Goal: Task Accomplishment & Management: Use online tool/utility

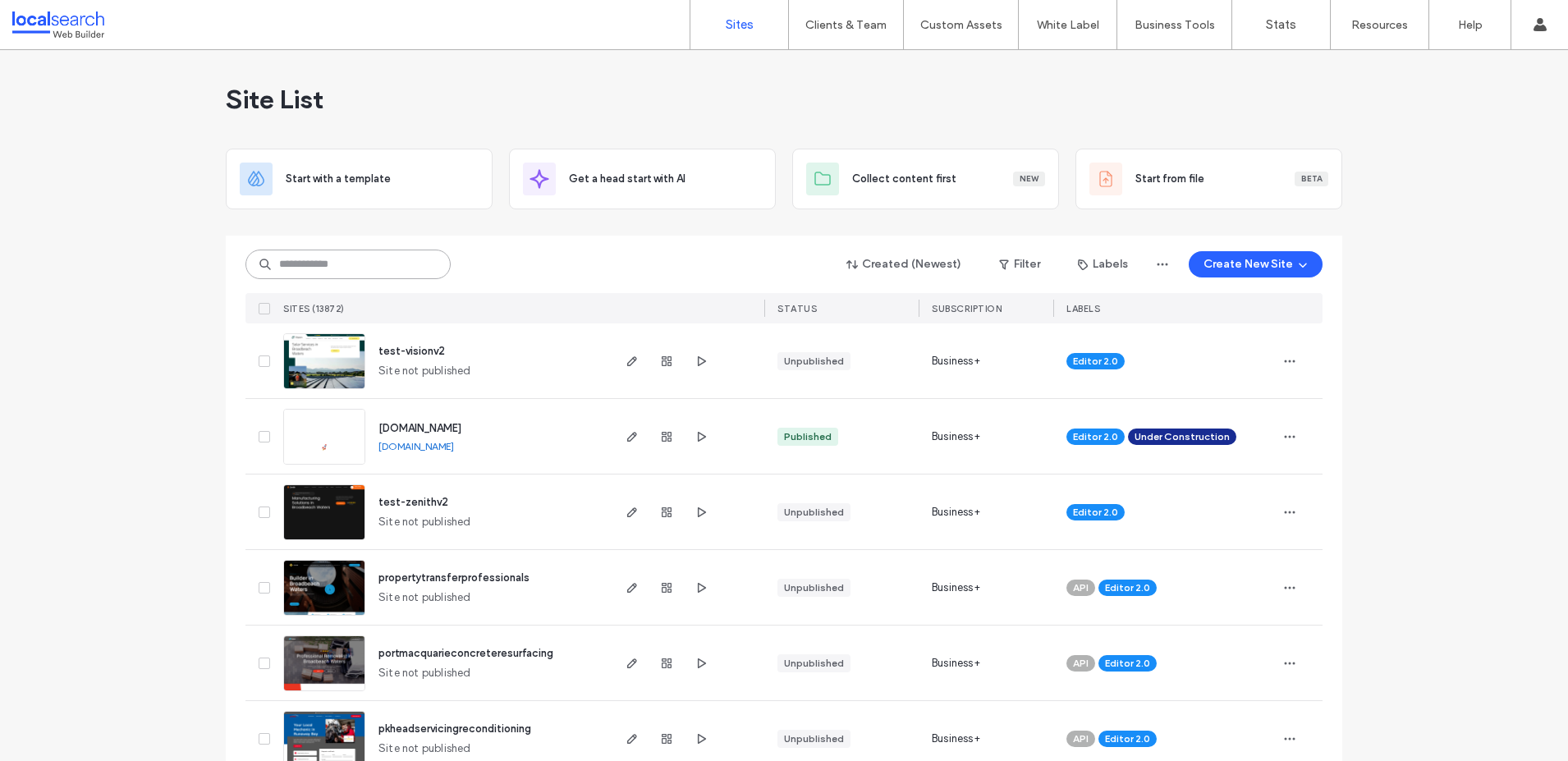
click at [370, 269] on input at bounding box center [348, 264] width 205 height 30
paste input "********"
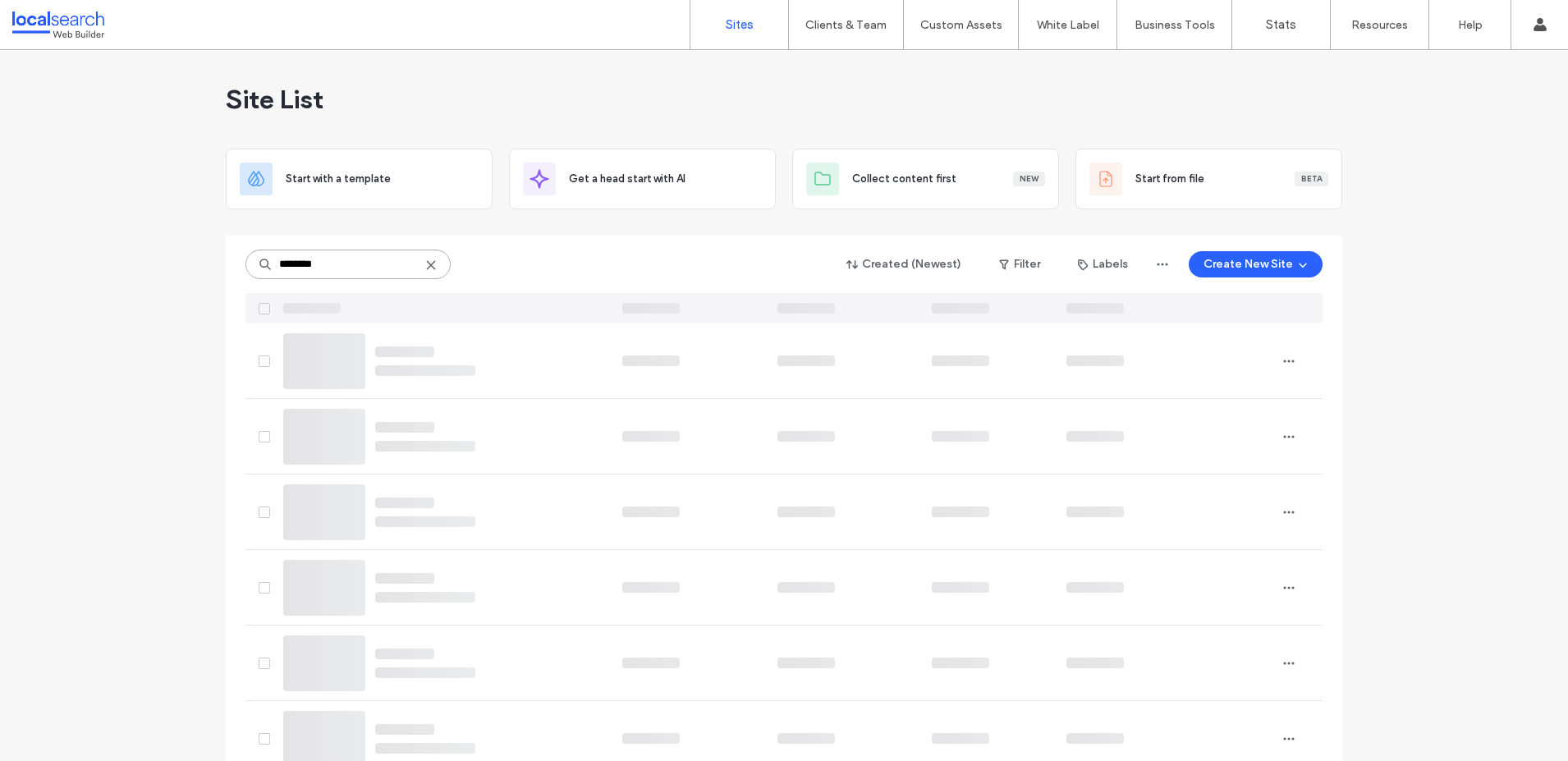
type input "********"
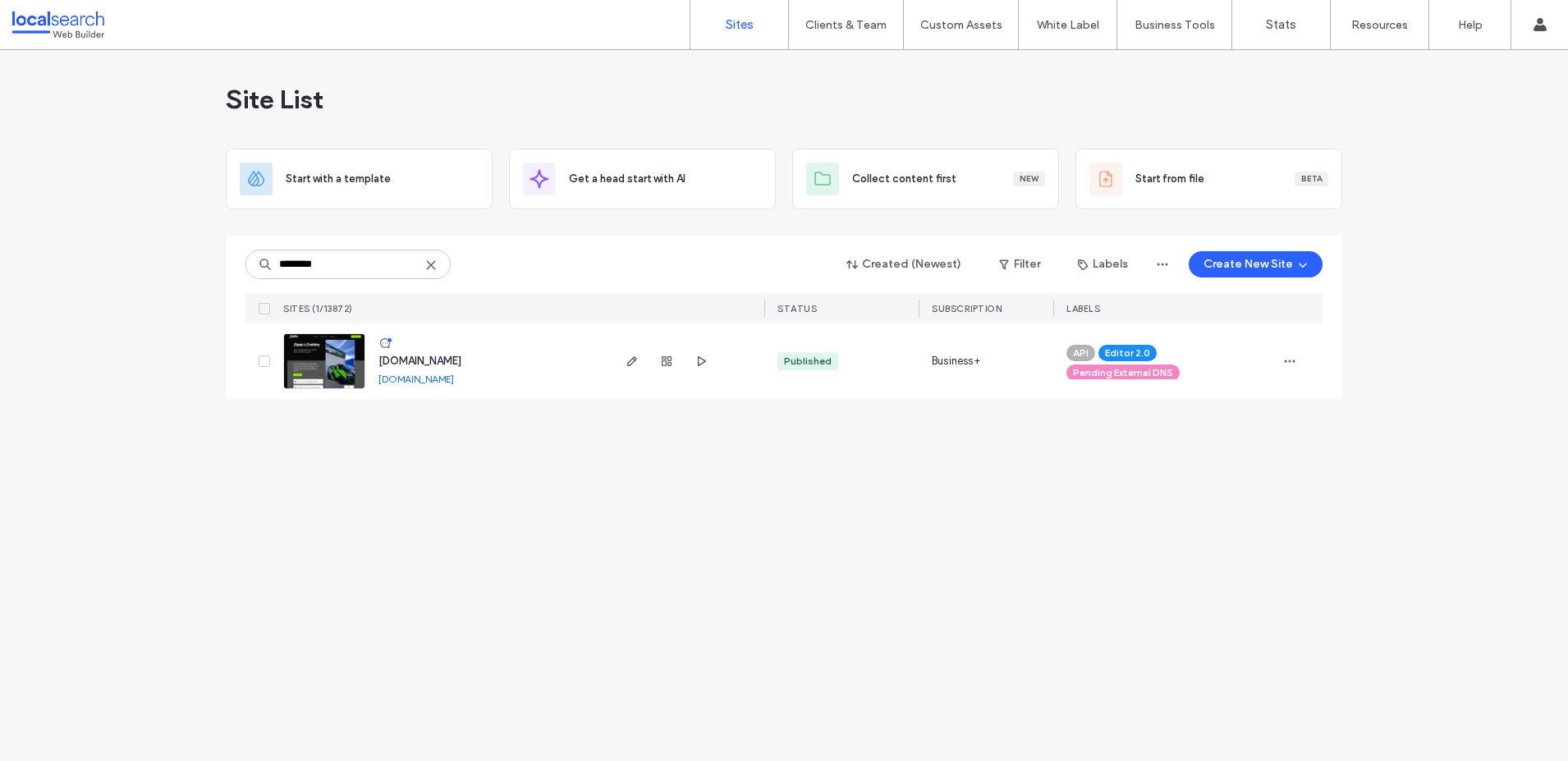
click at [1175, 375] on div "Pending External DNS" at bounding box center [1123, 372] width 113 height 16
click at [1179, 368] on use at bounding box center [1180, 368] width 4 height 4
click at [1294, 363] on icon "button" at bounding box center [1290, 361] width 13 height 13
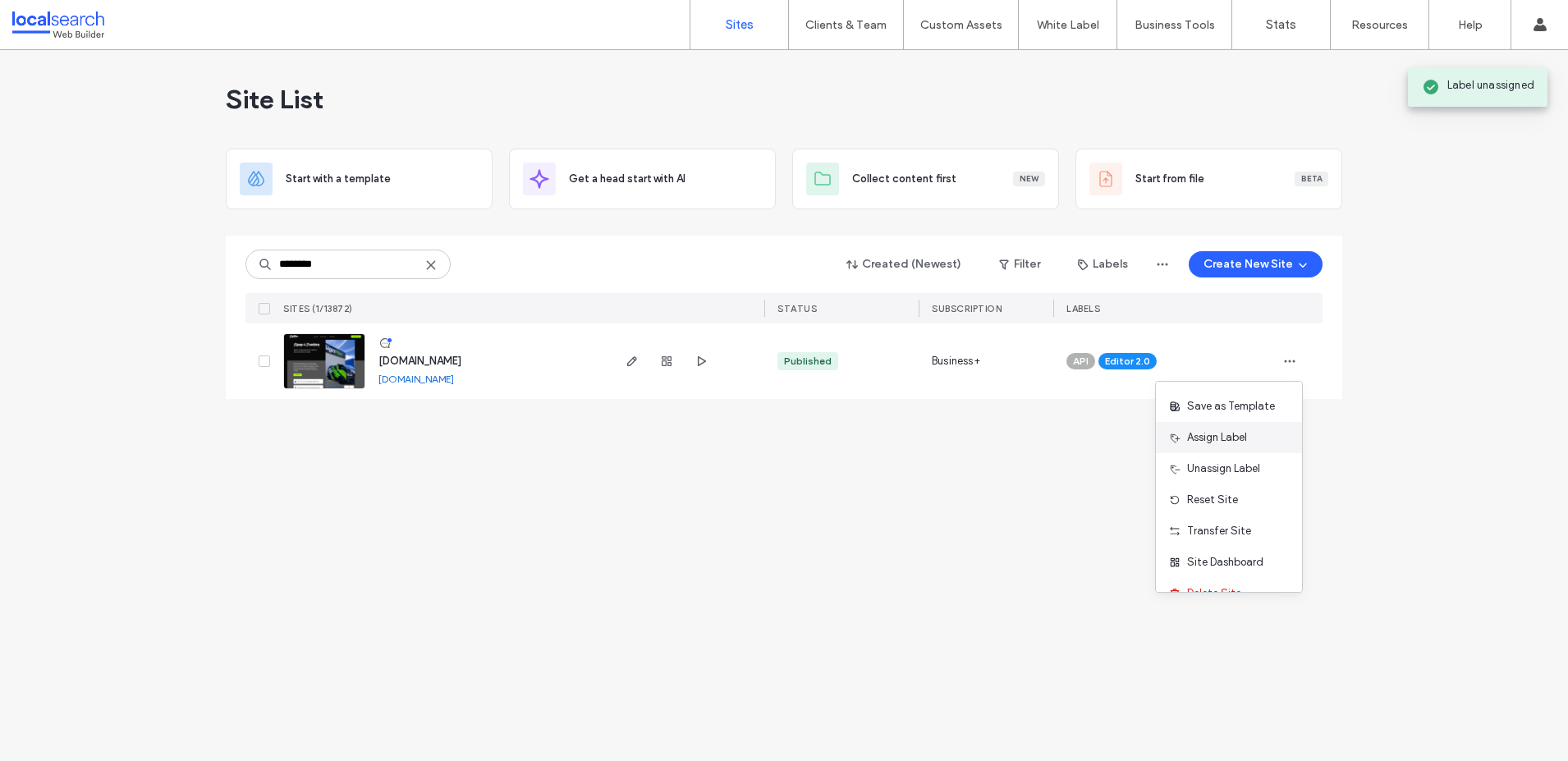
scroll to position [30, 0]
click at [1222, 438] on span "Assign Label" at bounding box center [1216, 436] width 60 height 16
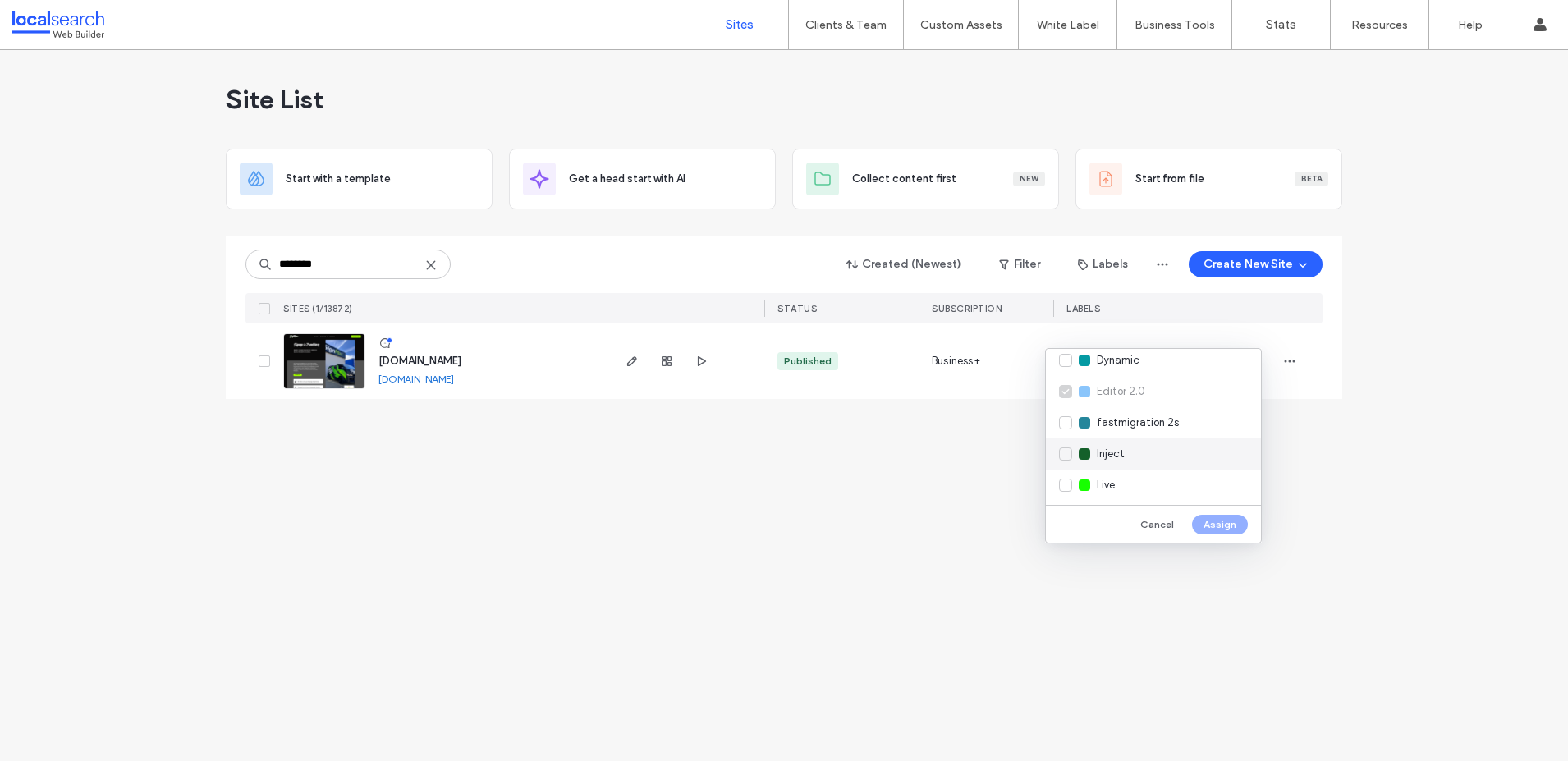
scroll to position [232, 0]
click at [1068, 480] on div "Live" at bounding box center [1154, 482] width 215 height 31
click at [1214, 527] on button "Assign" at bounding box center [1220, 524] width 56 height 20
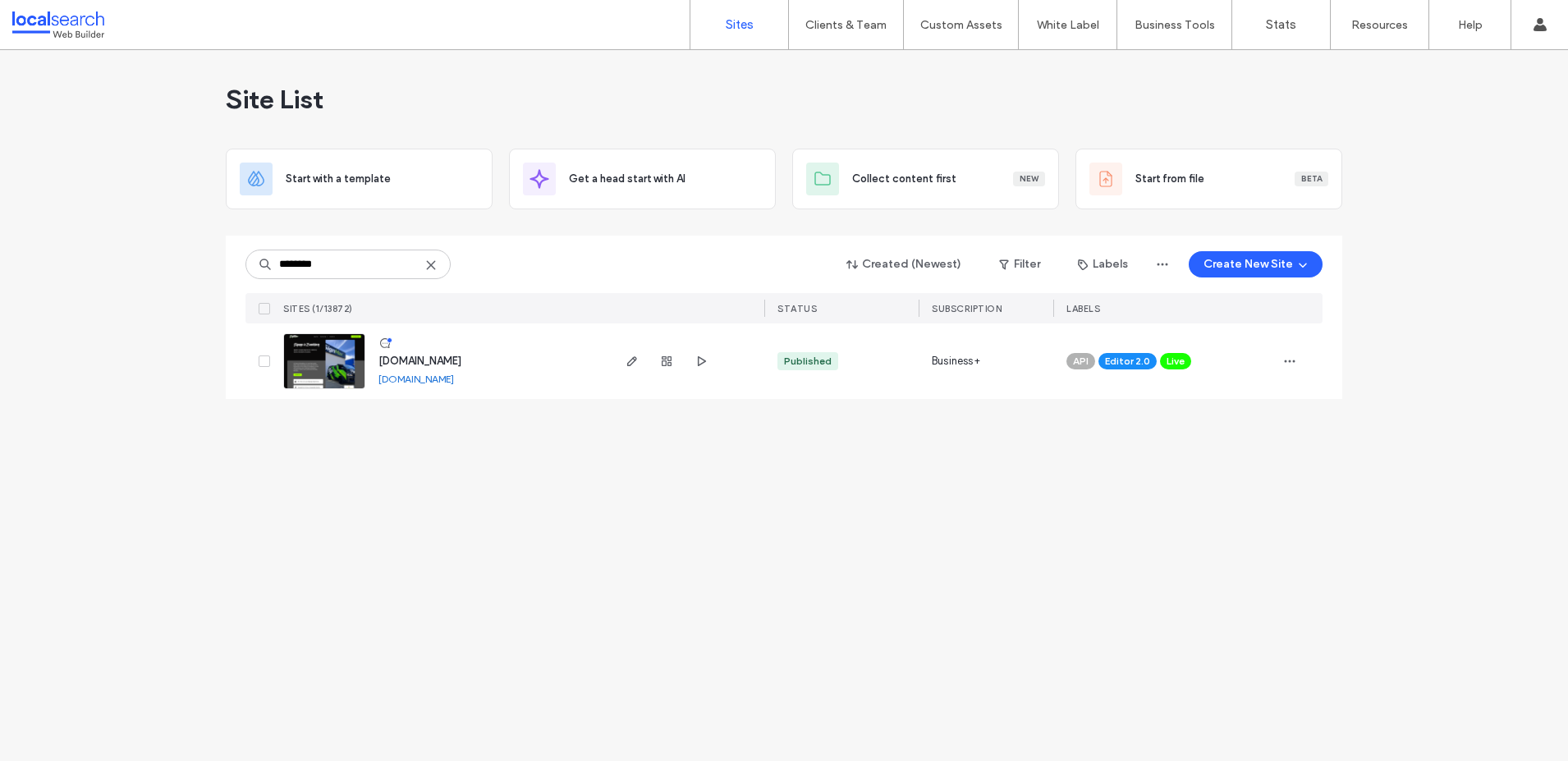
click at [414, 361] on span "[DOMAIN_NAME]" at bounding box center [419, 360] width 83 height 12
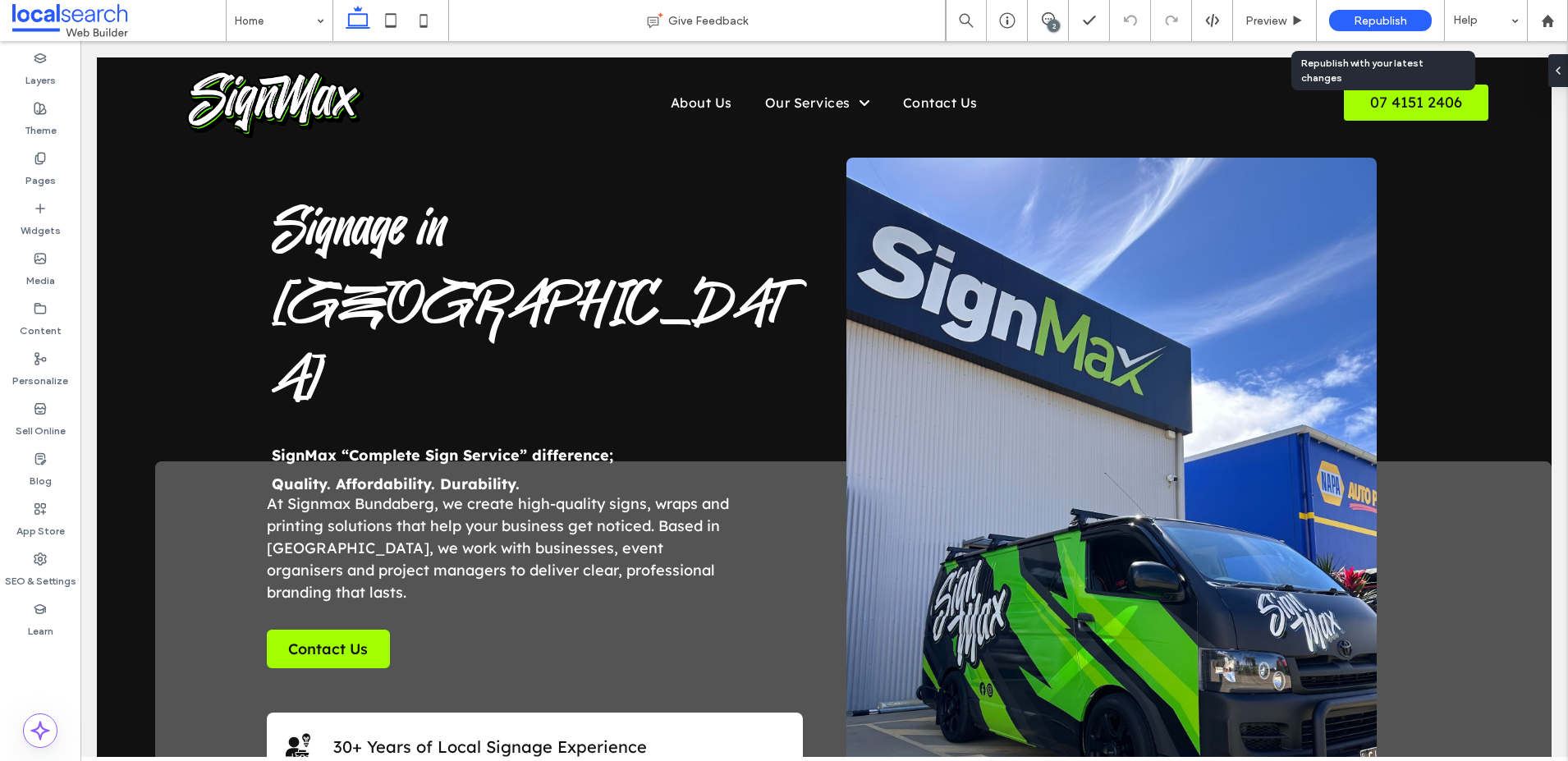
click at [1368, 15] on span "Republish" at bounding box center [1380, 21] width 53 height 14
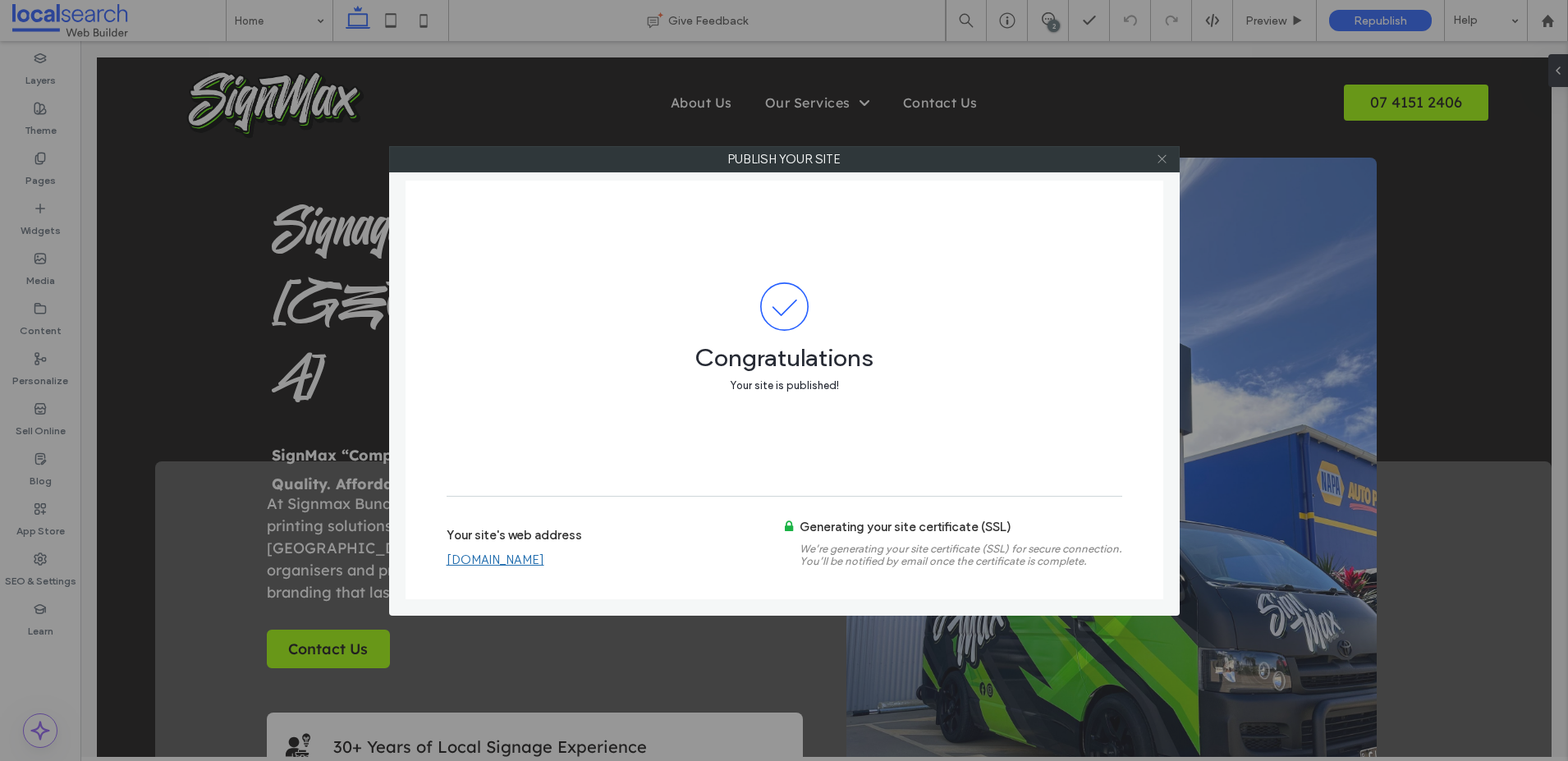
click at [1164, 164] on icon at bounding box center [1162, 158] width 12 height 12
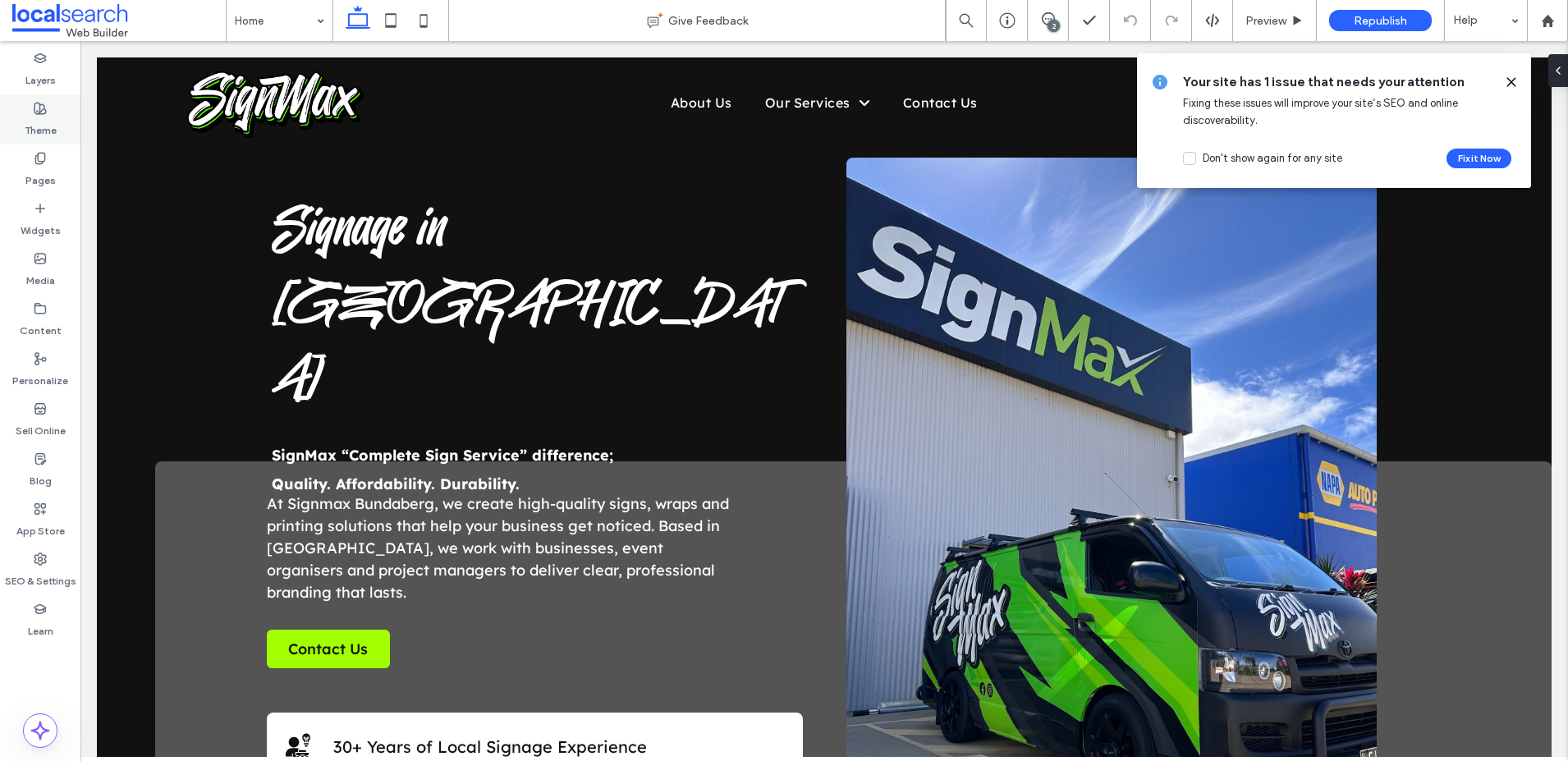
click at [39, 116] on label "Theme" at bounding box center [41, 127] width 32 height 23
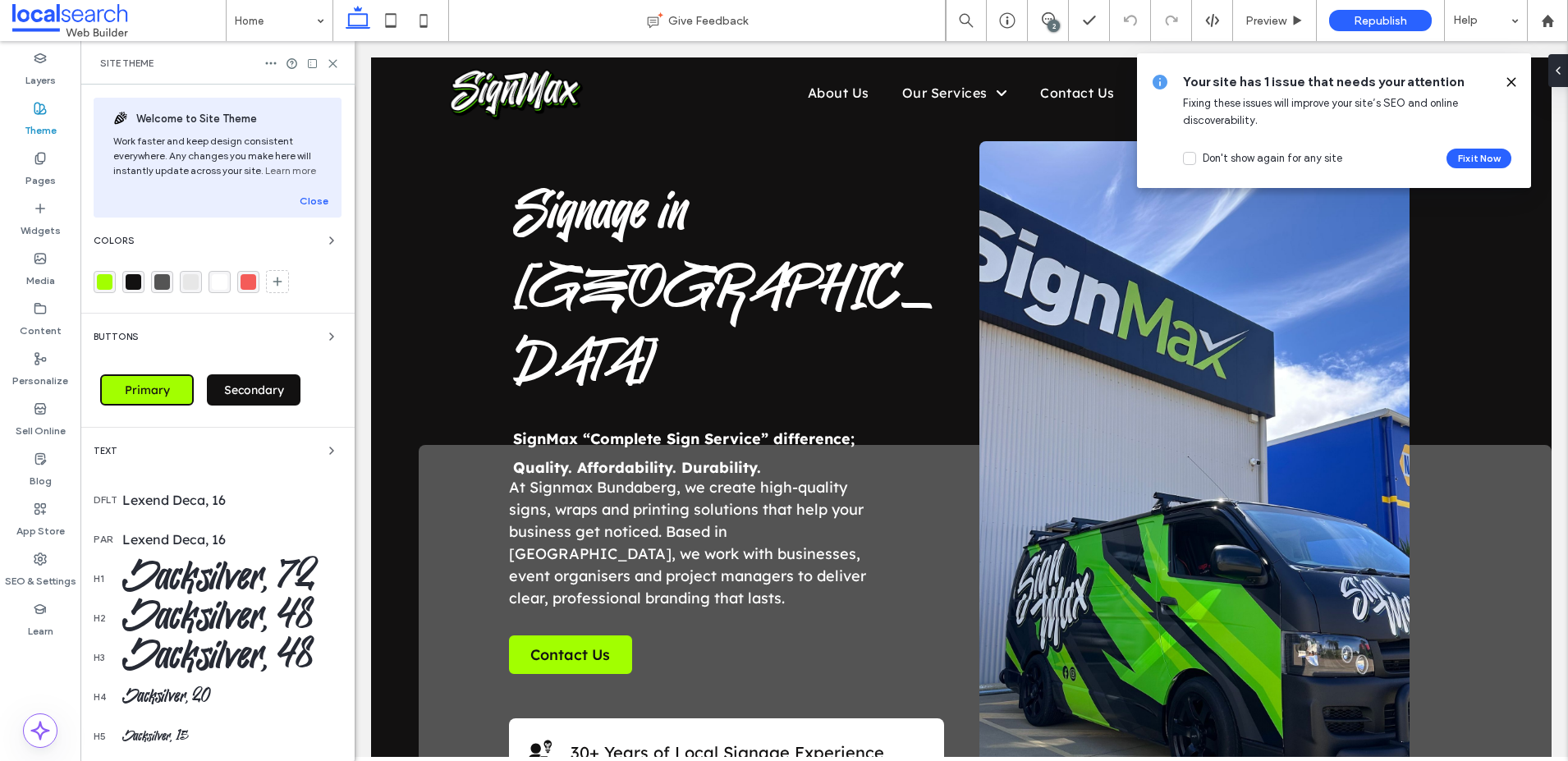
click at [1507, 77] on icon at bounding box center [1512, 82] width 13 height 13
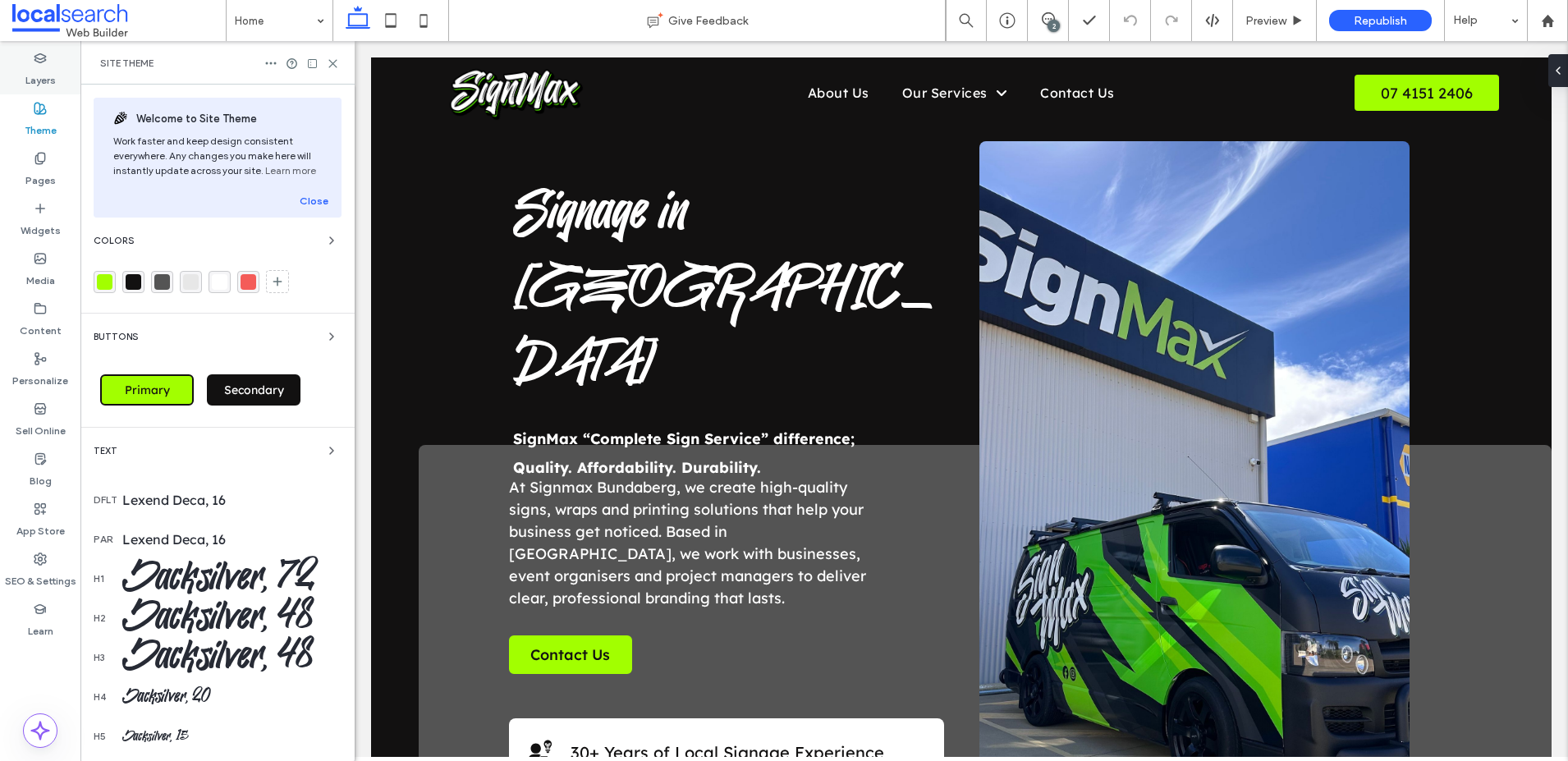
click at [36, 77] on label "Layers" at bounding box center [41, 76] width 30 height 23
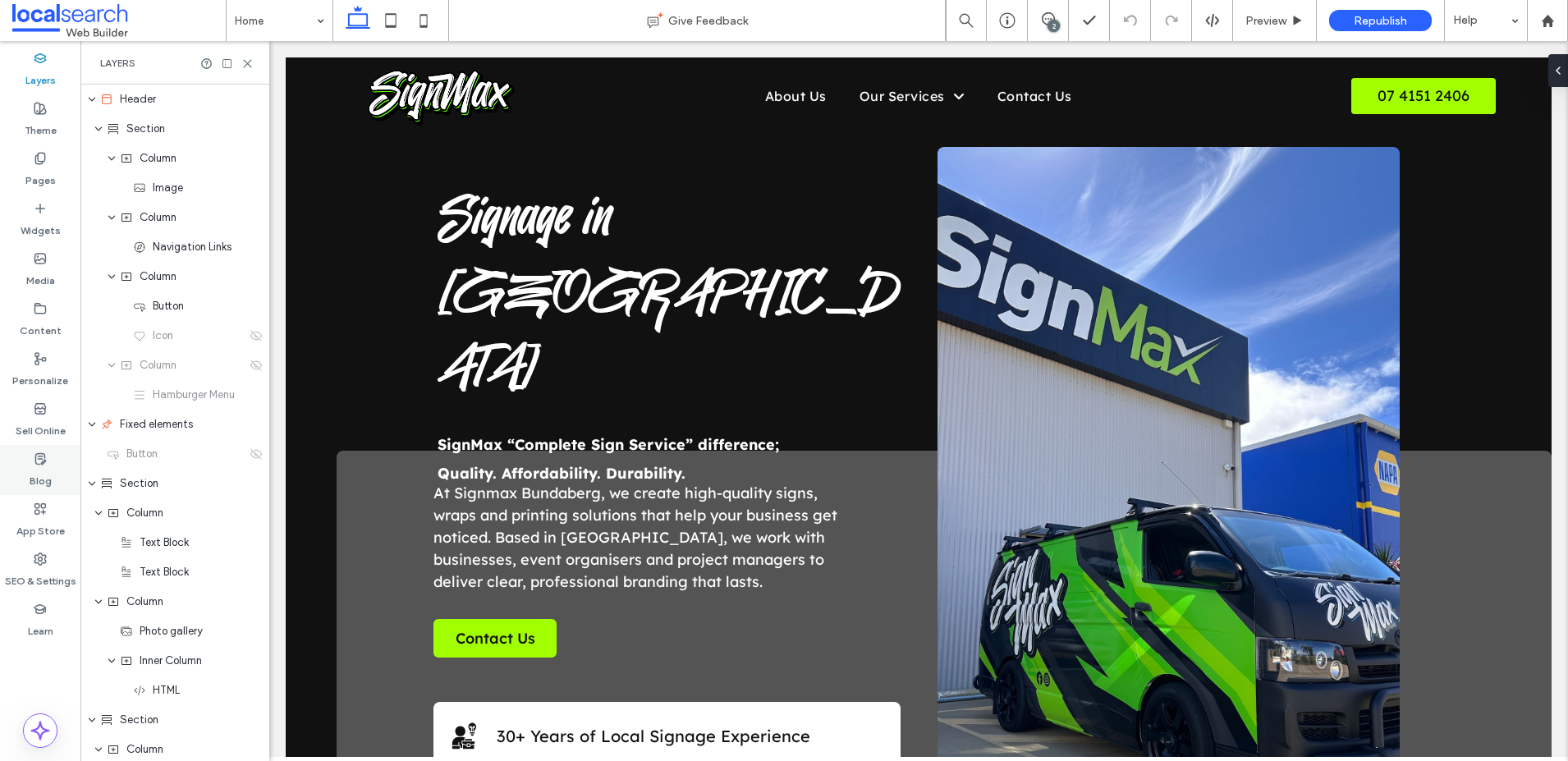
click at [34, 556] on use at bounding box center [40, 559] width 11 height 11
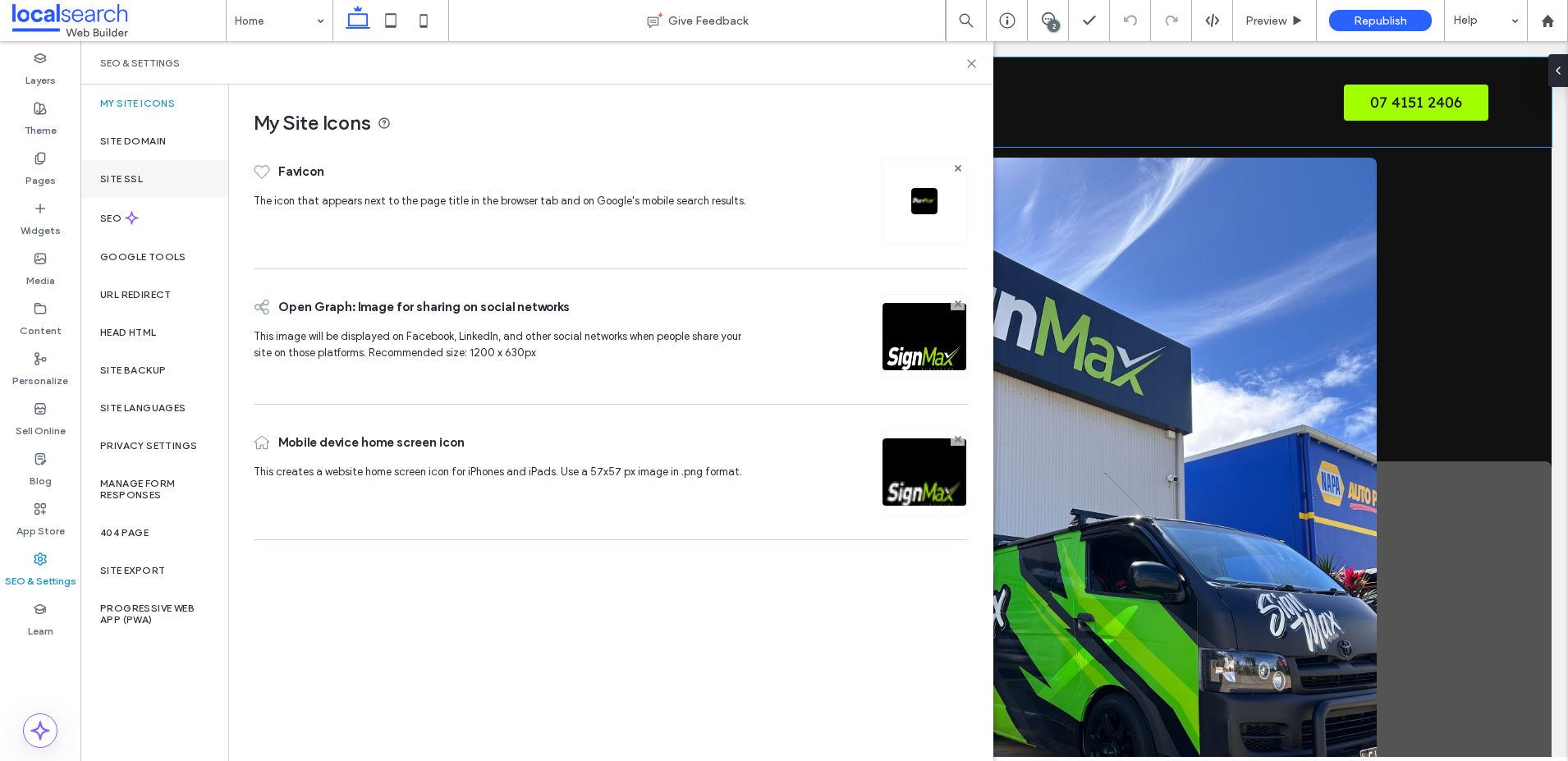
click at [132, 179] on label "Site SSL" at bounding box center [121, 179] width 43 height 11
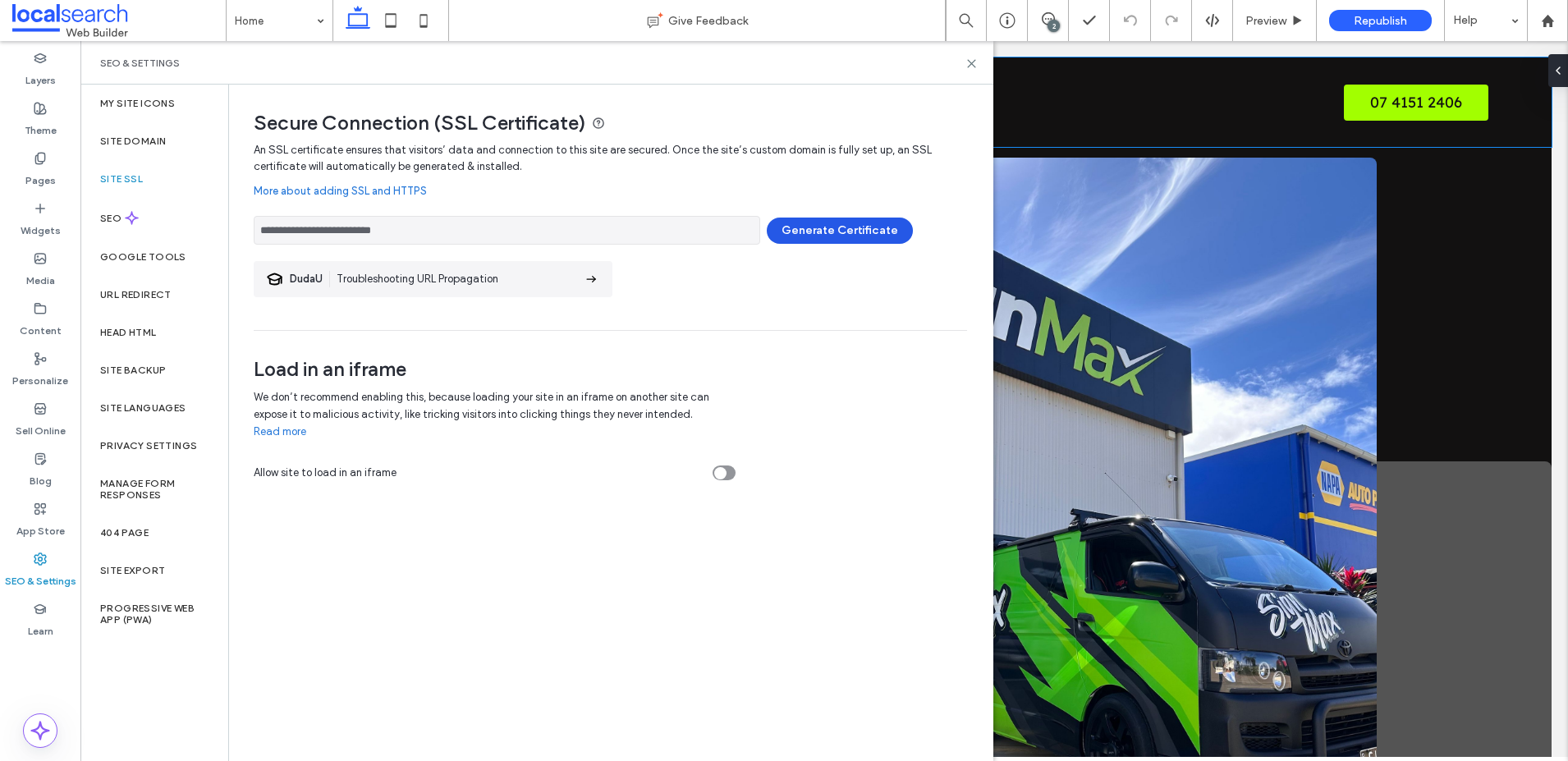
click at [831, 232] on button "Generate Certificate" at bounding box center [839, 230] width 146 height 27
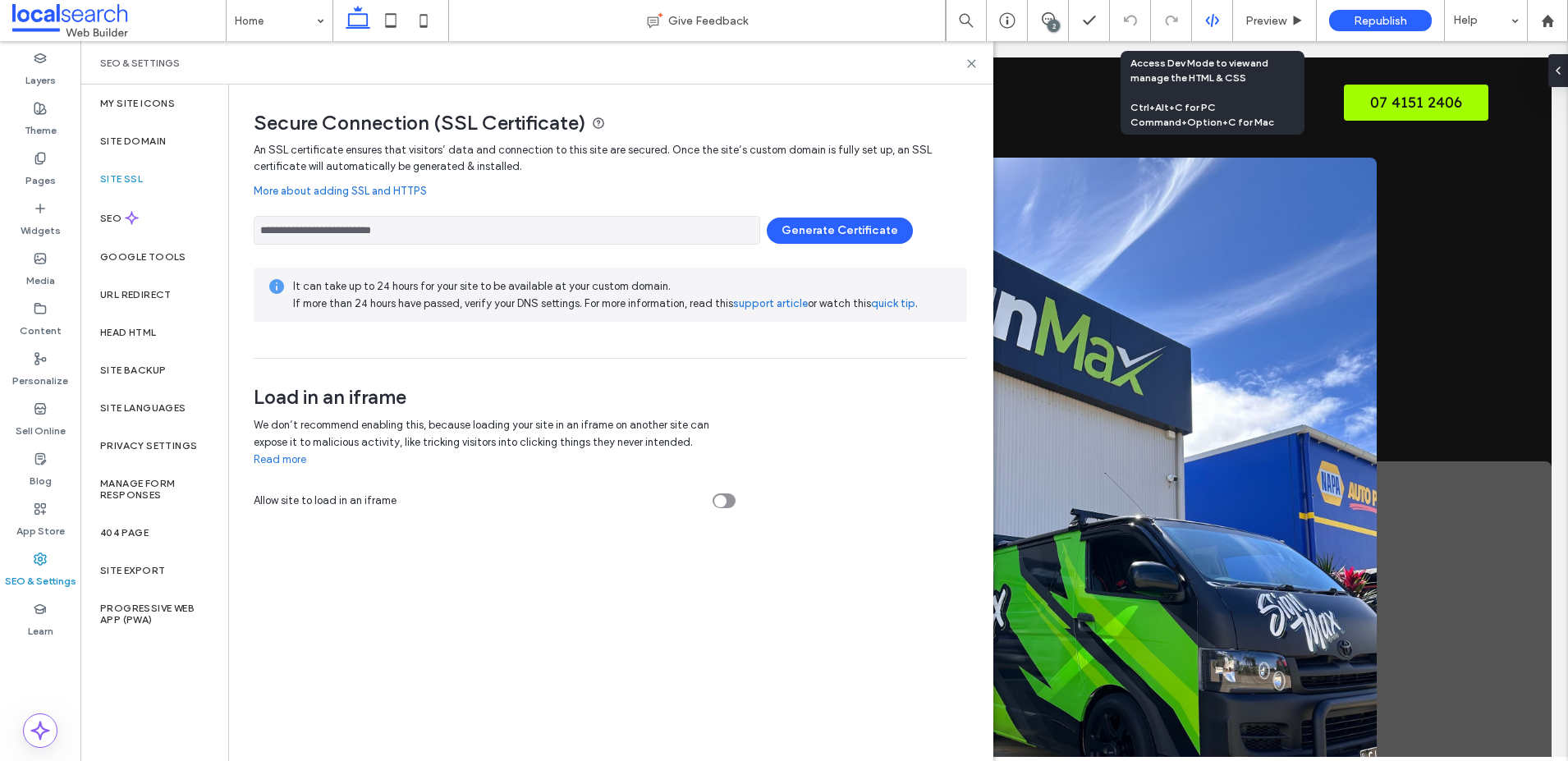
click at [1208, 20] on icon at bounding box center [1213, 21] width 15 height 15
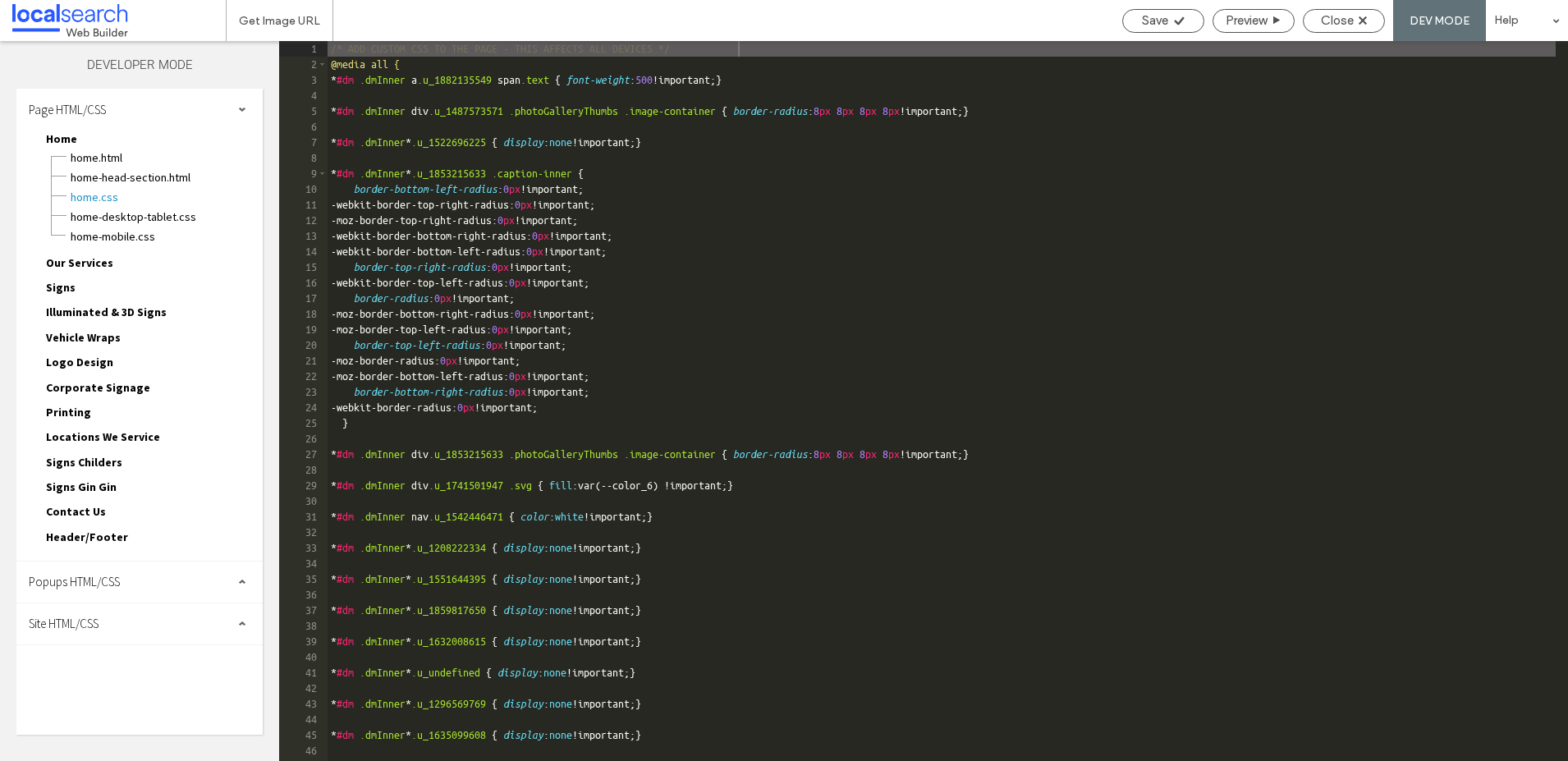
click at [75, 611] on div "Site HTML/CSS" at bounding box center [139, 624] width 247 height 41
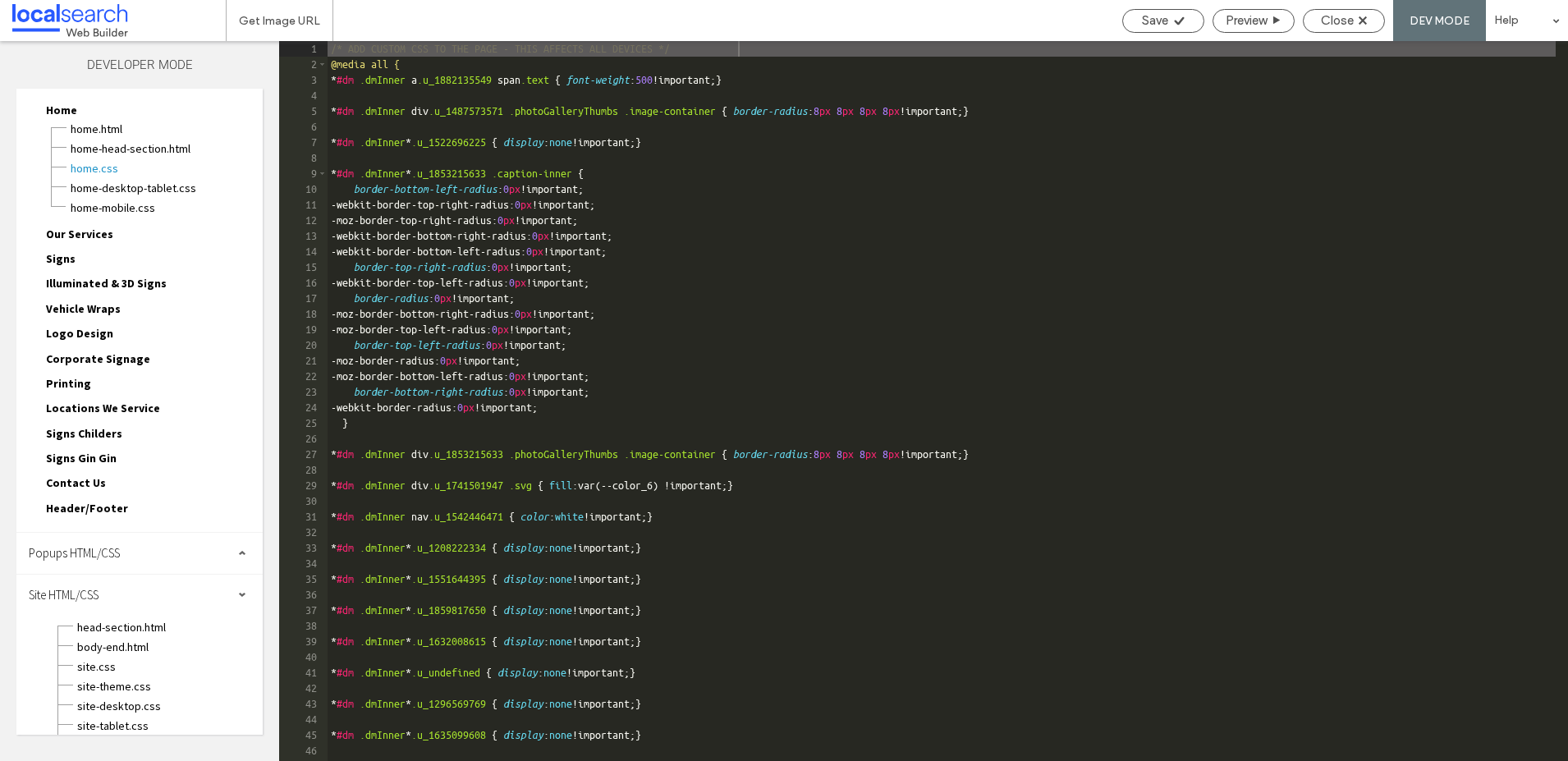
scroll to position [58, 0]
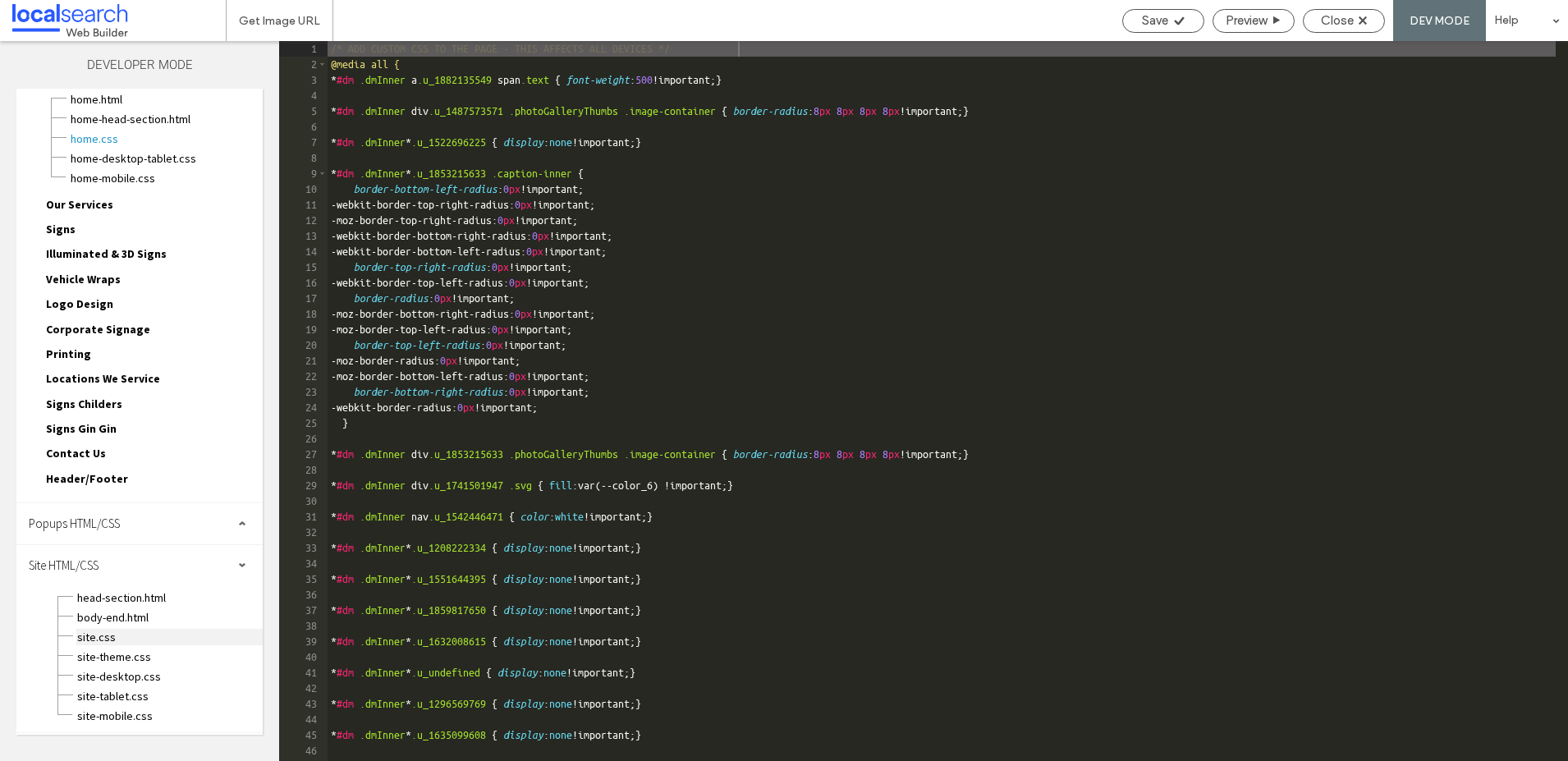
click at [96, 638] on span "site.css" at bounding box center [170, 636] width 187 height 16
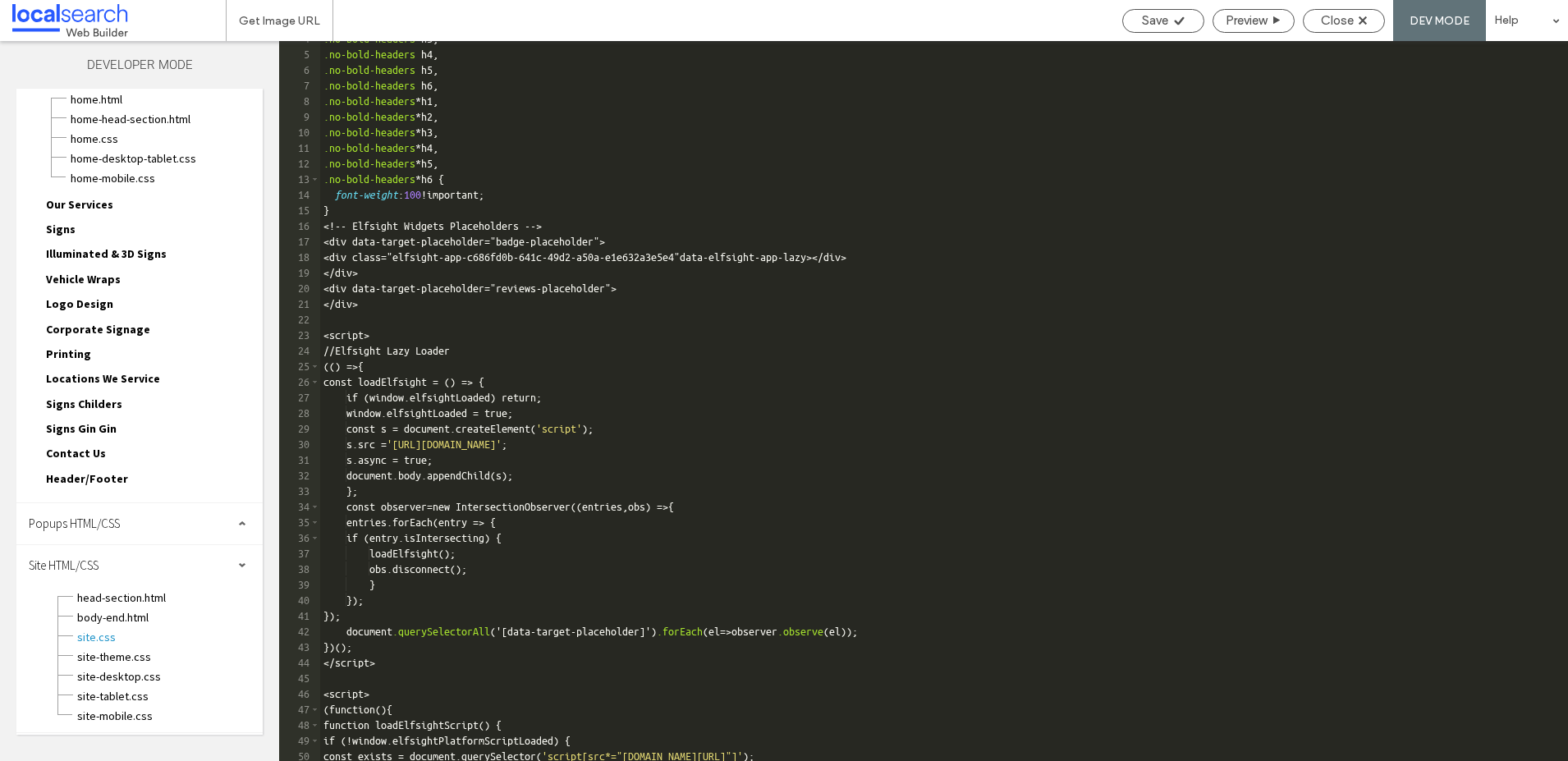
scroll to position [0, 0]
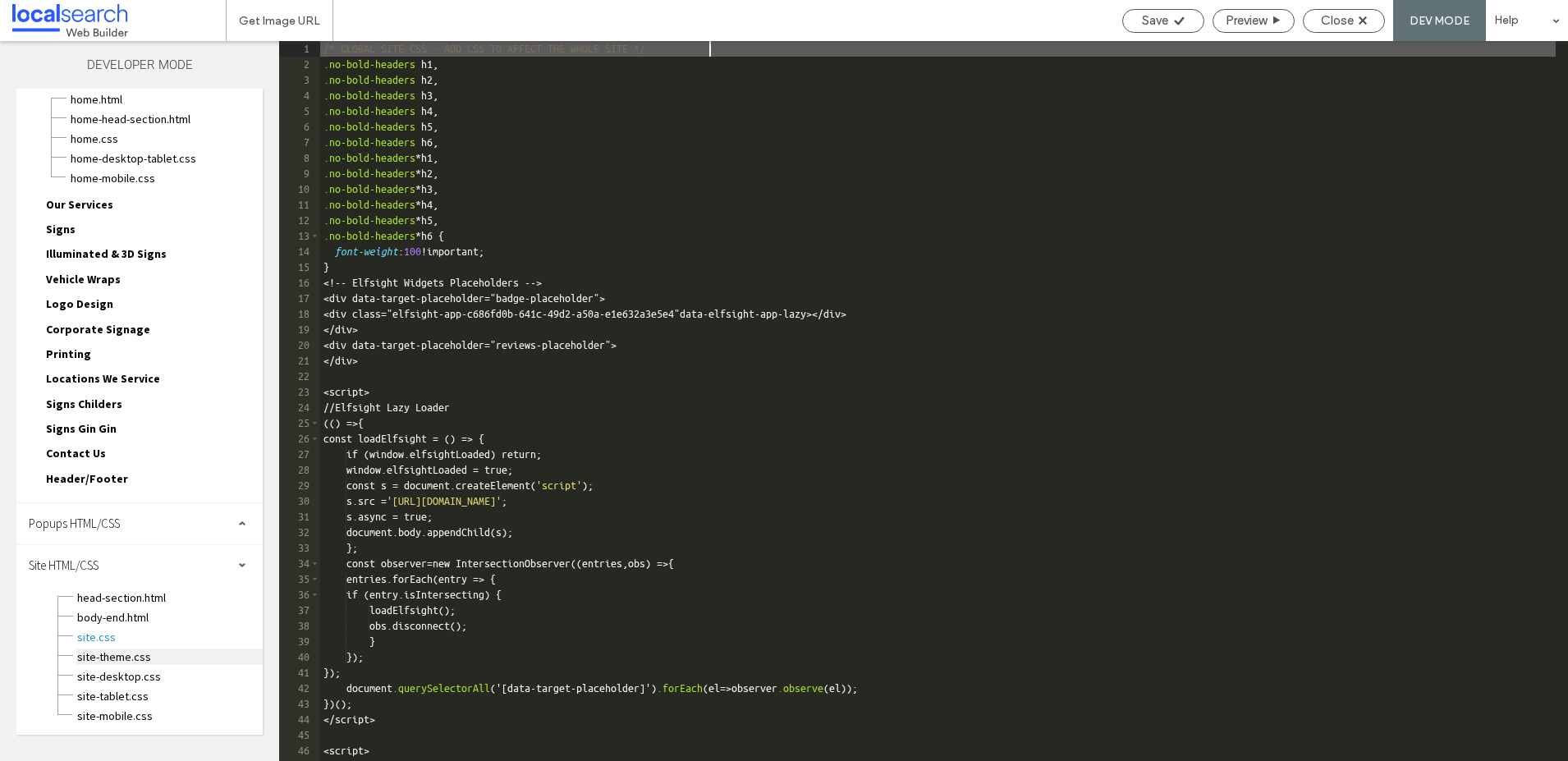
click at [117, 651] on span "site-theme.css" at bounding box center [170, 656] width 187 height 16
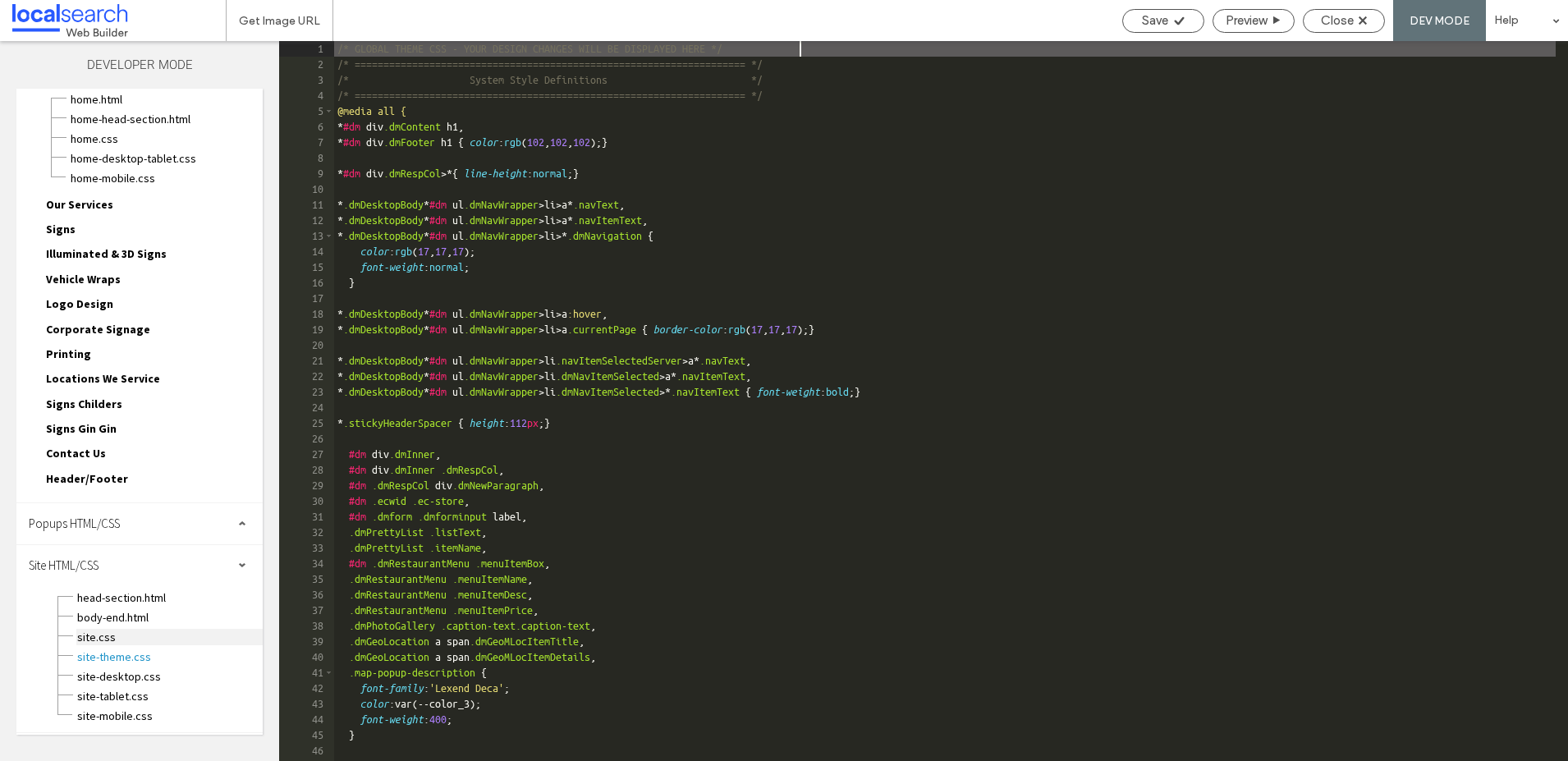
click at [110, 639] on span "site.css" at bounding box center [170, 636] width 187 height 16
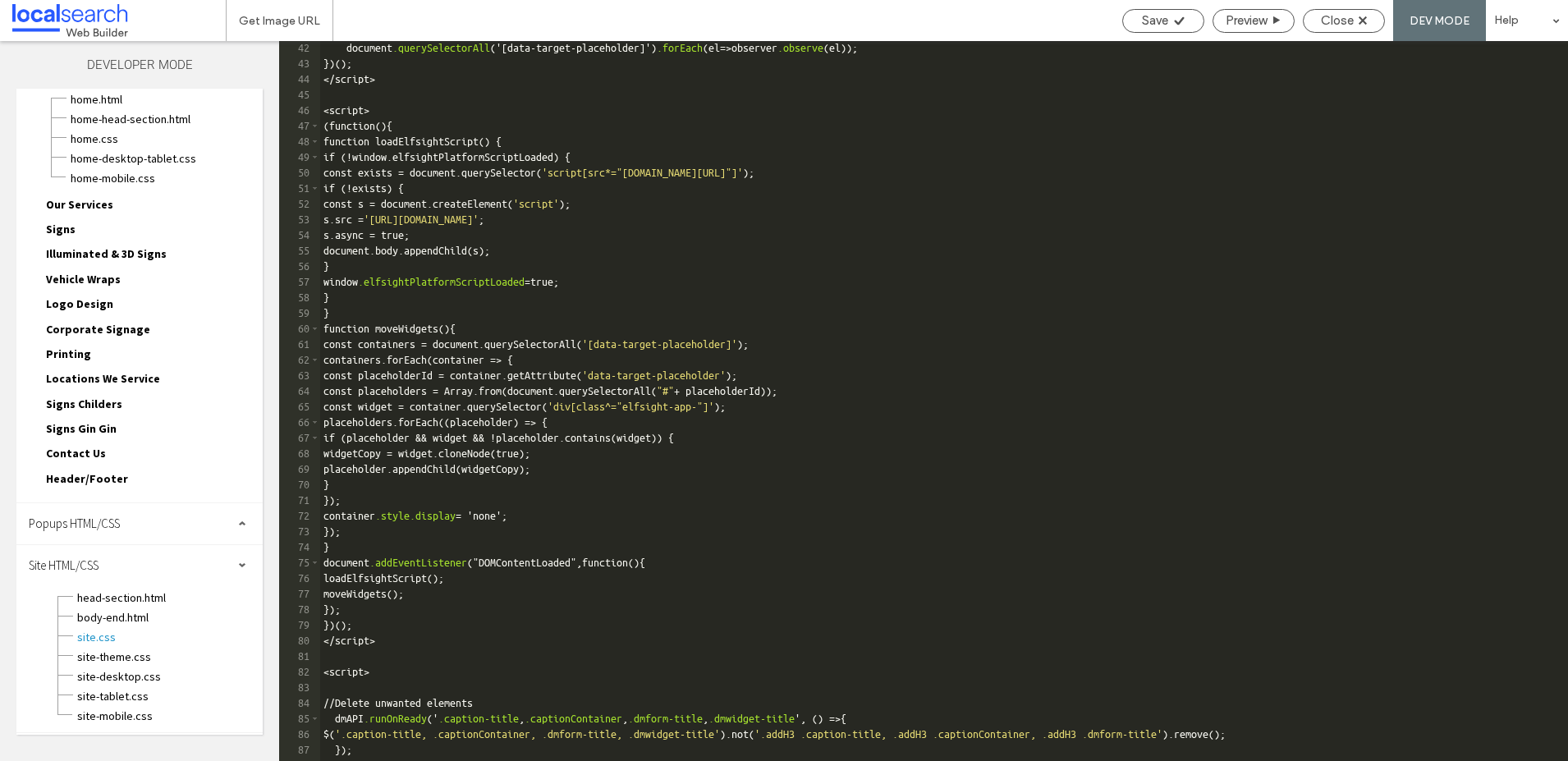
scroll to position [747, 0]
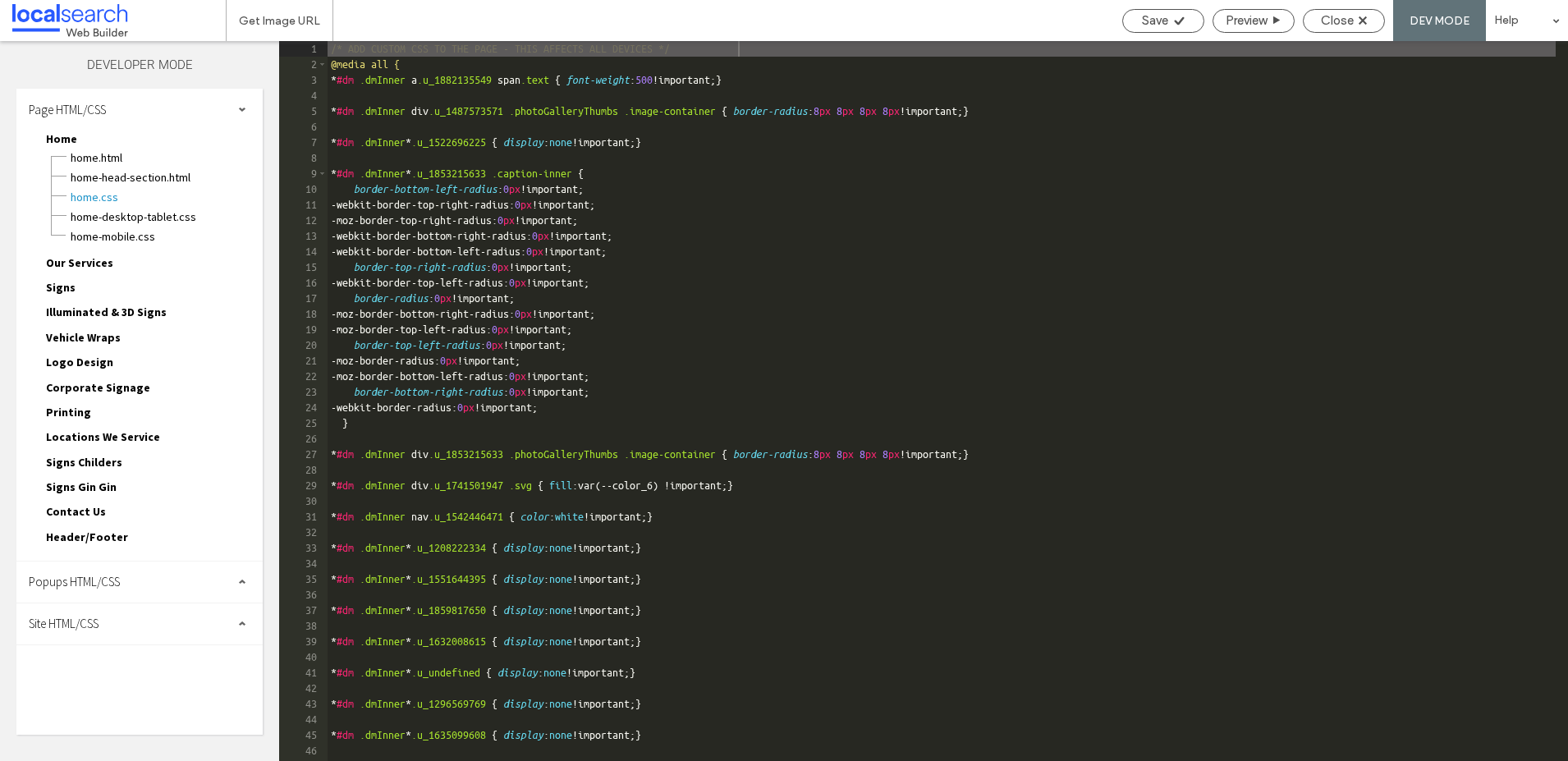
click at [62, 620] on span "Site HTML/CSS" at bounding box center [63, 623] width 70 height 15
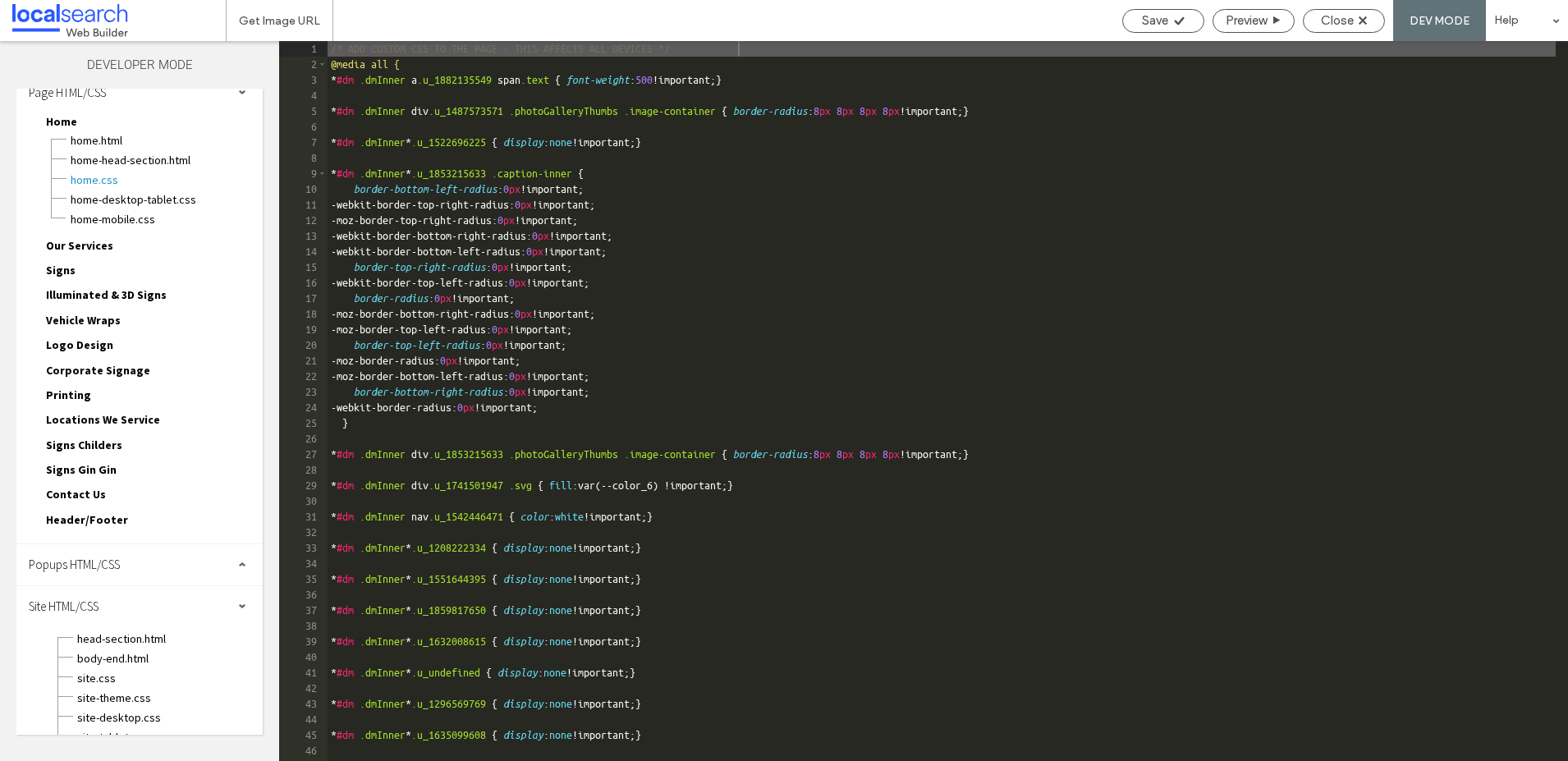
scroll to position [58, 0]
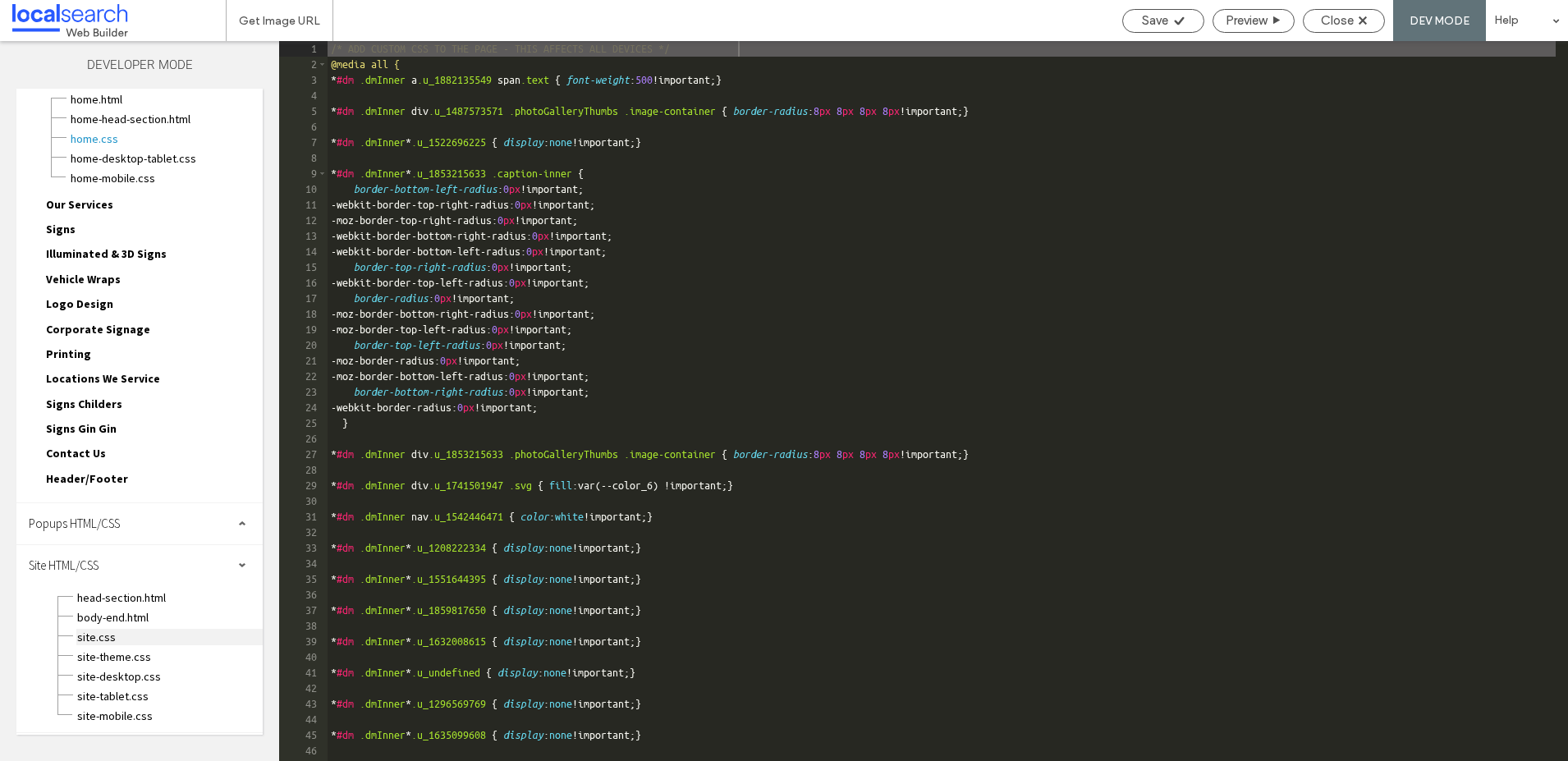
click at [90, 635] on span "site.css" at bounding box center [170, 636] width 187 height 16
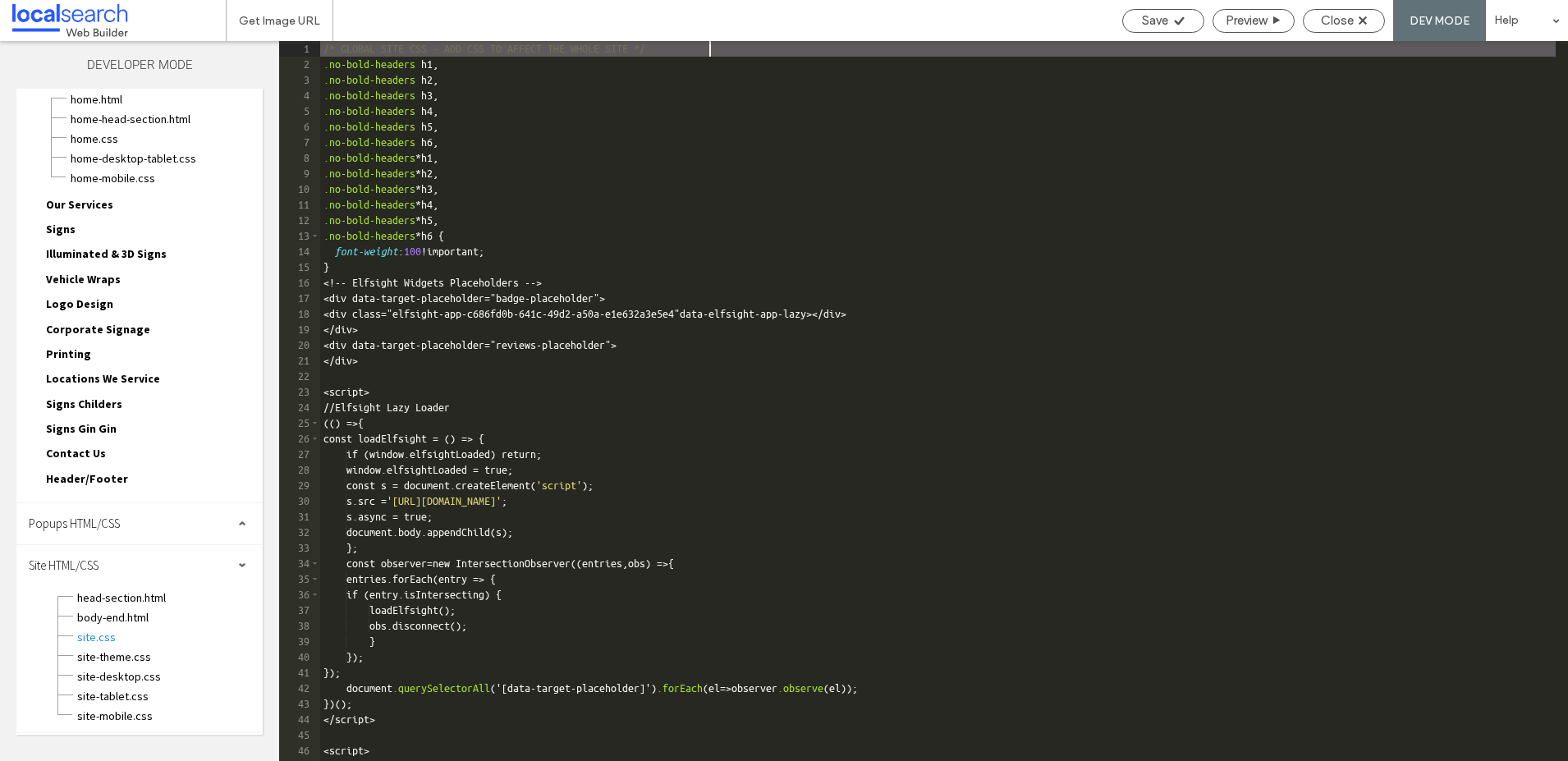
scroll to position [0, 0]
click at [120, 595] on span "head-section.html" at bounding box center [170, 597] width 187 height 16
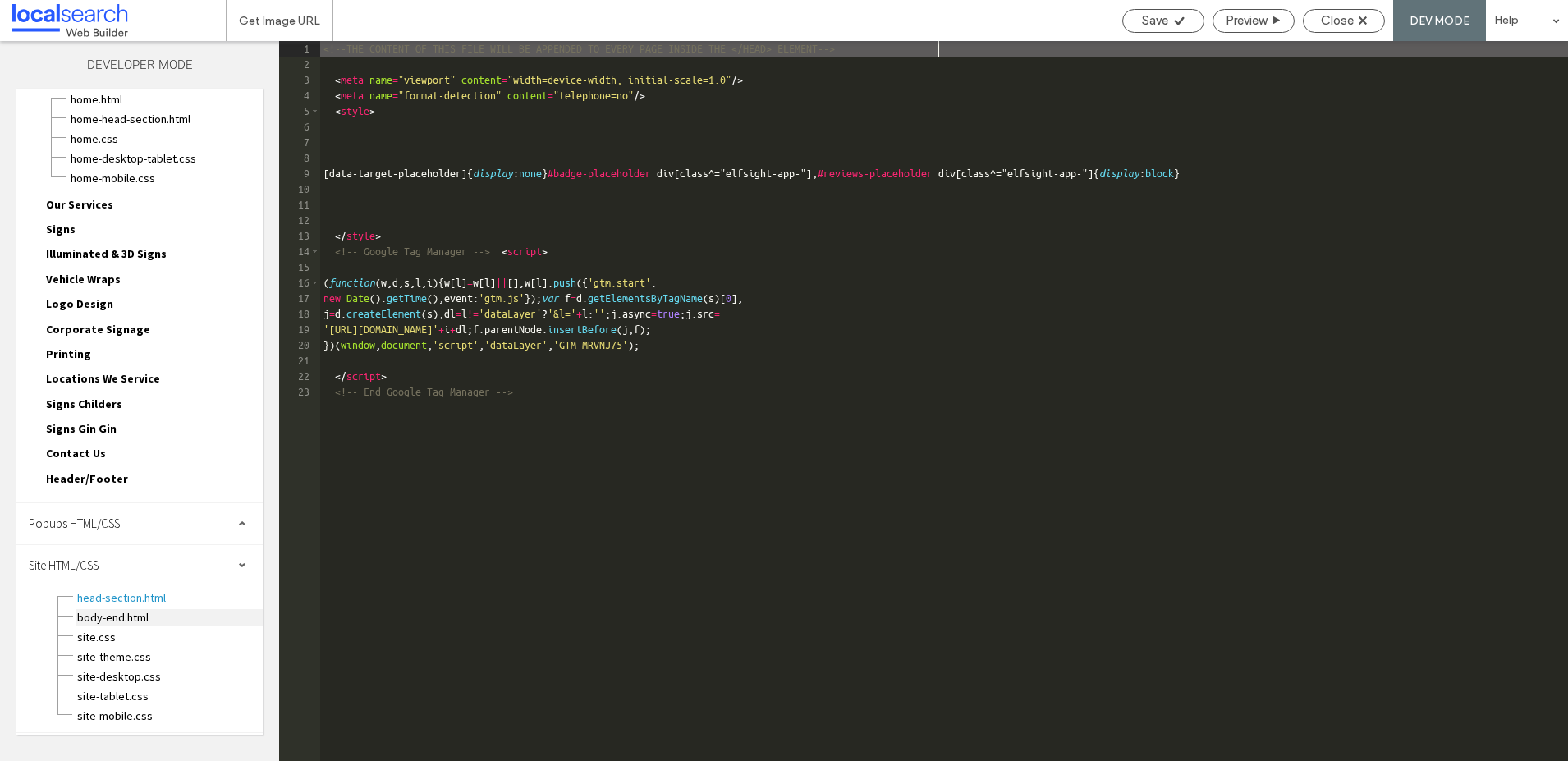
click at [114, 622] on span "body-end.html" at bounding box center [170, 617] width 187 height 16
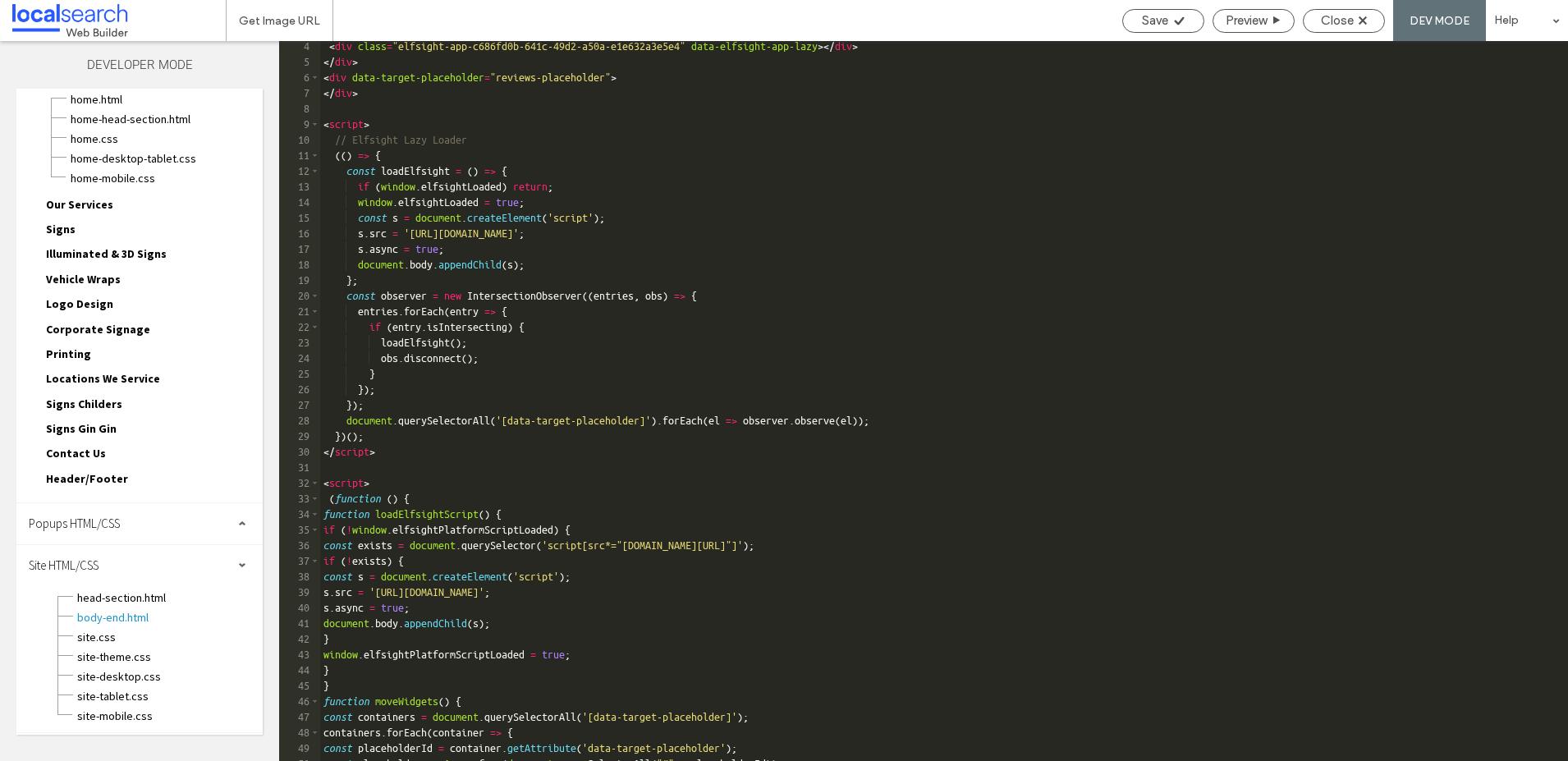
scroll to position [528, 0]
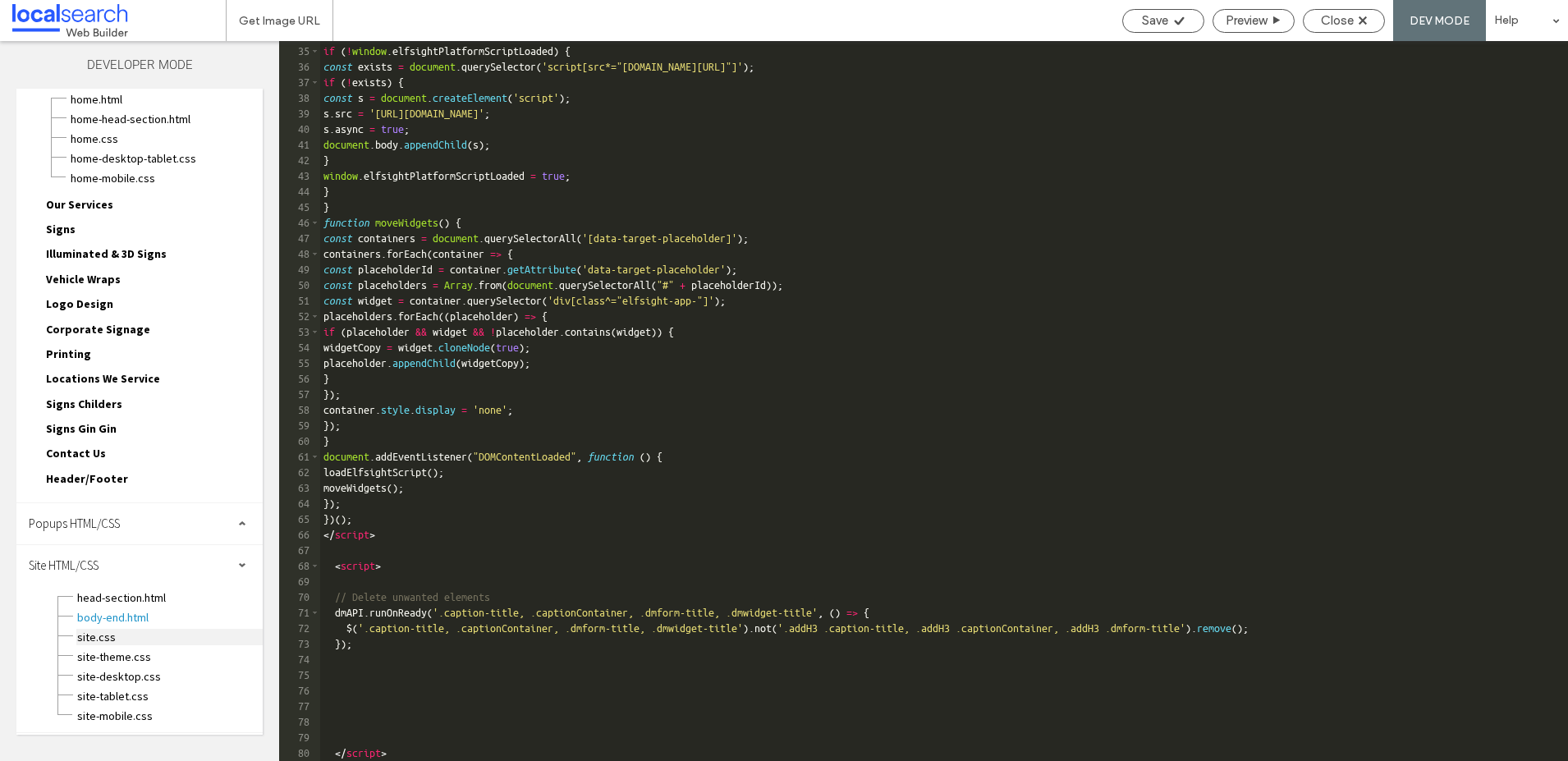
click at [102, 641] on span "site.css" at bounding box center [170, 636] width 187 height 16
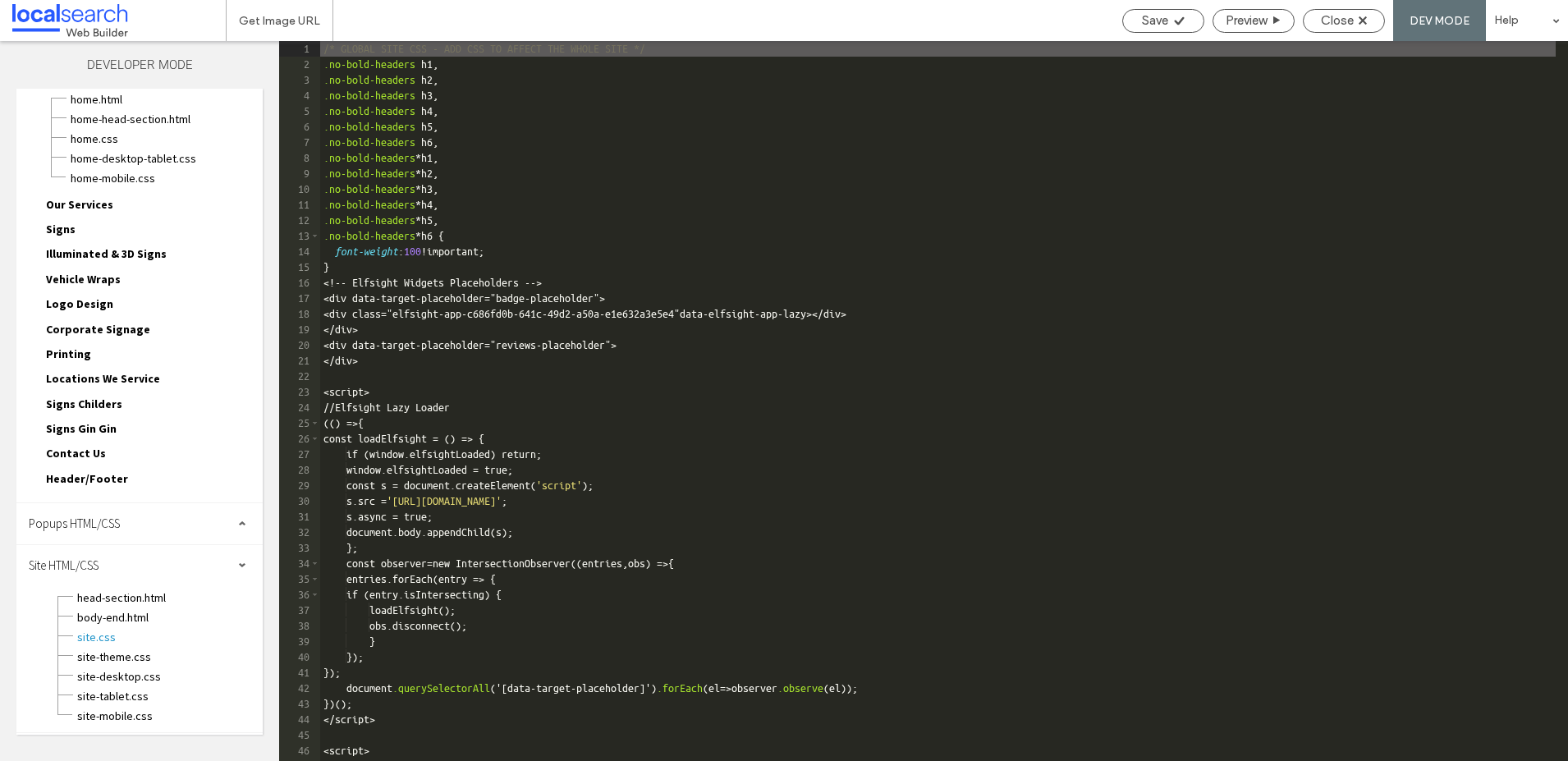
scroll to position [747, 0]
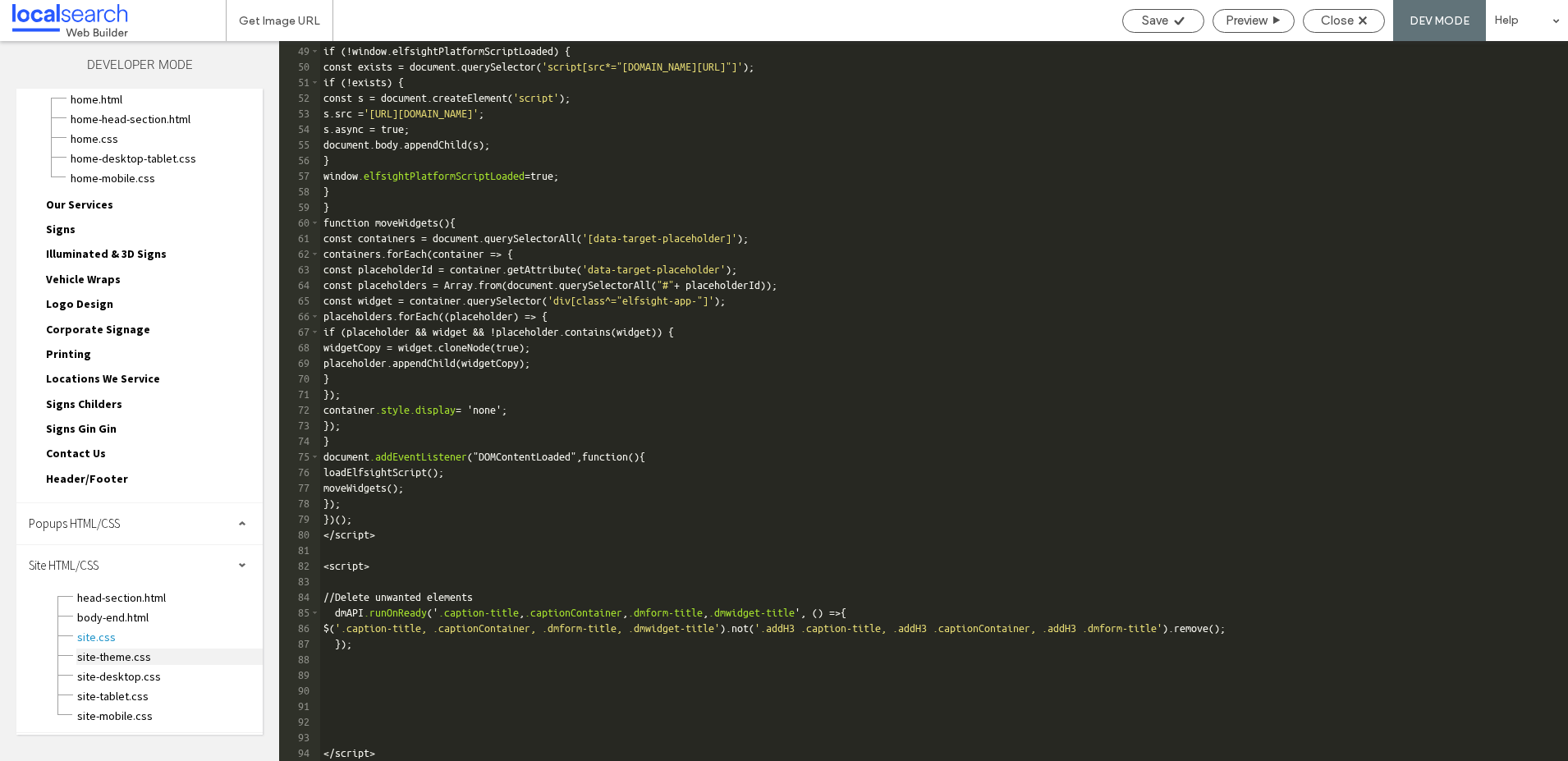
click at [111, 660] on span "site-theme.css" at bounding box center [170, 656] width 187 height 16
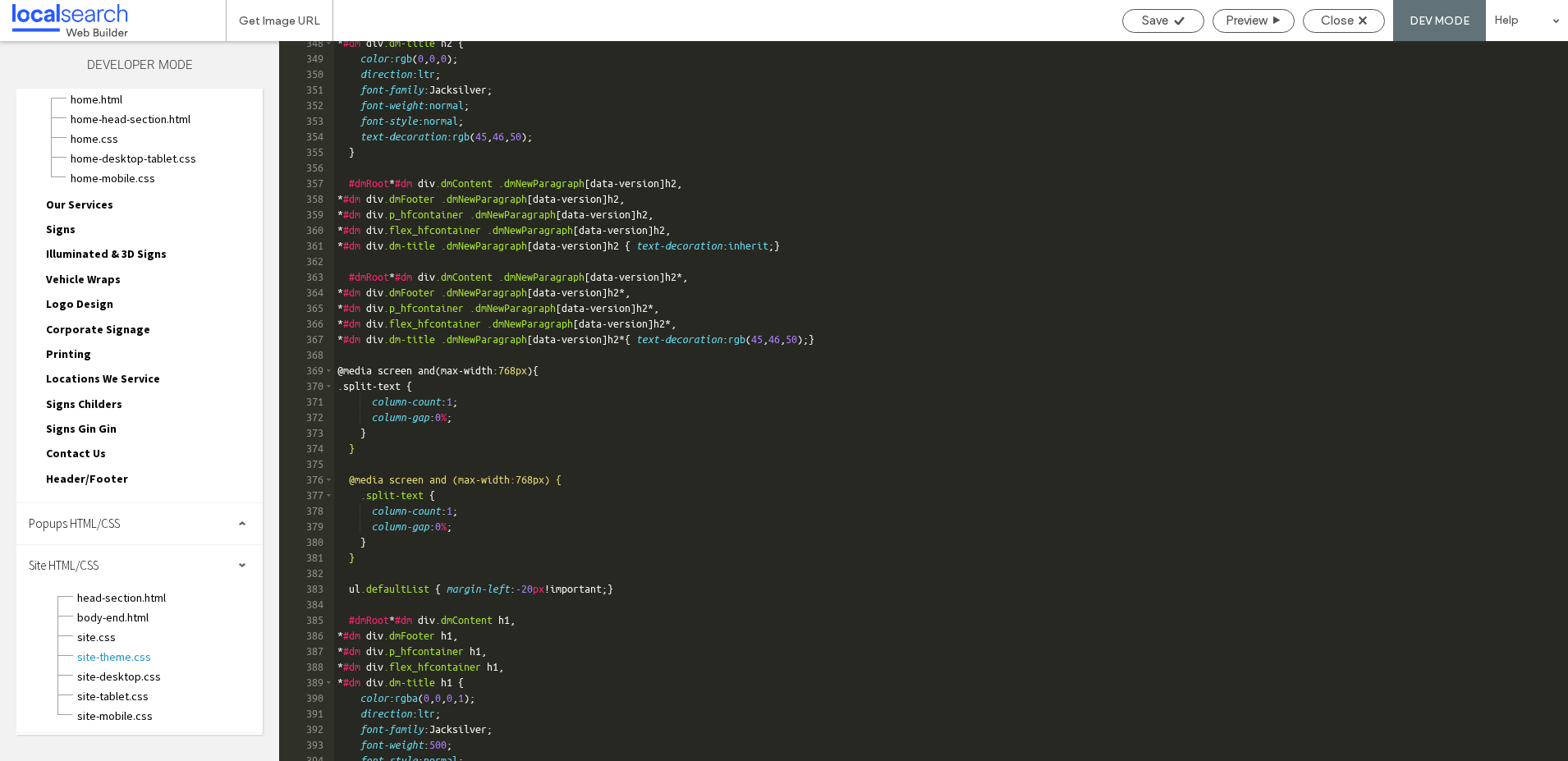
scroll to position [5468, 0]
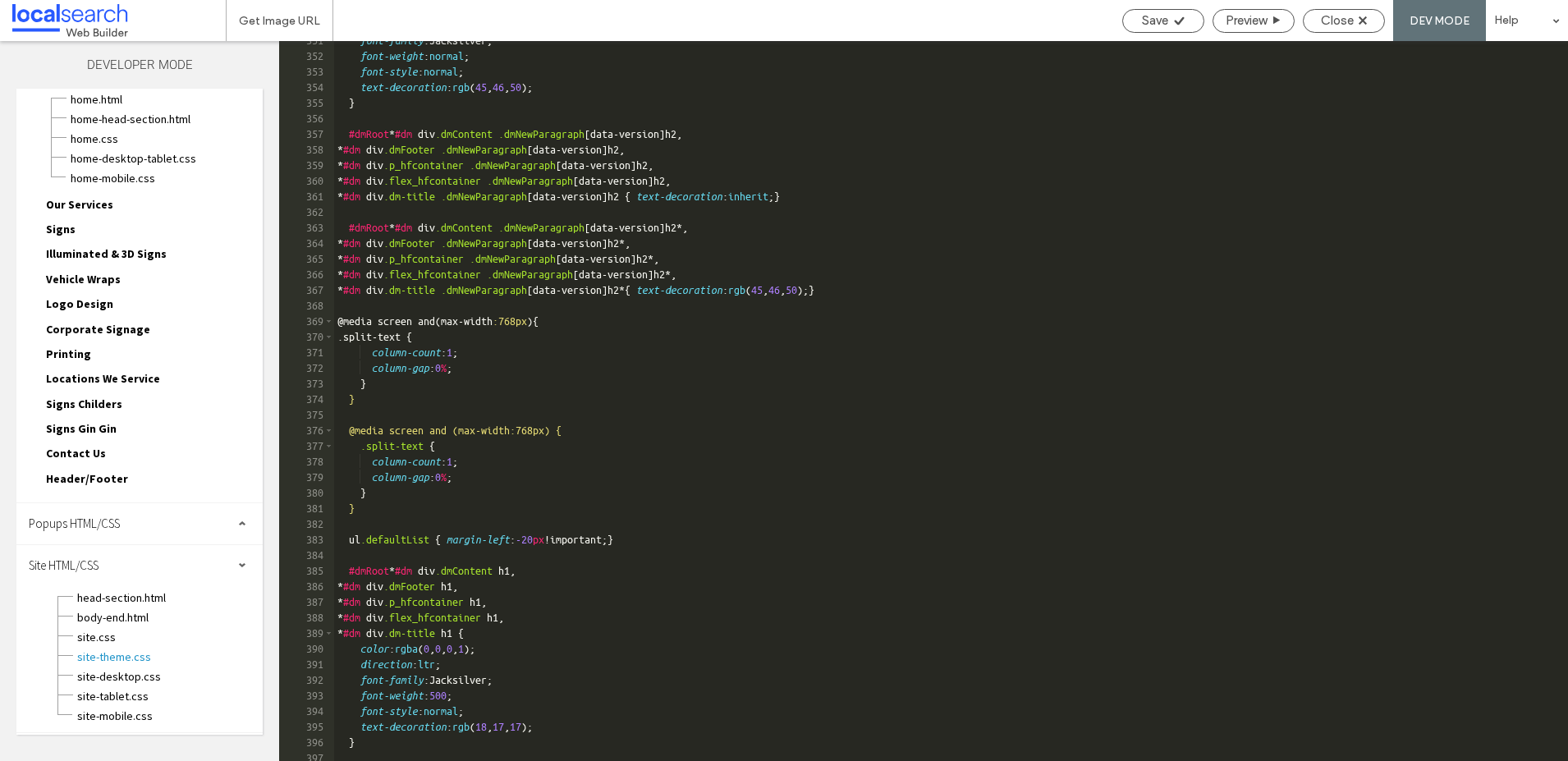
click at [978, 291] on div "font-family :Jacksilver; font-weight : normal ; font-style : normal ; text-deco…" at bounding box center [945, 408] width 1222 height 751
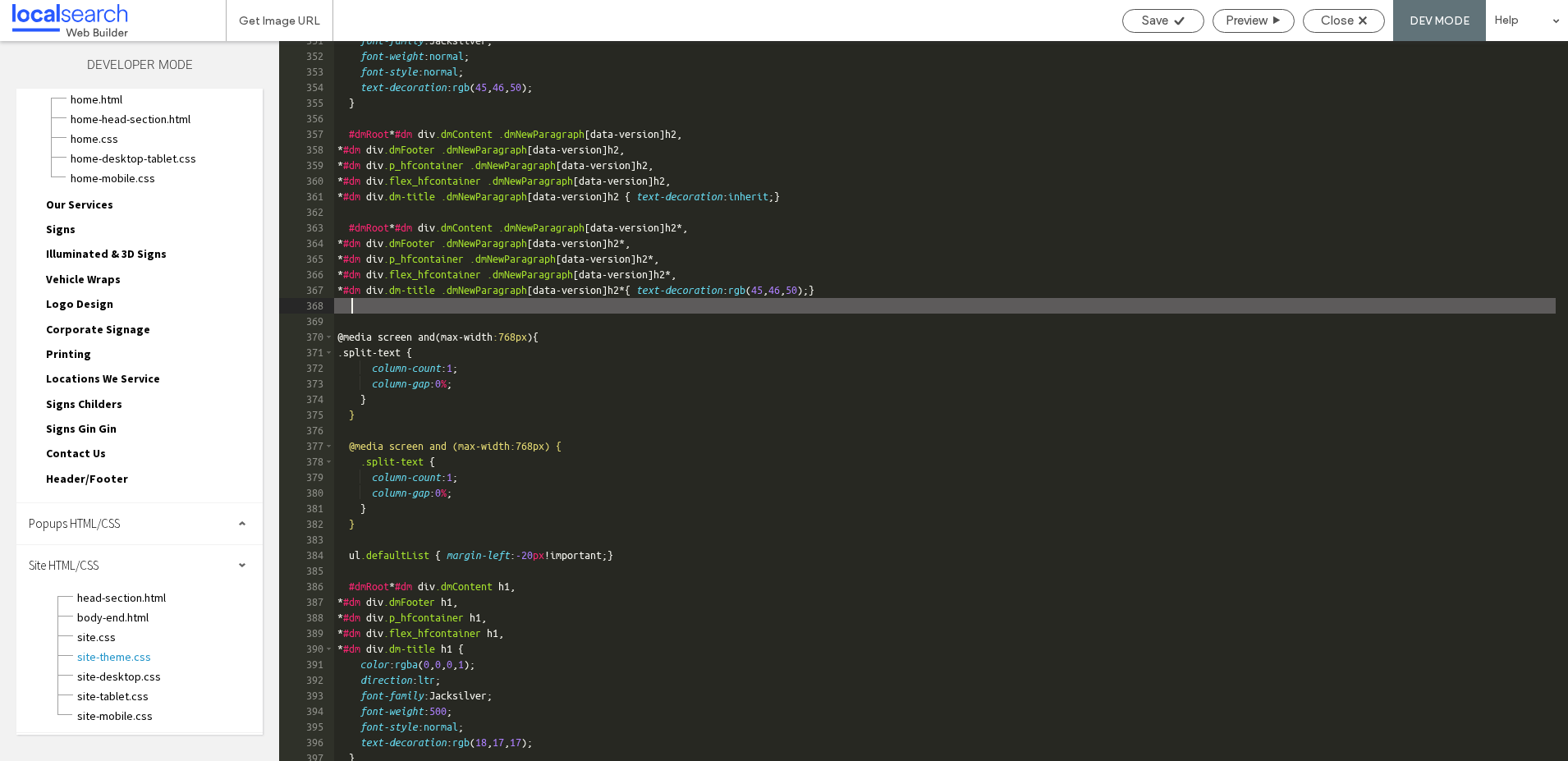
type textarea "**"
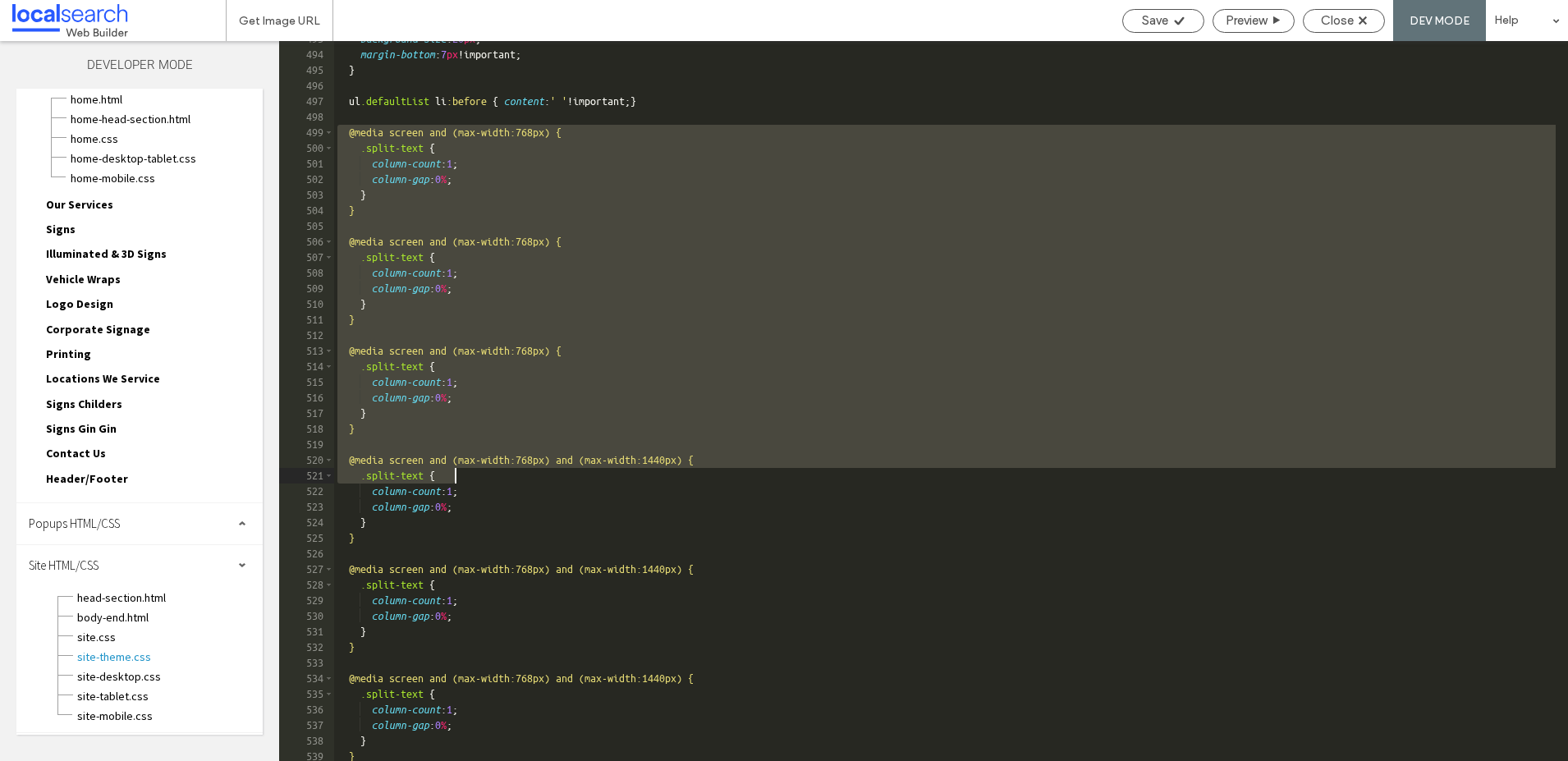
scroll to position [7684, 0]
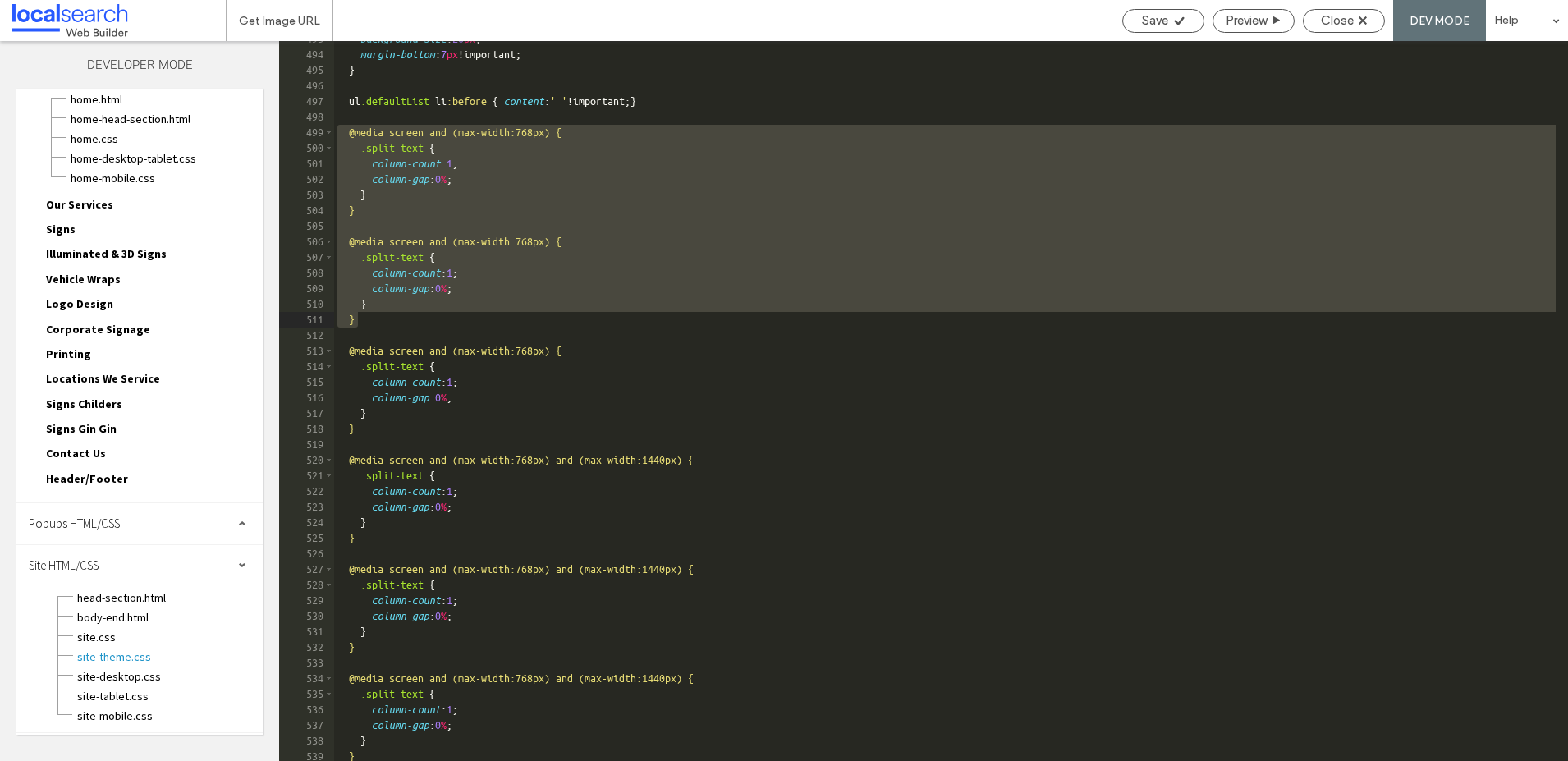
drag, startPoint x: 337, startPoint y: 279, endPoint x: 527, endPoint y: 321, distance: 194.6
click at [527, 321] on div "background-size : 20 px ; margin-bottom : 7 px !important; } ul .defaultList li…" at bounding box center [945, 407] width 1222 height 751
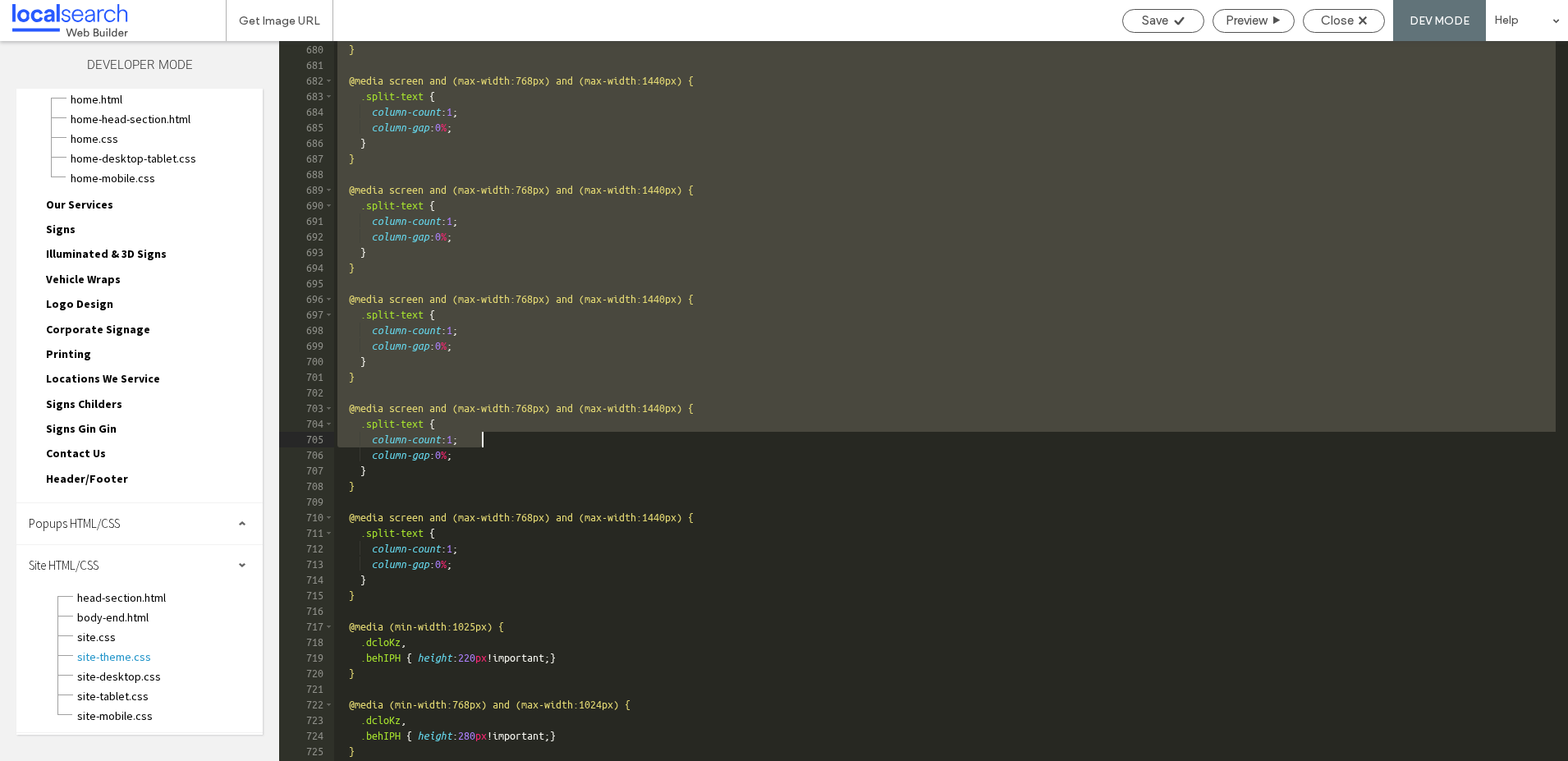
scroll to position [10640, 0]
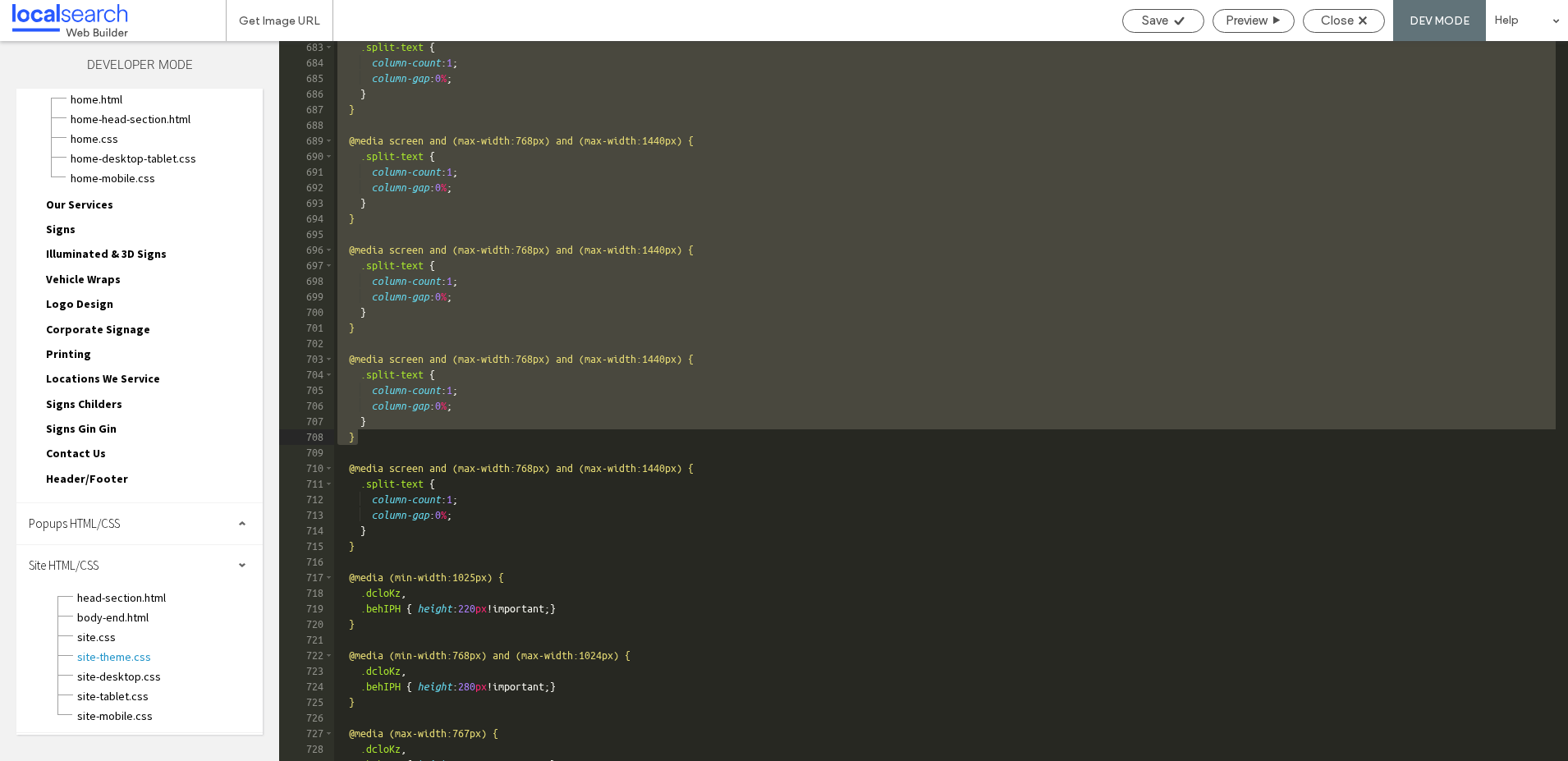
drag, startPoint x: 345, startPoint y: 257, endPoint x: 486, endPoint y: 442, distance: 232.6
click at [486, 442] on div ".split-text { column-count : 1 ; column-gap : 0 % ; } } @media screen and (max-…" at bounding box center [945, 414] width 1222 height 751
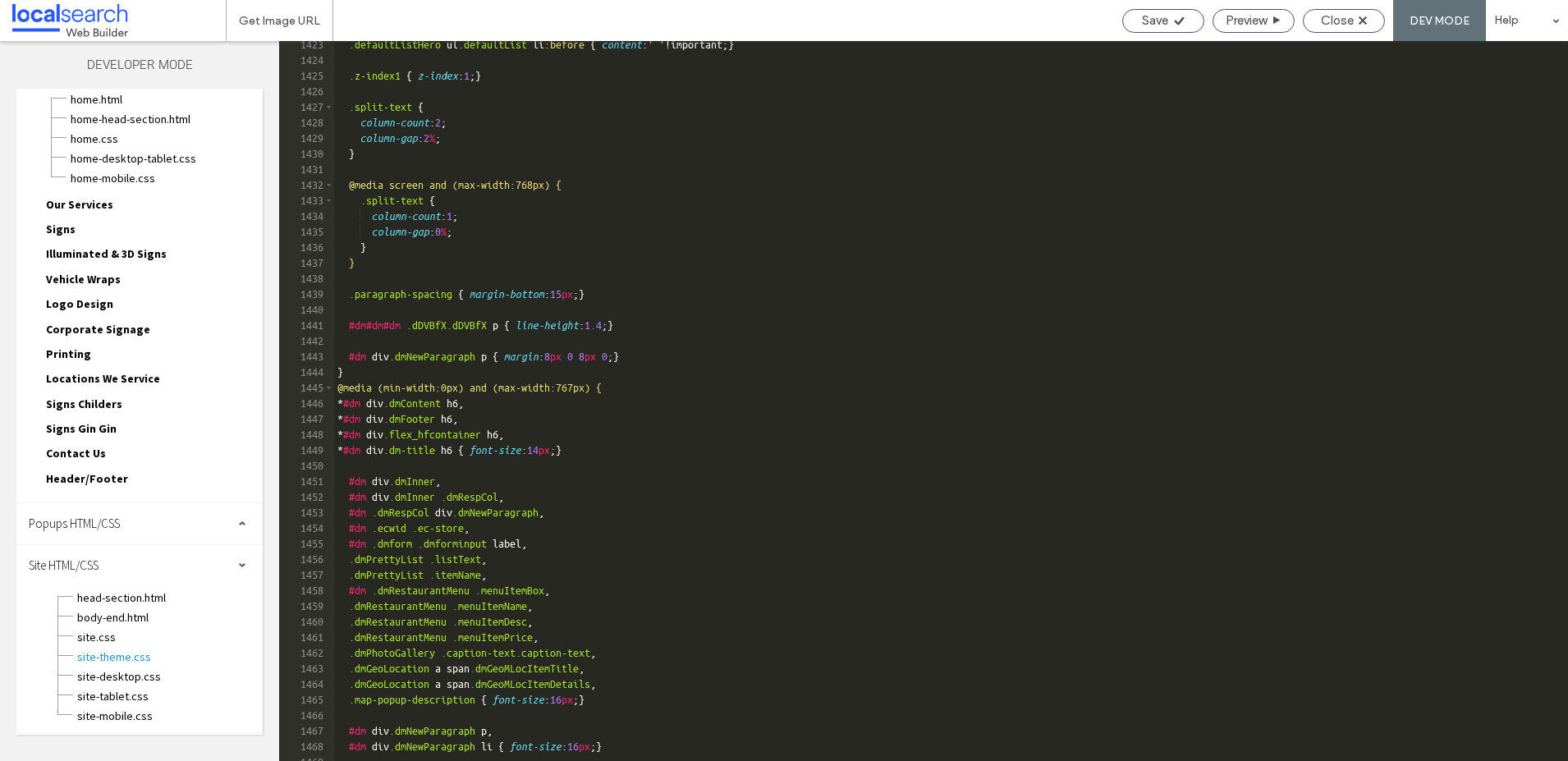
scroll to position [22217, 0]
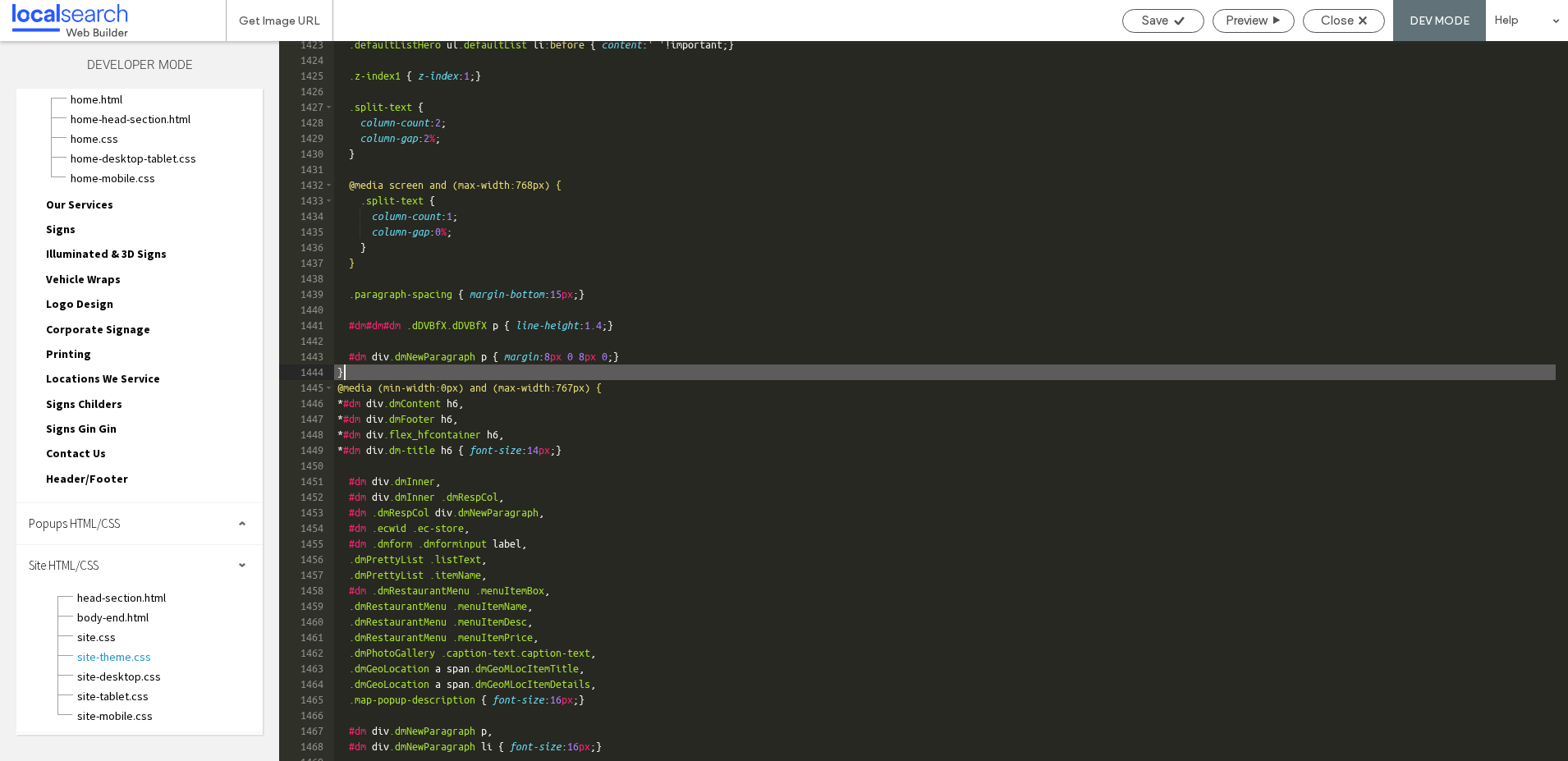
click at [355, 370] on div ".defaultListHero ul .defaultList li :before { content : ' ' !important; } .z-in…" at bounding box center [945, 412] width 1222 height 751
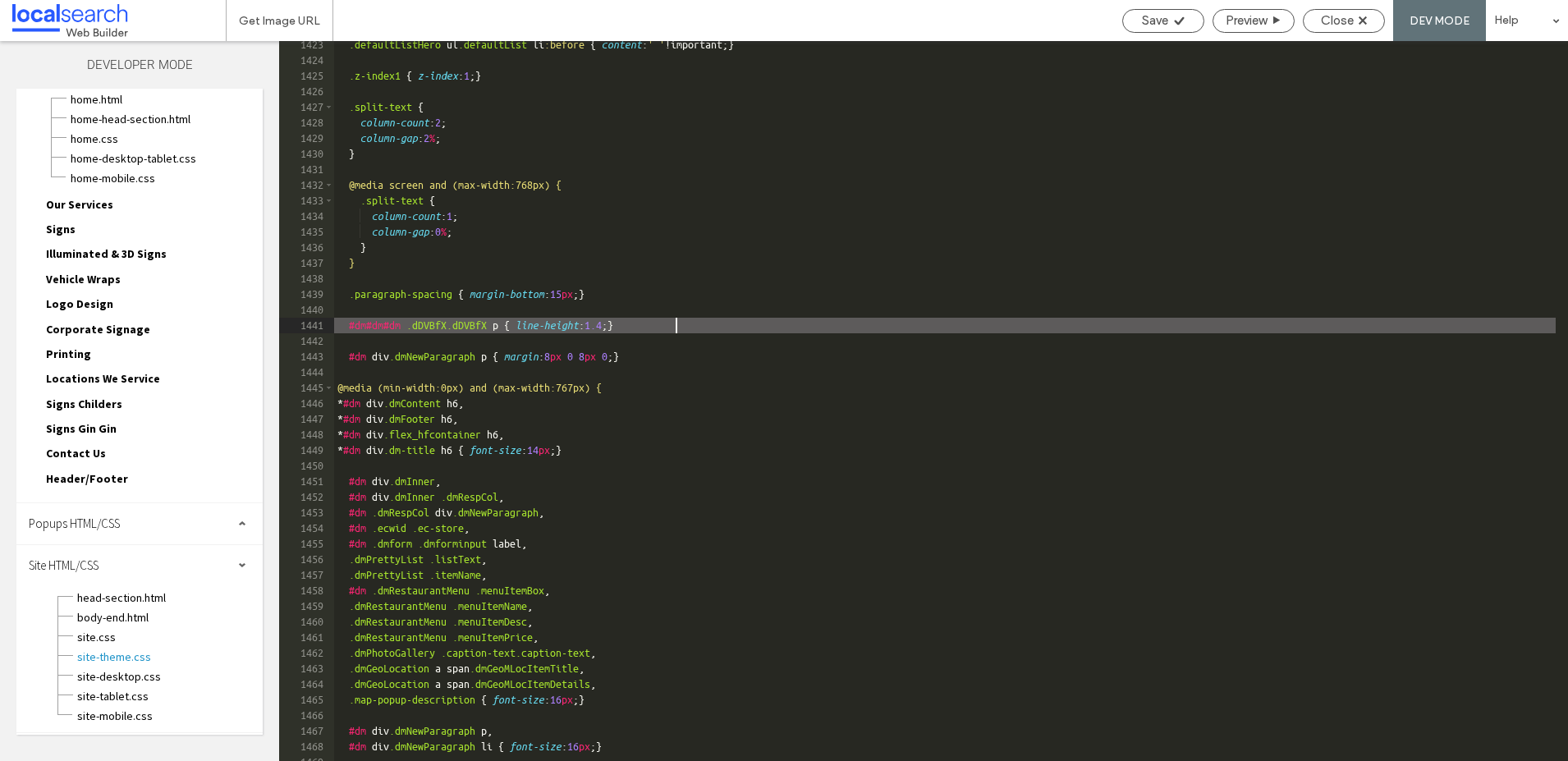
click at [875, 330] on div ".defaultListHero ul .defaultList li :before { content : ' ' !important; } .z-in…" at bounding box center [945, 412] width 1222 height 751
click at [1157, 25] on span "Save" at bounding box center [1156, 21] width 27 height 15
click at [1339, 18] on span "Close" at bounding box center [1337, 21] width 32 height 15
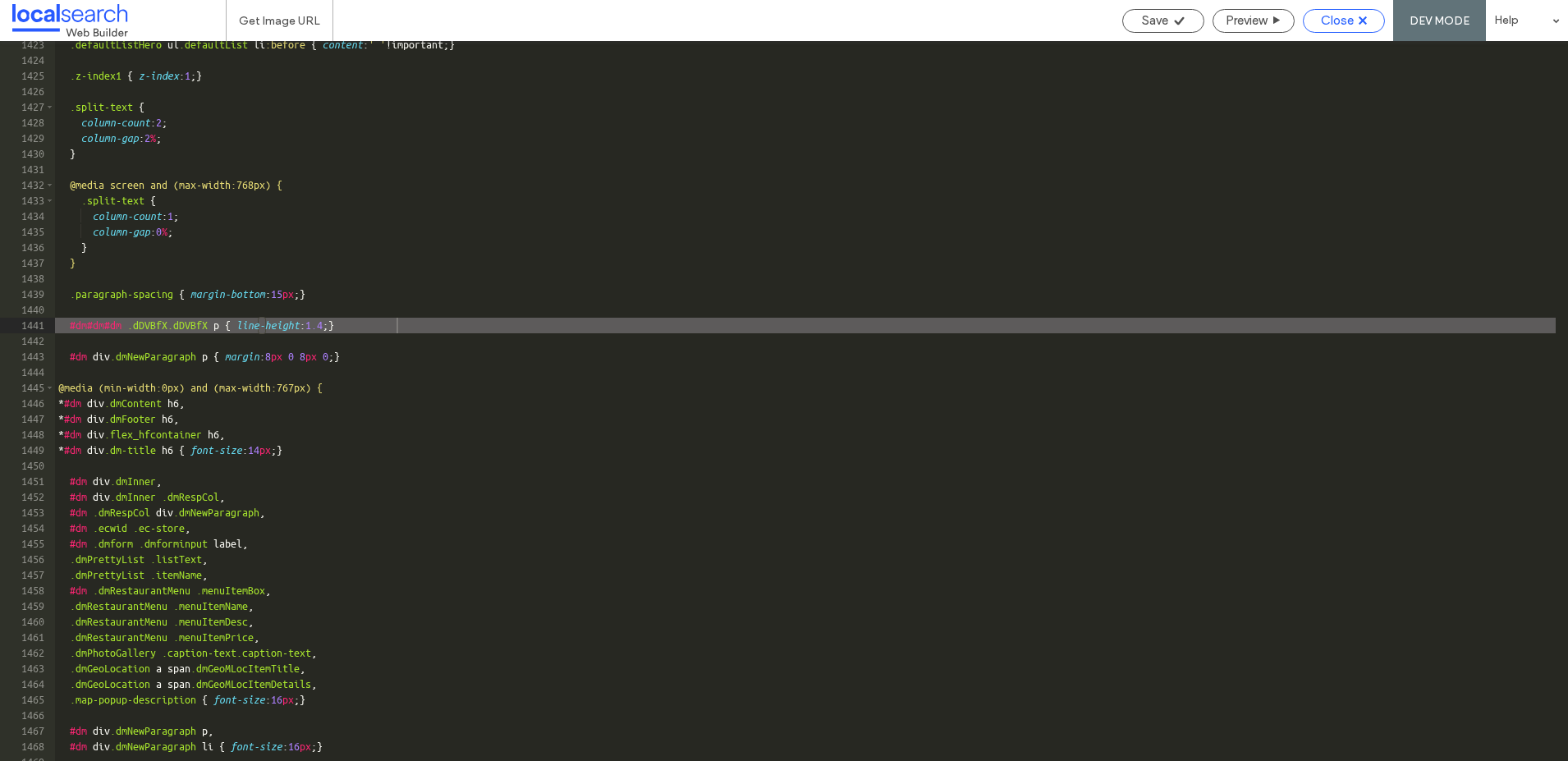
scroll to position [0, 0]
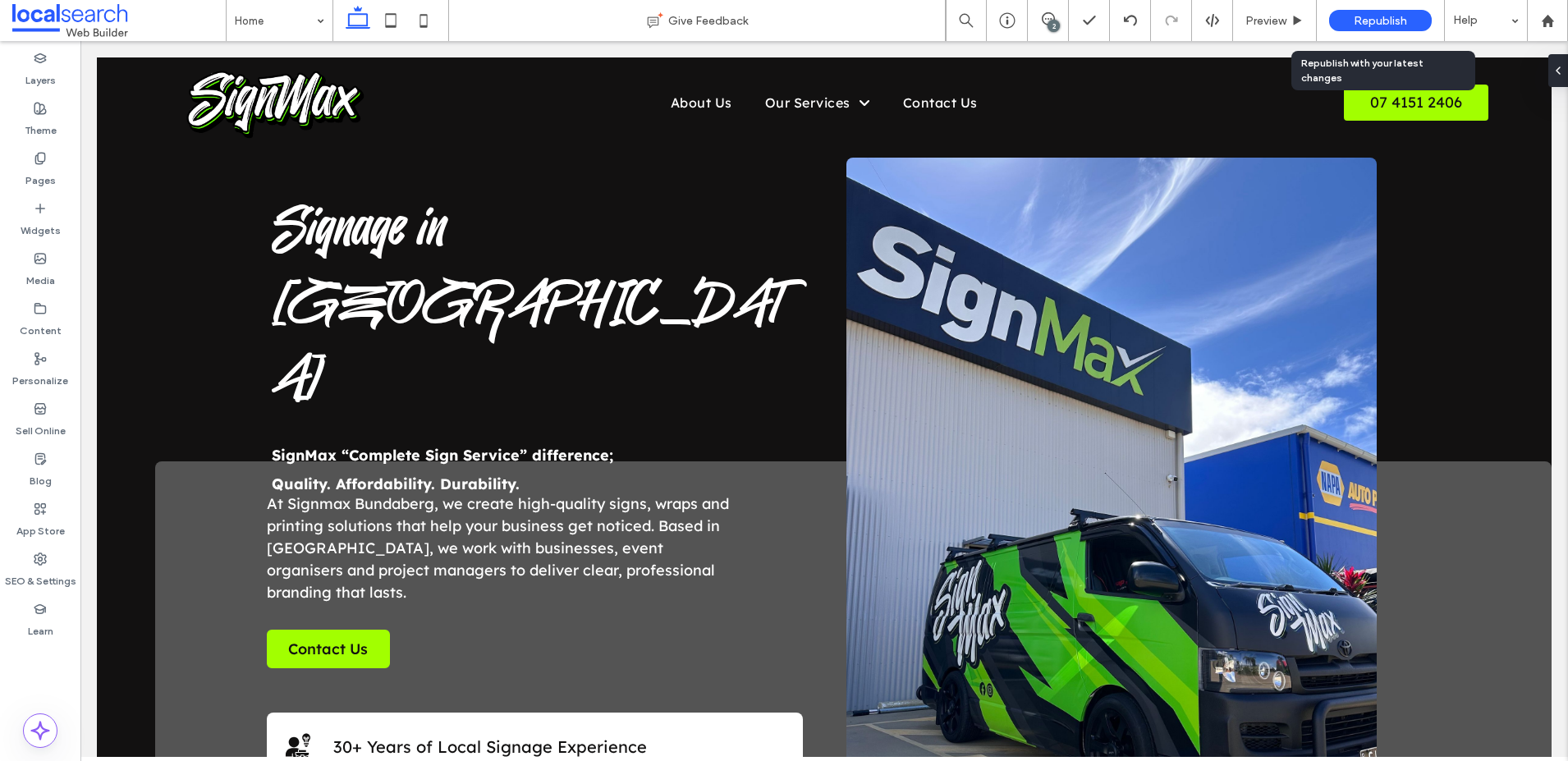
click at [1355, 16] on span "Republish" at bounding box center [1380, 21] width 53 height 14
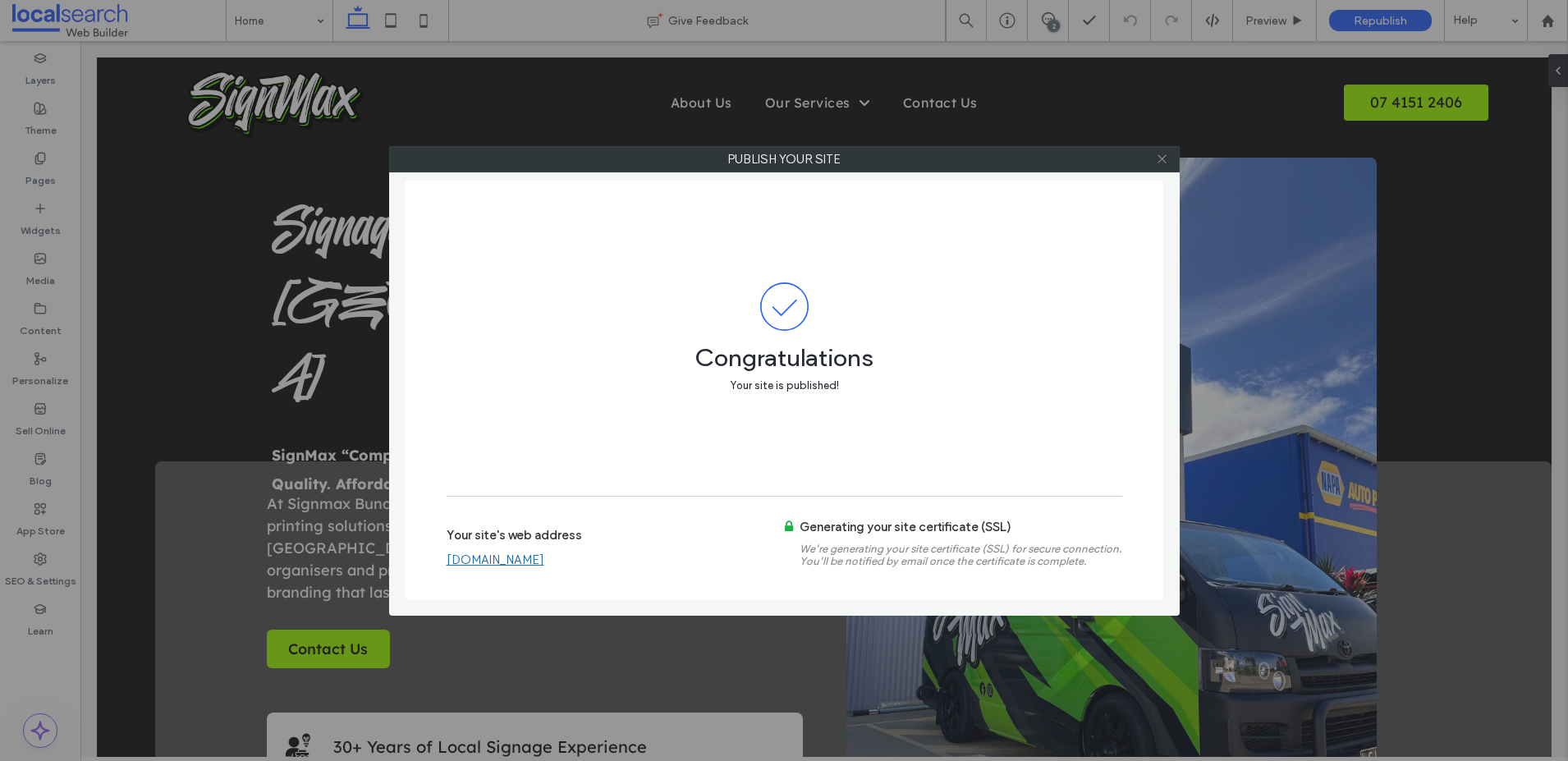
click at [1164, 158] on icon at bounding box center [1162, 158] width 12 height 12
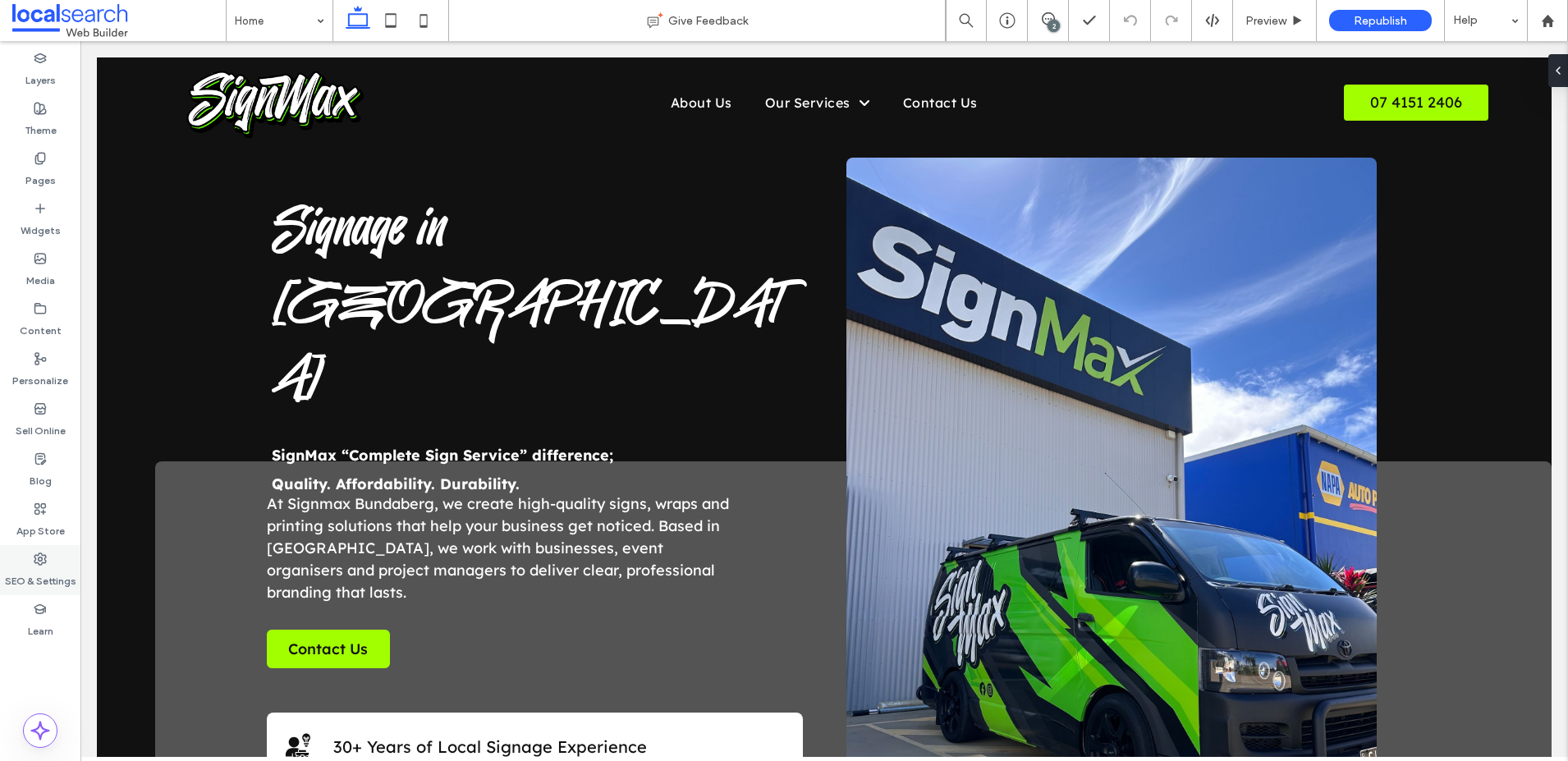
click at [39, 563] on use at bounding box center [40, 559] width 11 height 11
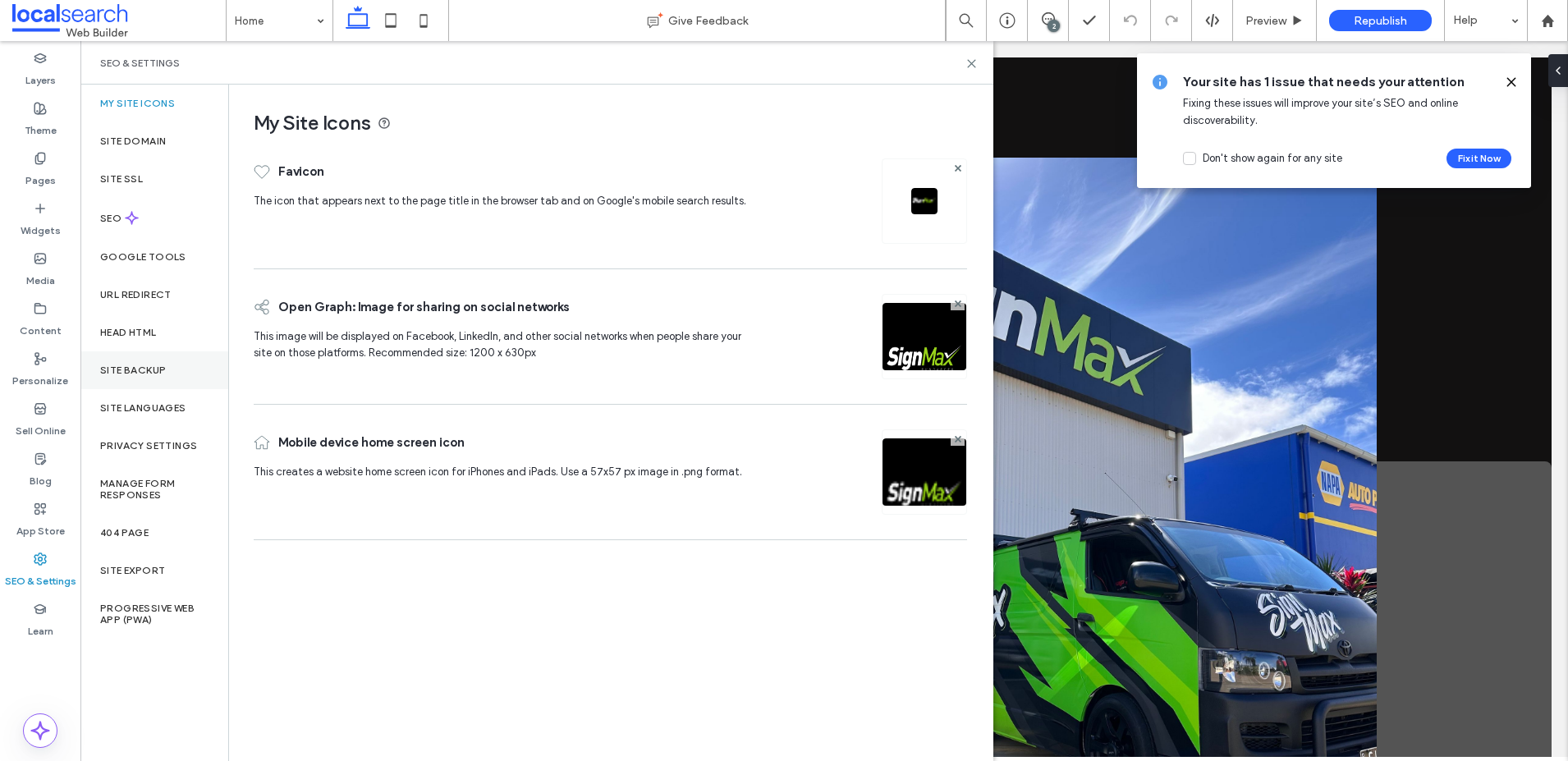
click at [126, 366] on label "Site Backup" at bounding box center [132, 370] width 66 height 11
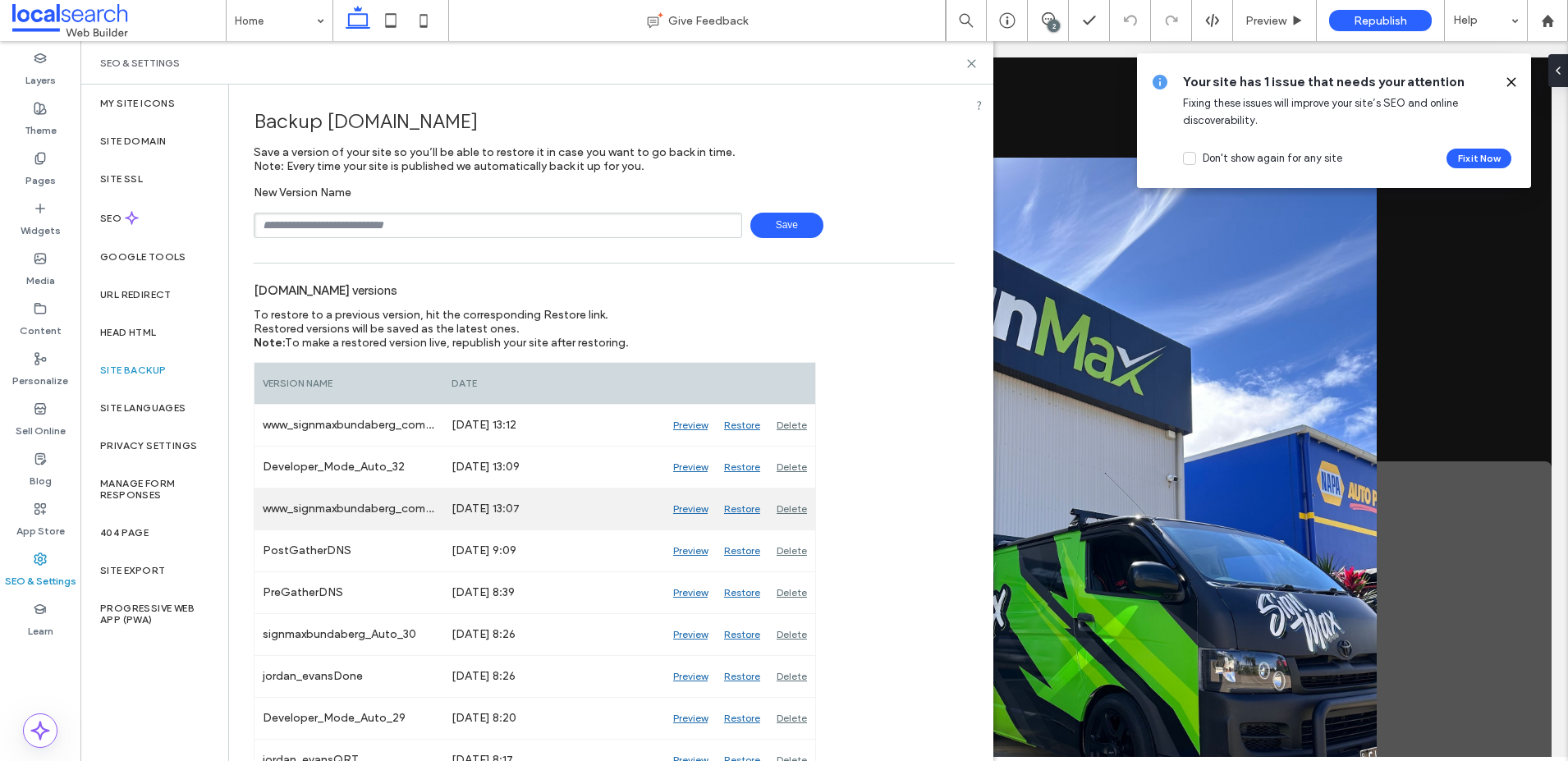
click at [741, 509] on div "Restore" at bounding box center [742, 509] width 52 height 41
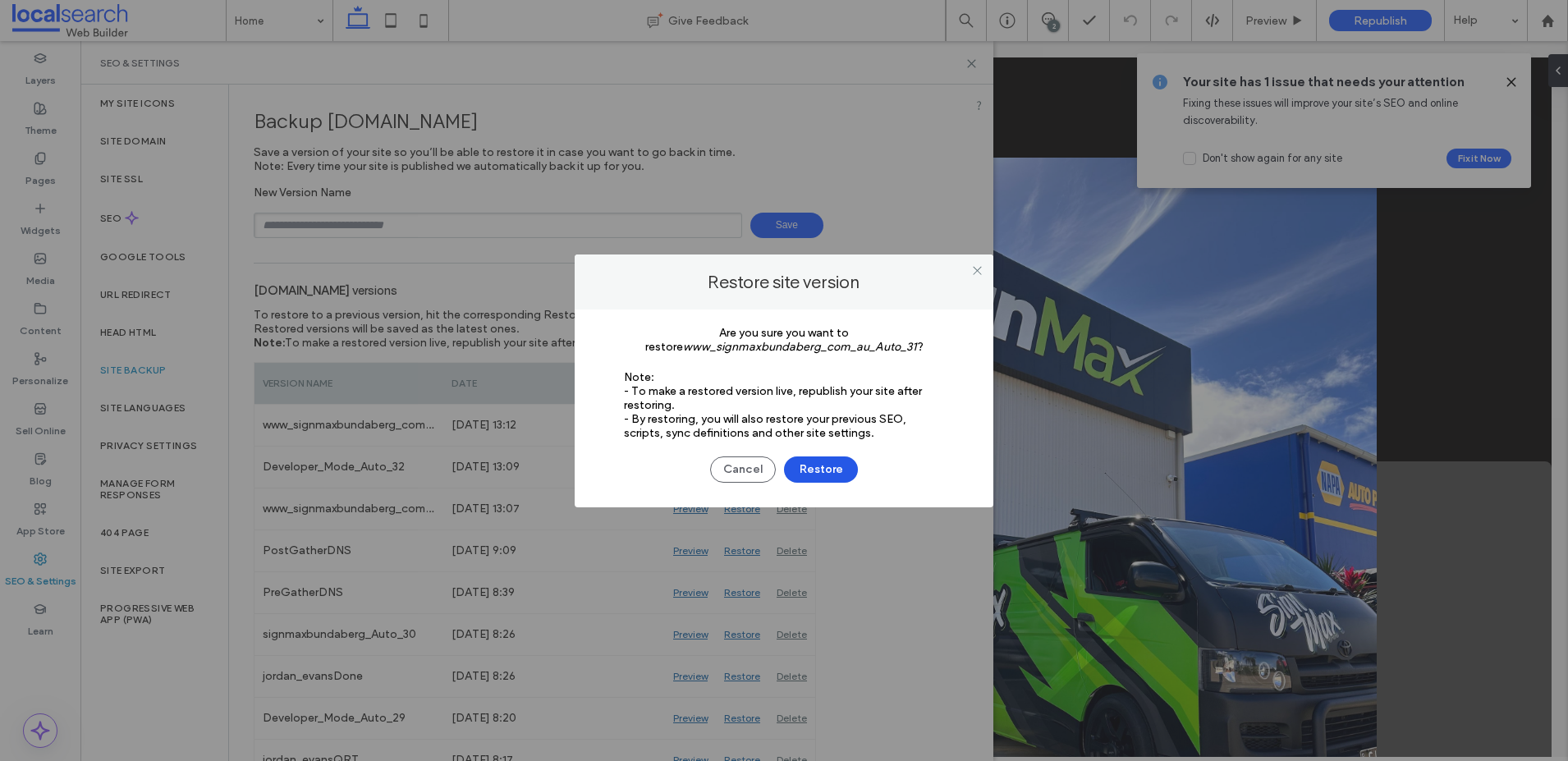
click at [824, 466] on button "Restore" at bounding box center [821, 470] width 74 height 27
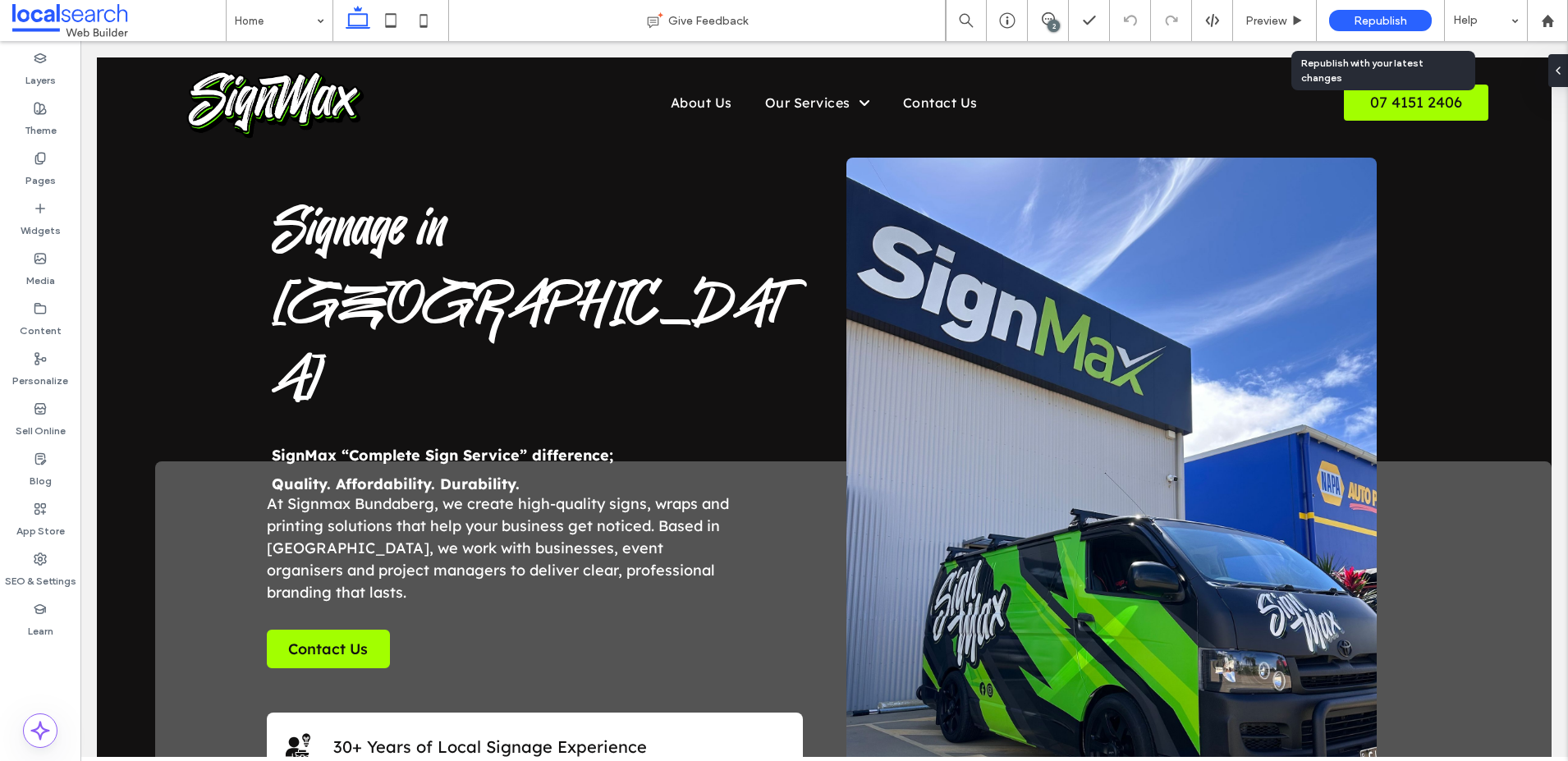
click at [1374, 27] on span "Republish" at bounding box center [1380, 21] width 53 height 14
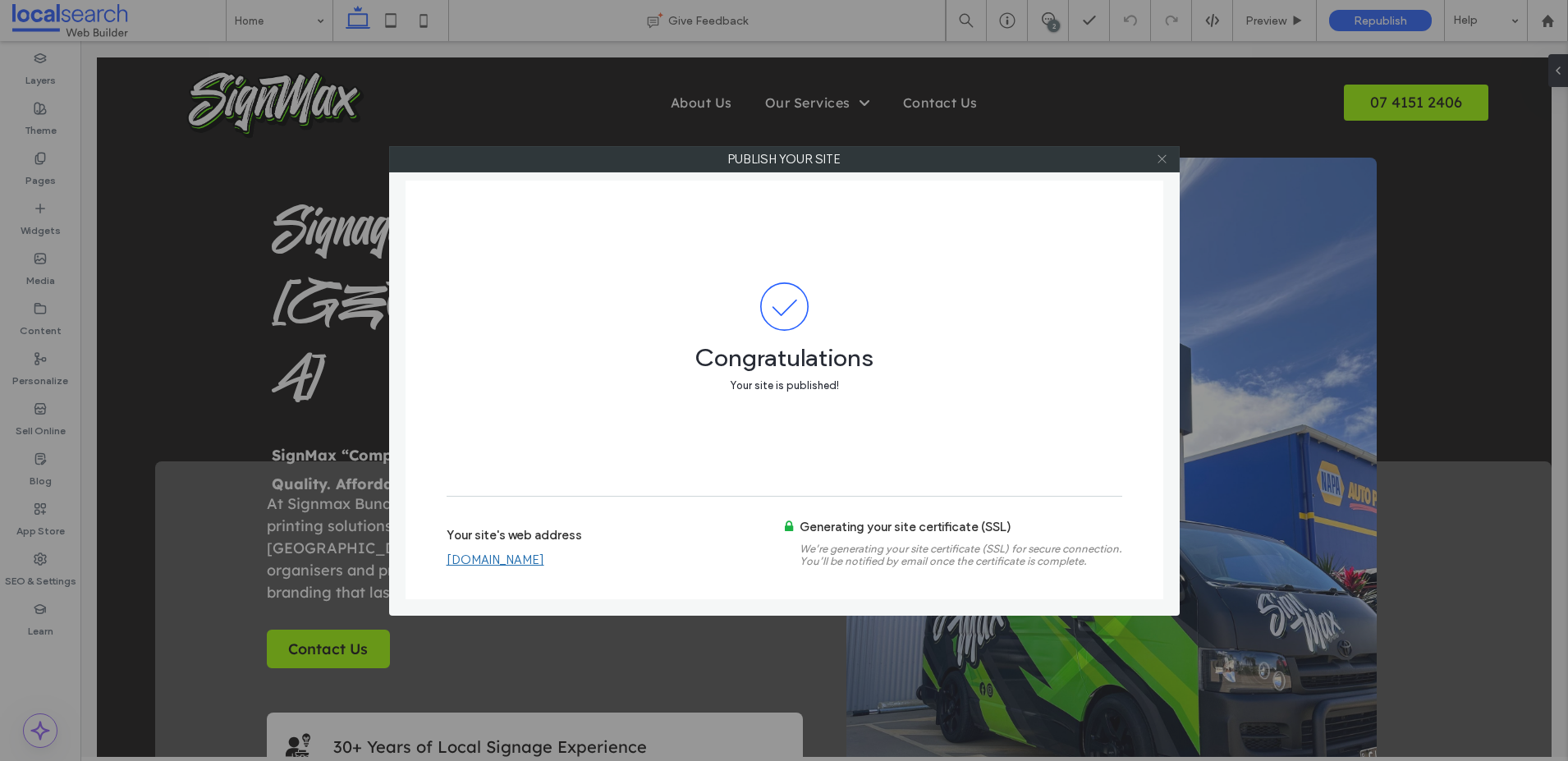
click at [1165, 159] on icon at bounding box center [1162, 158] width 12 height 12
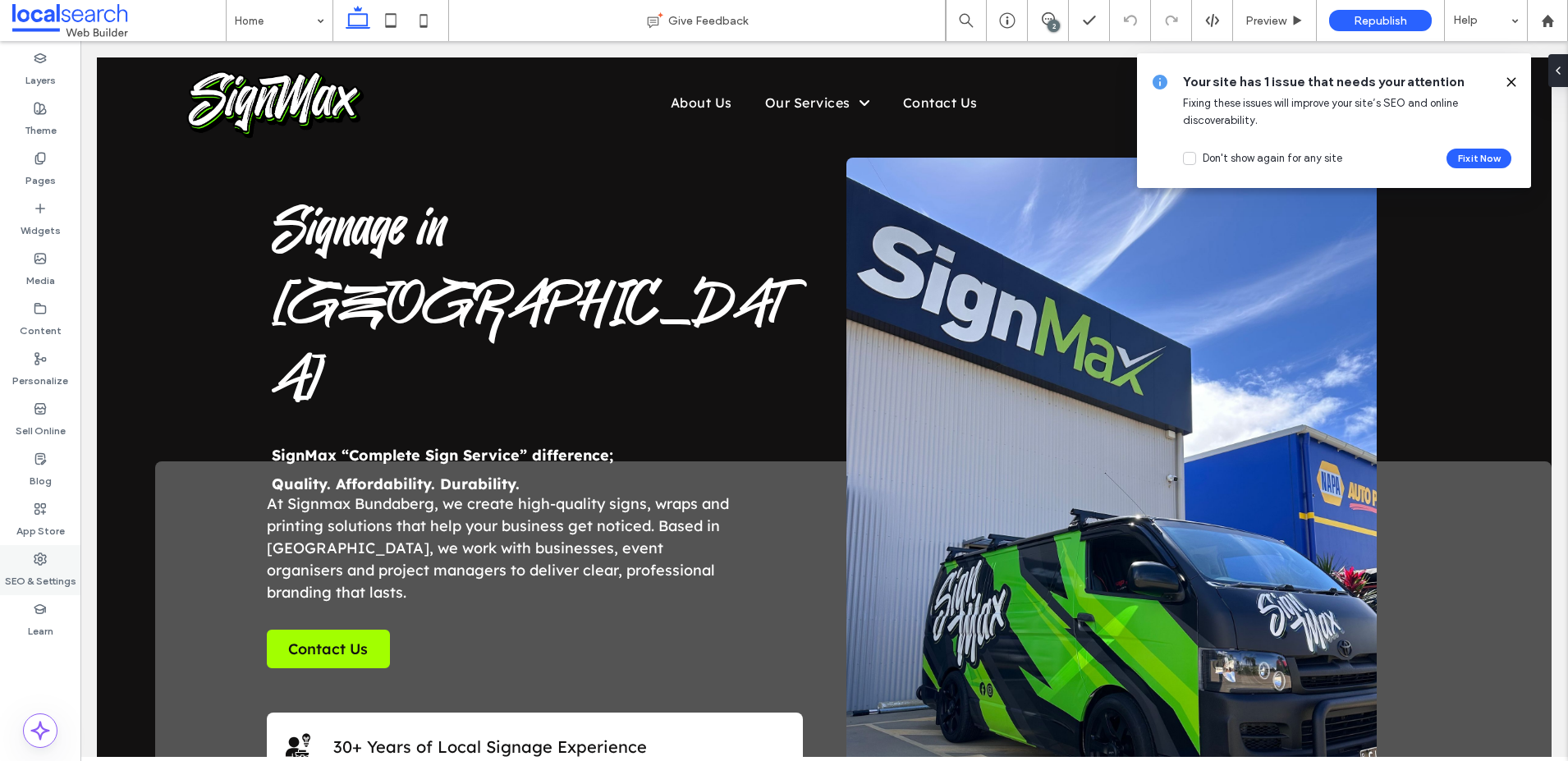
click at [24, 574] on label "SEO & Settings" at bounding box center [40, 577] width 71 height 23
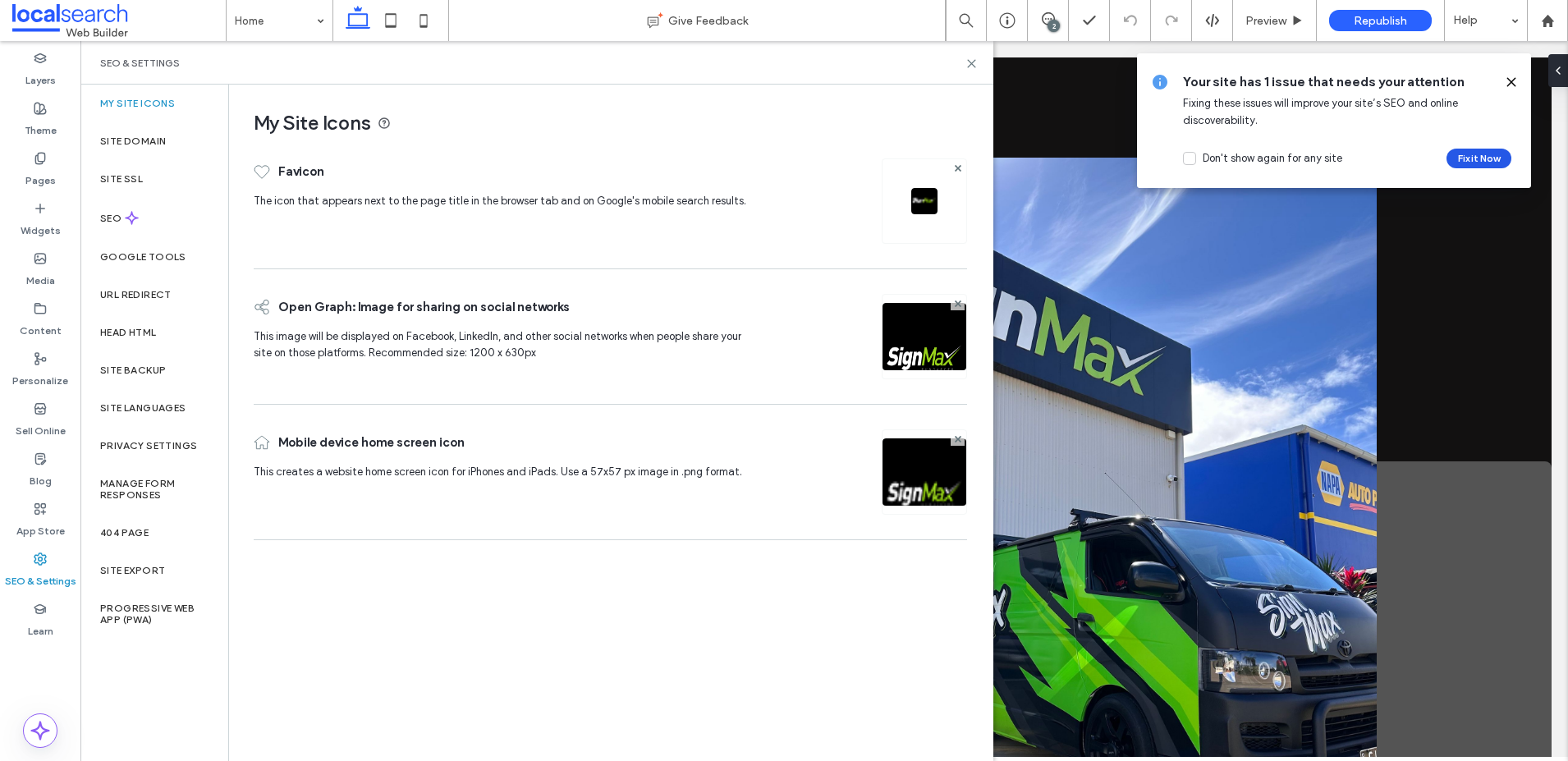
click at [1465, 158] on button "Fix it Now" at bounding box center [1479, 158] width 65 height 20
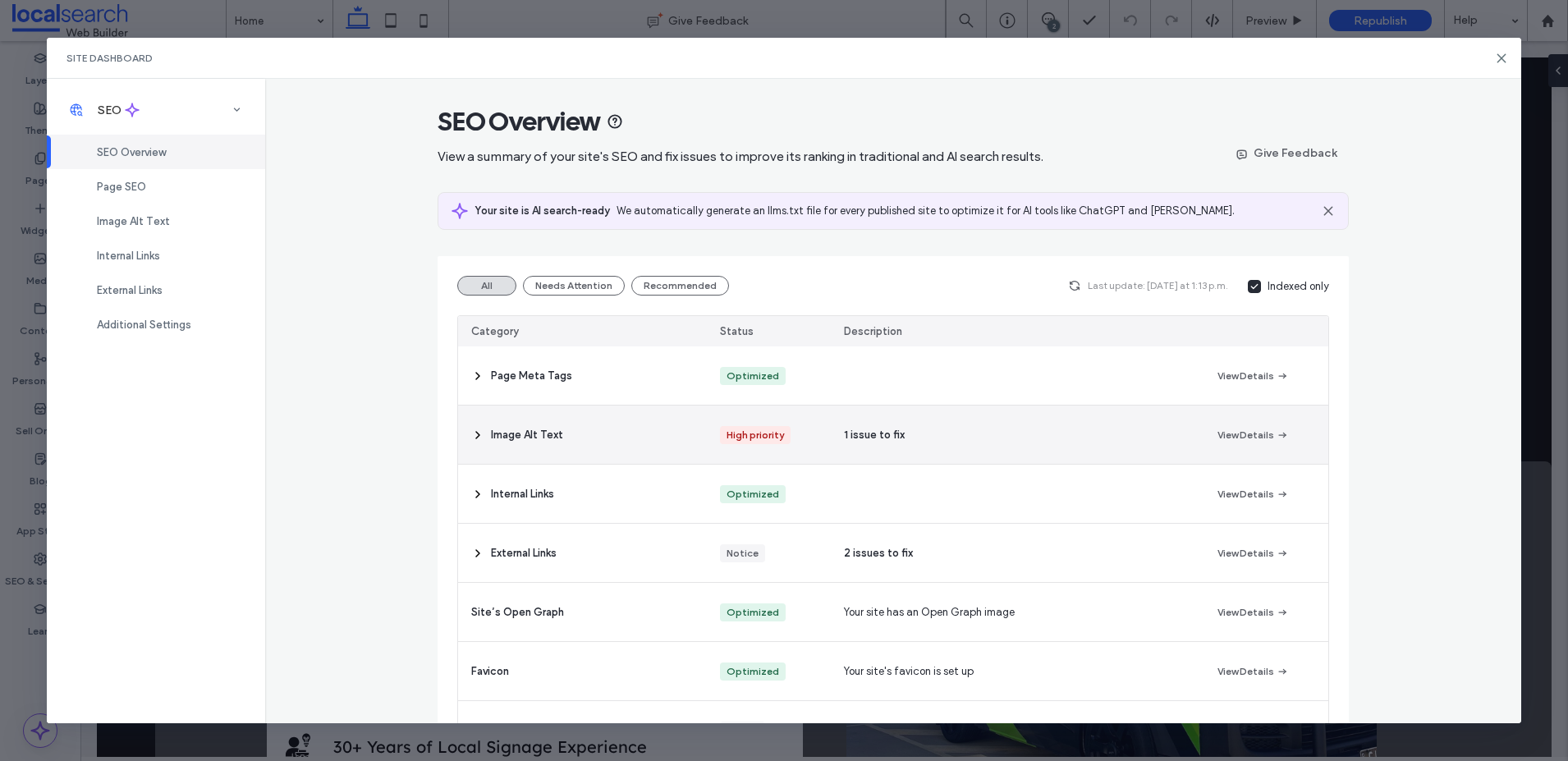
click at [581, 436] on div "Image Alt Text" at bounding box center [582, 434] width 249 height 58
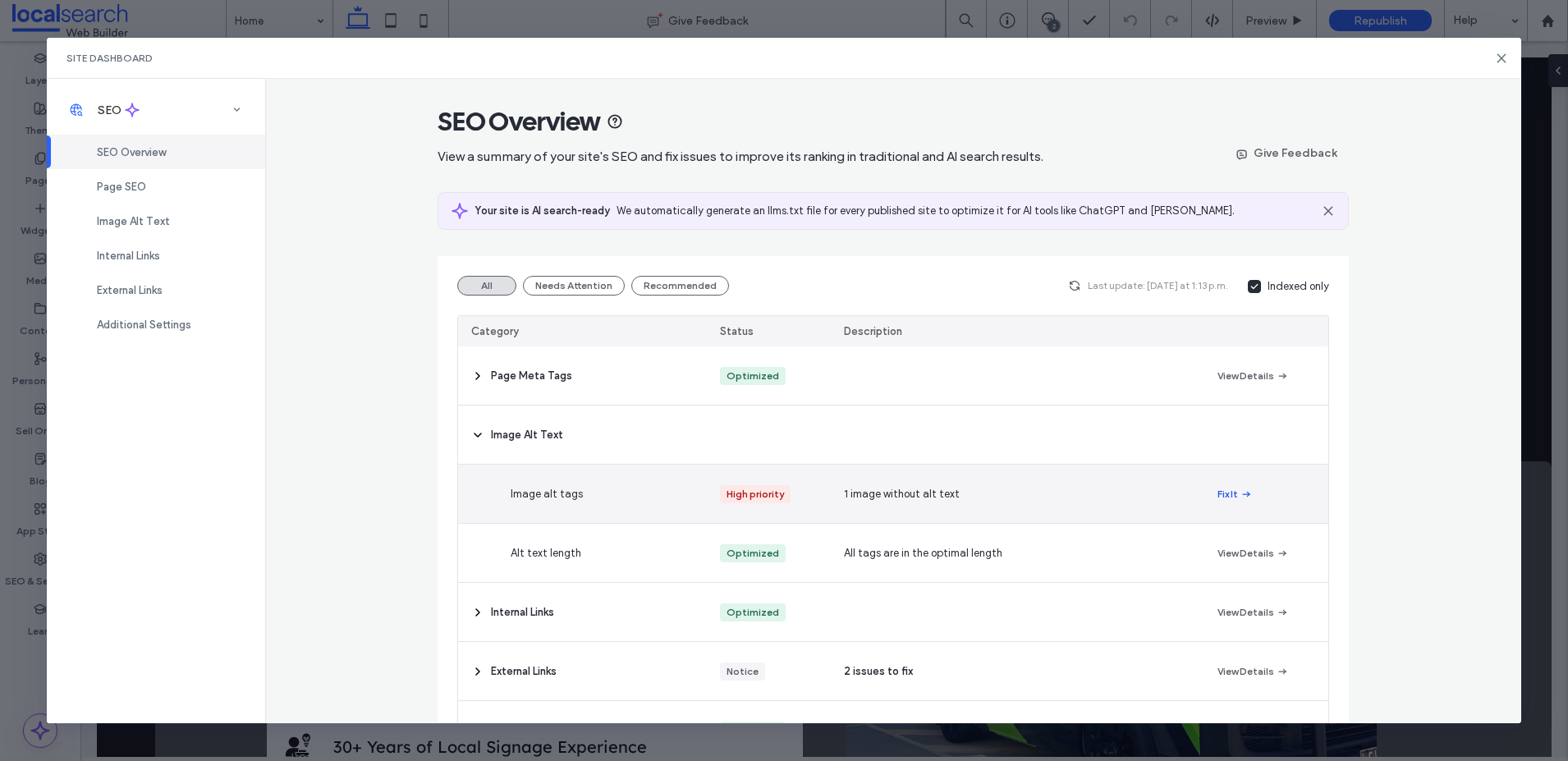
click at [1240, 488] on icon "button" at bounding box center [1247, 494] width 13 height 13
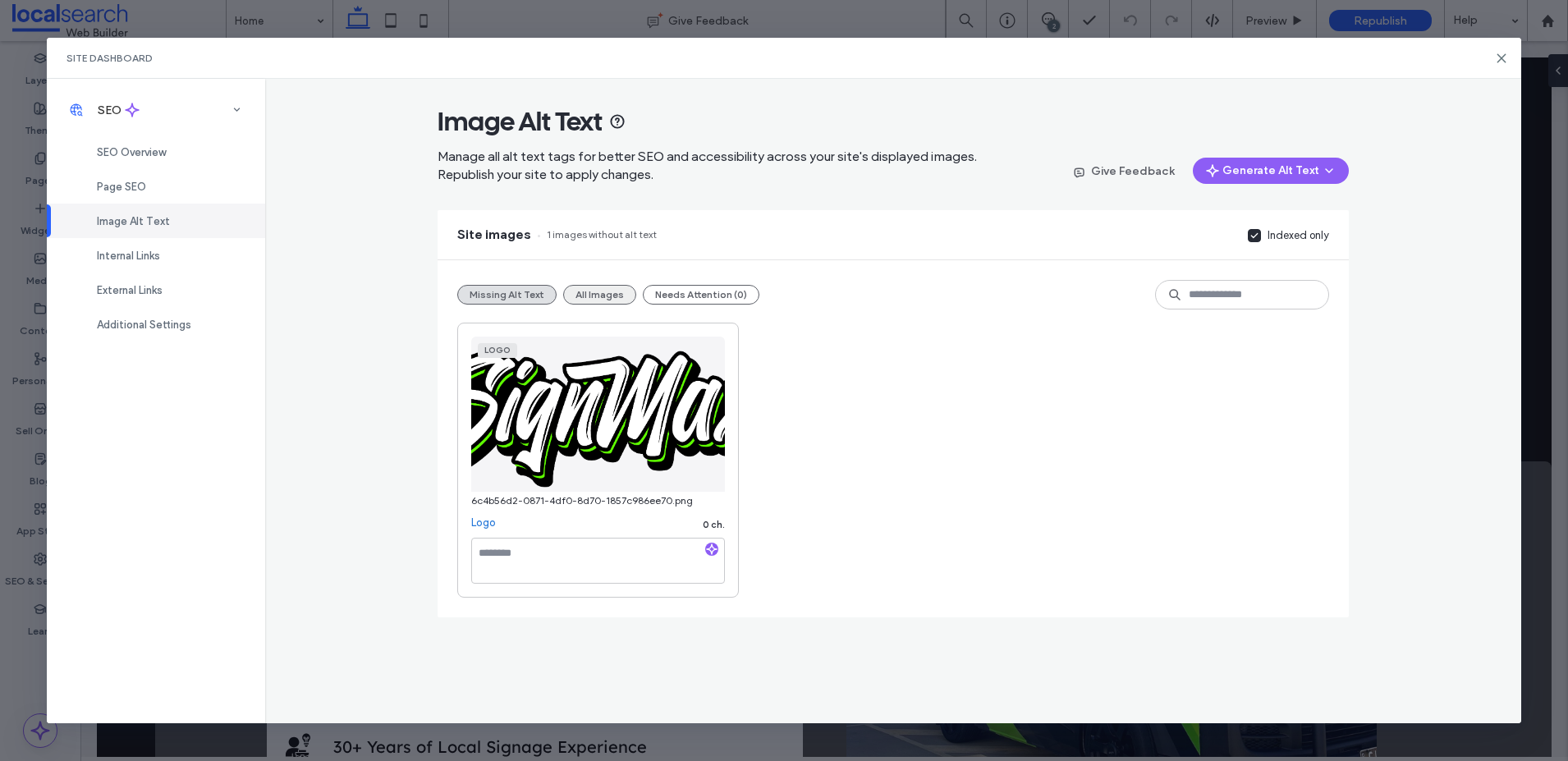
click at [588, 292] on button "All Images" at bounding box center [599, 294] width 73 height 20
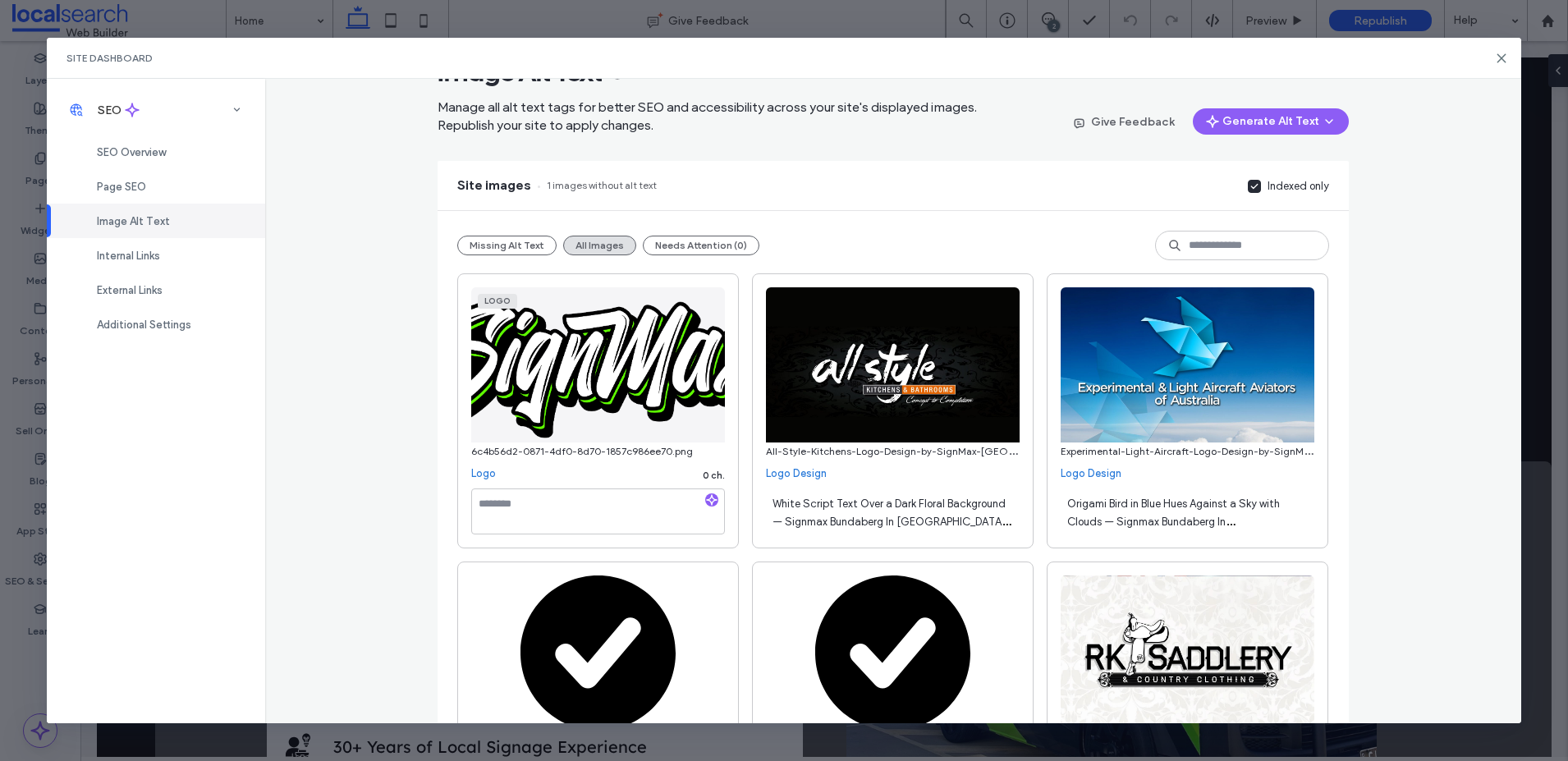
scroll to position [50, 0]
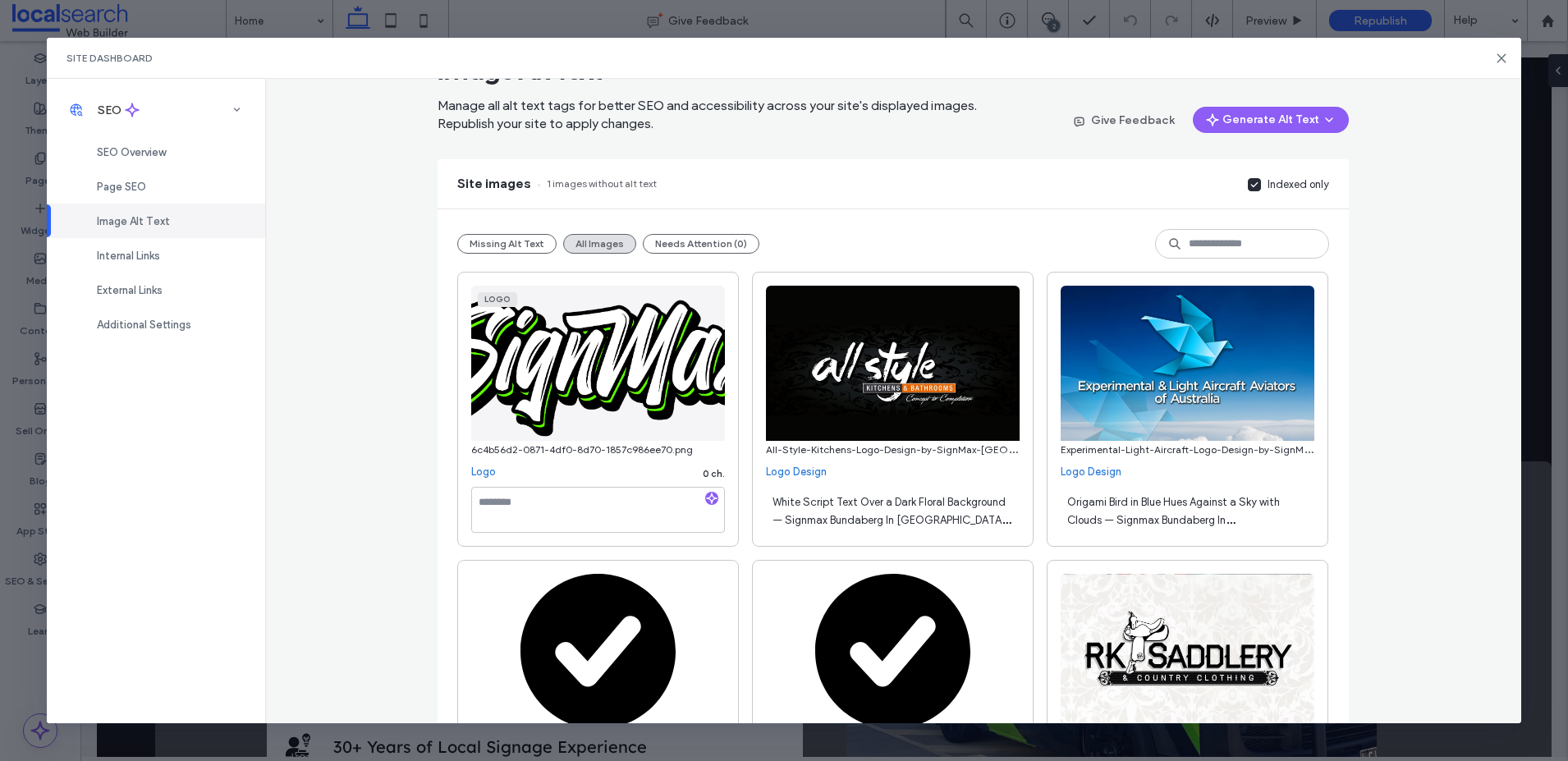
click at [899, 524] on span "White Script Text Over a Dark Floral Background — Signmax Bundaberg In [GEOGRAP…" at bounding box center [892, 520] width 238 height 49
drag, startPoint x: 829, startPoint y: 510, endPoint x: 878, endPoint y: 536, distance: 55.5
click at [878, 536] on div "**********" at bounding box center [893, 512] width 253 height 52
click at [521, 534] on div at bounding box center [598, 512] width 253 height 52
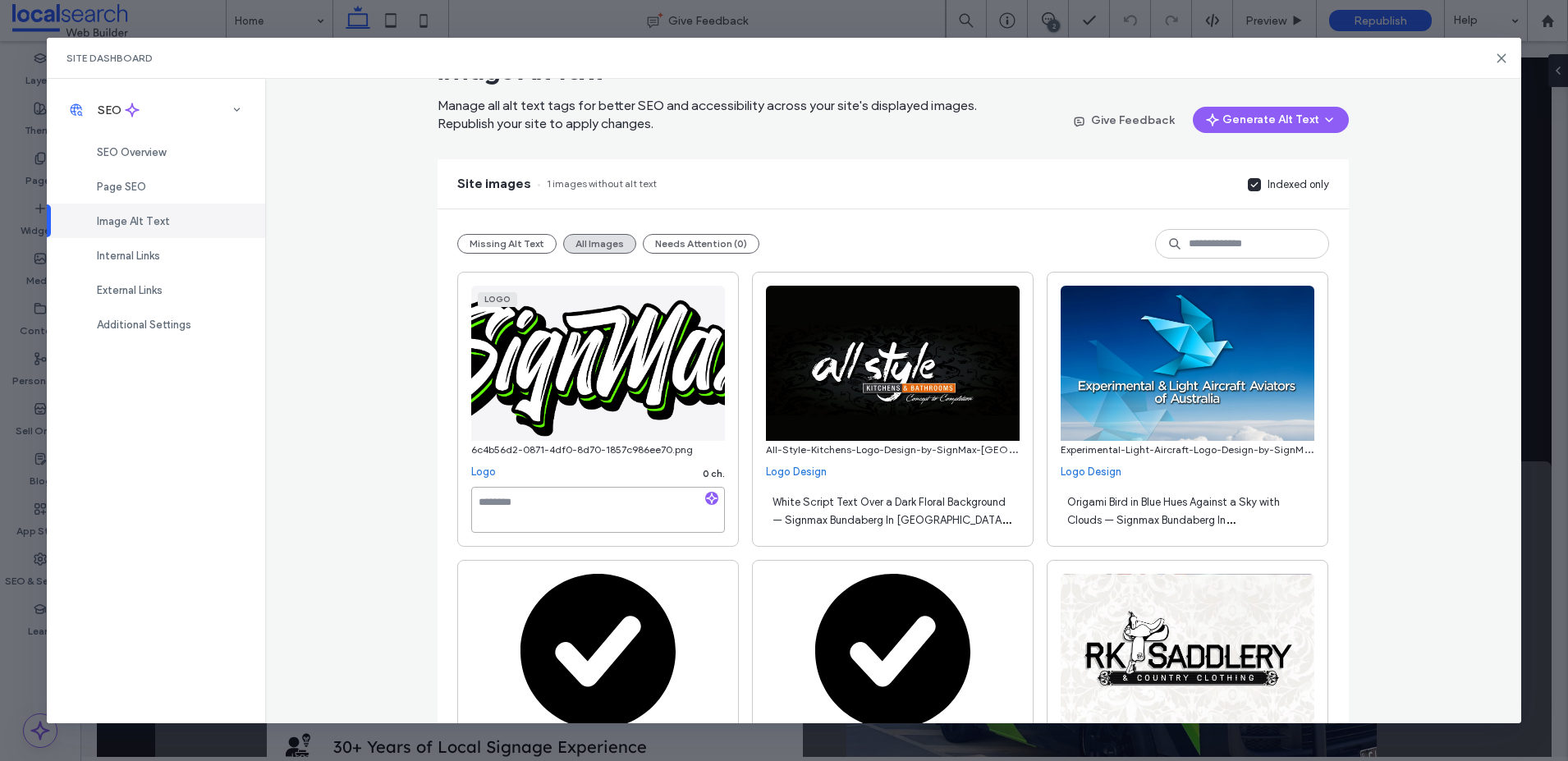
click at [522, 514] on textarea at bounding box center [598, 510] width 253 height 46
paste textarea "**********"
type textarea "**********"
drag, startPoint x: 1407, startPoint y: 187, endPoint x: 1453, endPoint y: 111, distance: 88.8
click at [1407, 185] on div "**********" at bounding box center [893, 401] width 1256 height 644
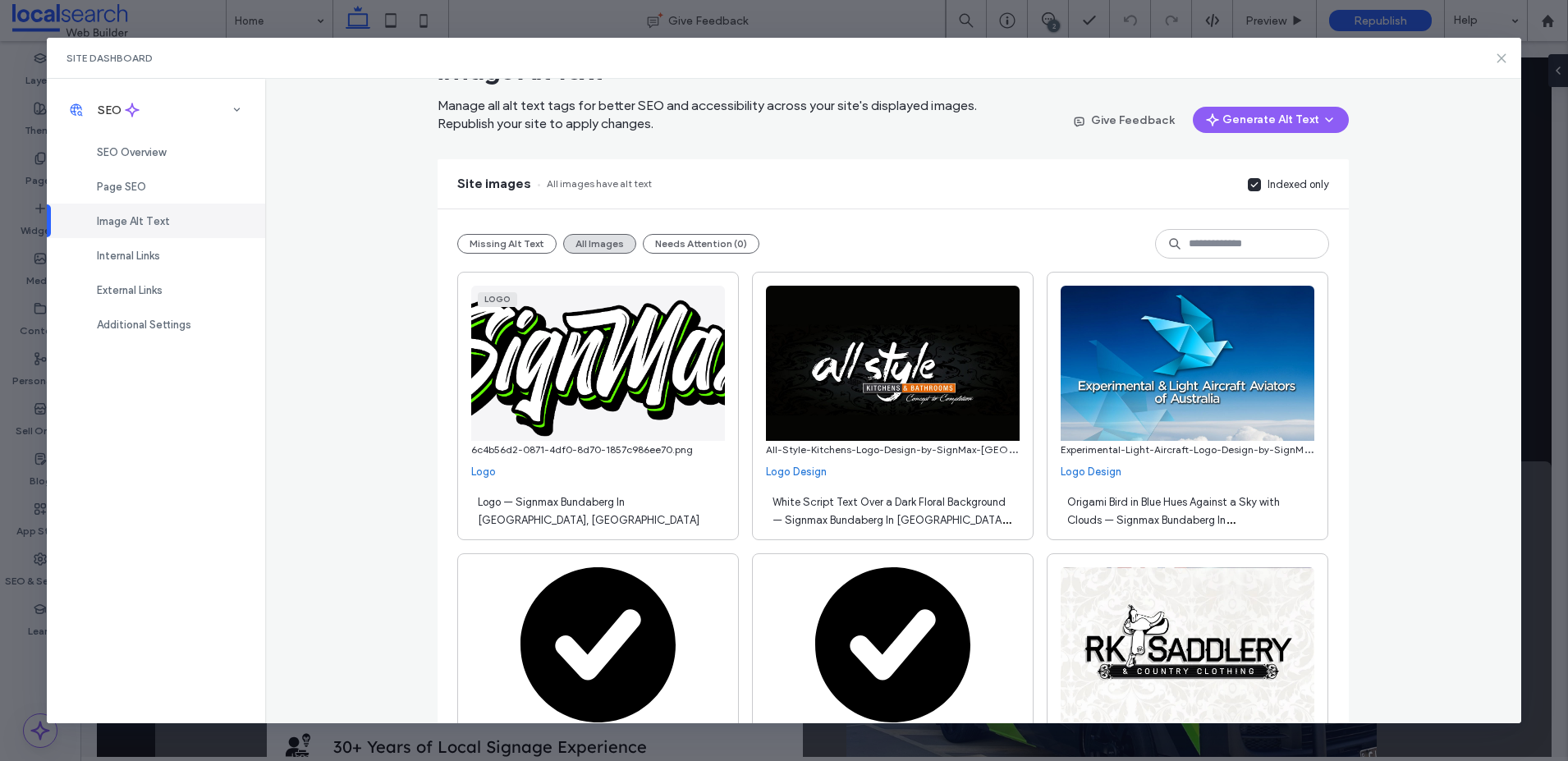
click at [1502, 56] on use at bounding box center [1501, 58] width 8 height 8
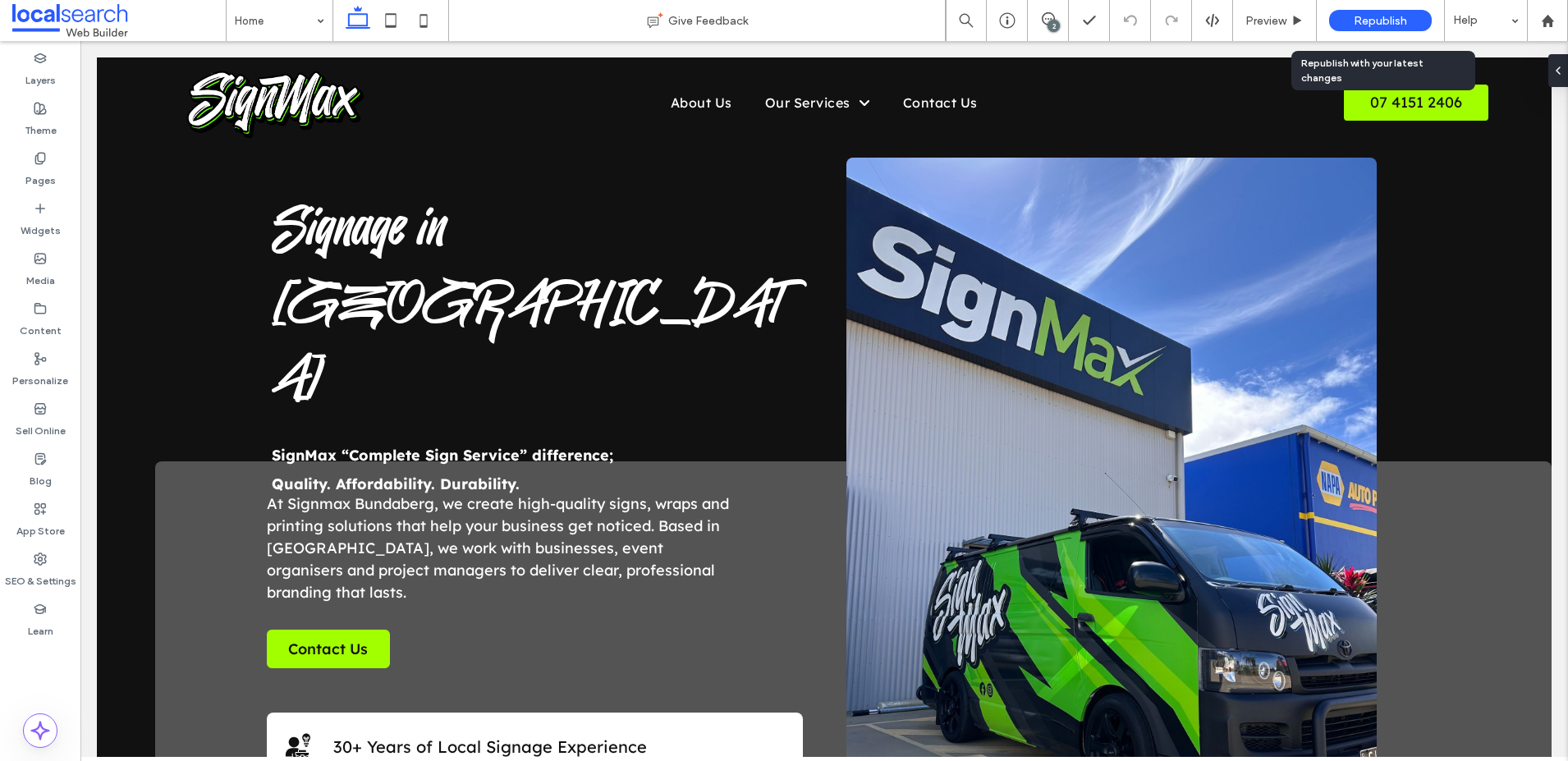
click at [1336, 17] on div "Republish" at bounding box center [1381, 20] width 103 height 21
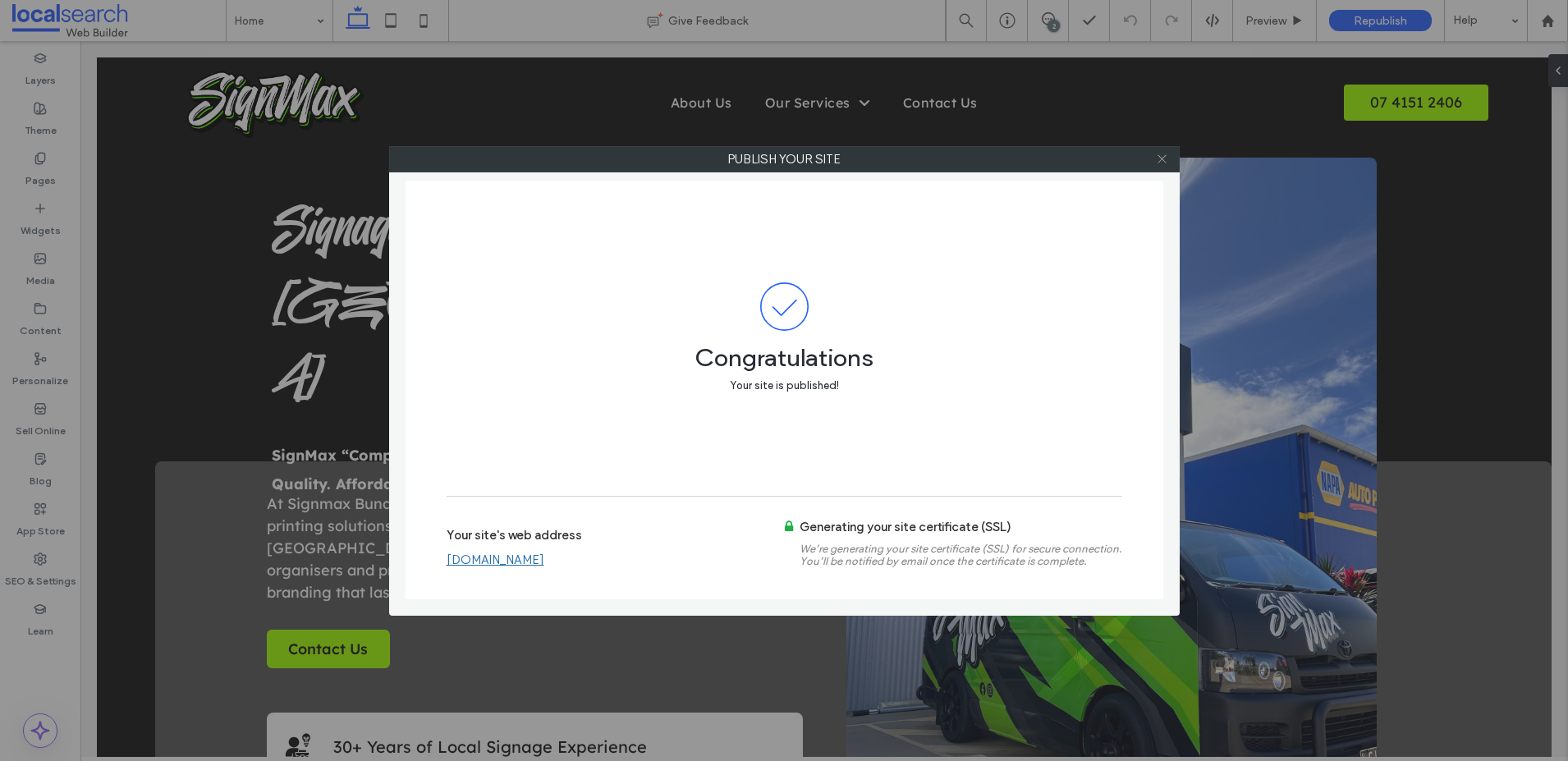
click at [1164, 165] on span at bounding box center [1162, 159] width 12 height 25
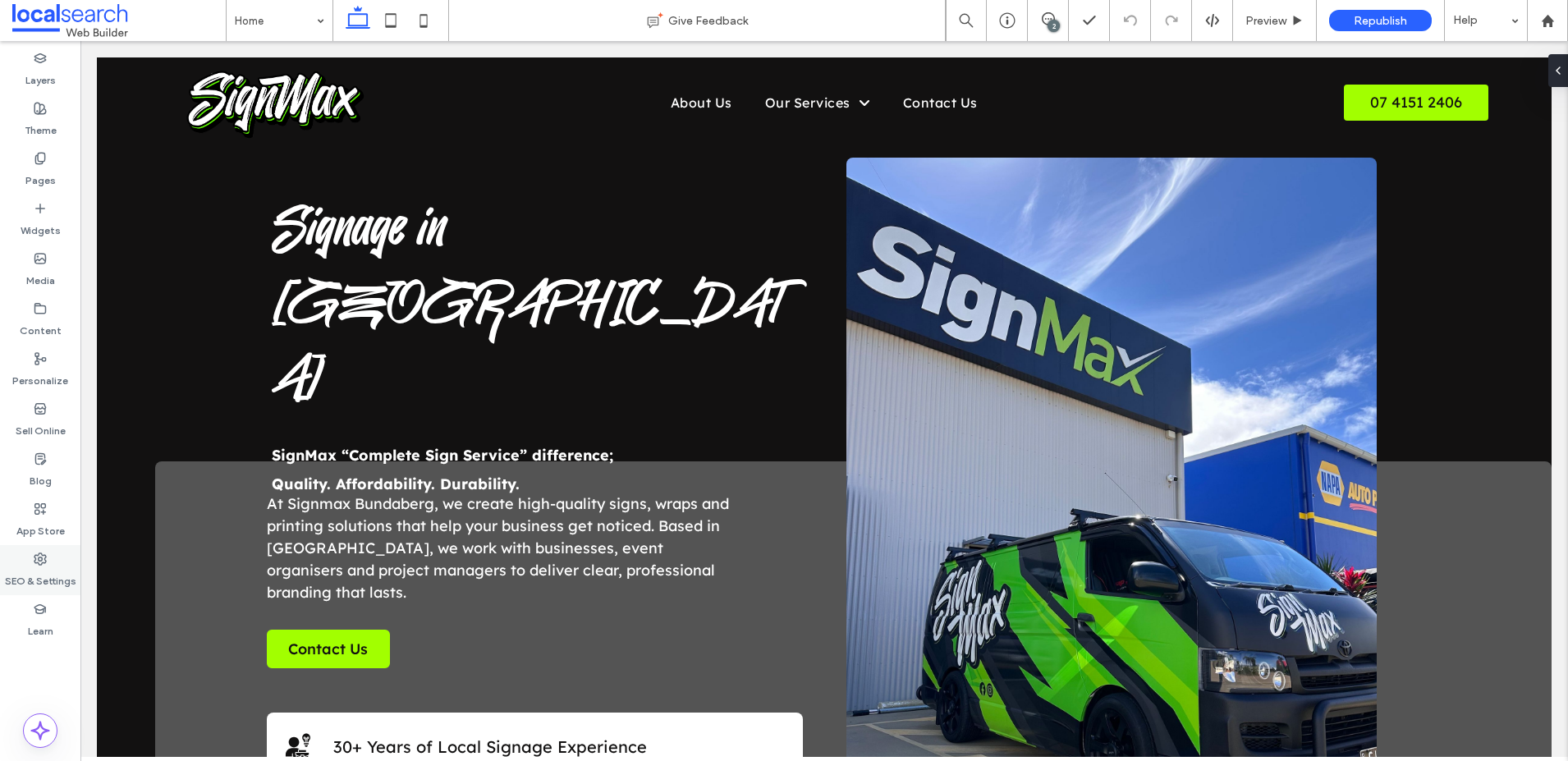
click at [27, 559] on div "SEO & Settings" at bounding box center [40, 570] width 80 height 50
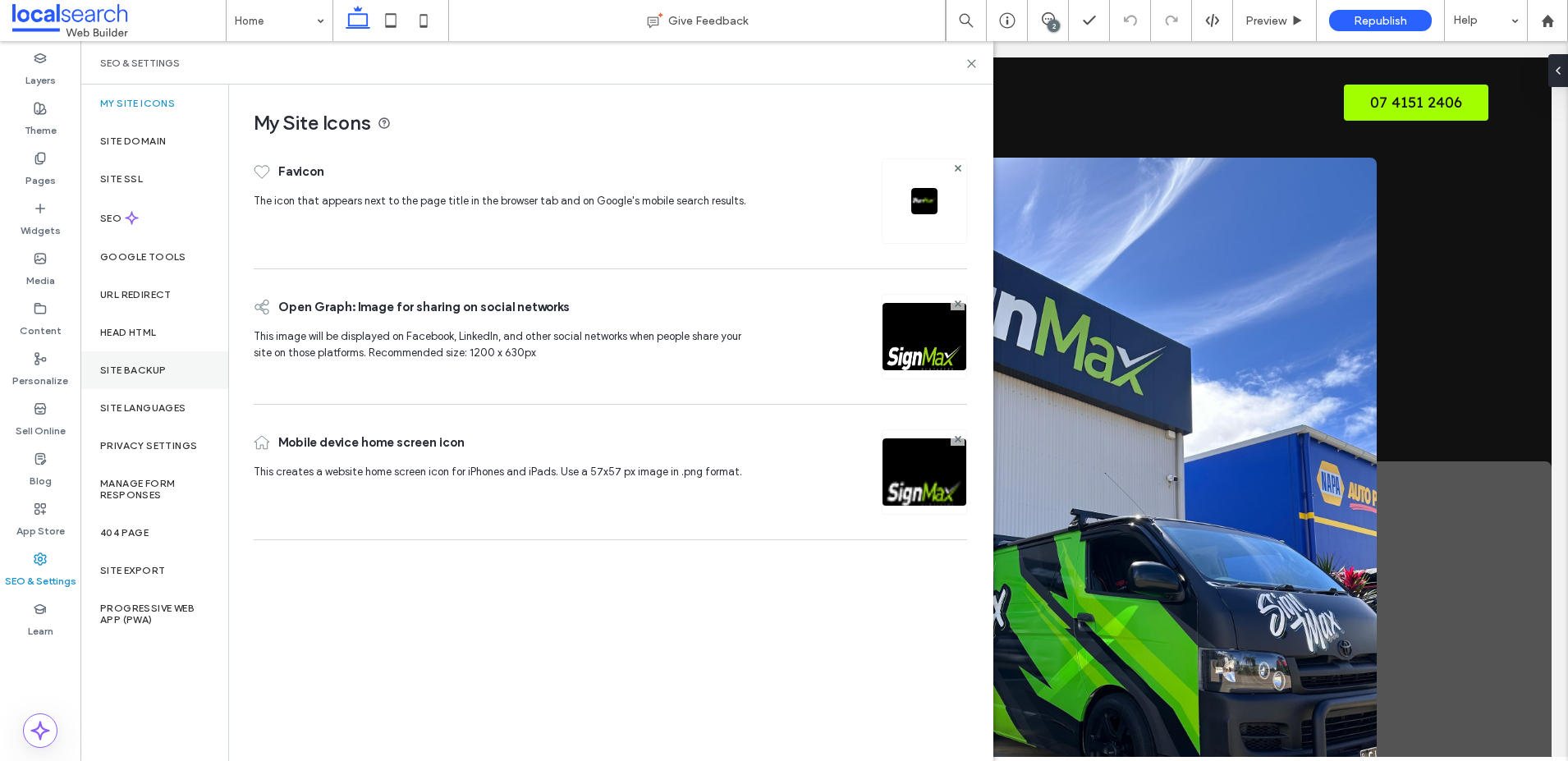
drag, startPoint x: 124, startPoint y: 370, endPoint x: 133, endPoint y: 368, distance: 9.2
click at [124, 370] on label "Site Backup" at bounding box center [132, 370] width 66 height 11
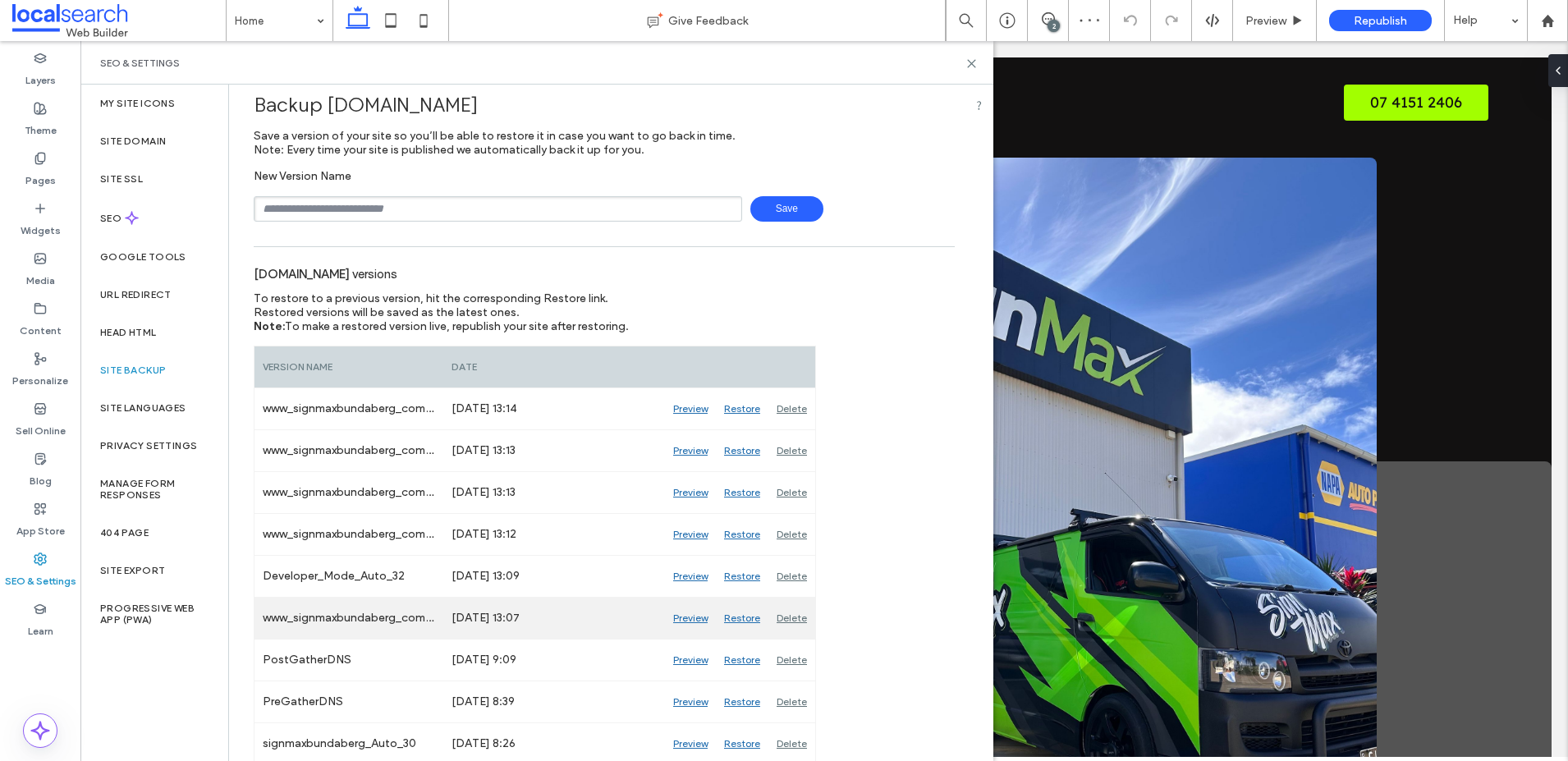
scroll to position [20, 0]
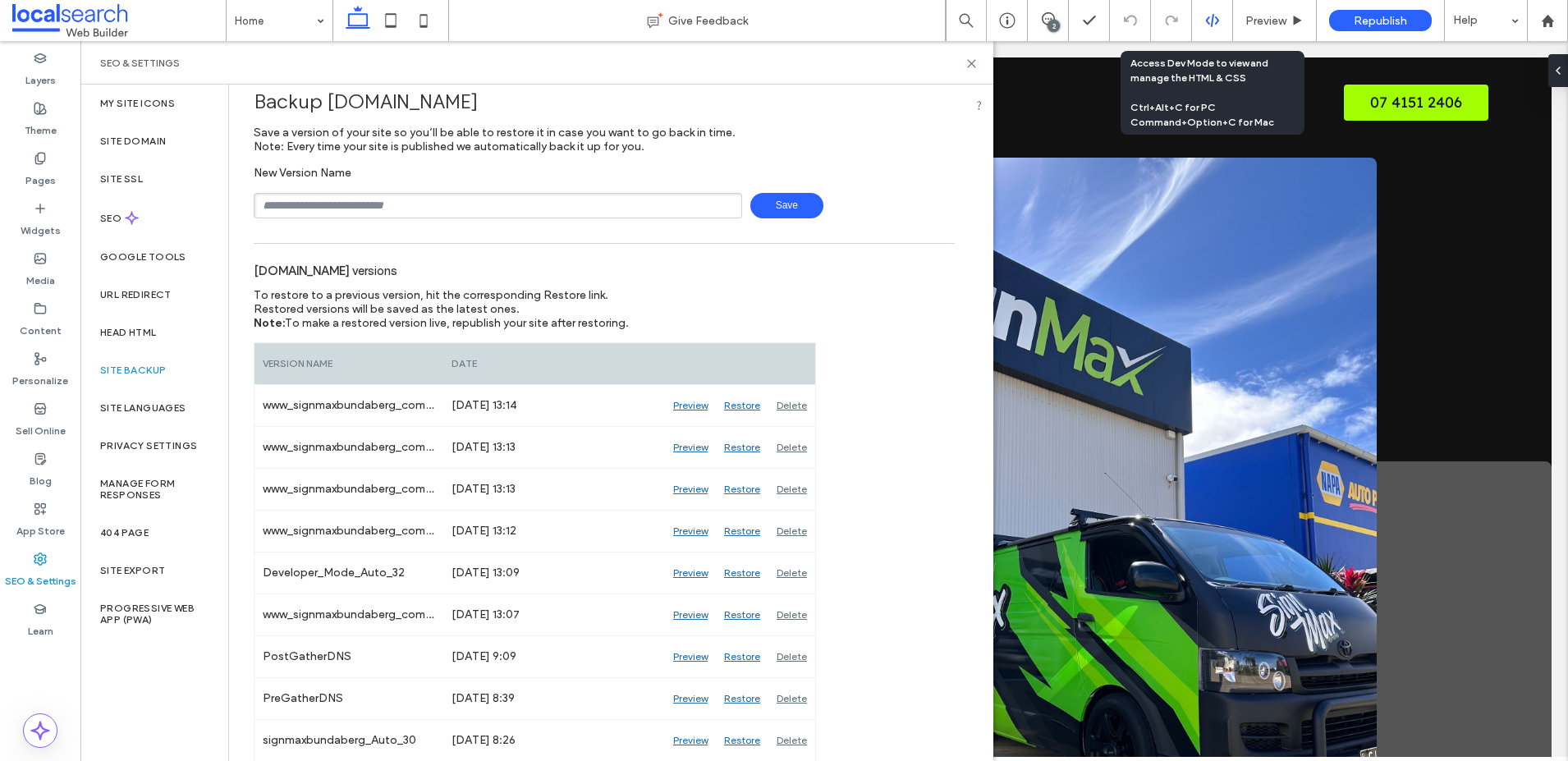
click at [1202, 21] on div at bounding box center [1213, 21] width 40 height 15
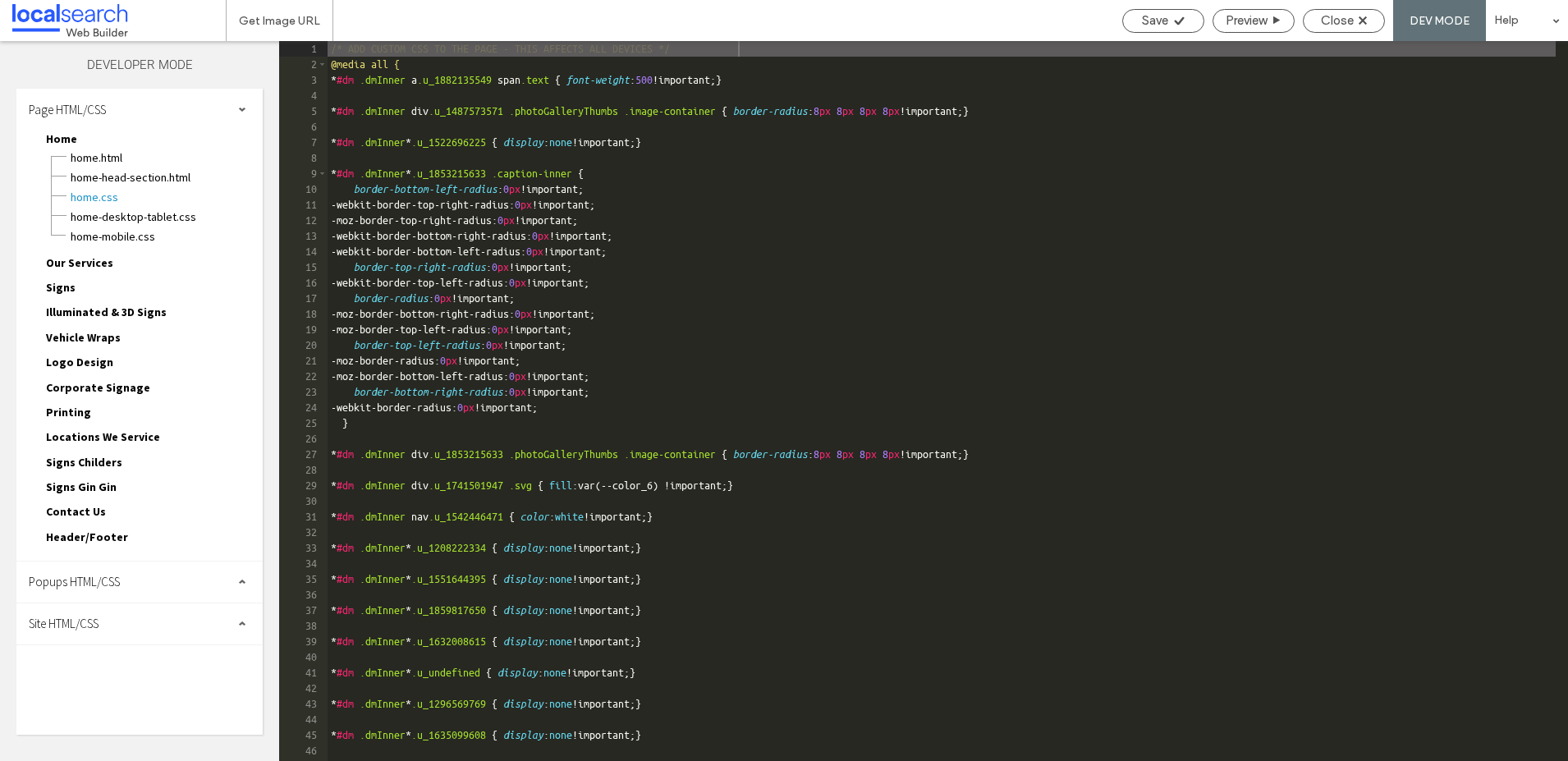
click at [78, 623] on span "Site HTML/CSS" at bounding box center [63, 623] width 70 height 15
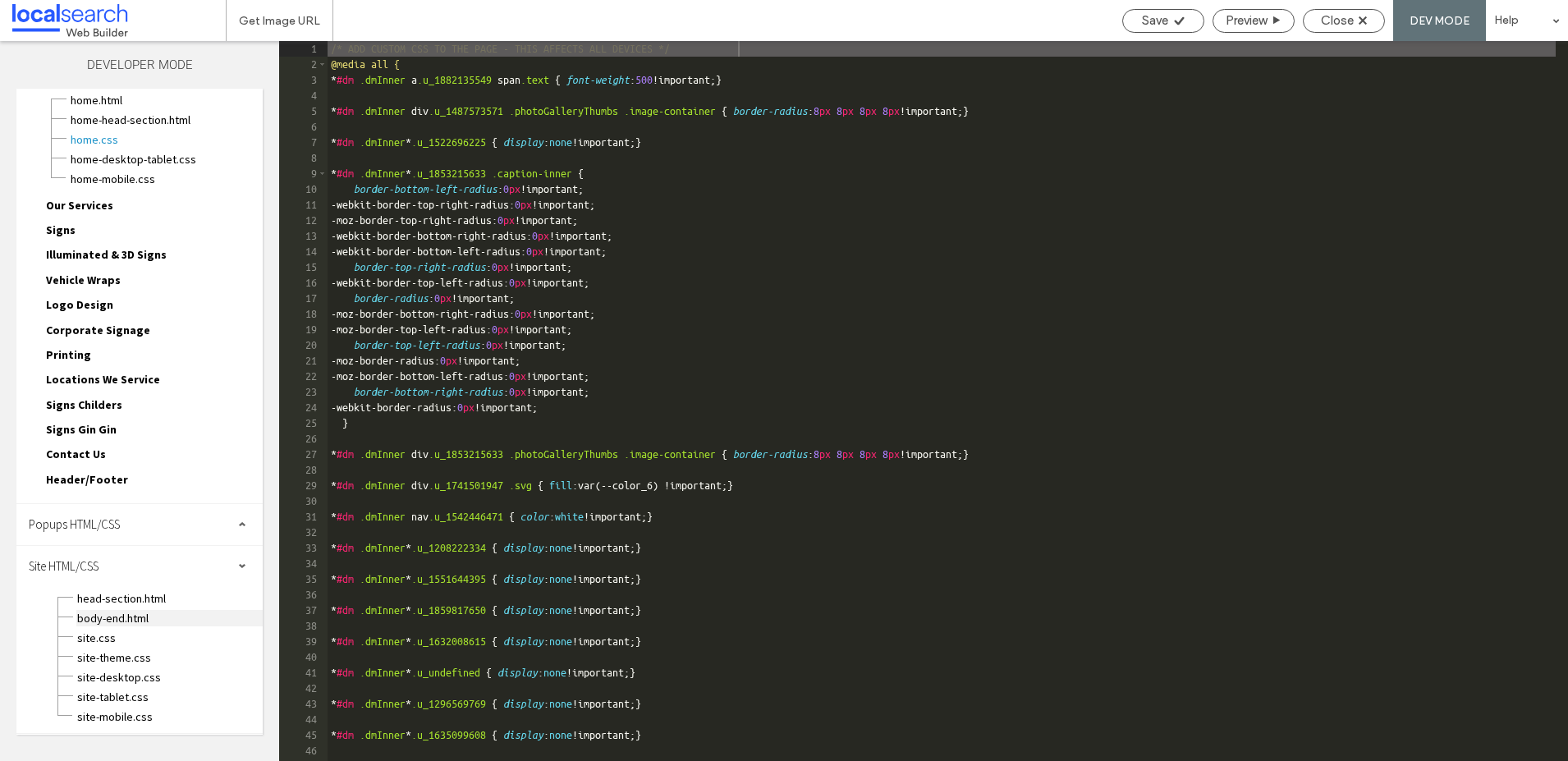
scroll to position [58, 0]
click at [98, 657] on span "site-theme.css" at bounding box center [170, 656] width 187 height 16
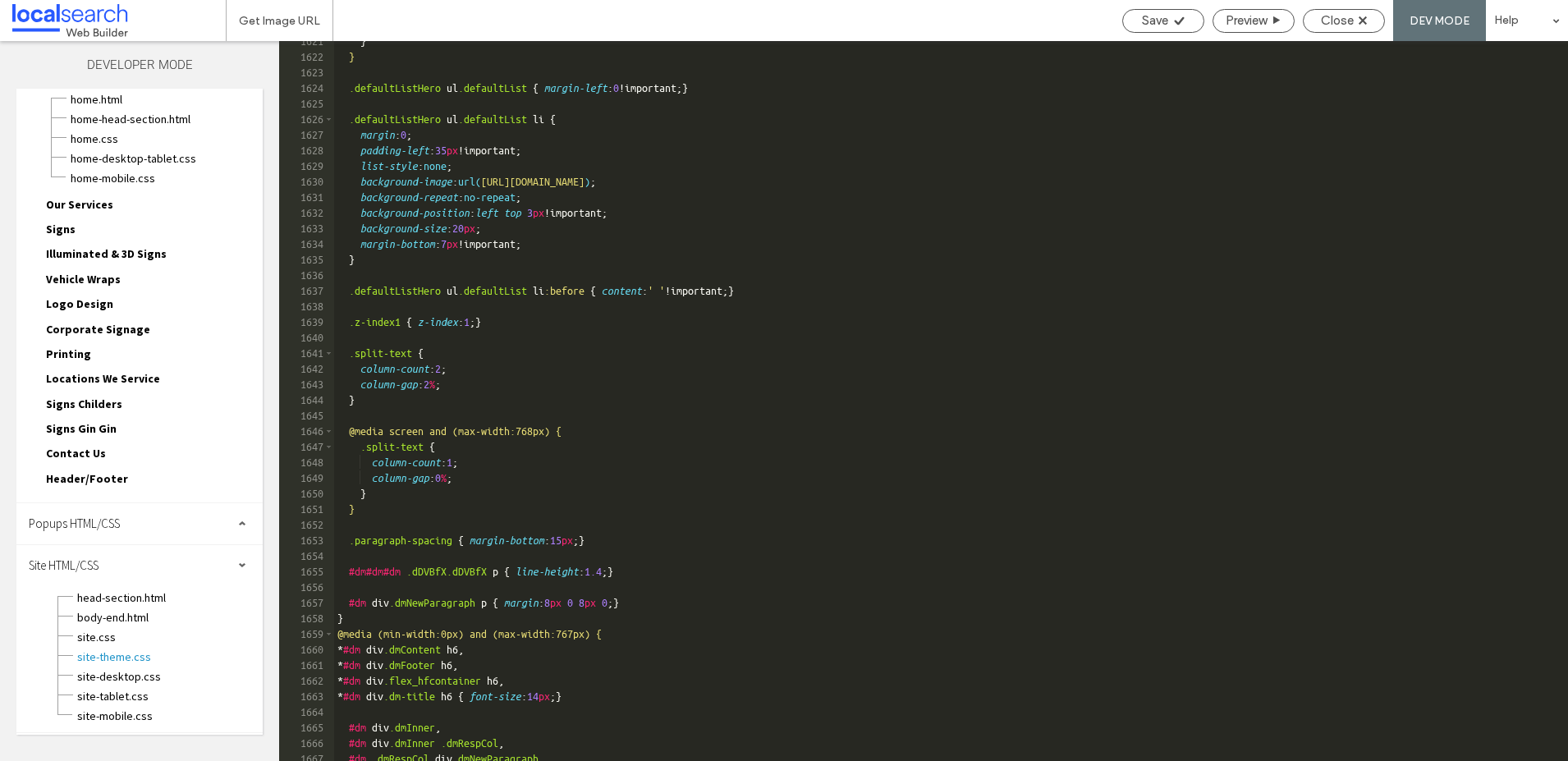
scroll to position [26047, 0]
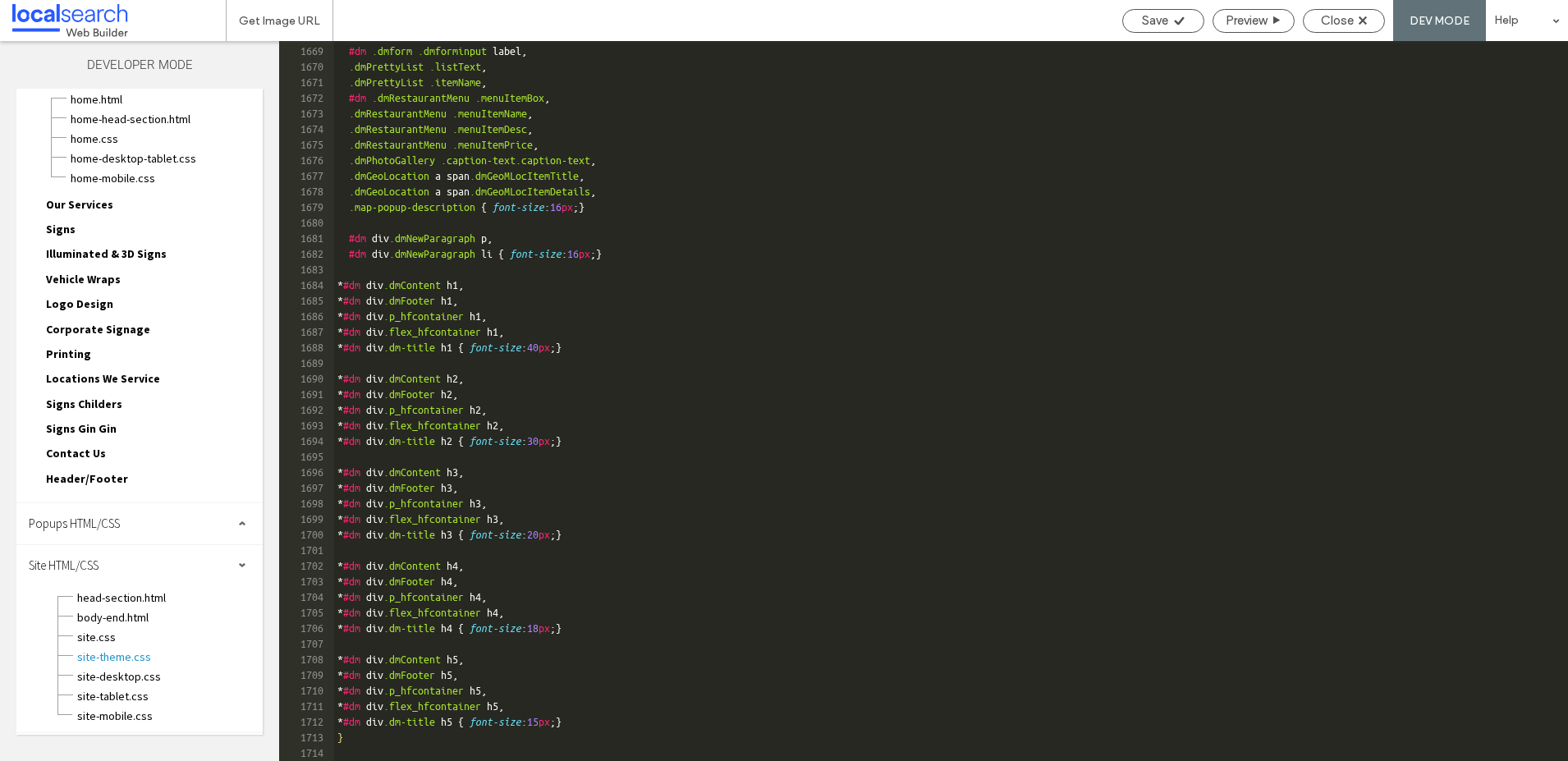
click at [365, 744] on div "#dm .ecwid .ec-store , #dm .dmform .dmforminput label , .dmPrettyList .listText…" at bounding box center [945, 403] width 1222 height 751
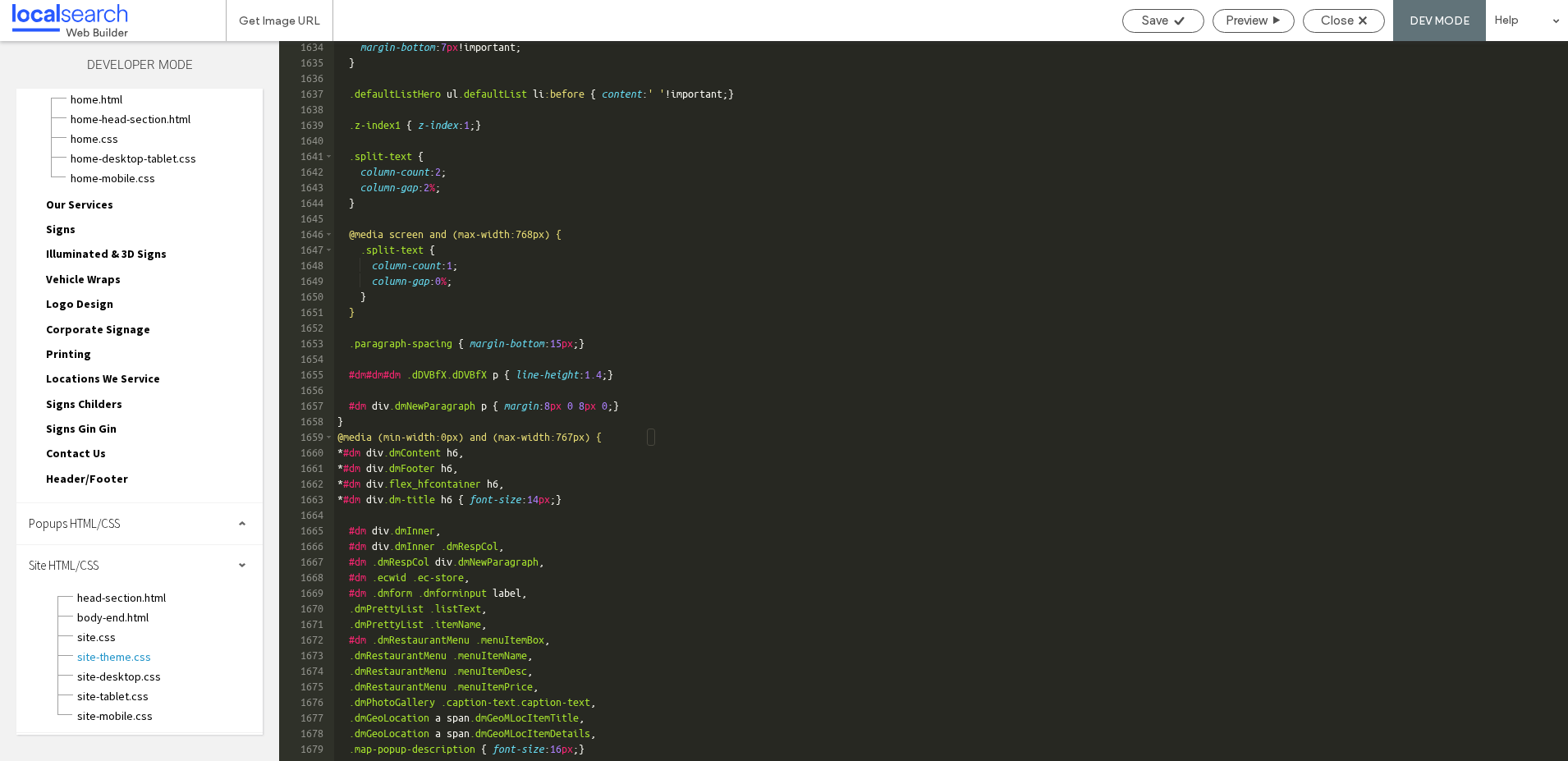
scroll to position [25505, 0]
click at [376, 423] on div "margin-bottom : 7 px !important; } .defaultListHero ul .defaultList li :before …" at bounding box center [945, 414] width 1222 height 751
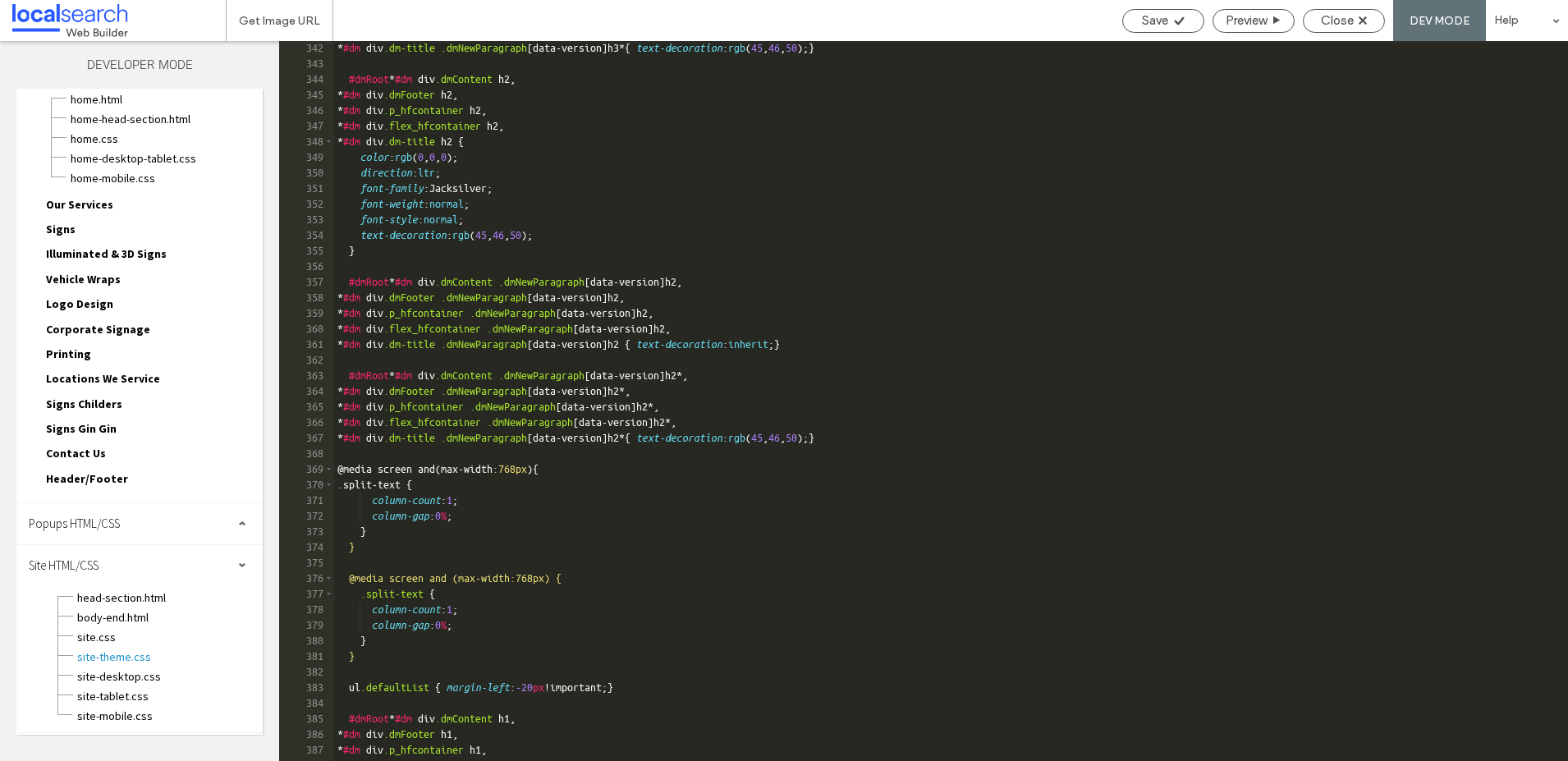
scroll to position [5369, 0]
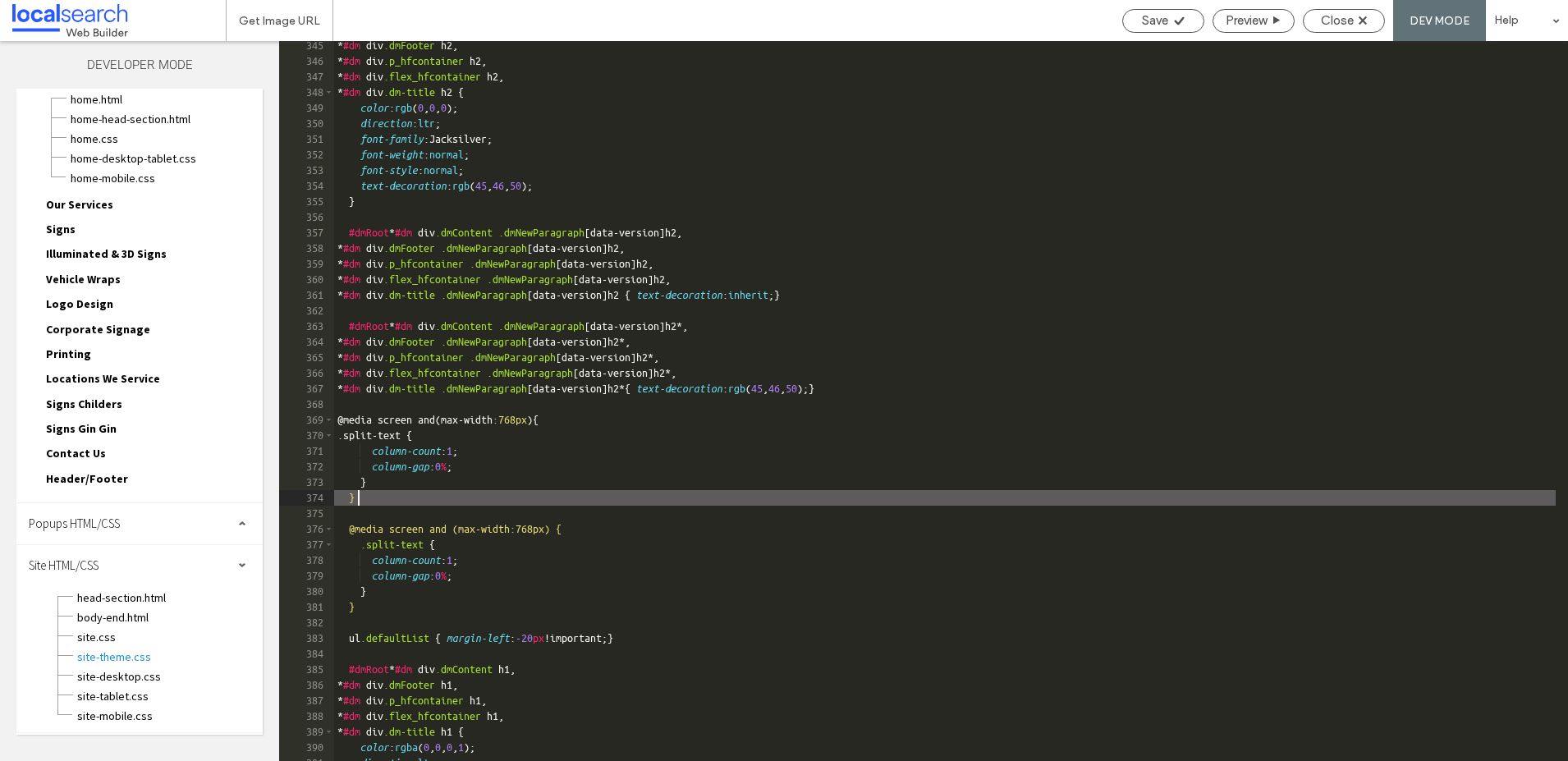
click at [369, 496] on div "* #dm div .dmFooter h2 , * #dm div .p_hfcontainer h2 , * #dm div .flex_hfcontai…" at bounding box center [945, 413] width 1222 height 751
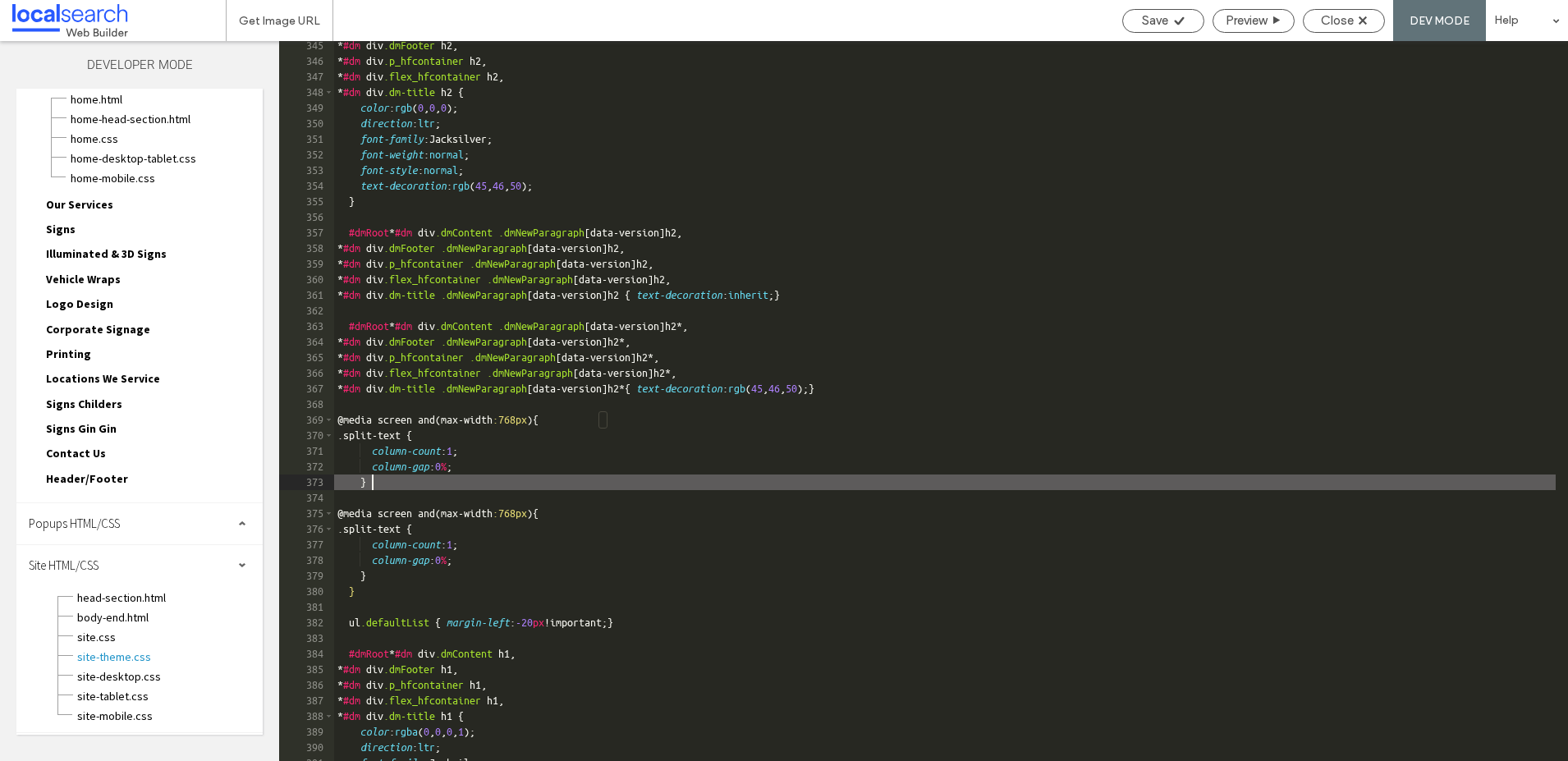
click at [1025, 389] on div "* #dm div .dmFooter h2 , * #dm div .p_hfcontainer h2 , * #dm div .flex_hfcontai…" at bounding box center [945, 413] width 1222 height 751
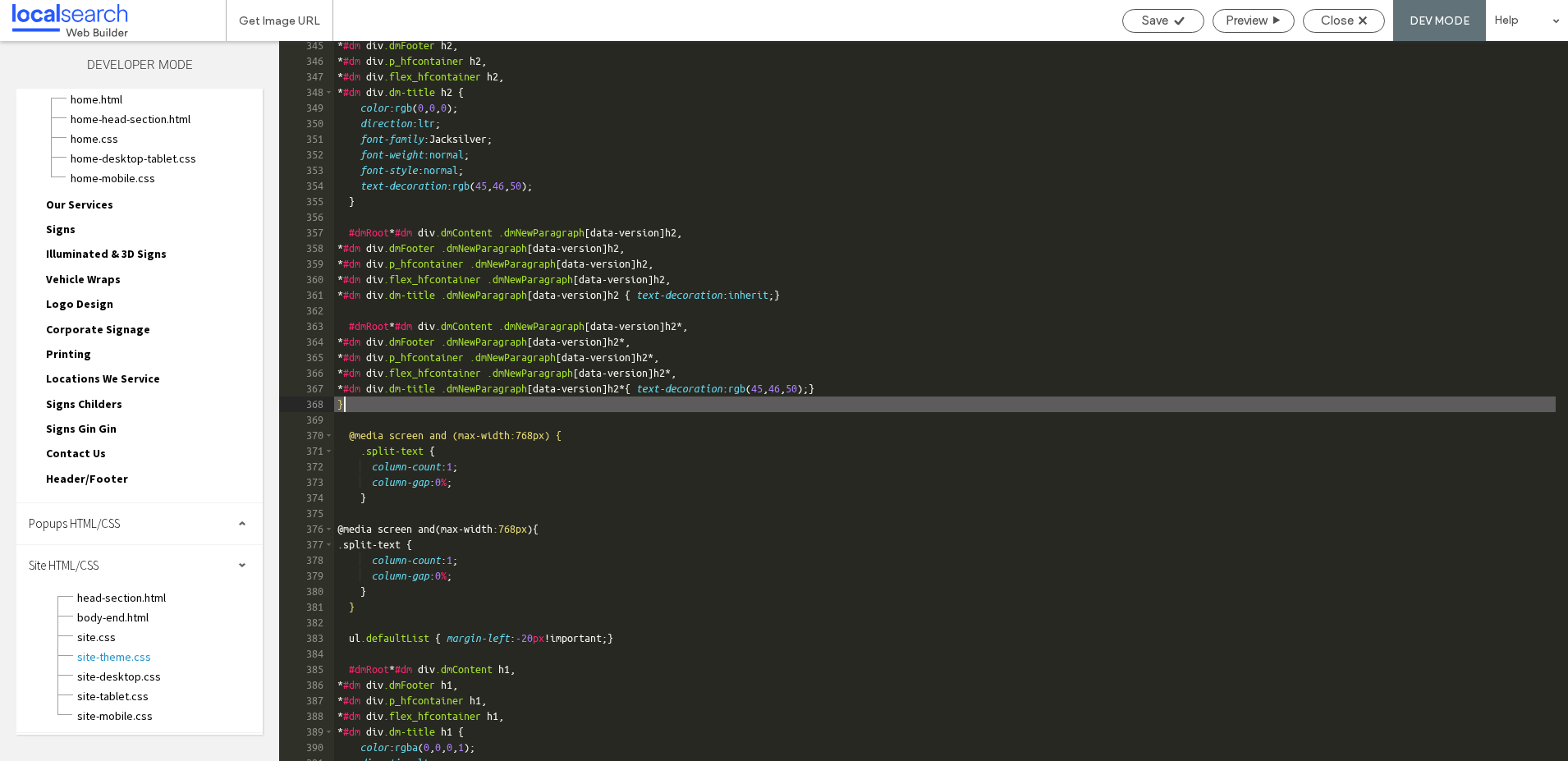
click at [405, 496] on div "* #dm div .dmFooter h2 , * #dm div .p_hfcontainer h2 , * #dm div .flex_hfcontai…" at bounding box center [945, 413] width 1222 height 751
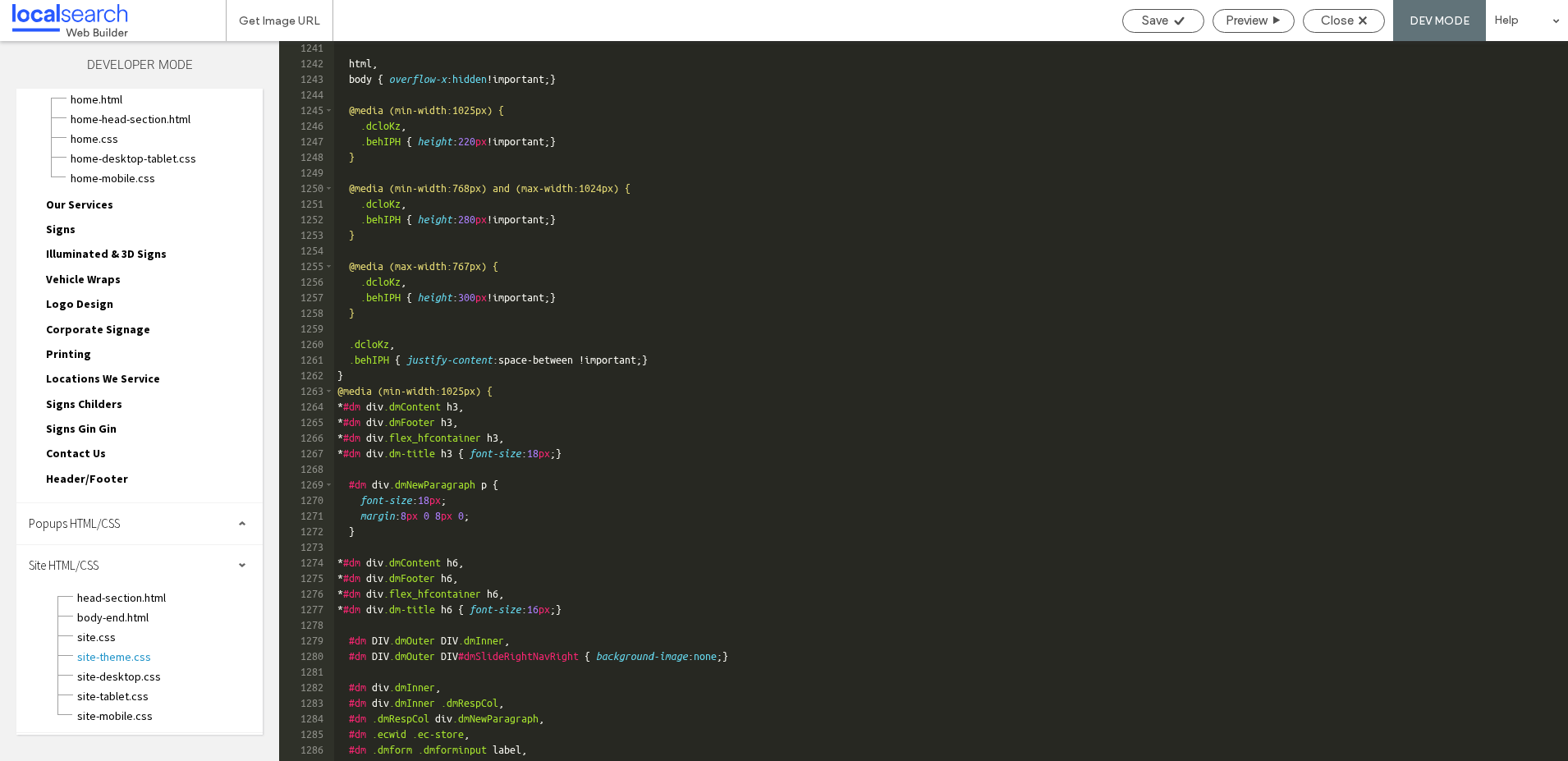
scroll to position [19358, 0]
click at [348, 376] on div "html , body { overflow-x : hidden !important; } @media (min-width:1025px) { .dc…" at bounding box center [945, 415] width 1222 height 751
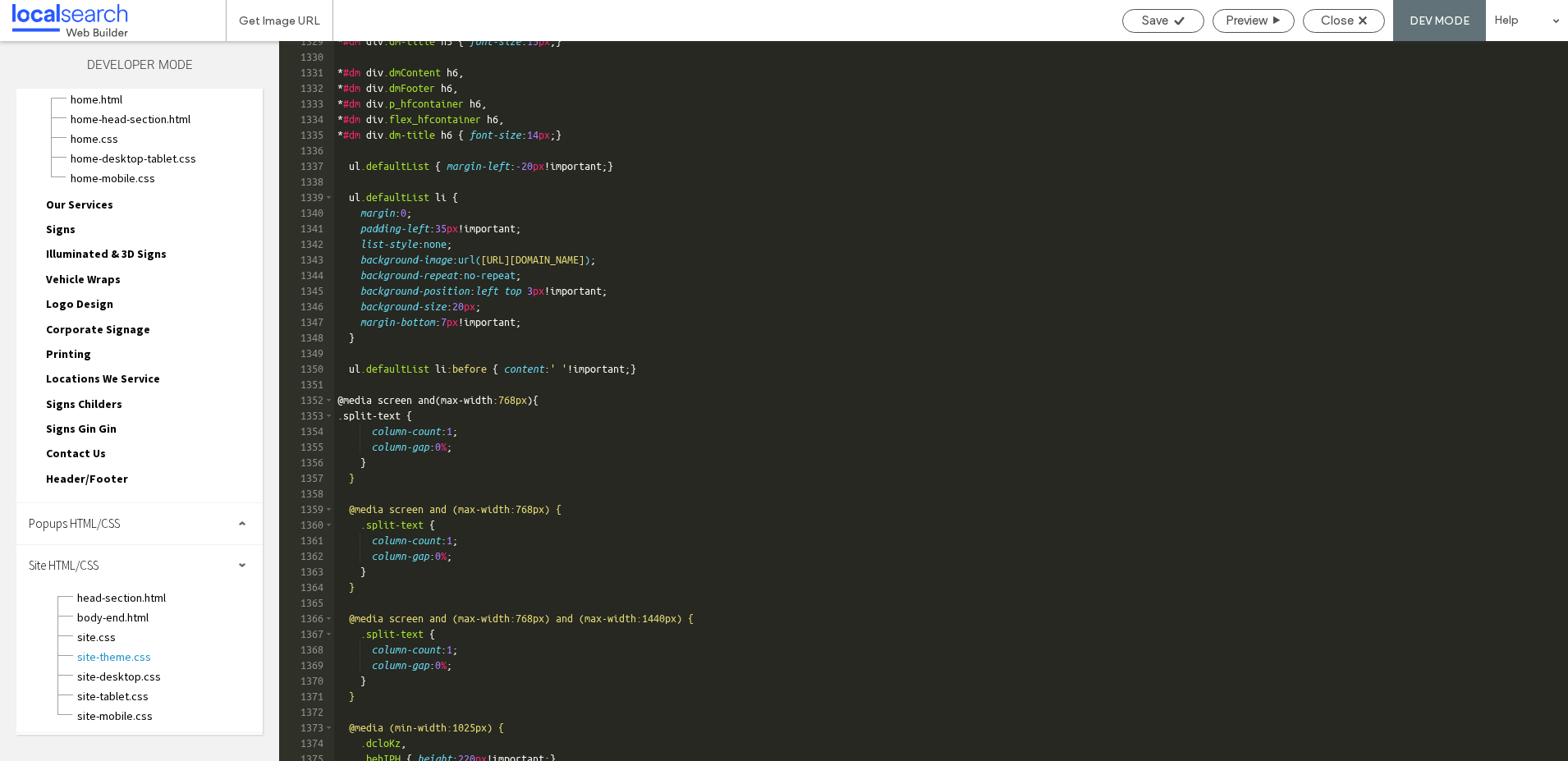
scroll to position [20738, 0]
click at [392, 384] on div "* #dm div .dm-title h5 { font-size : 15 px ; } * #dm div .dmContent h6 , * #dm …" at bounding box center [945, 409] width 1222 height 751
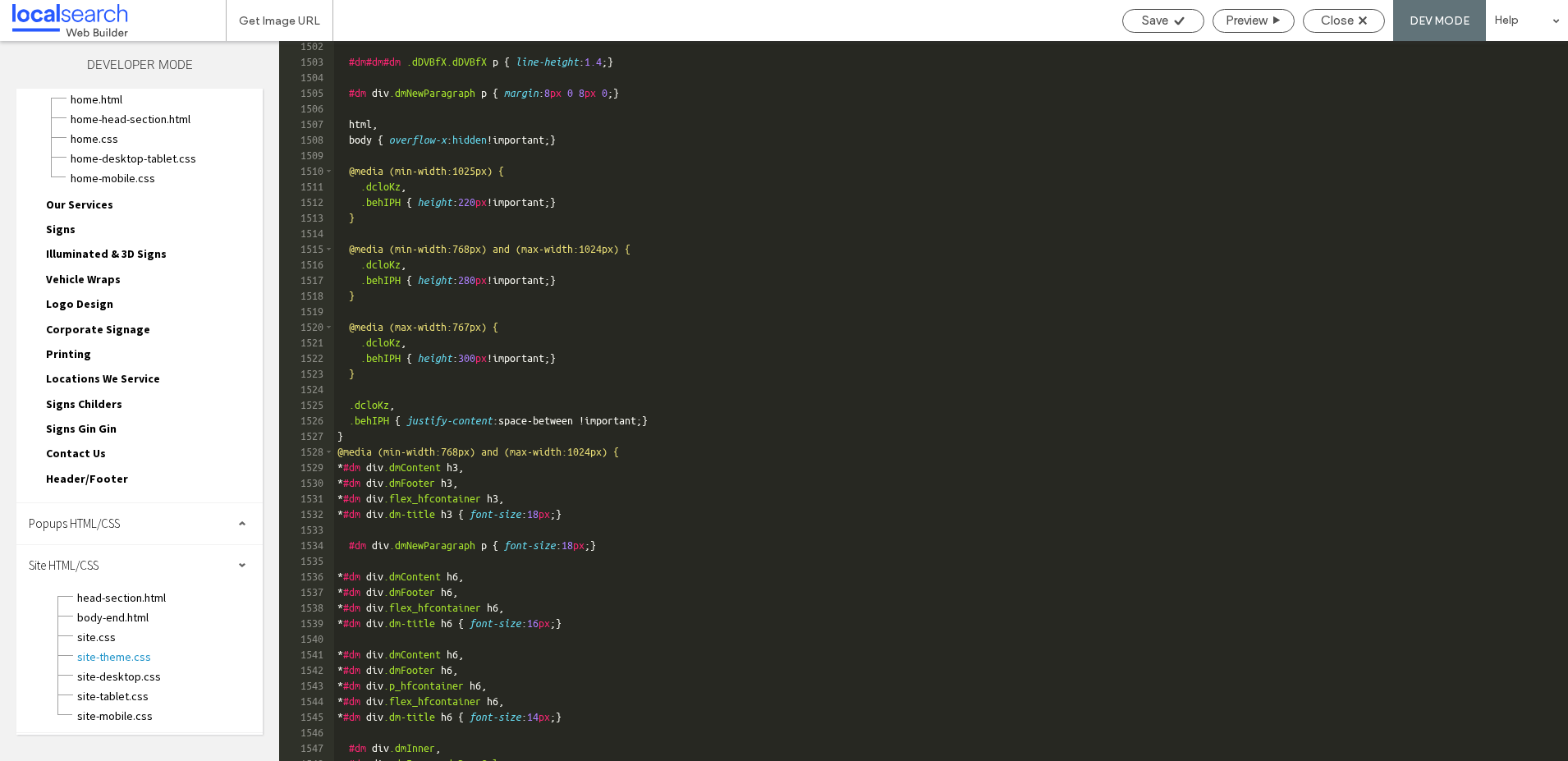
scroll to position [23497, 0]
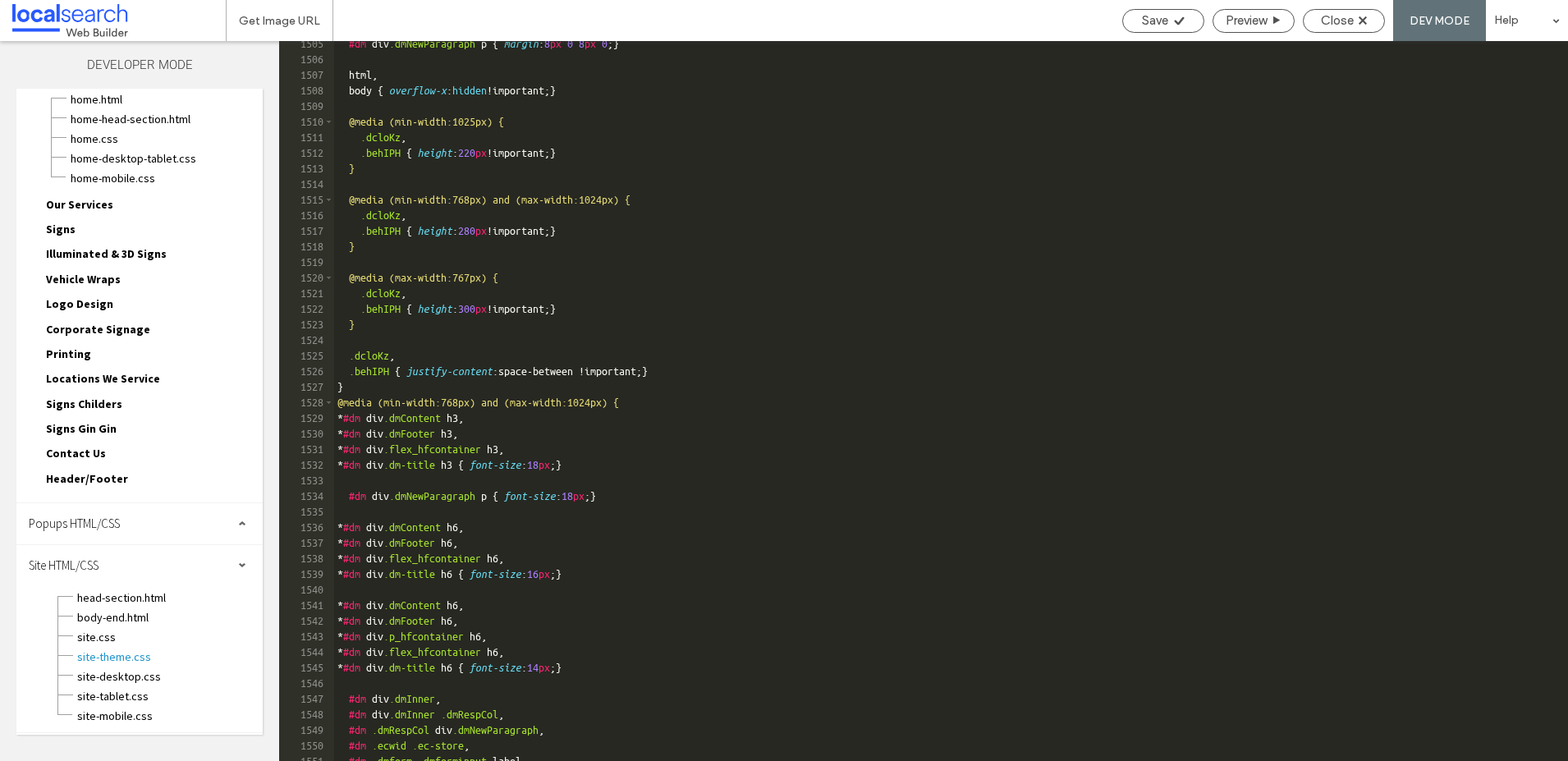
click at [357, 388] on div "#dm div .dmNewParagraph p { margin : 8 px 0 8 px 0 ; } html , body { overflow-x…" at bounding box center [945, 411] width 1222 height 751
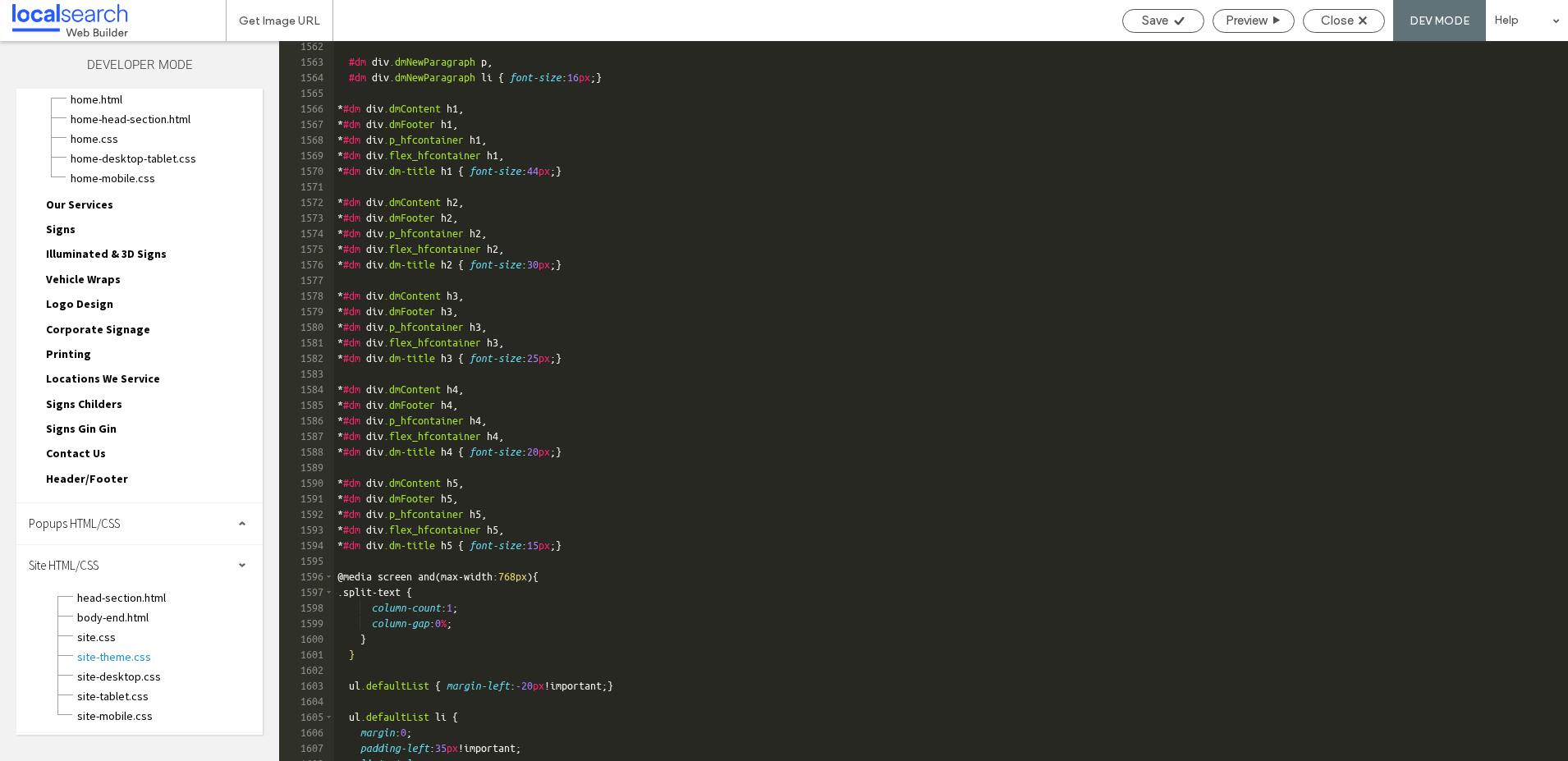
scroll to position [24432, 0]
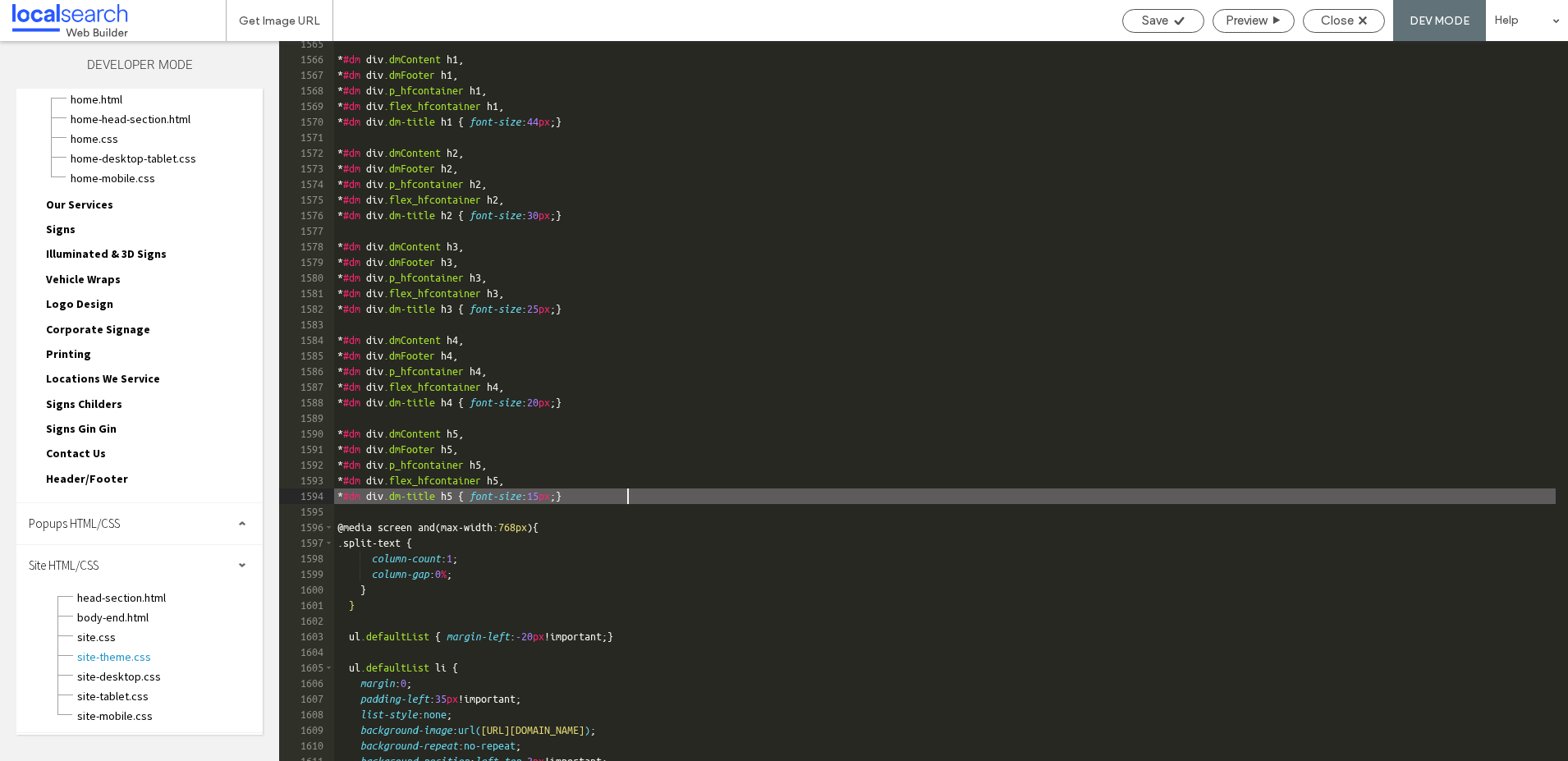
click at [650, 496] on div "* #dm div .dmContent h1 , * #dm div .dmFooter h1 , * #dm div .p_hfcontainer h1 …" at bounding box center [945, 411] width 1222 height 751
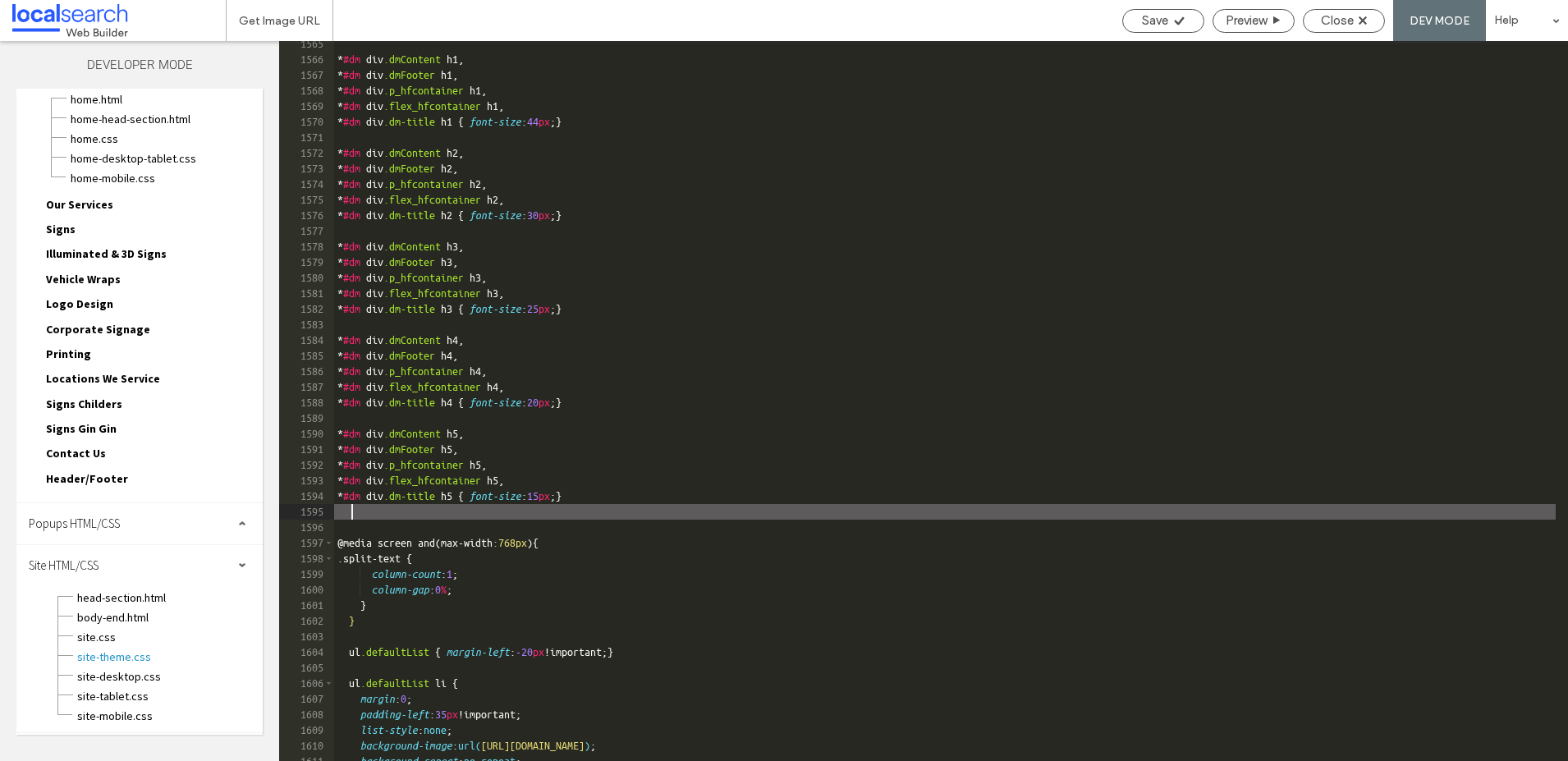
type textarea "**"
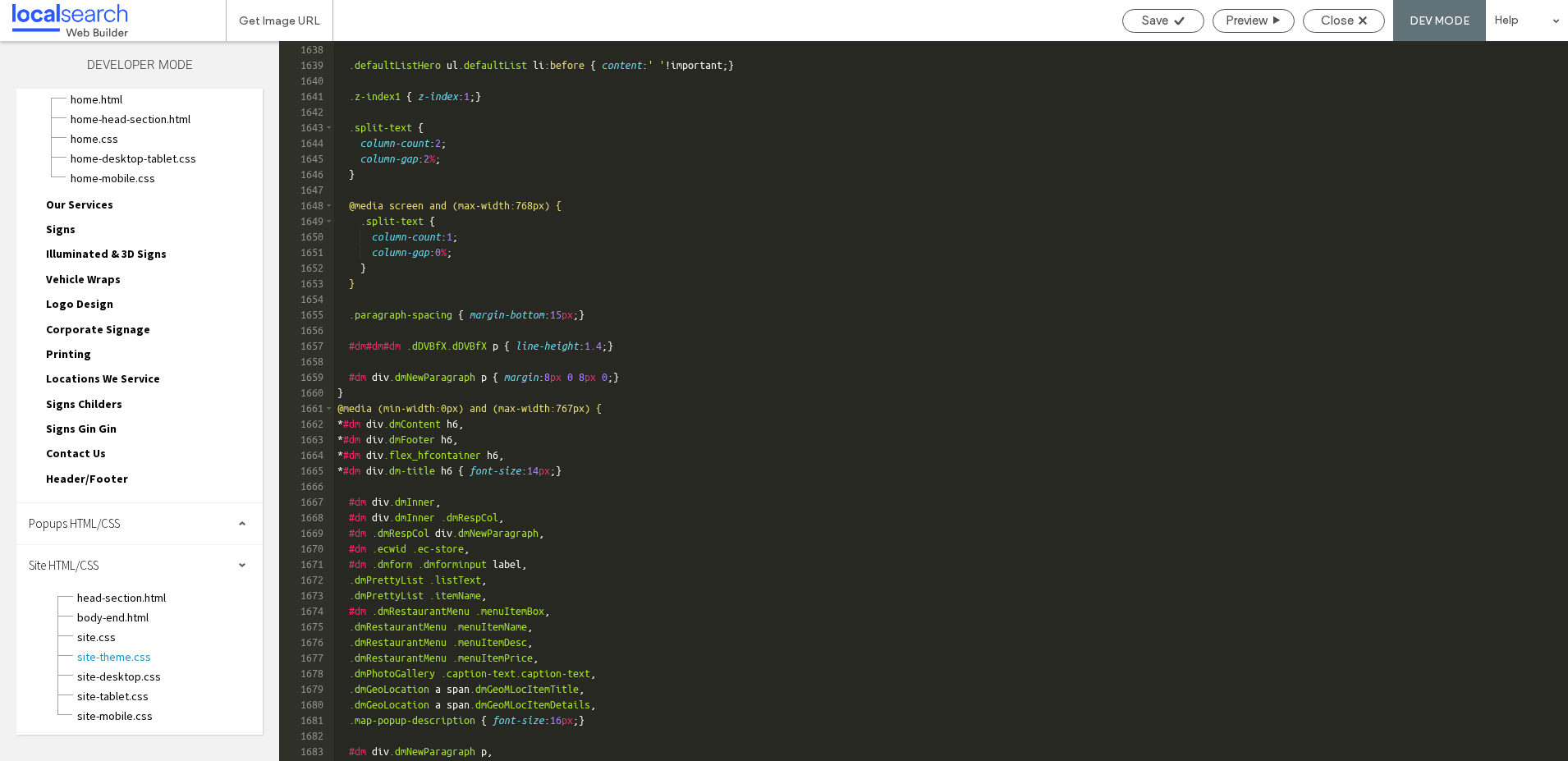
scroll to position [25565, 0]
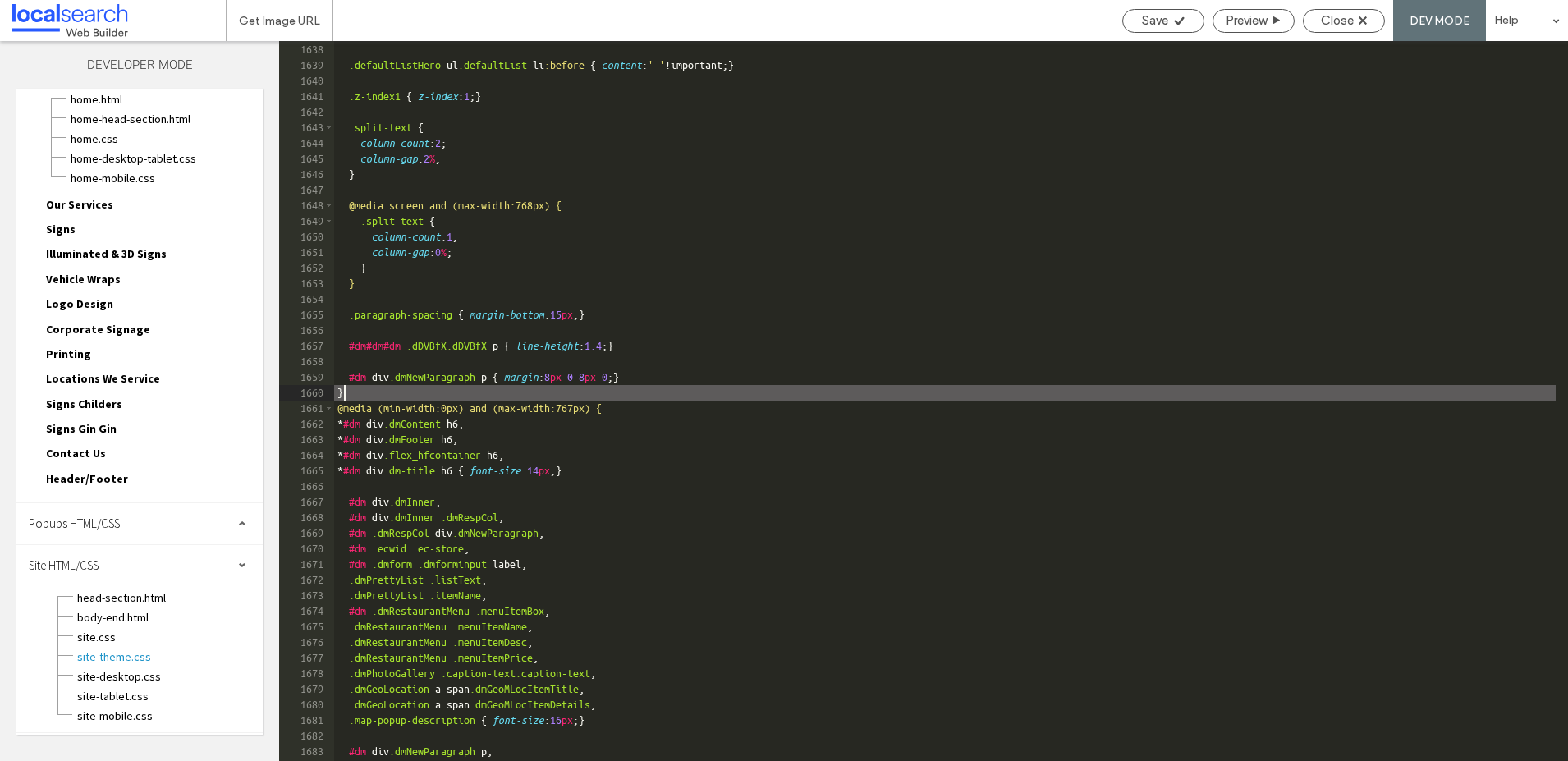
click at [359, 391] on div "} .defaultListHero ul .defaultList li :before { content : ' ' !important; } .z-…" at bounding box center [945, 402] width 1222 height 751
click at [633, 452] on div "} .defaultListHero ul .defaultList li :before { content : ' ' !important; } .z-…" at bounding box center [945, 402] width 1222 height 751
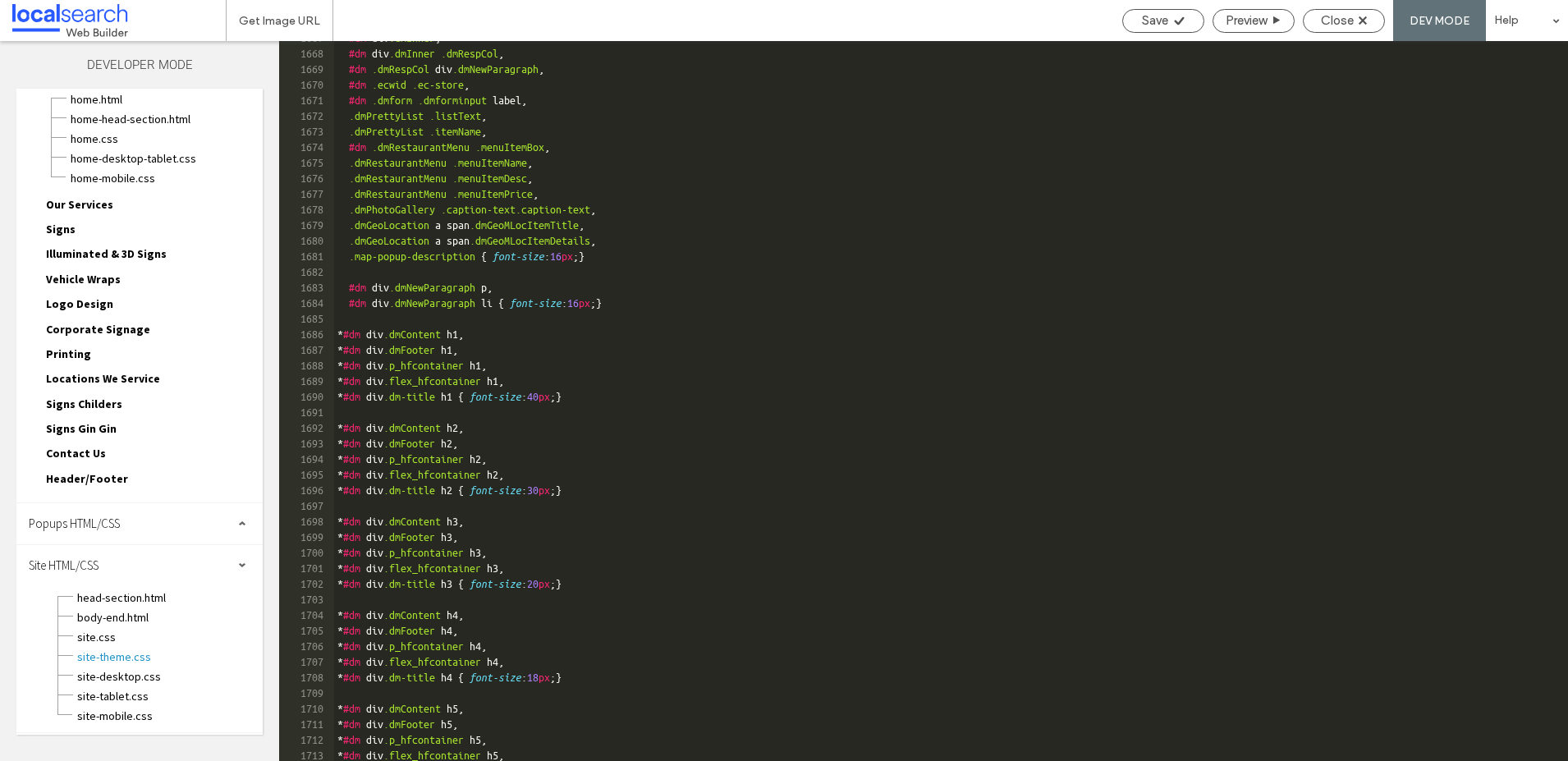
scroll to position [26029, 0]
click at [1169, 21] on div "Save" at bounding box center [1163, 21] width 80 height 15
click at [1354, 22] on span "Close" at bounding box center [1337, 21] width 32 height 15
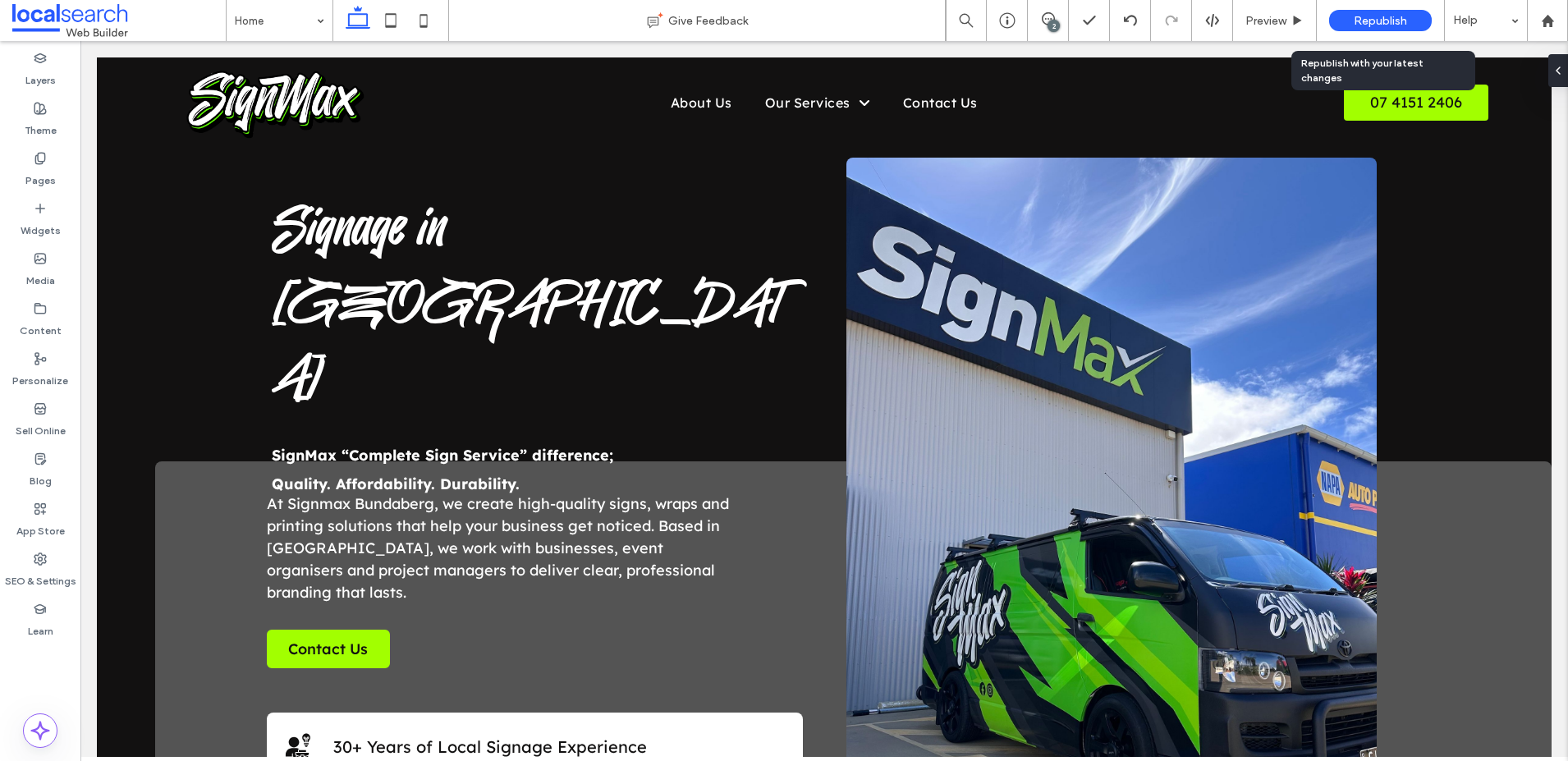
click at [1367, 15] on span "Republish" at bounding box center [1380, 21] width 53 height 14
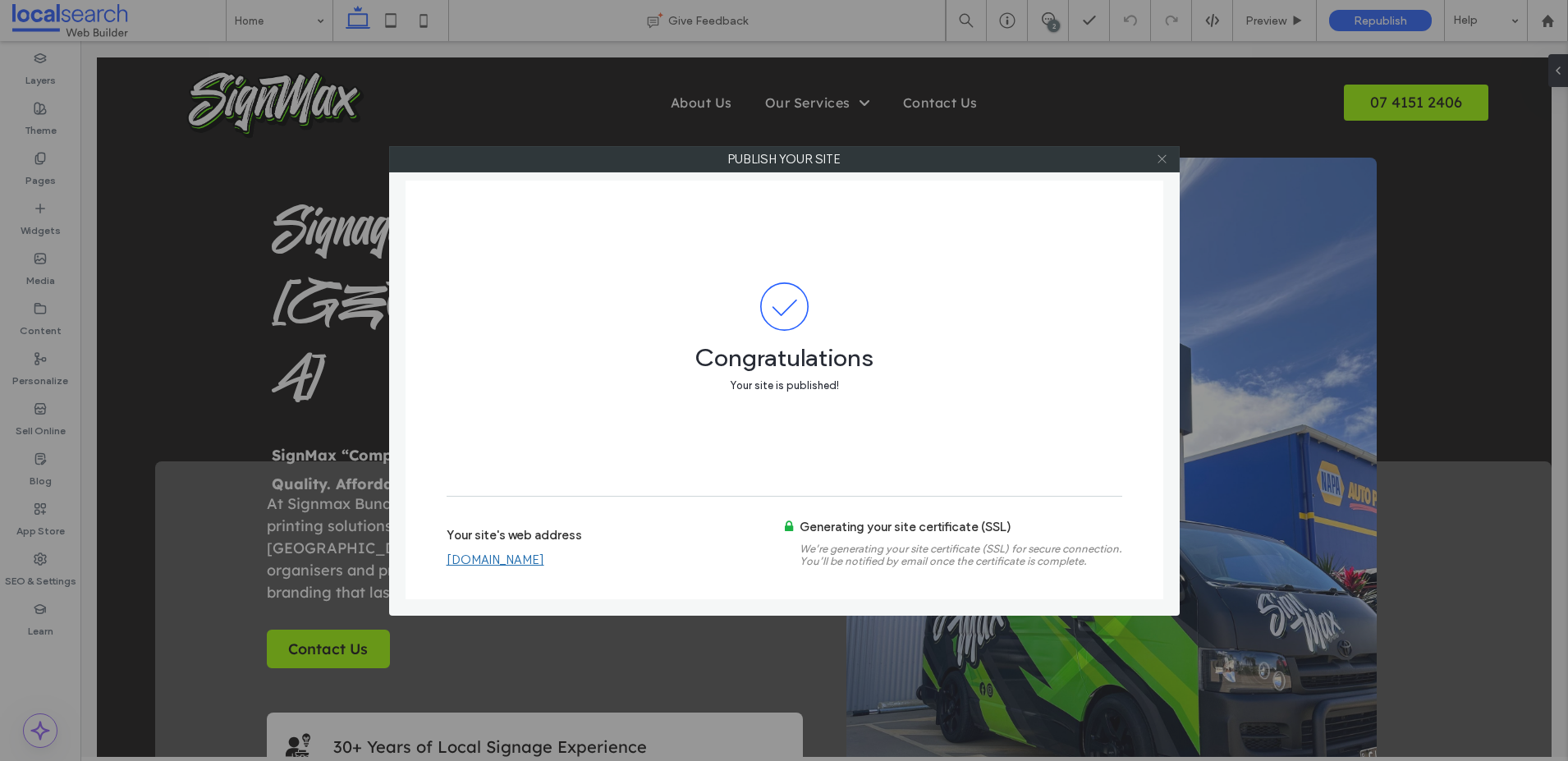
click at [1164, 164] on icon at bounding box center [1162, 158] width 12 height 12
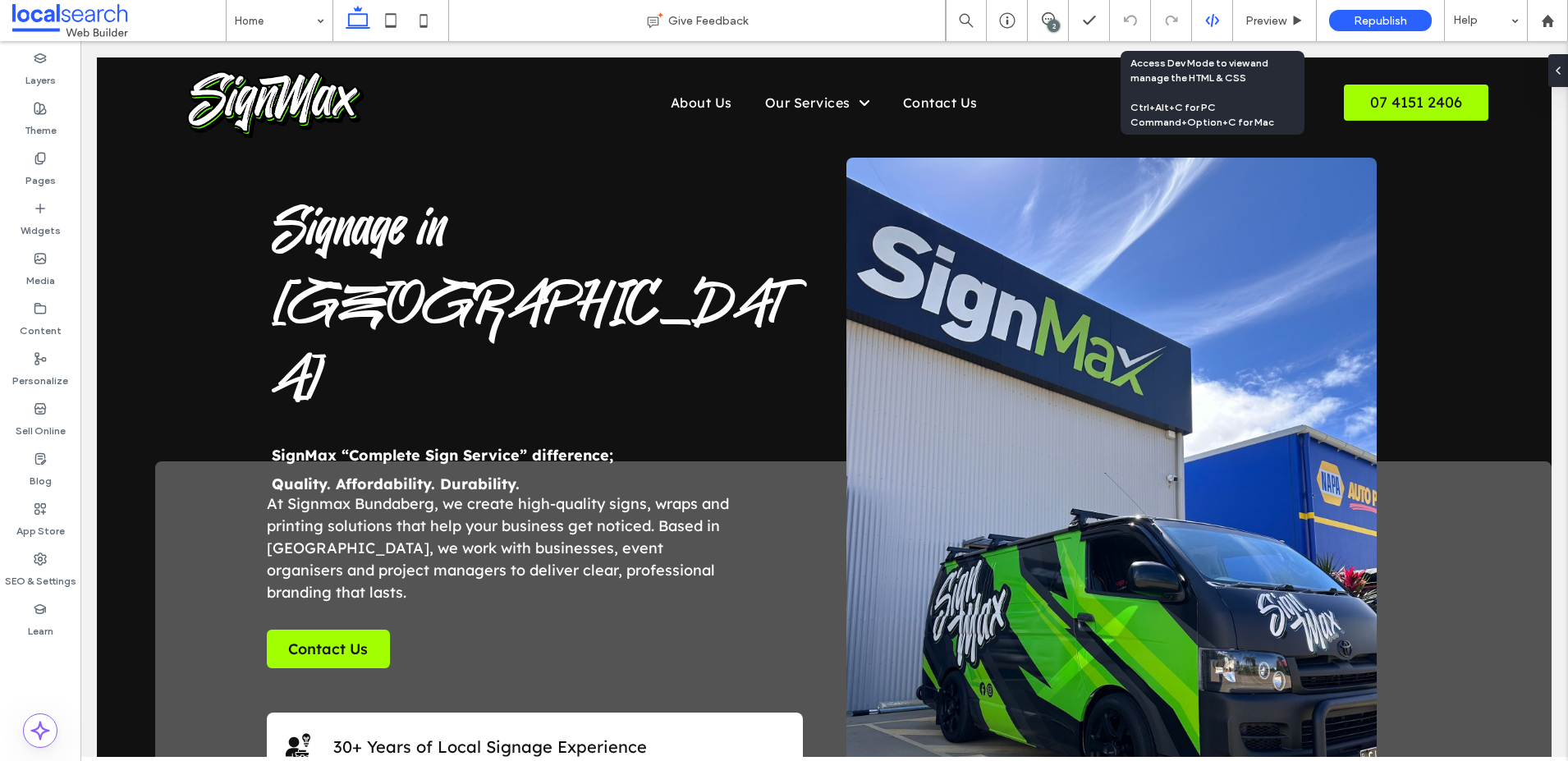
click at [1213, 15] on use at bounding box center [1212, 21] width 13 height 13
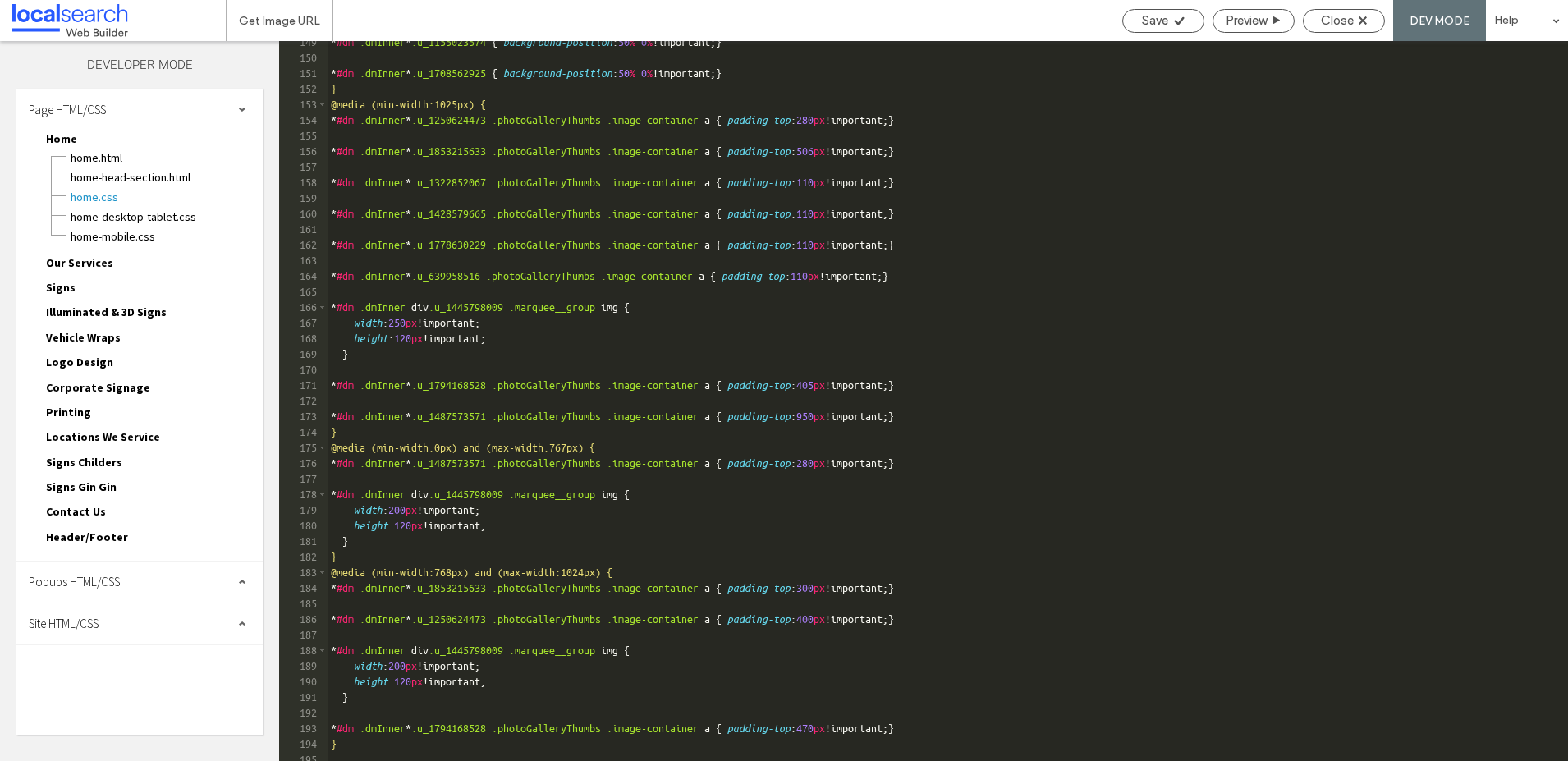
scroll to position [2322, 0]
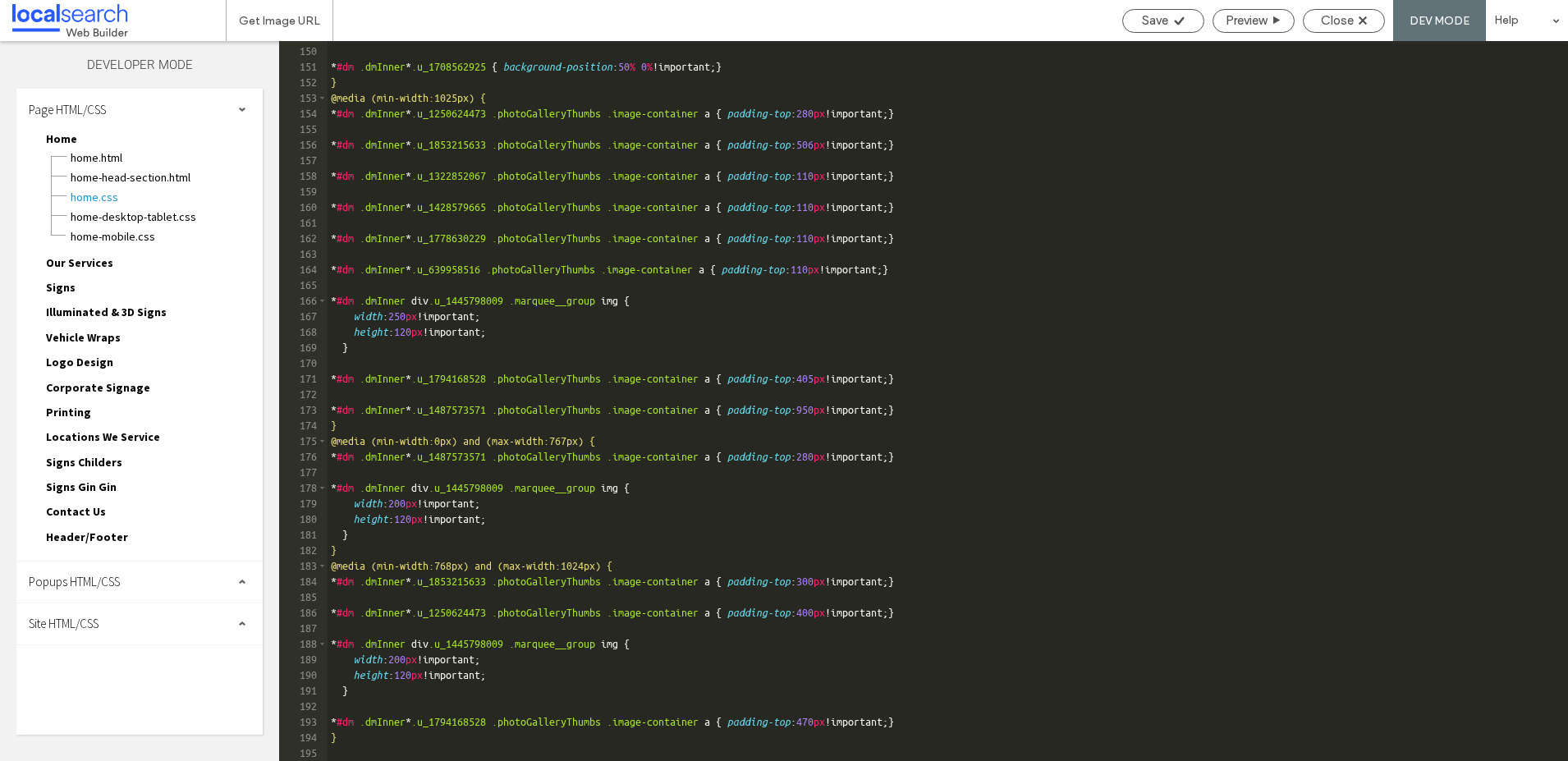
click at [68, 622] on span "Site HTML/CSS" at bounding box center [63, 623] width 70 height 15
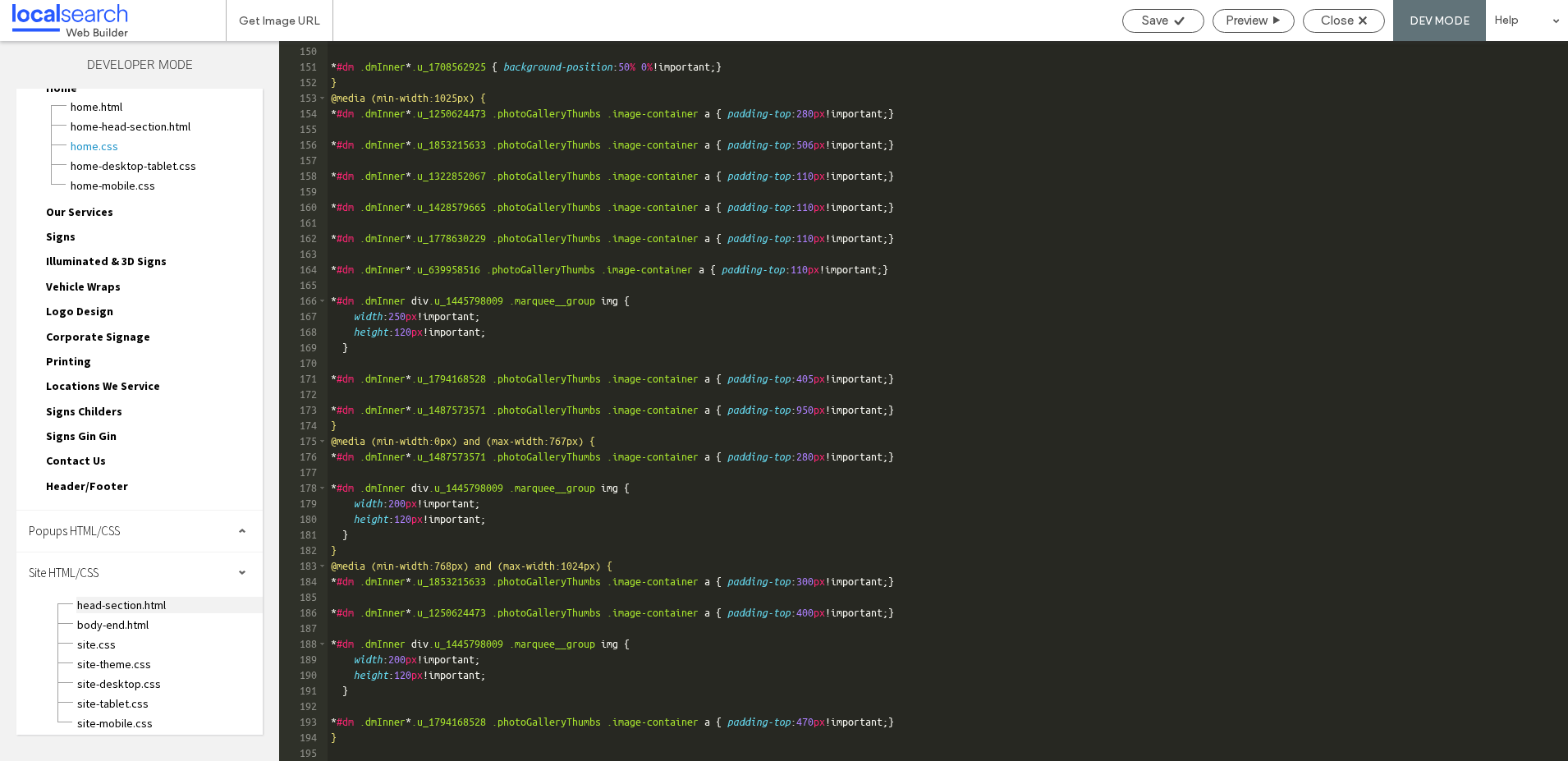
scroll to position [58, 0]
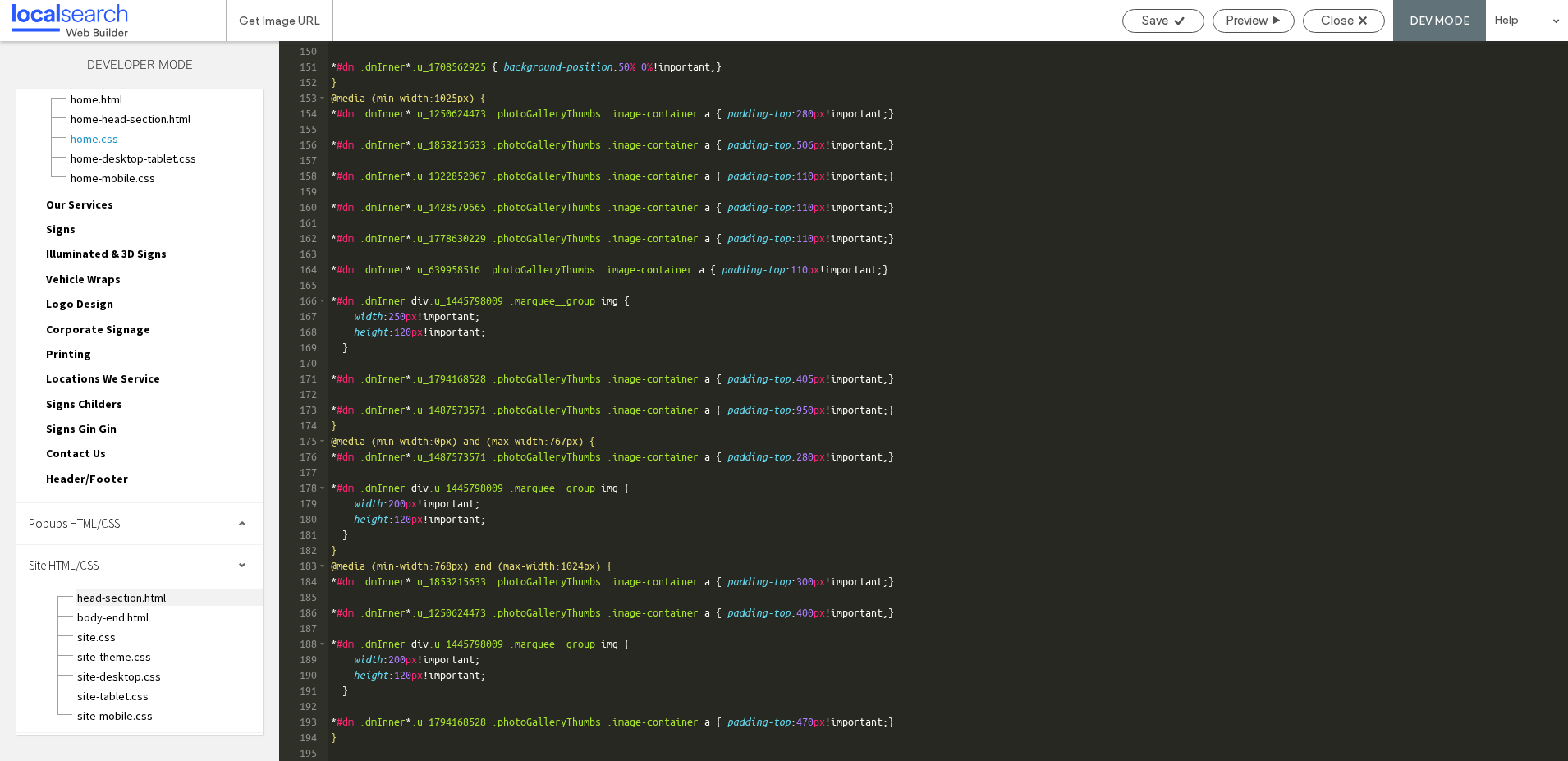
click at [126, 595] on span "head-section.html" at bounding box center [170, 597] width 187 height 16
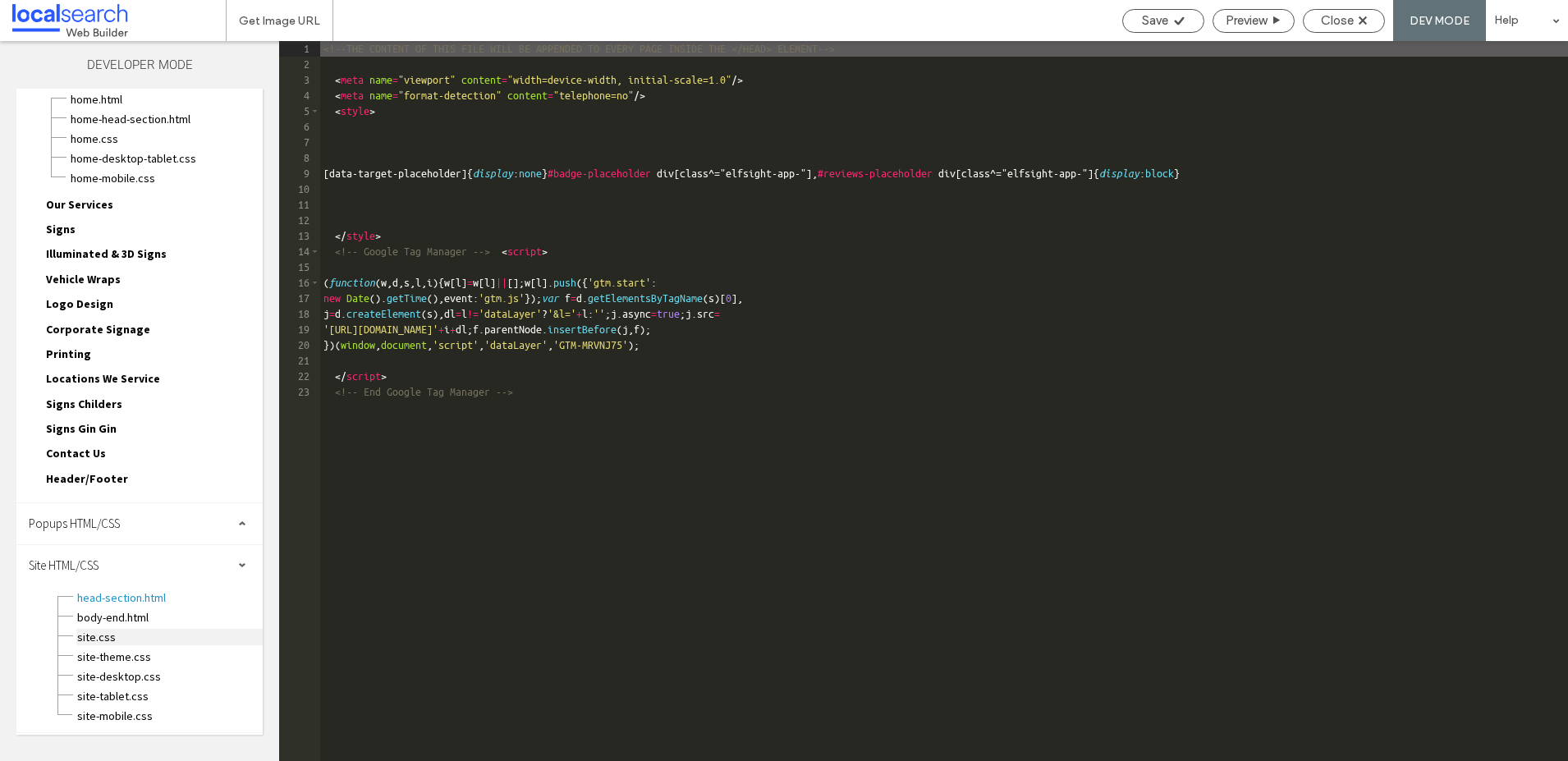
click at [105, 634] on span "site.css" at bounding box center [170, 636] width 187 height 16
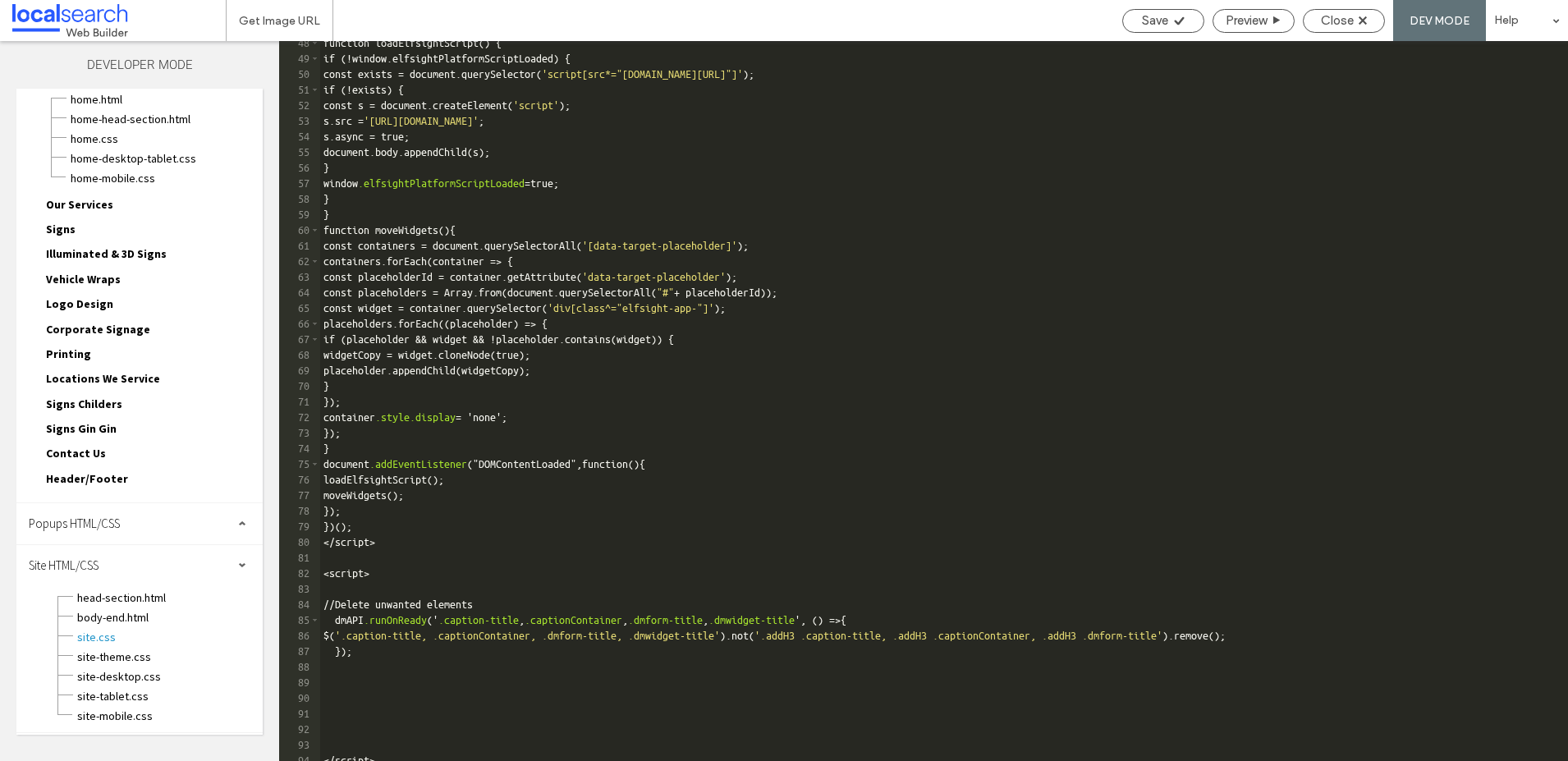
scroll to position [747, 0]
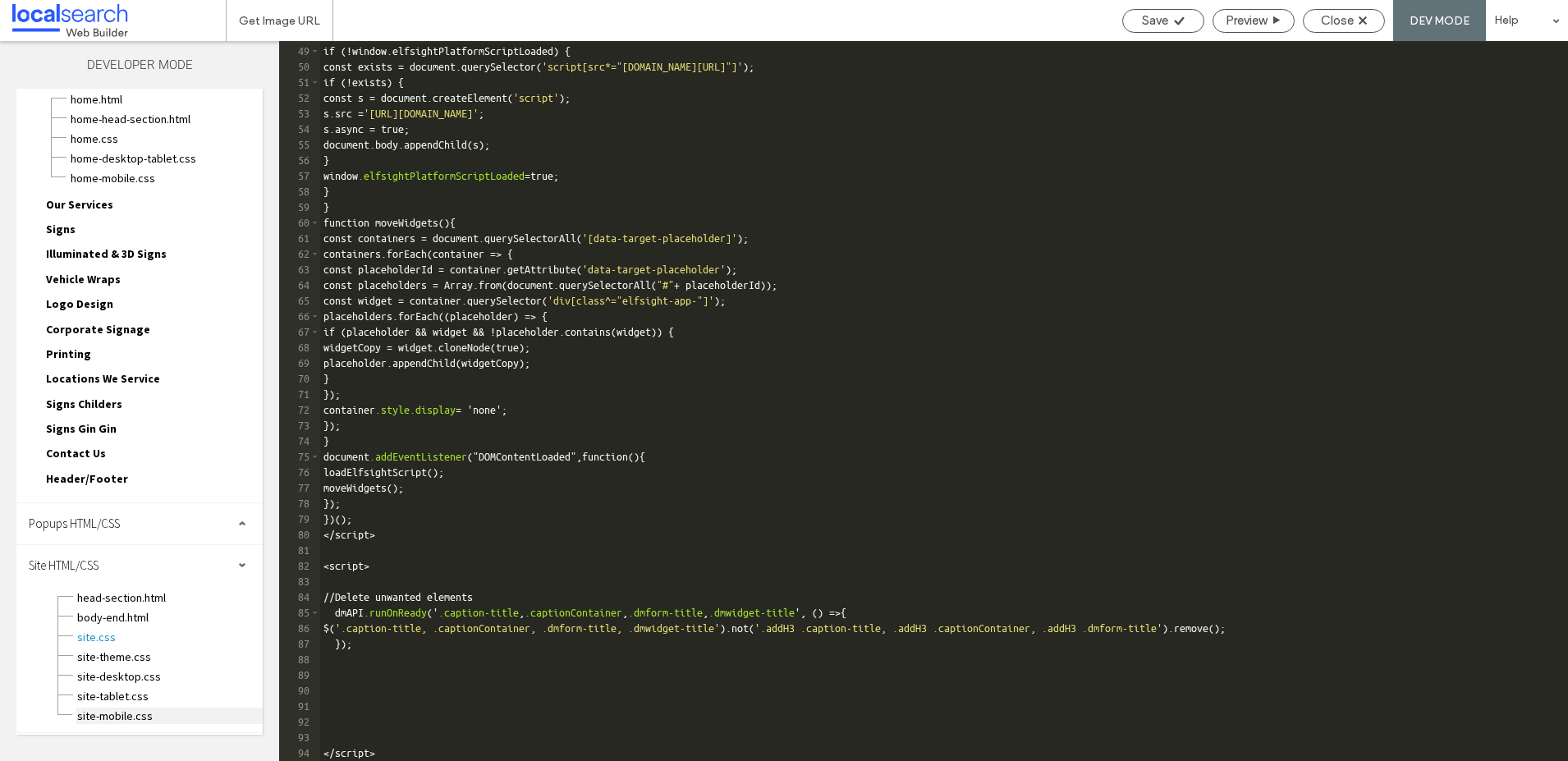
click at [110, 712] on span "site-mobile.css" at bounding box center [170, 715] width 187 height 16
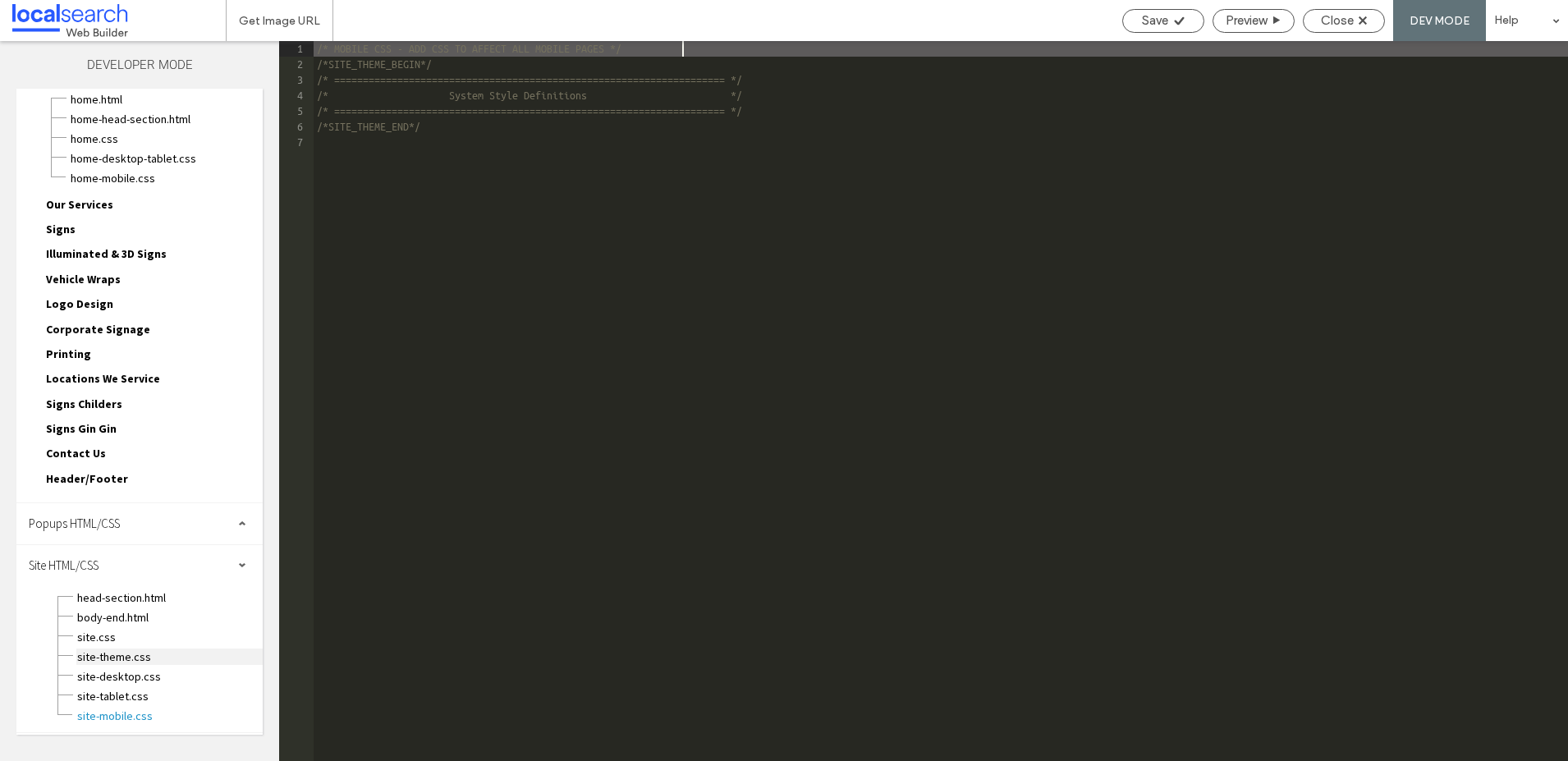
click at [104, 649] on span "site-theme.css" at bounding box center [170, 656] width 187 height 16
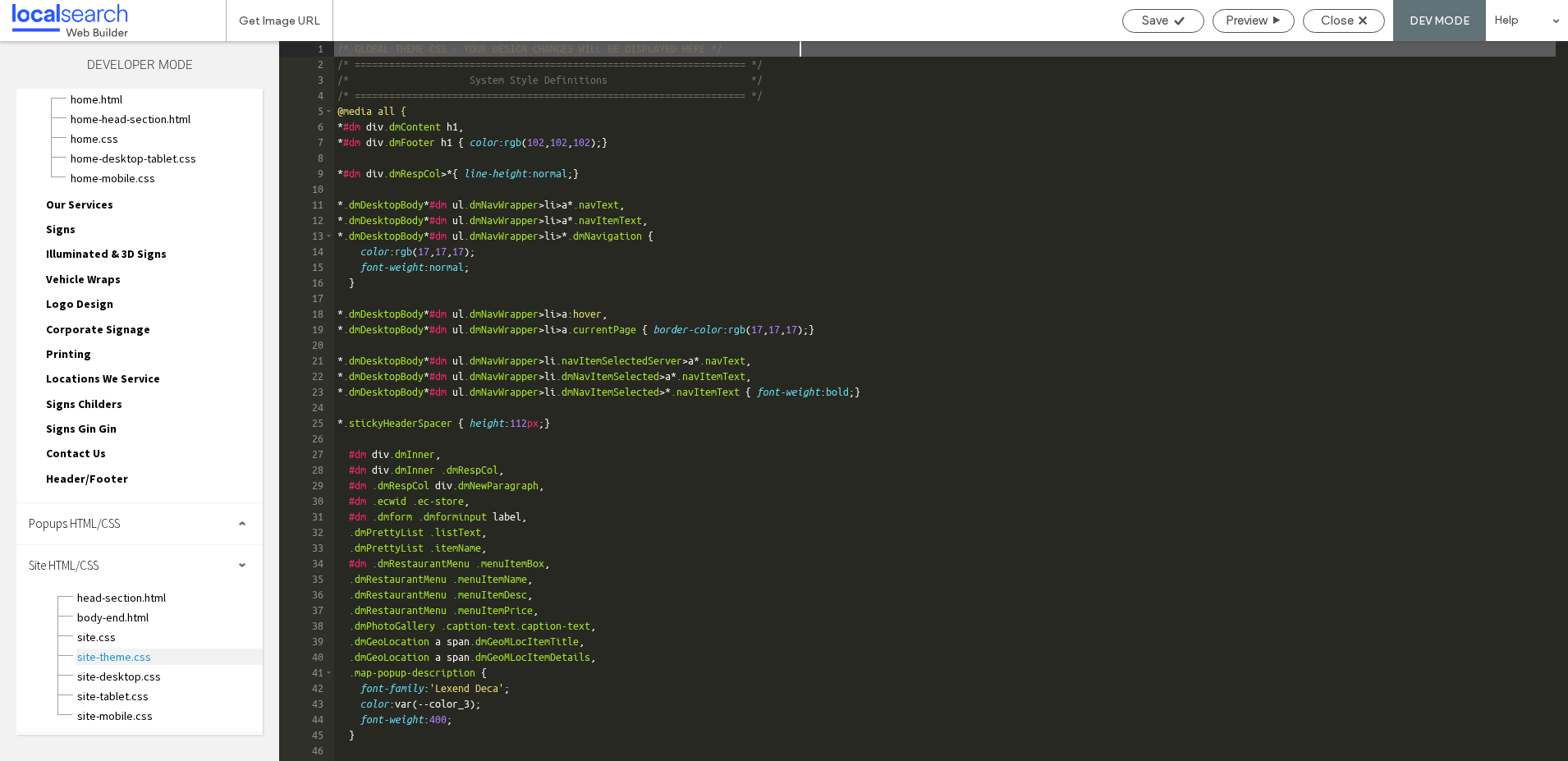
scroll to position [0, 0]
click at [107, 674] on span "site-desktop.css" at bounding box center [170, 676] width 187 height 16
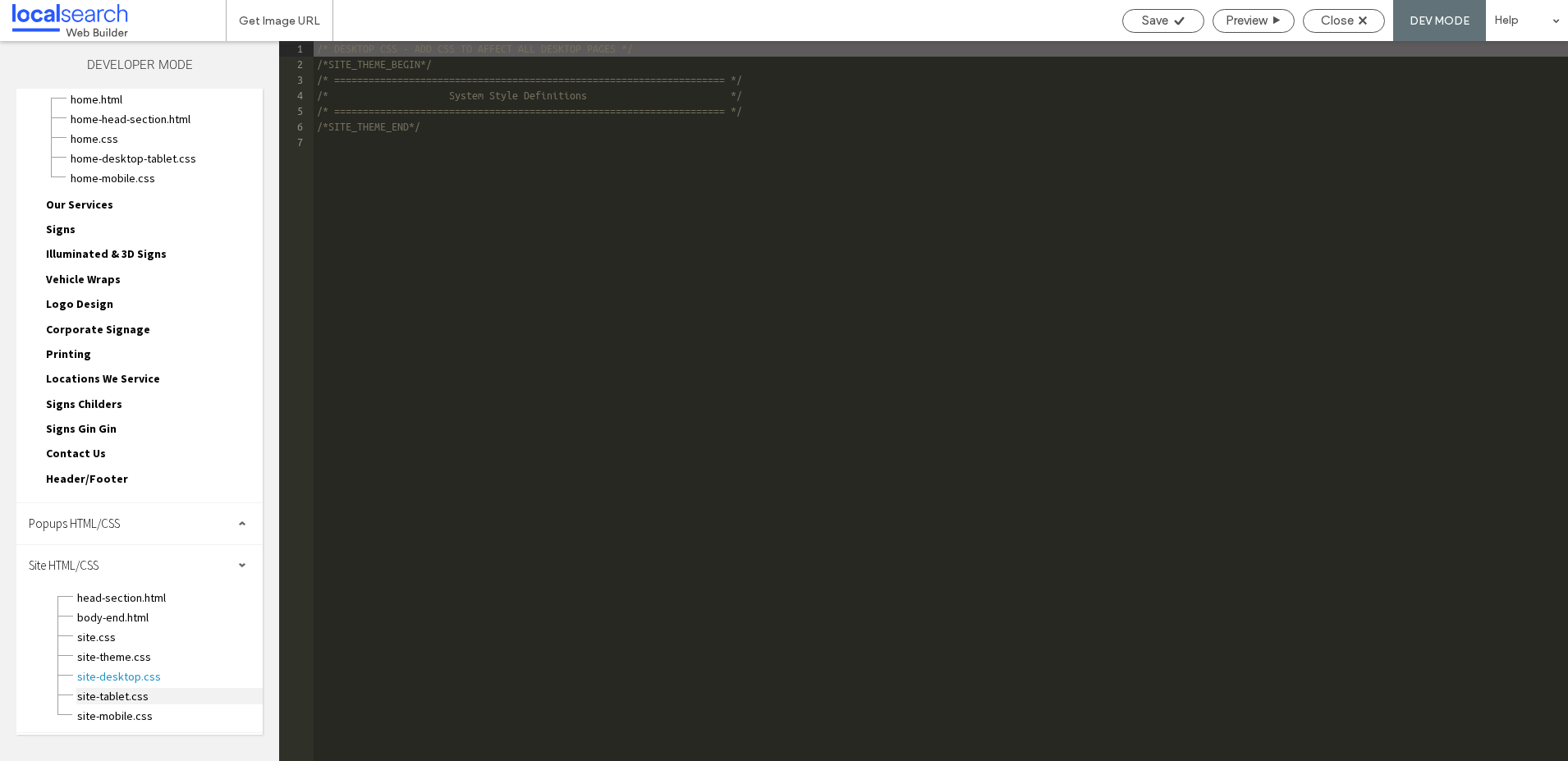
click at [109, 688] on span "site-tablet.css" at bounding box center [170, 695] width 187 height 16
click at [101, 712] on span "site-mobile.css" at bounding box center [170, 715] width 187 height 16
click at [103, 651] on span "site-theme.css" at bounding box center [170, 656] width 187 height 16
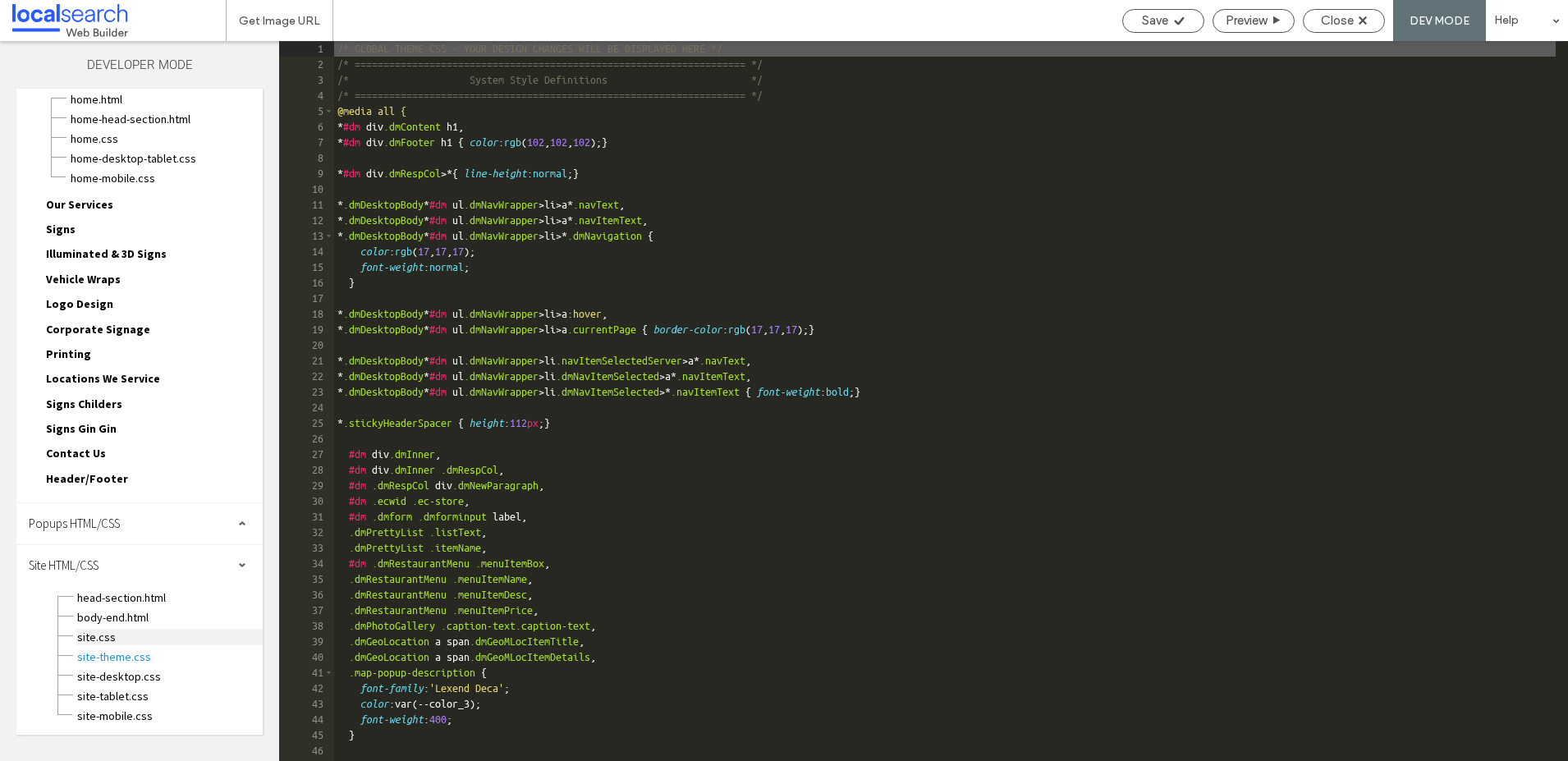
click at [98, 637] on span "site.css" at bounding box center [170, 636] width 187 height 16
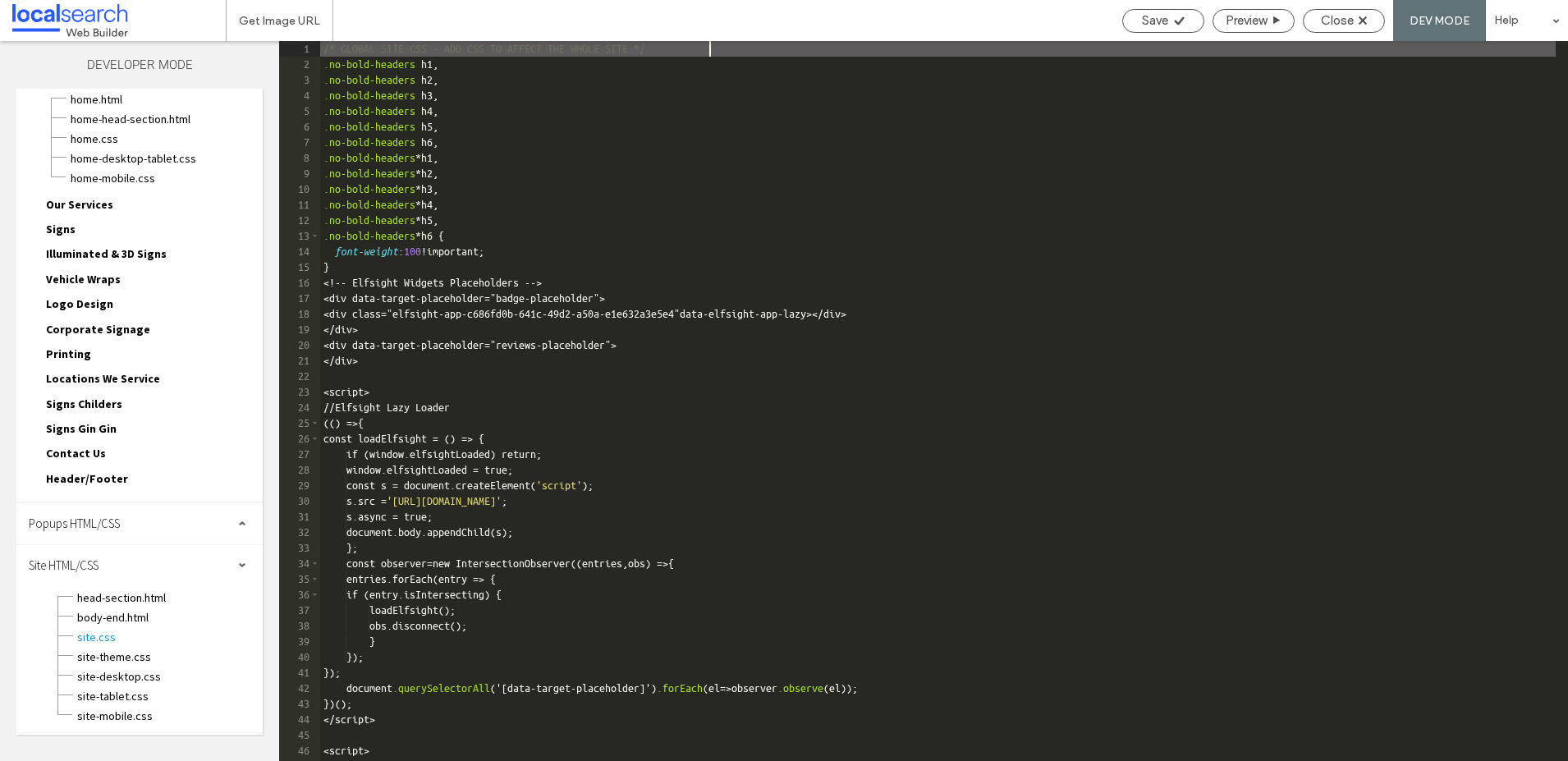
click at [67, 199] on span "Our Services" at bounding box center [79, 205] width 68 height 15
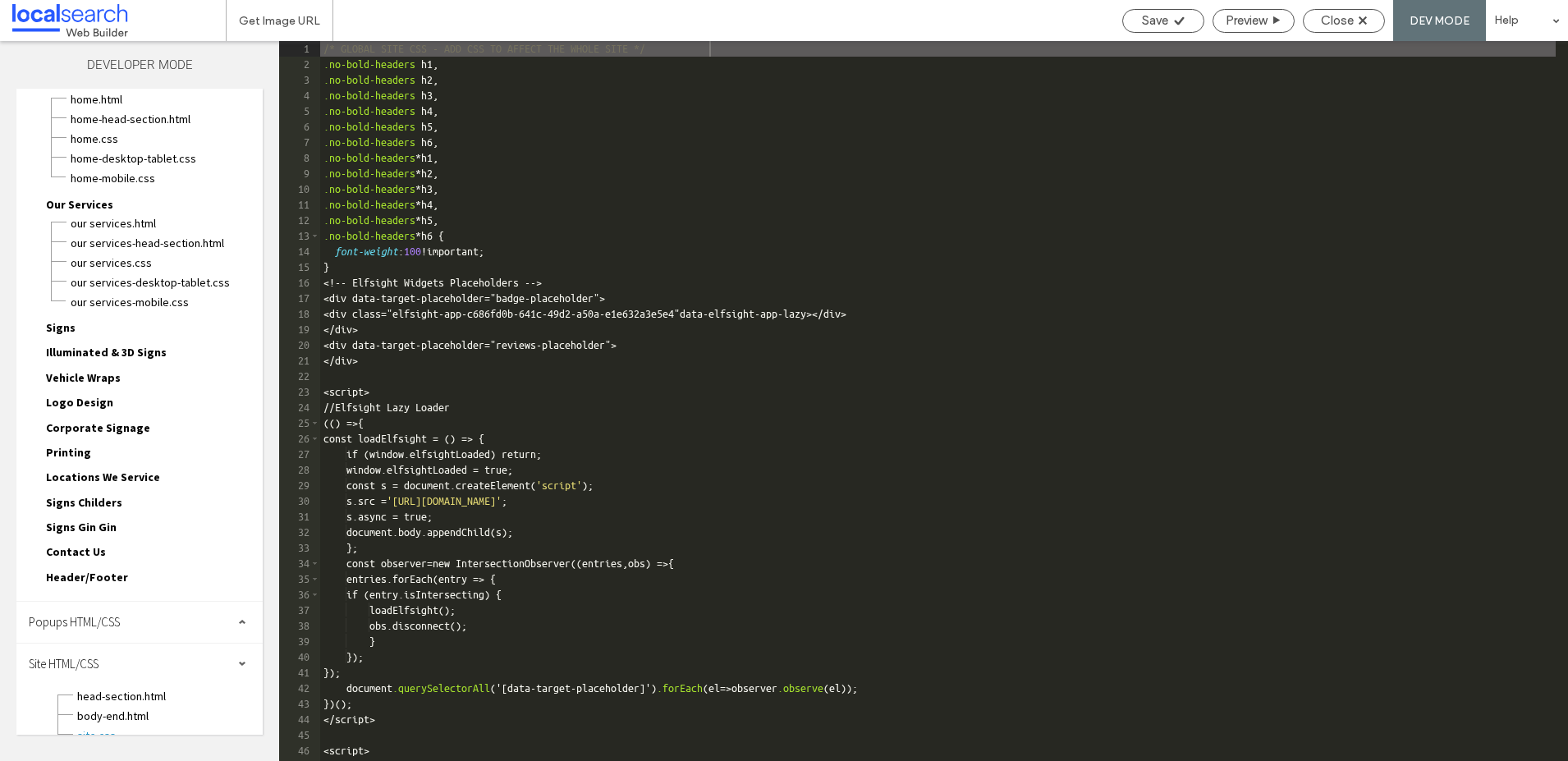
click at [77, 581] on span "Header/Footer" at bounding box center [87, 577] width 82 height 15
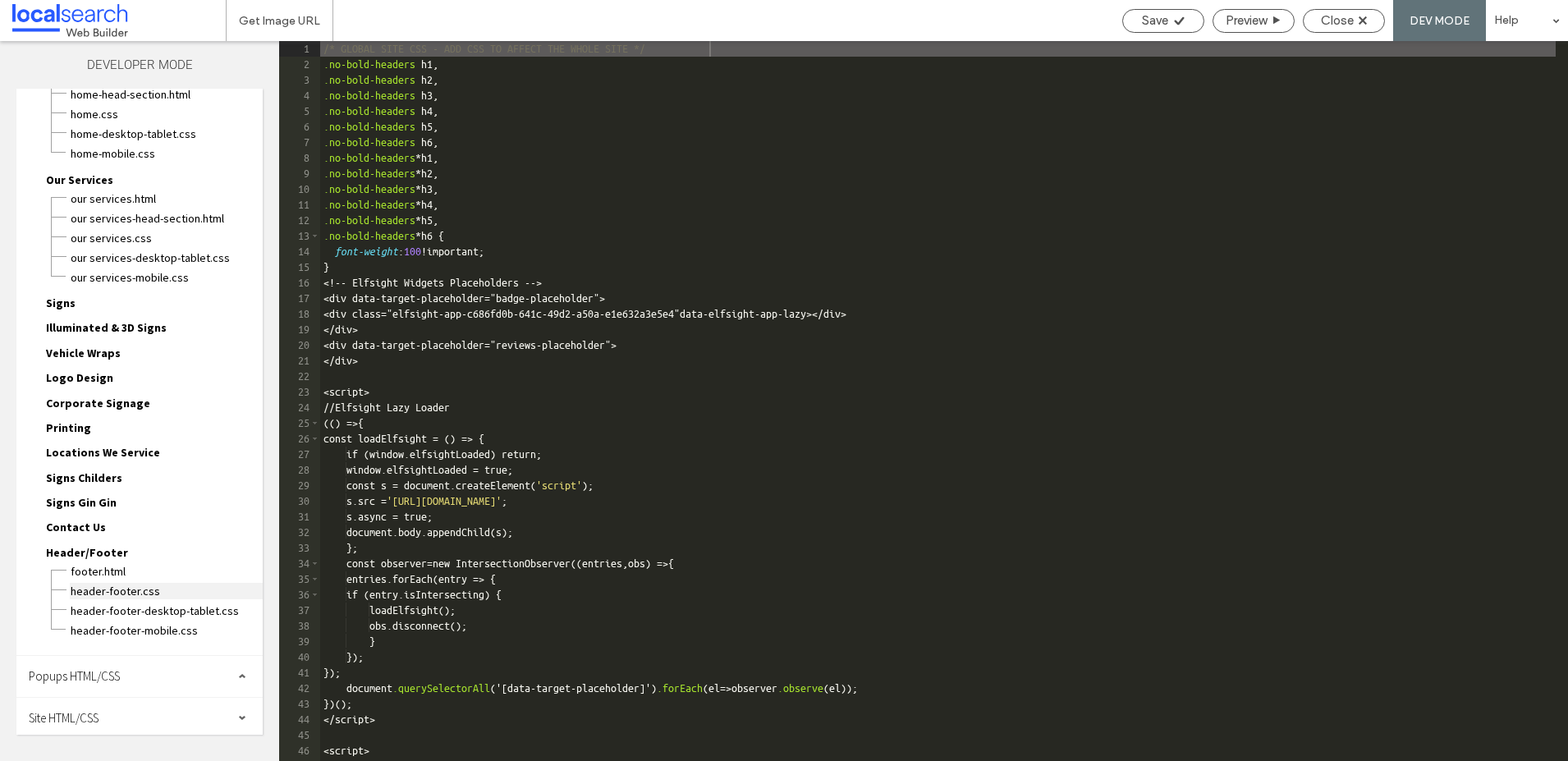
scroll to position [90, 0]
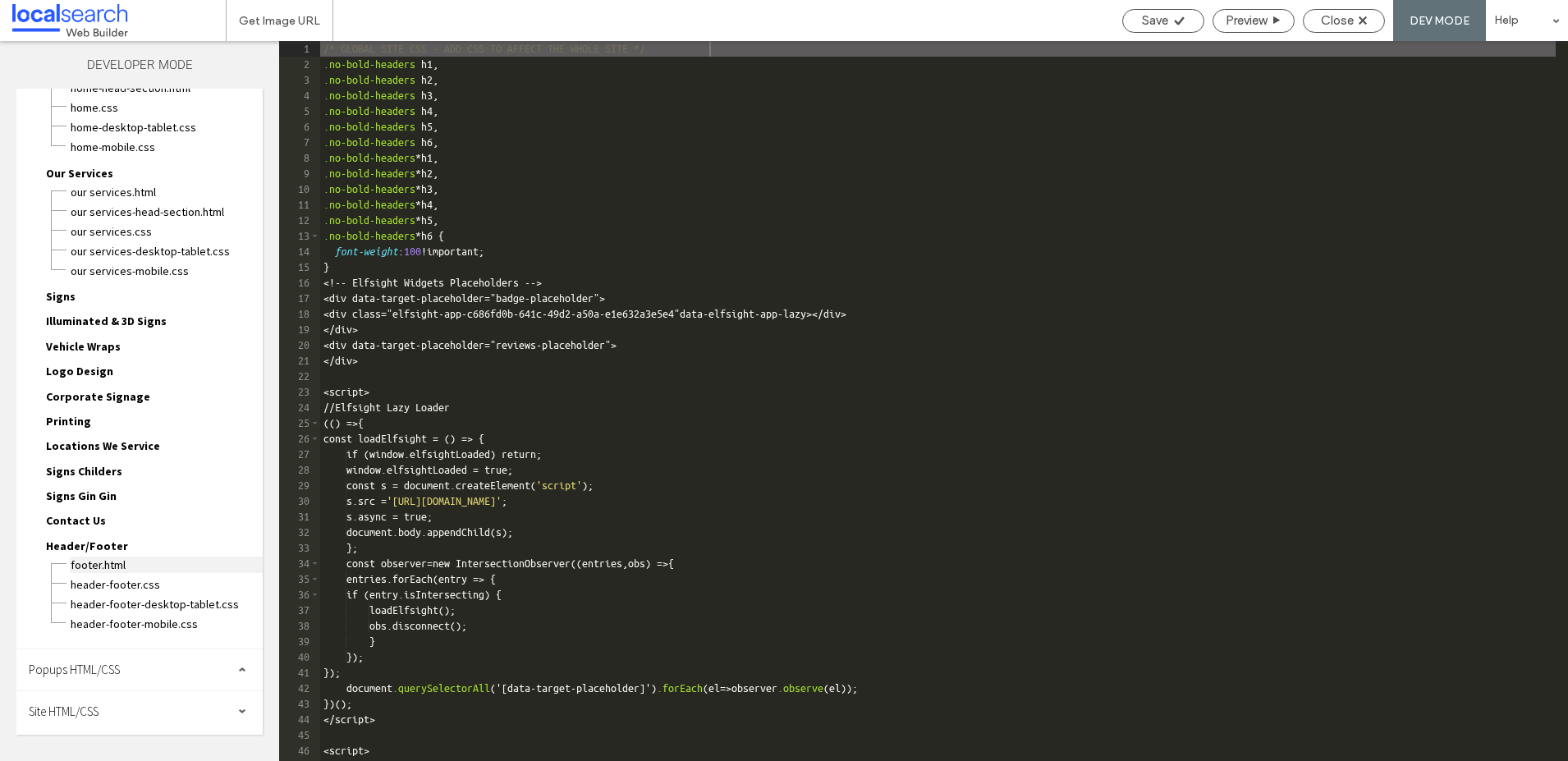
click at [91, 564] on span "footer.html" at bounding box center [166, 564] width 193 height 16
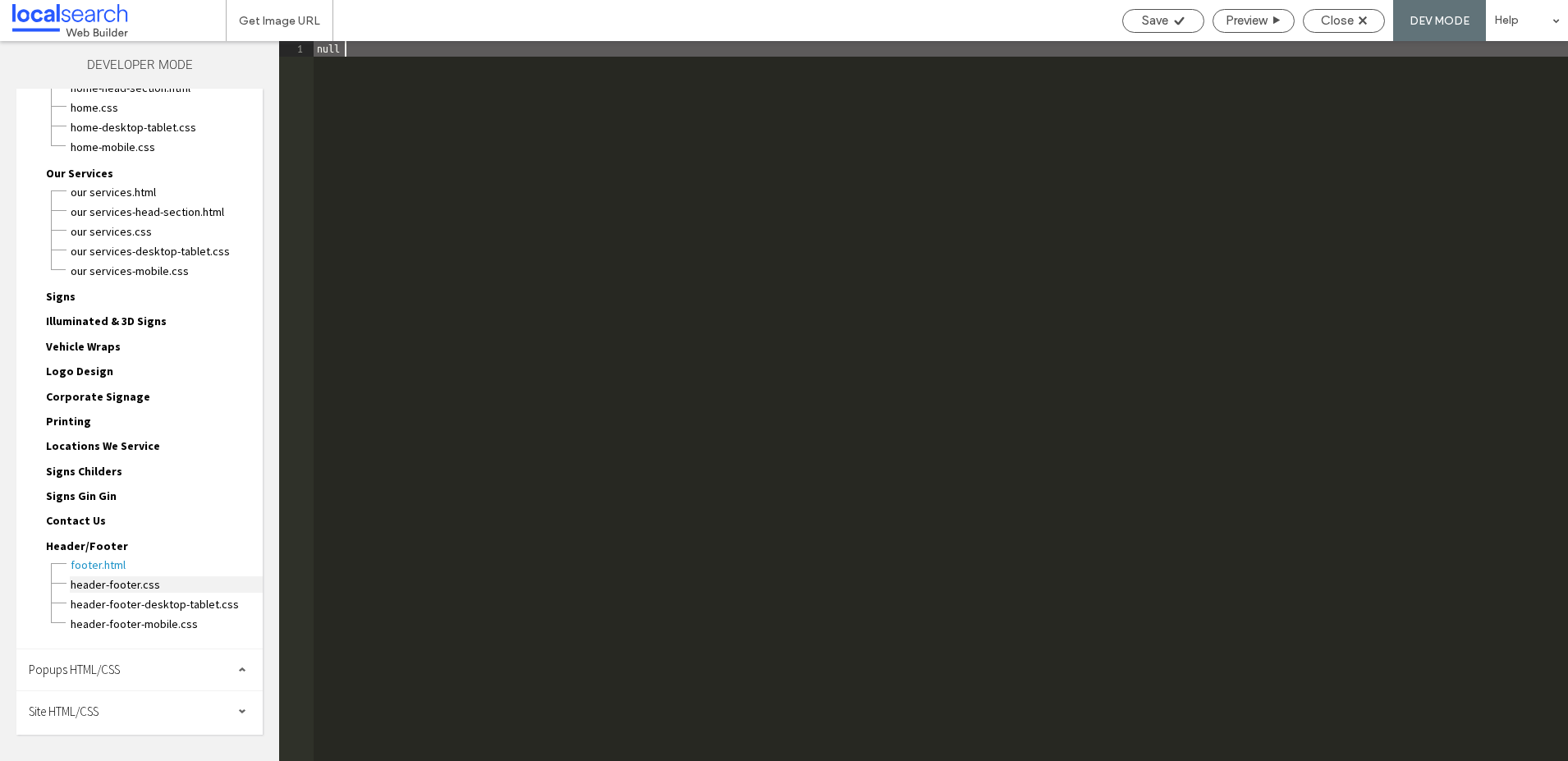
click at [110, 588] on span "header-footer.css" at bounding box center [166, 584] width 193 height 16
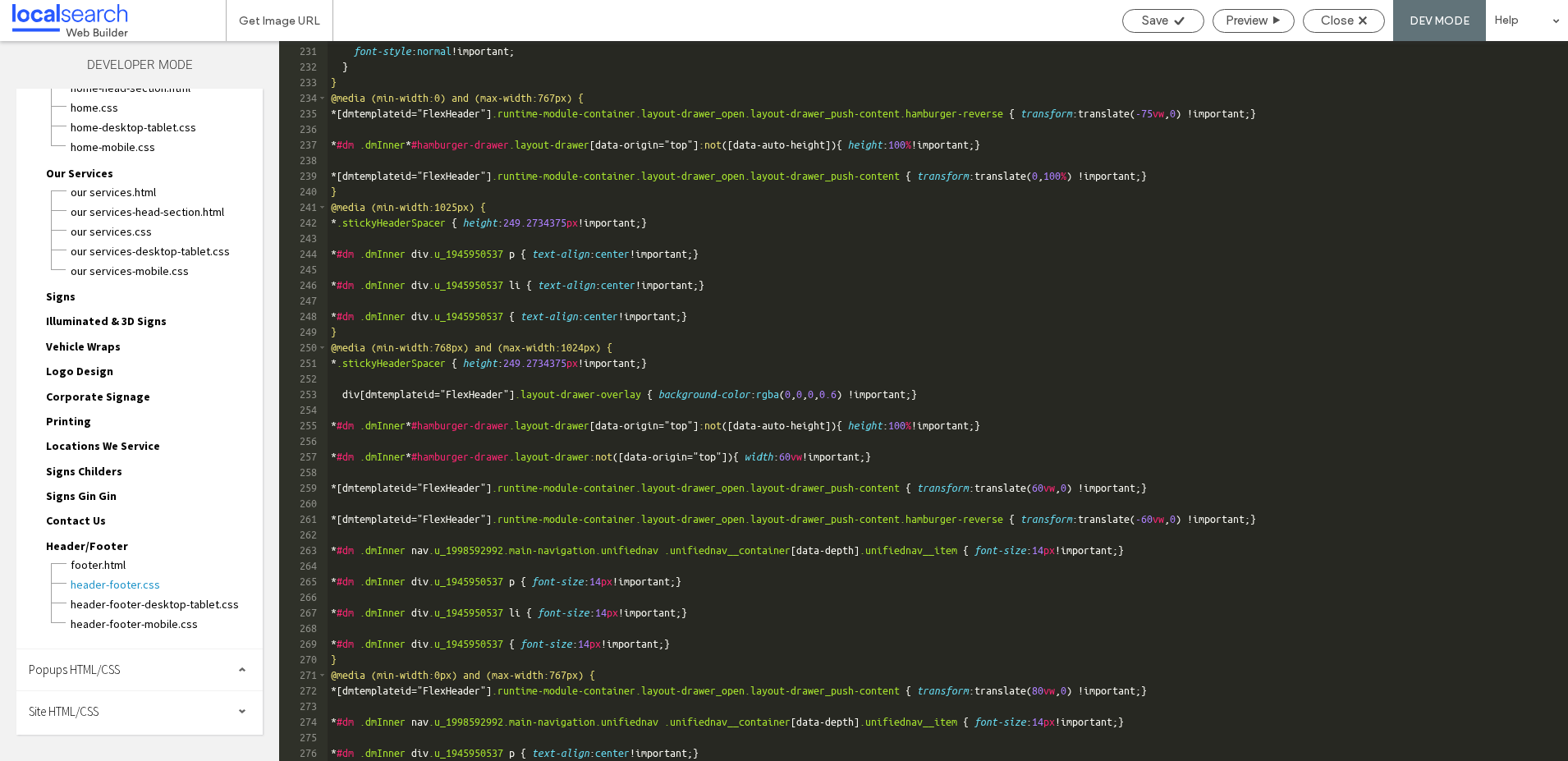
scroll to position [3788, 0]
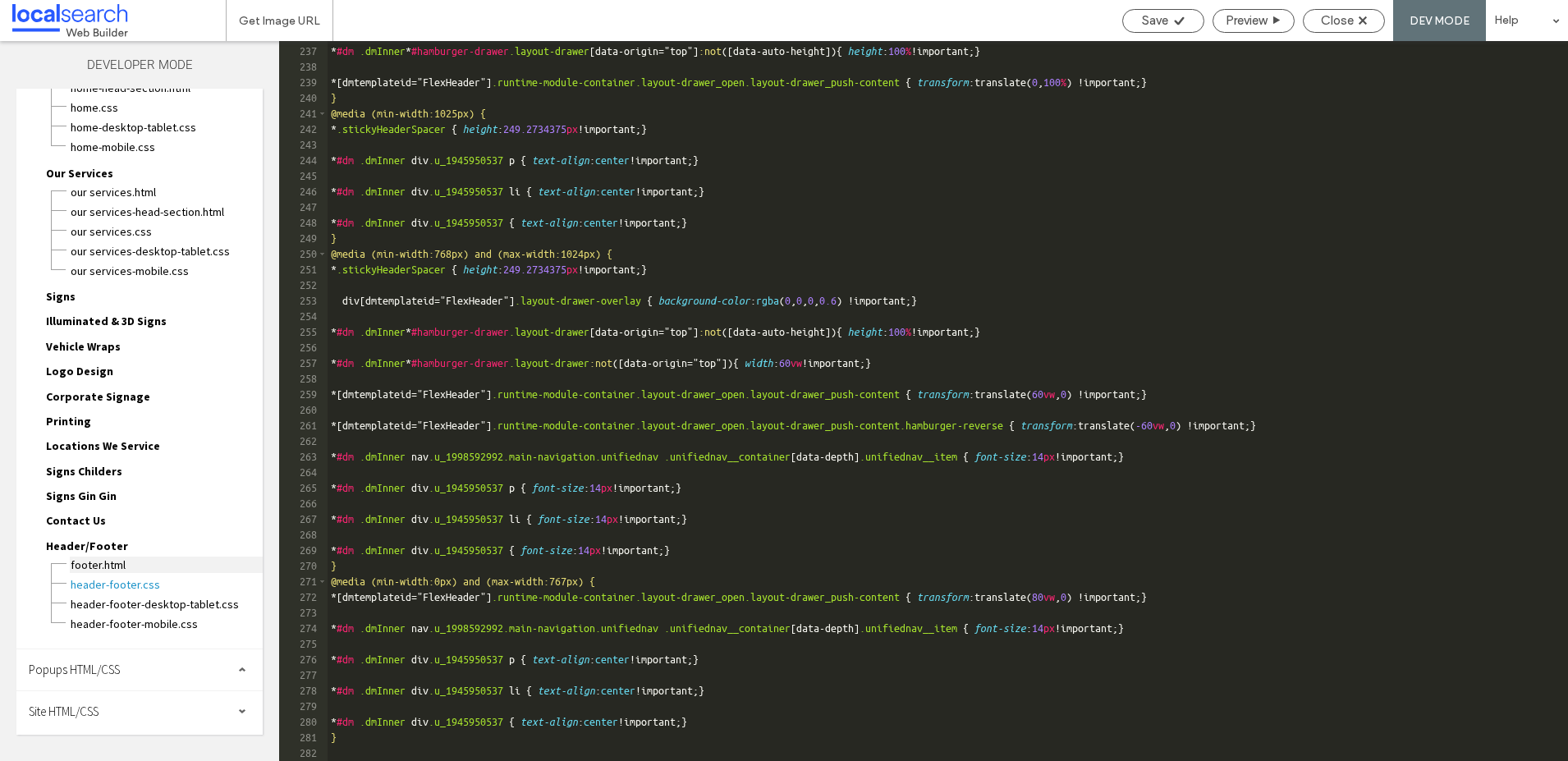
click at [92, 570] on span "footer.html" at bounding box center [166, 564] width 193 height 16
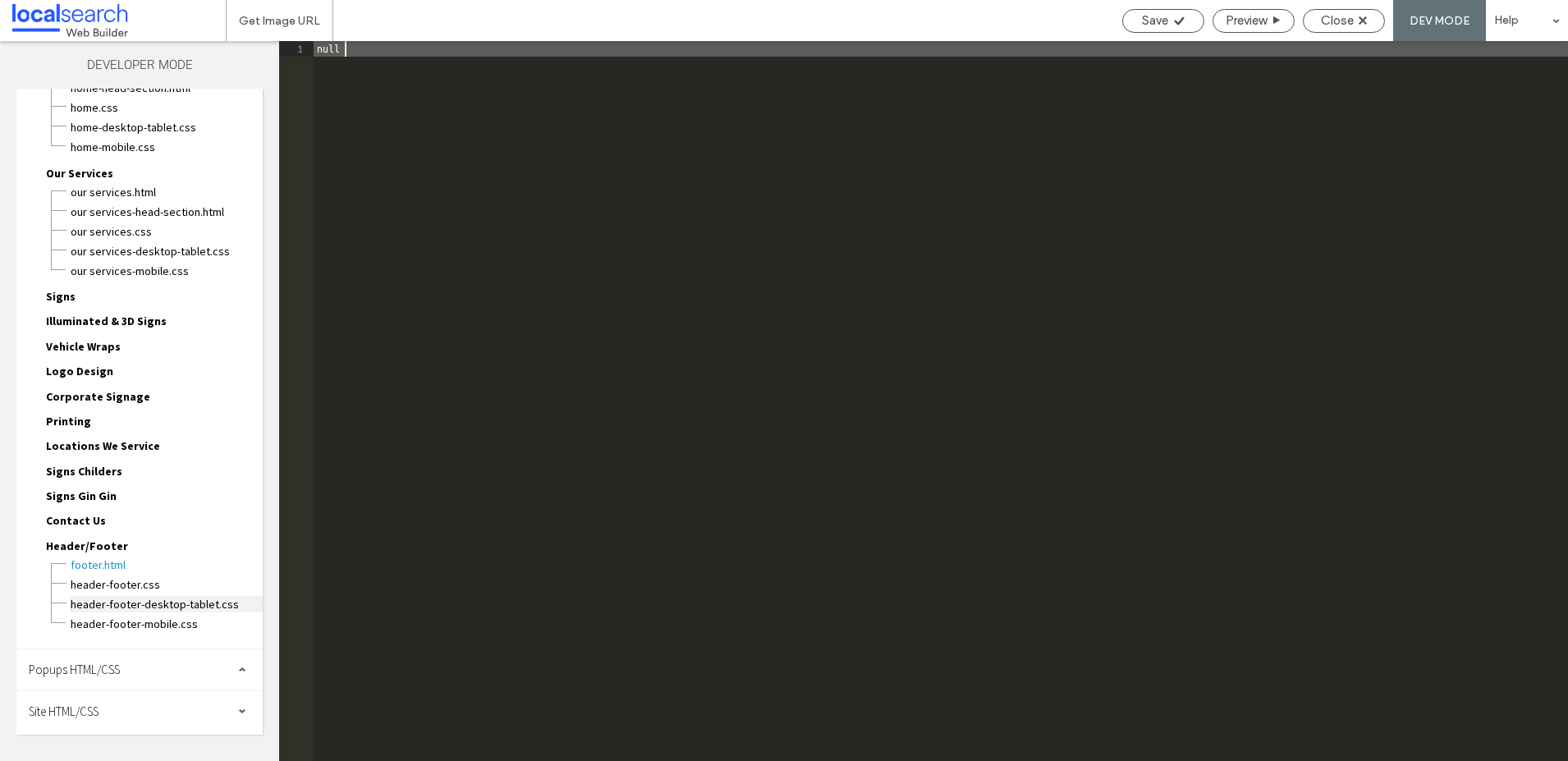
click at [93, 602] on span "header-footer-desktop-tablet.css" at bounding box center [166, 604] width 193 height 16
click at [93, 627] on span "header-footer-mobile.css" at bounding box center [166, 623] width 193 height 16
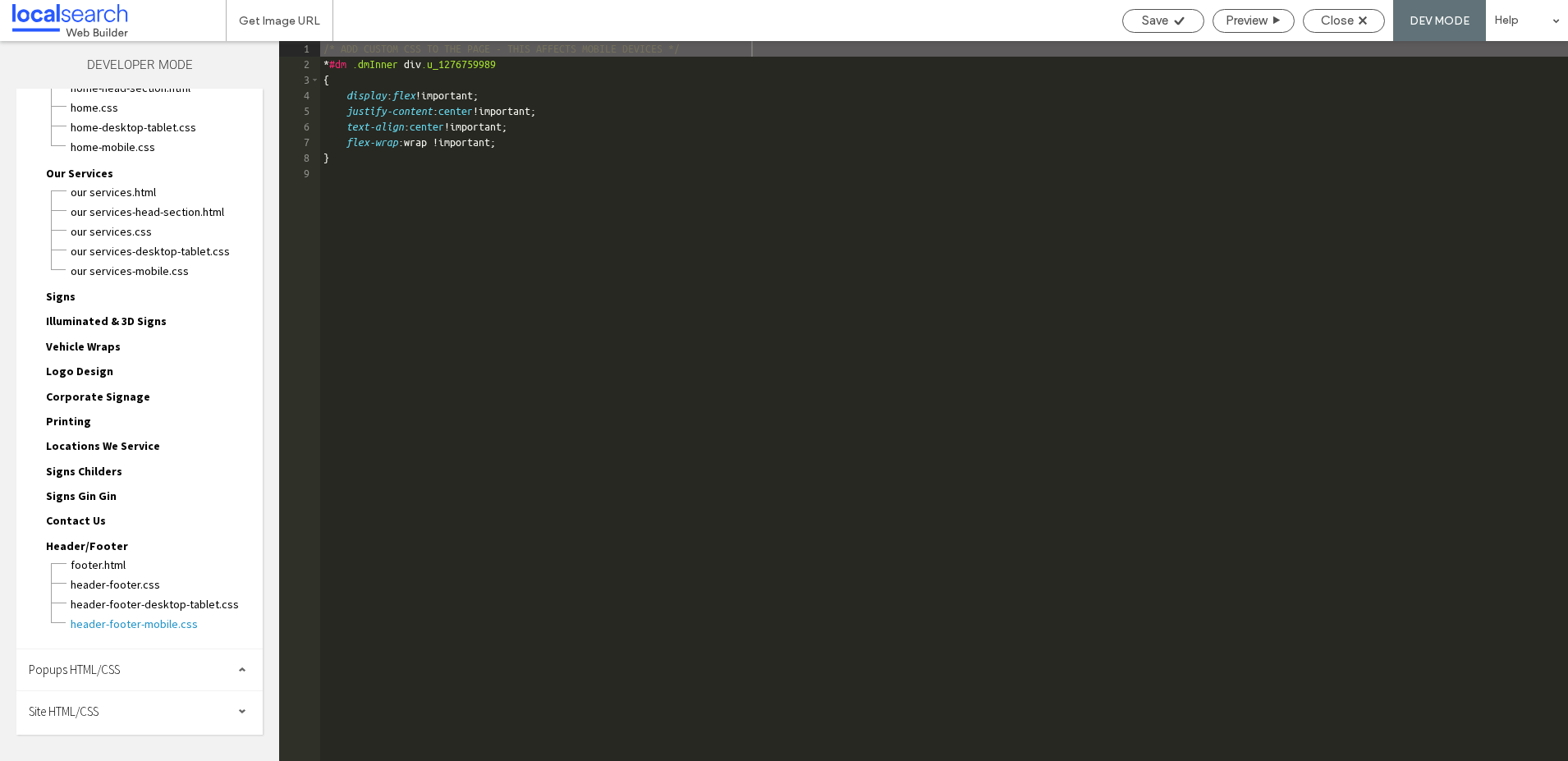
click at [87, 522] on span "Contact Us" at bounding box center [75, 521] width 60 height 15
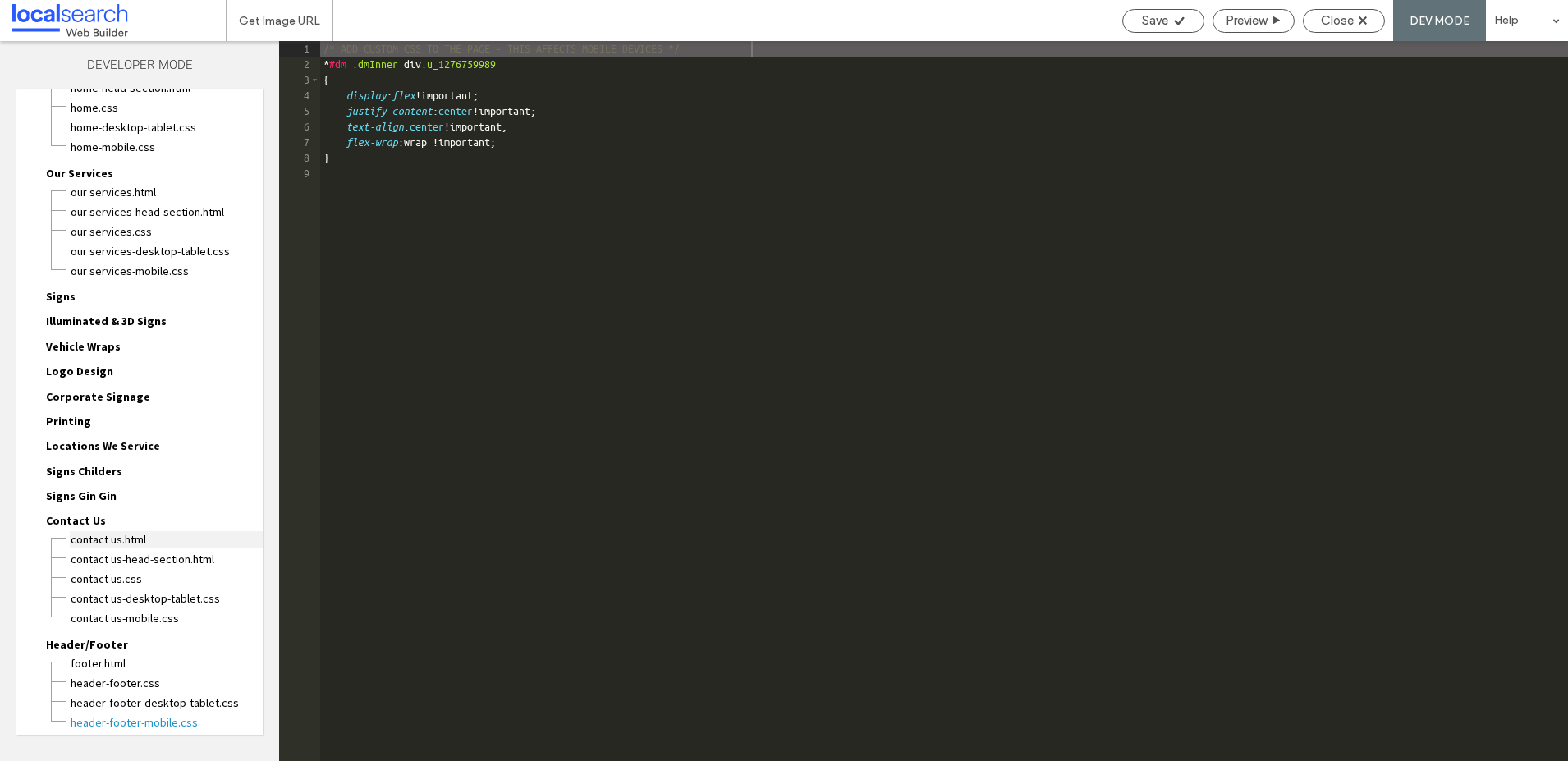
click at [99, 532] on span "Contact Us.html" at bounding box center [166, 539] width 193 height 16
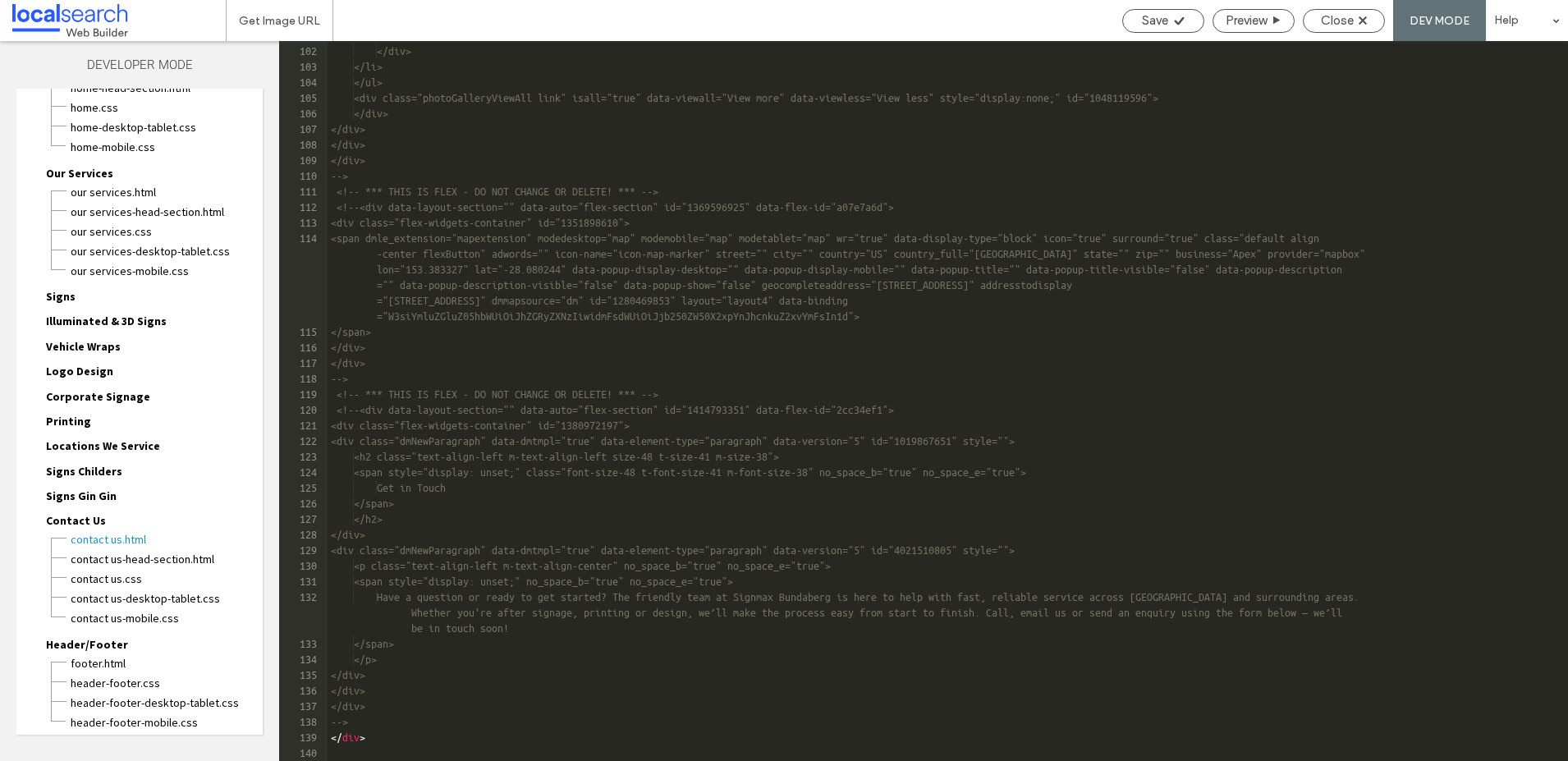
scroll to position [0, 0]
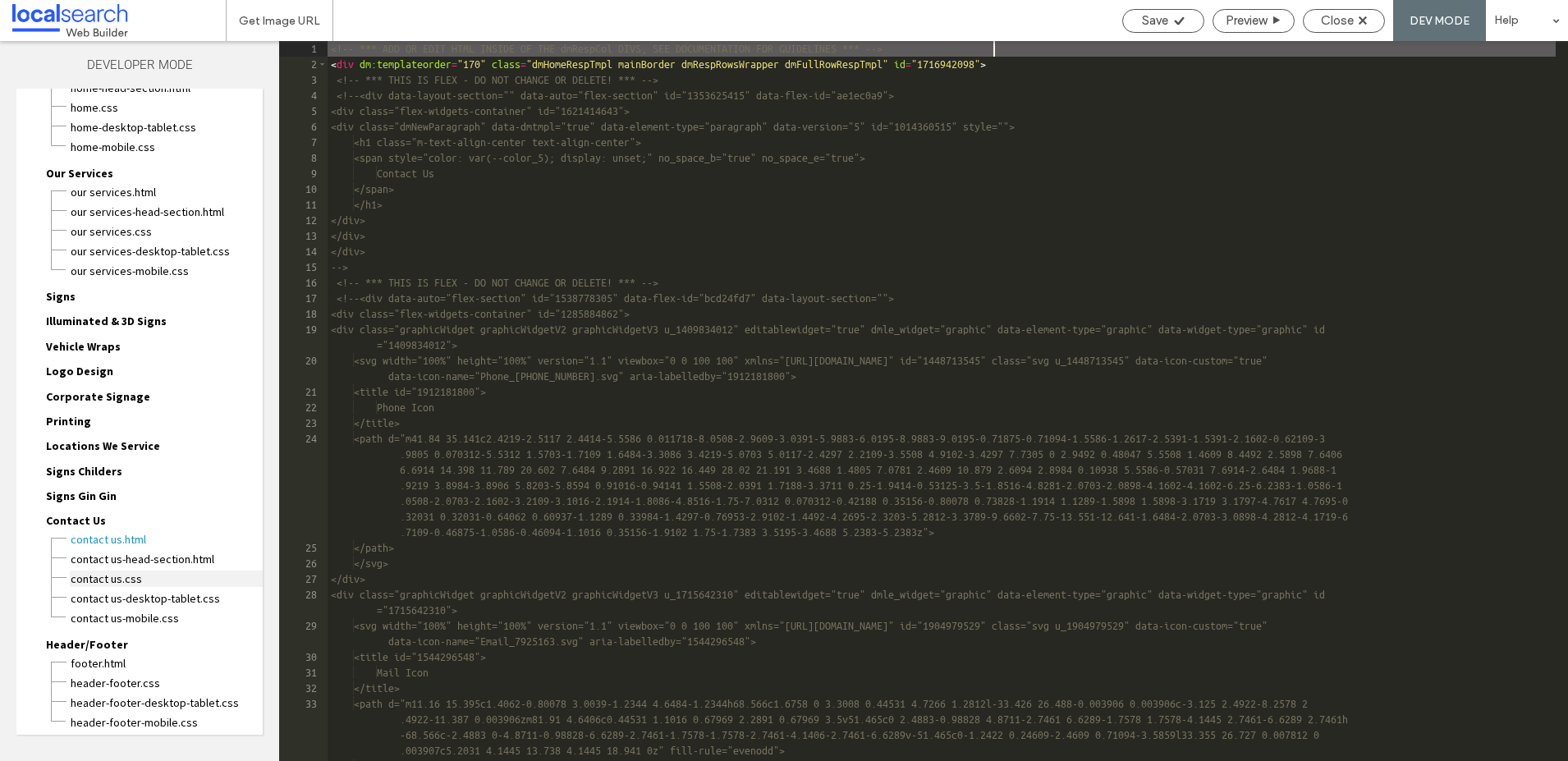
click at [89, 573] on span "Contact Us.css" at bounding box center [166, 578] width 193 height 16
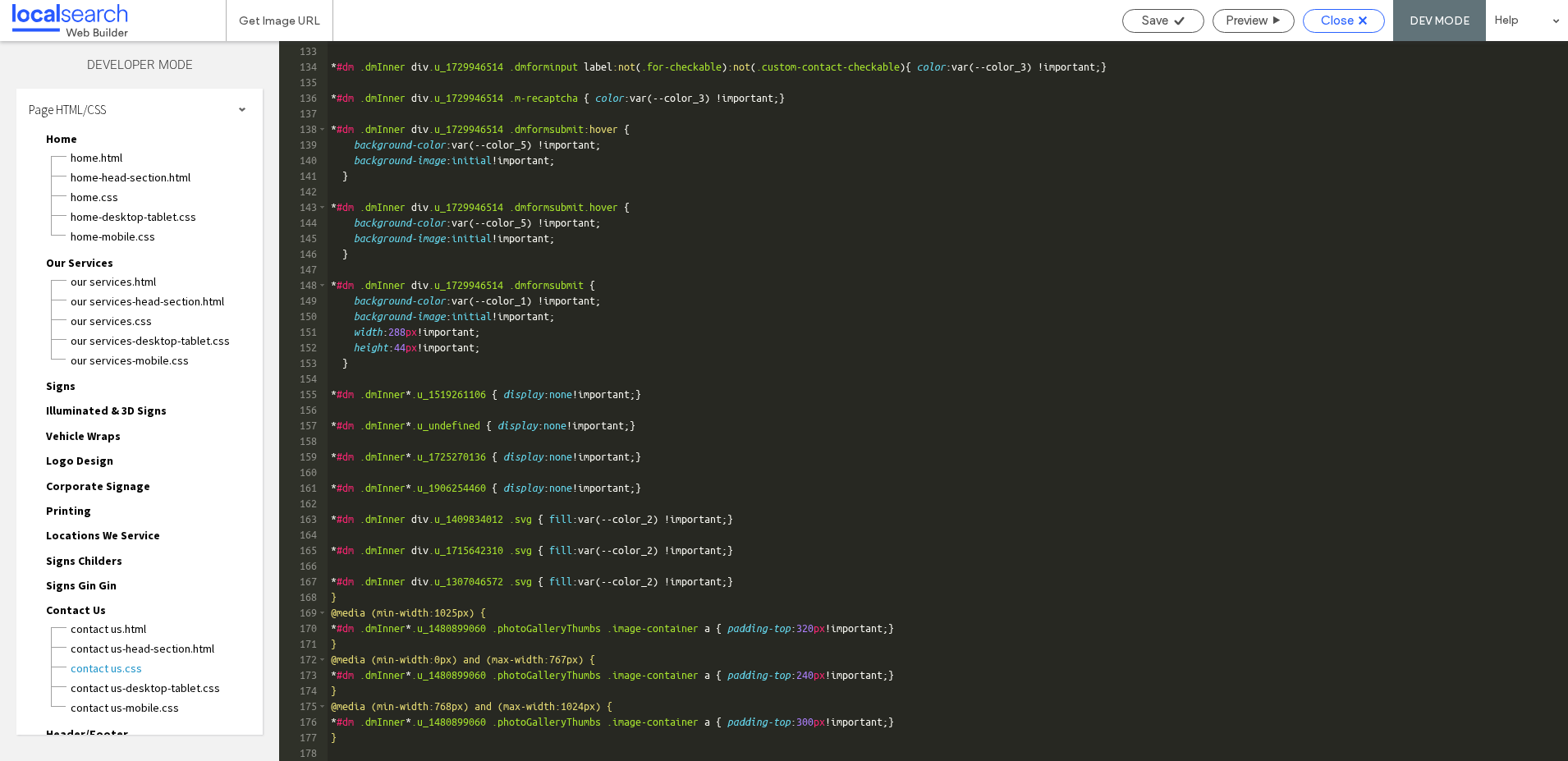
click at [1348, 17] on span "Close" at bounding box center [1337, 21] width 32 height 15
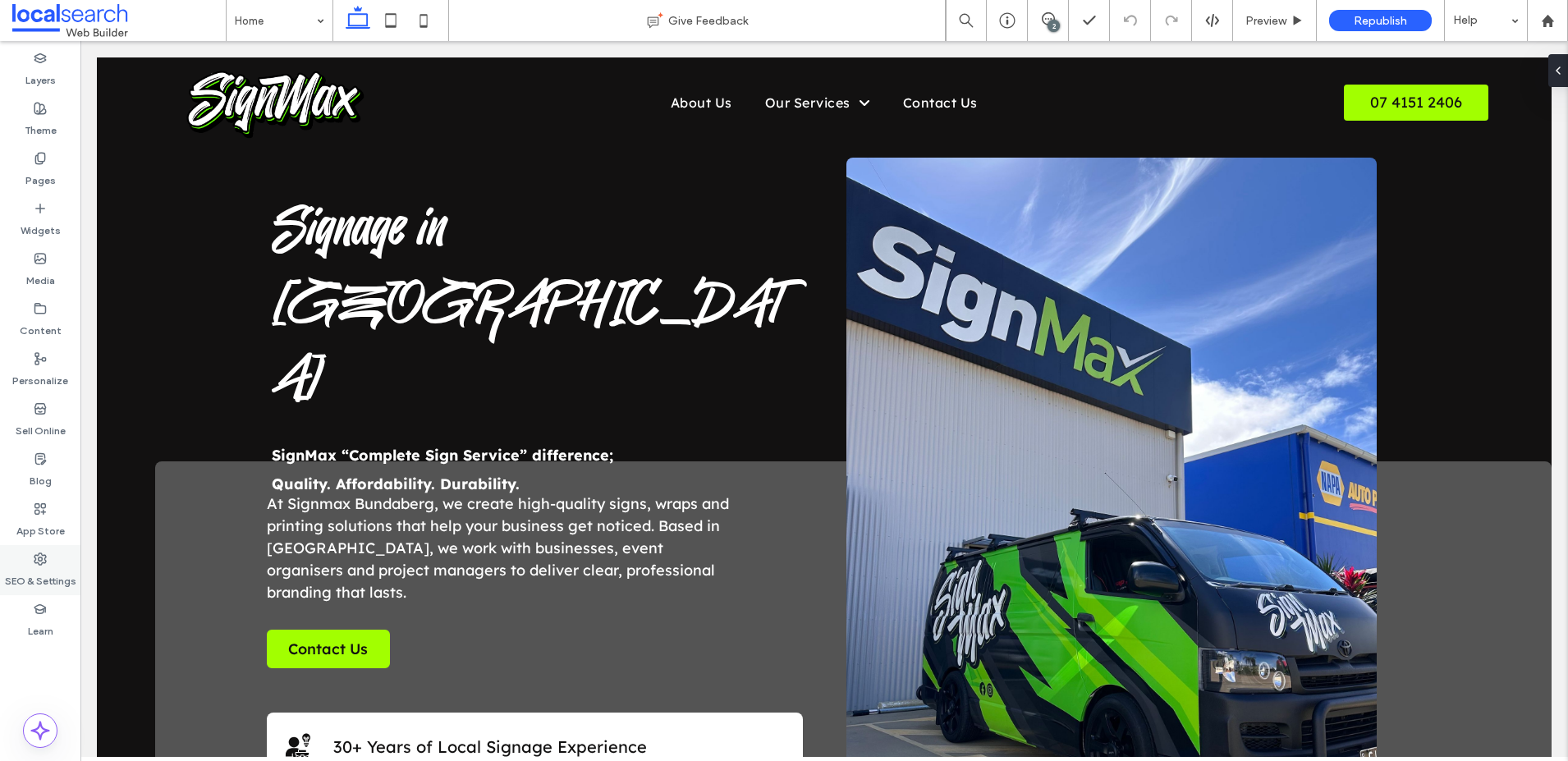
click at [26, 582] on label "SEO & Settings" at bounding box center [40, 577] width 71 height 23
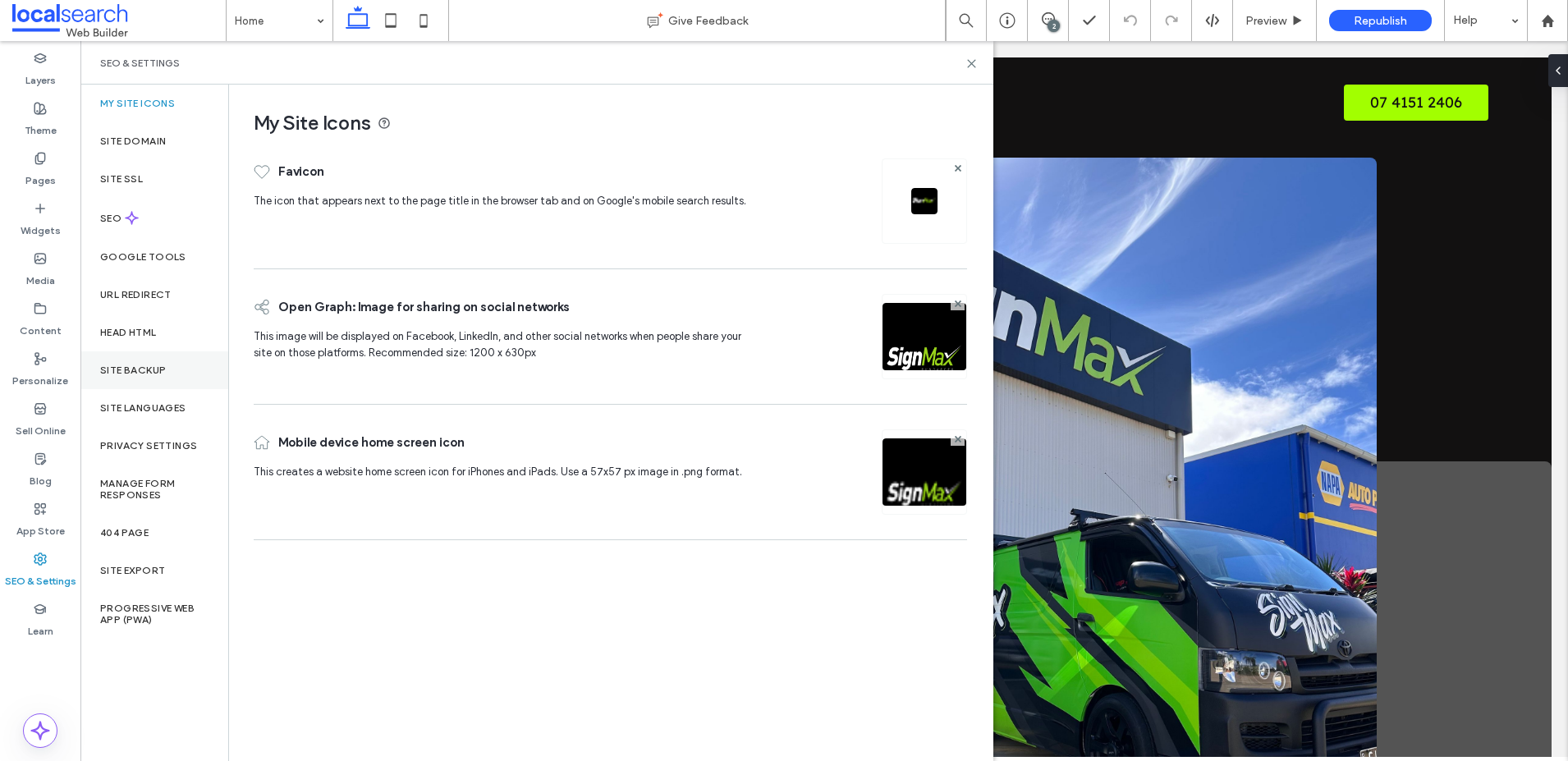
click at [131, 365] on label "Site Backup" at bounding box center [132, 370] width 66 height 11
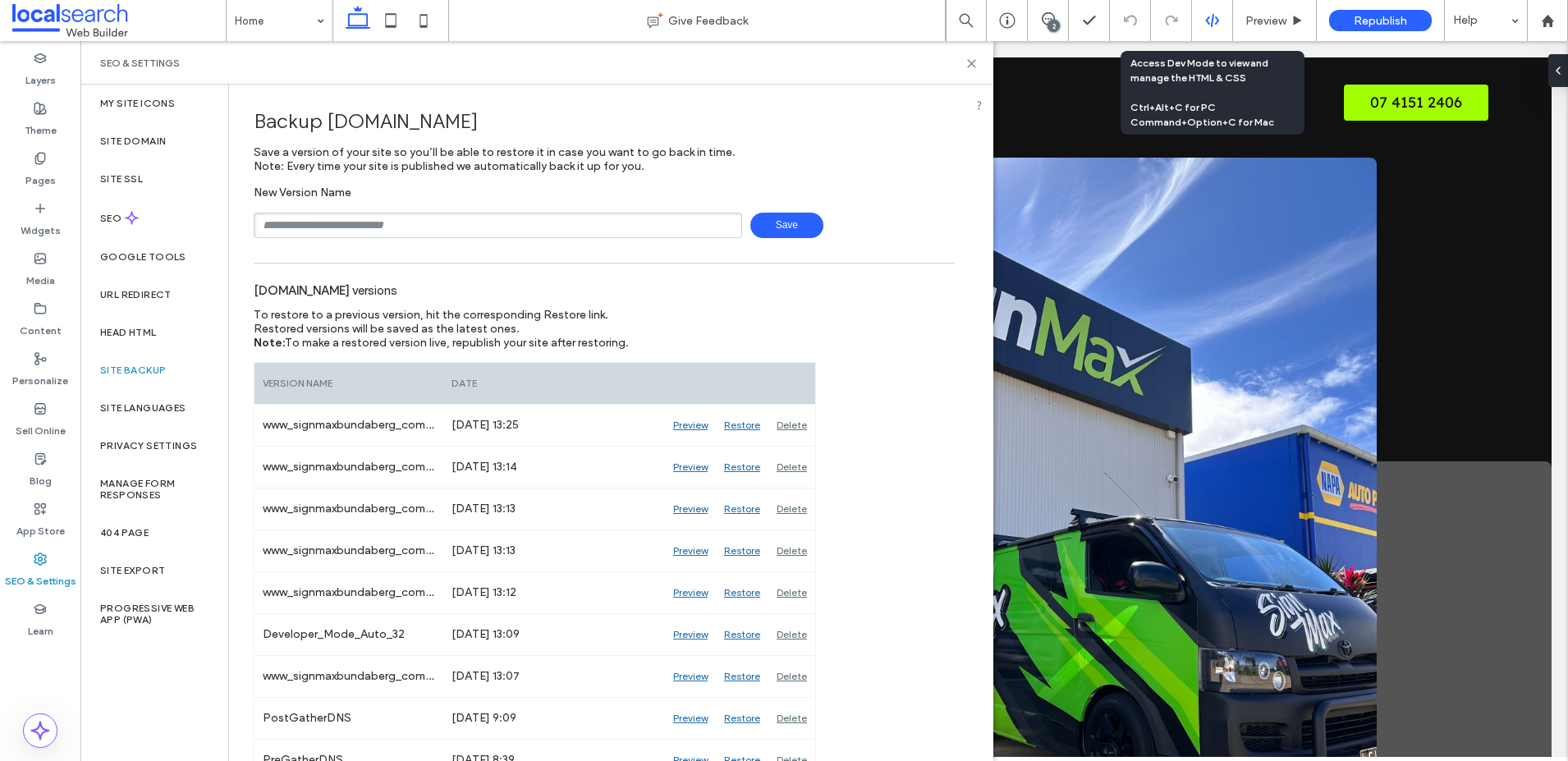
click at [1216, 15] on icon at bounding box center [1213, 21] width 15 height 15
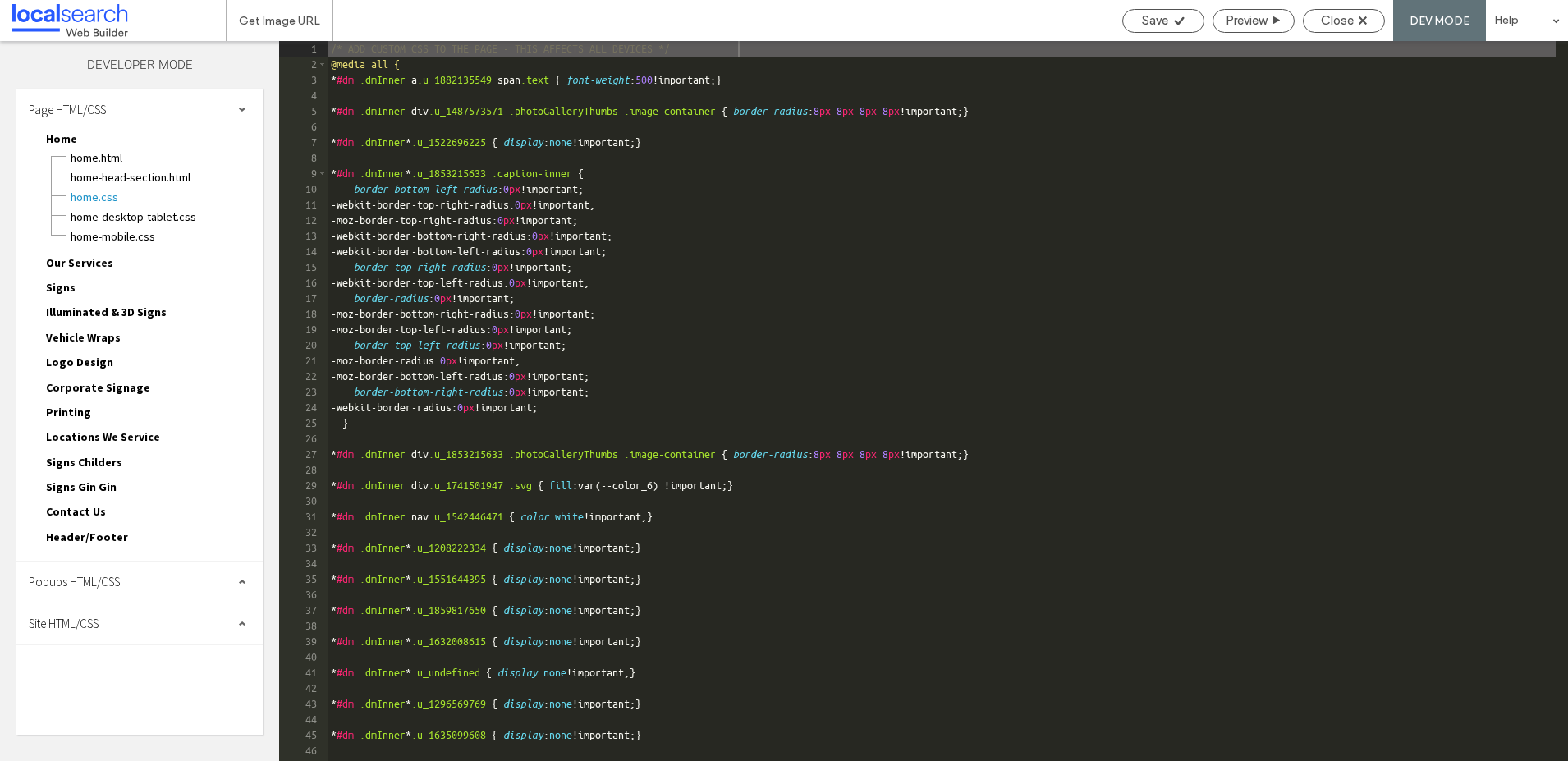
click at [80, 618] on span "Site HTML/CSS" at bounding box center [63, 623] width 70 height 15
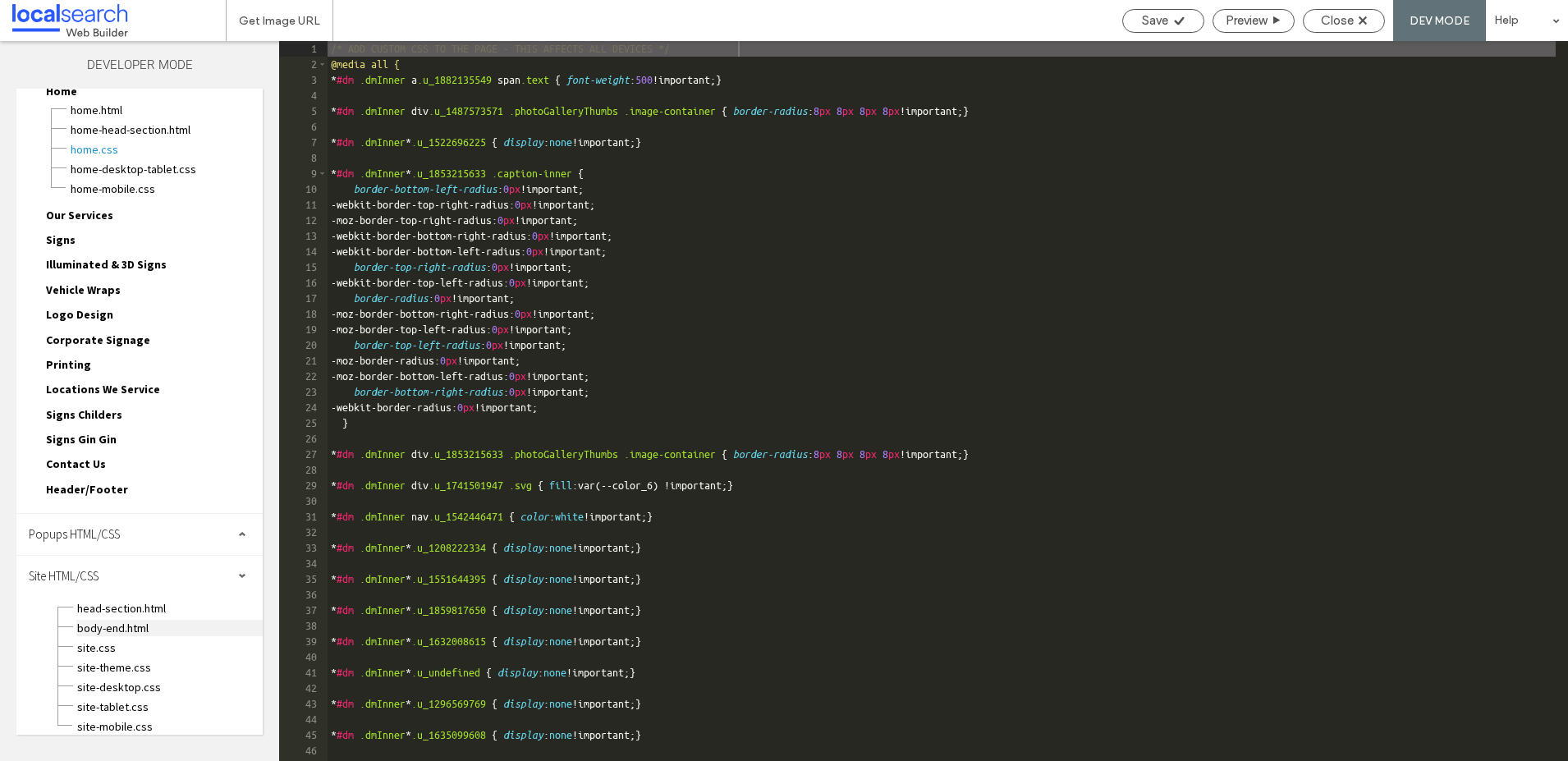
scroll to position [58, 0]
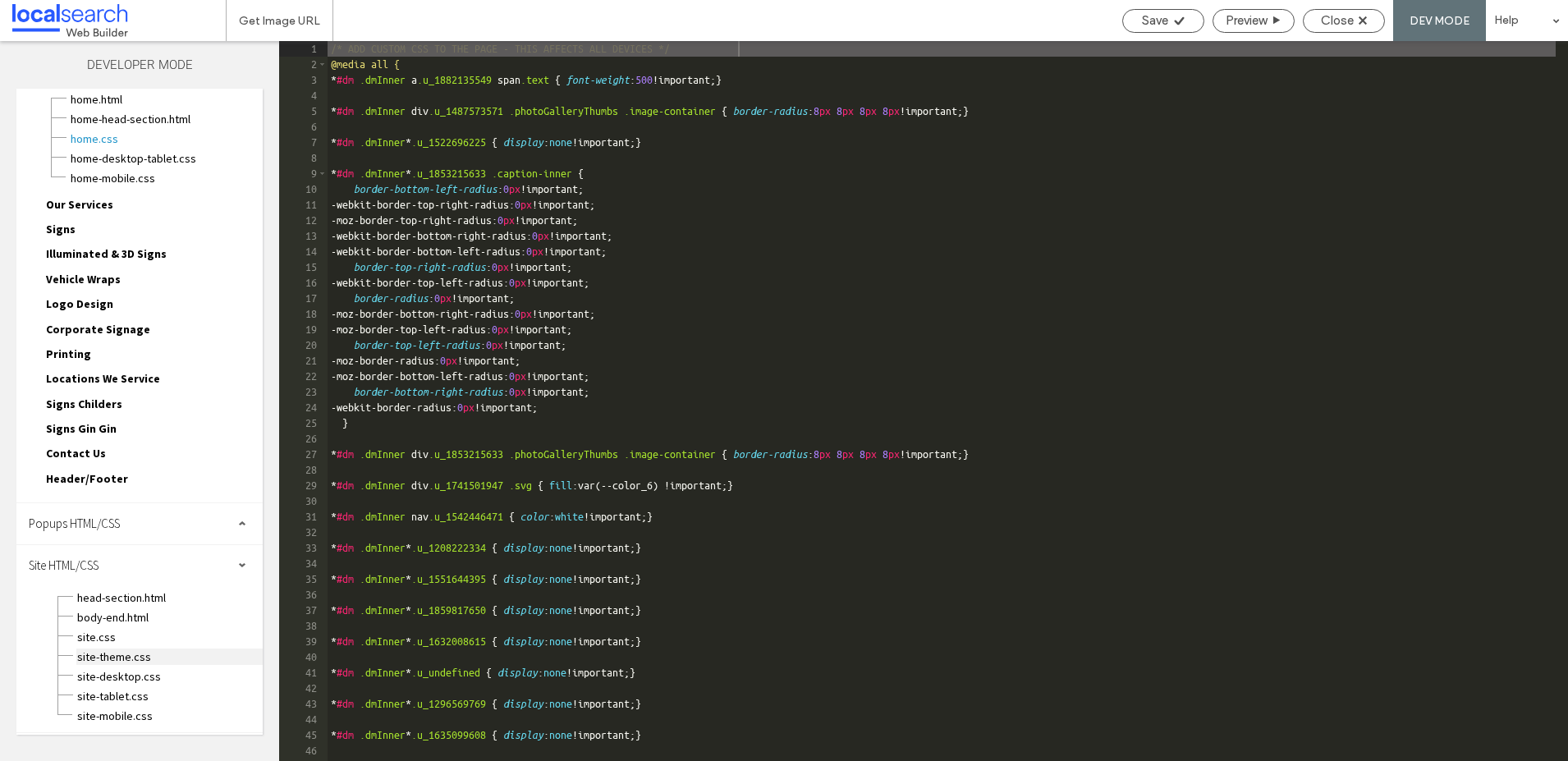
click at [104, 661] on span "site-theme.css" at bounding box center [170, 656] width 187 height 16
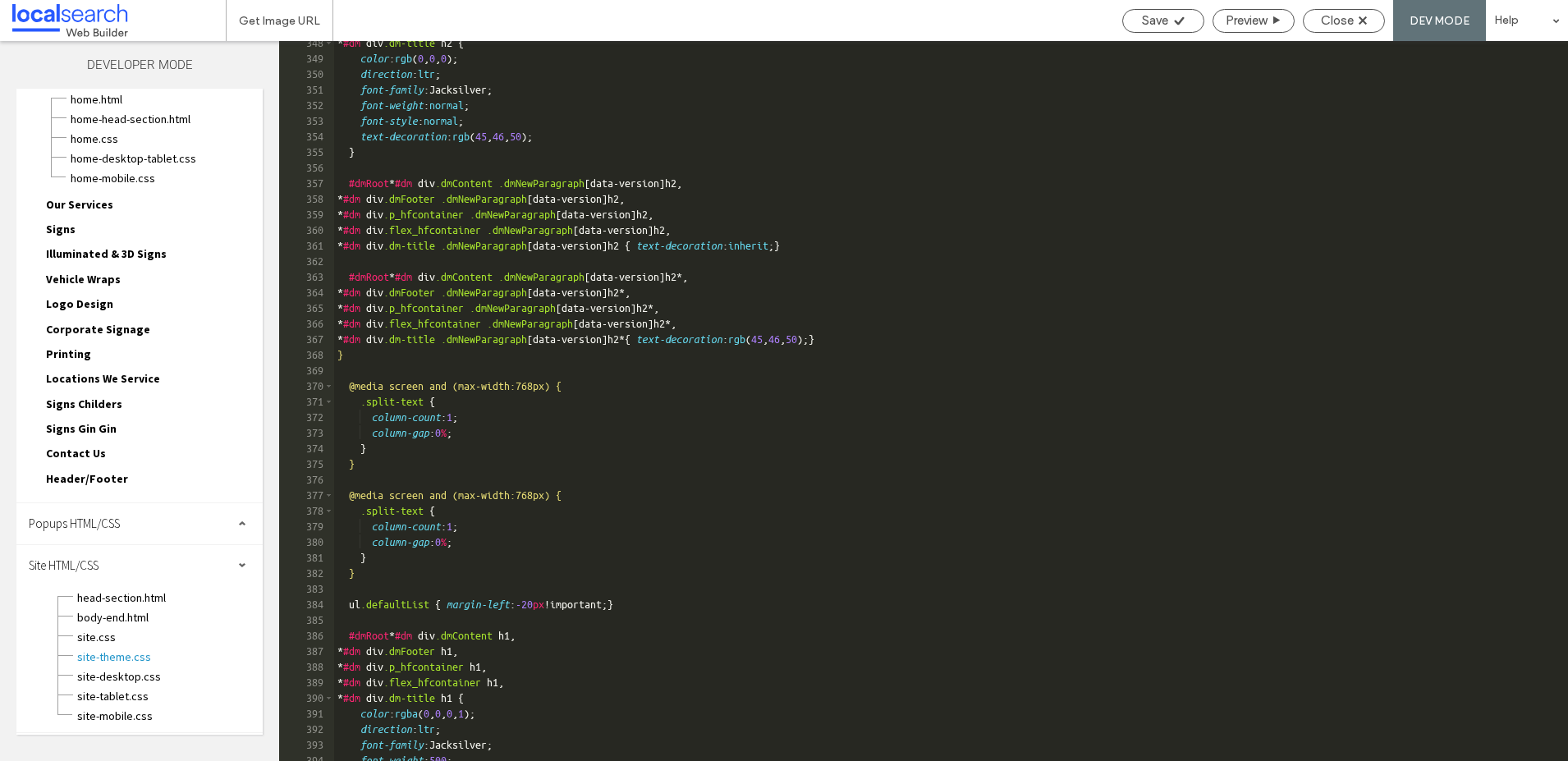
scroll to position [5468, 0]
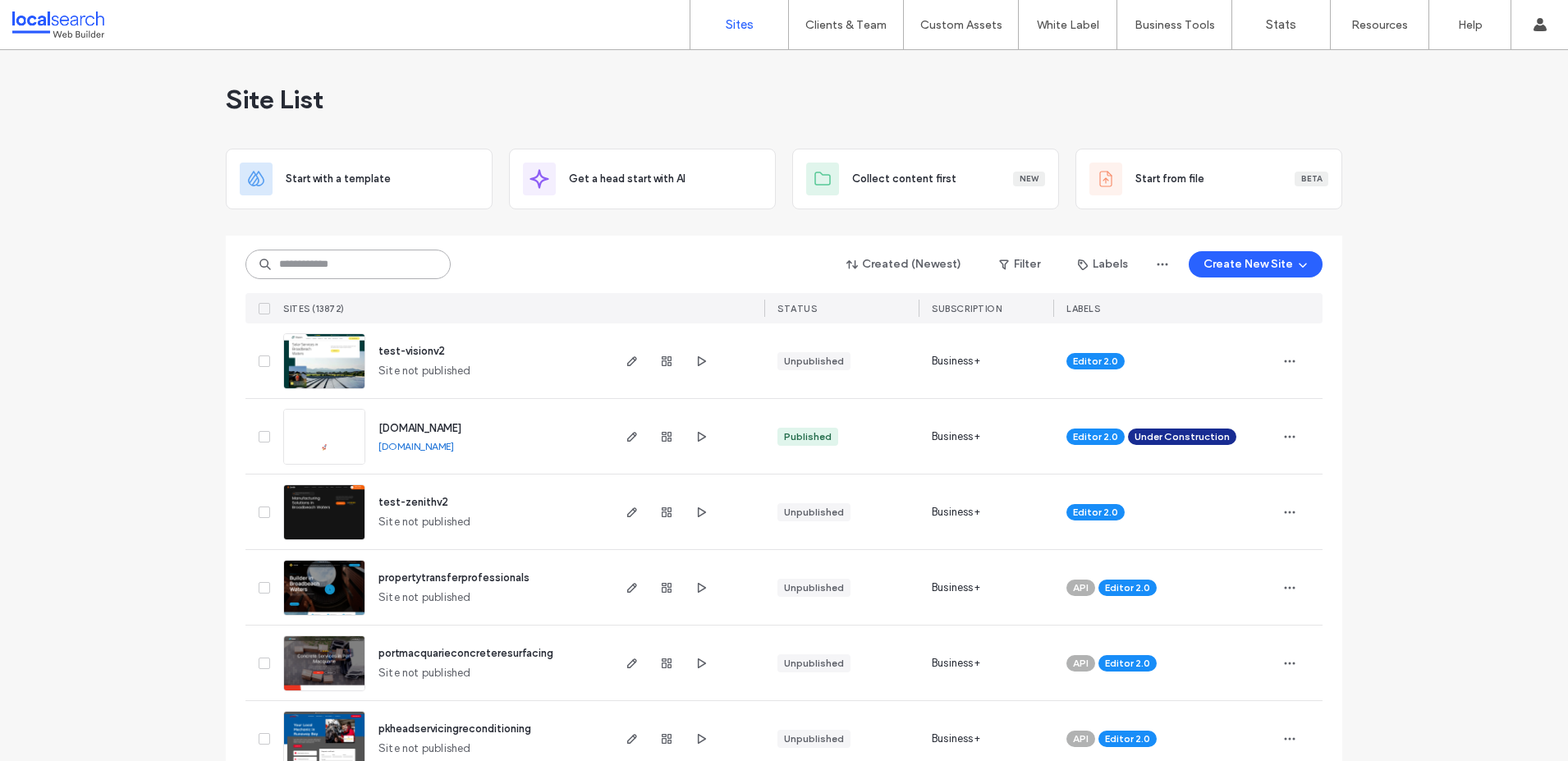
click at [331, 265] on input at bounding box center [348, 264] width 205 height 30
paste input "********"
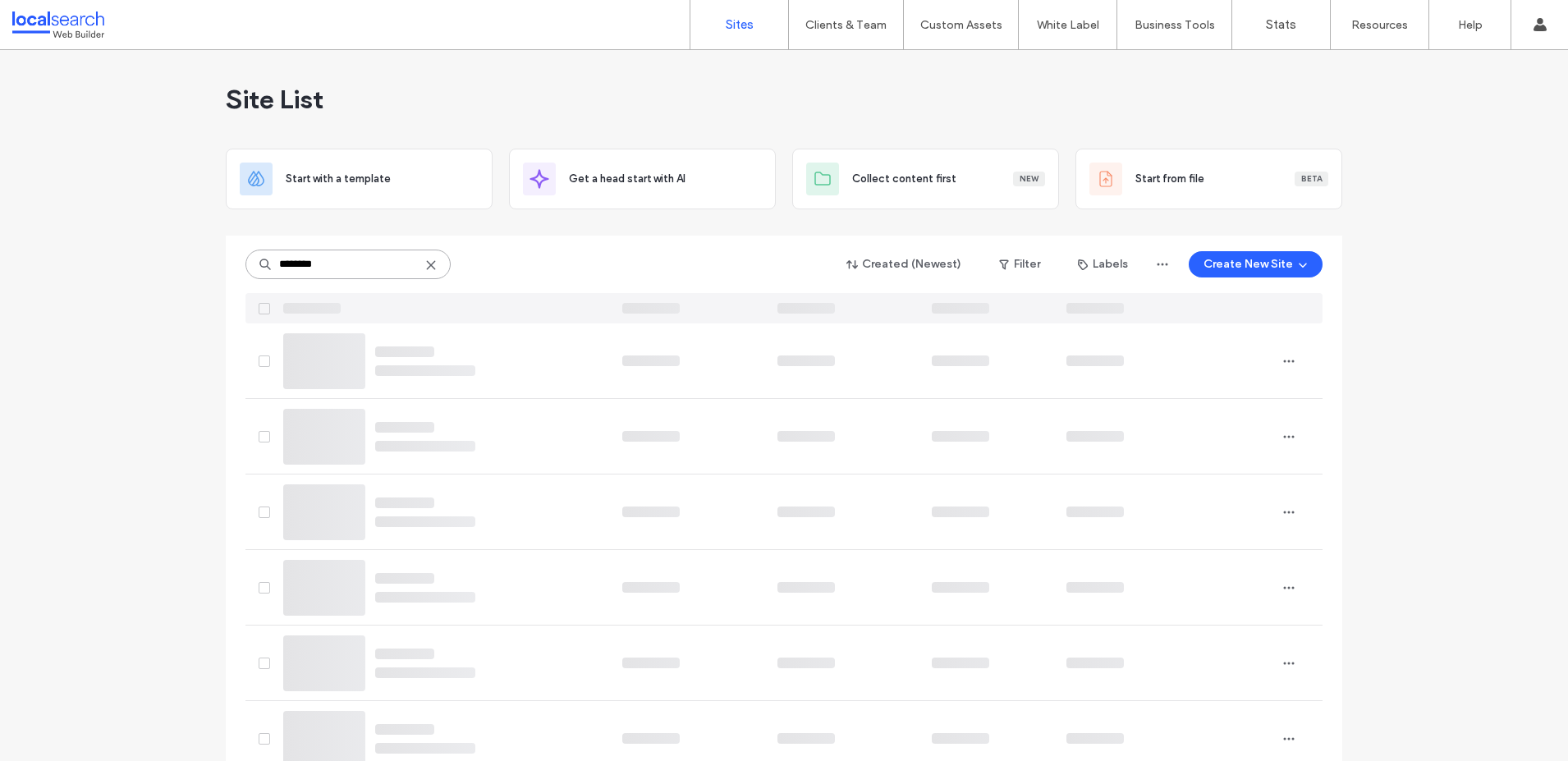
type input "********"
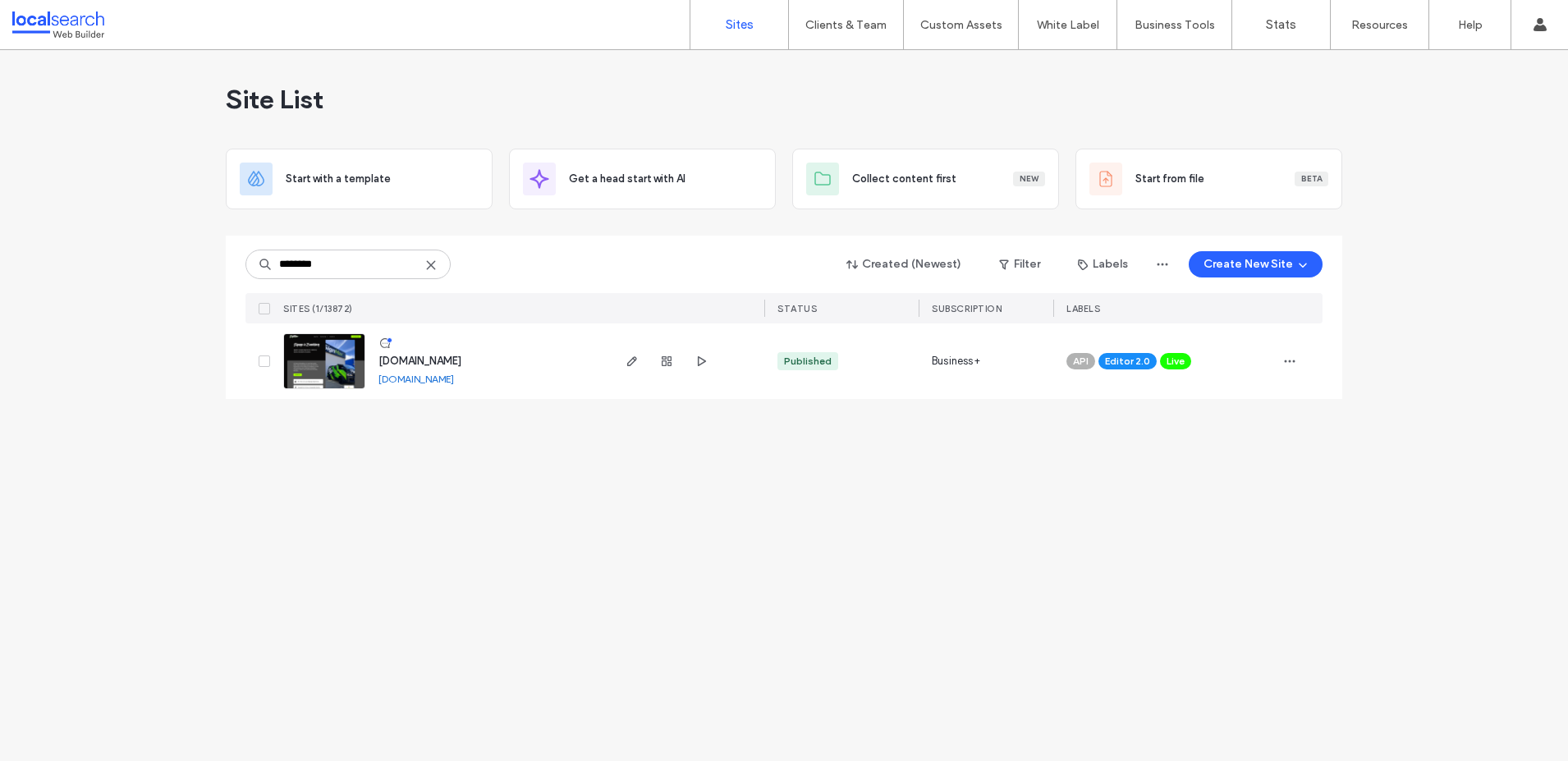
click at [423, 362] on span "[DOMAIN_NAME]" at bounding box center [419, 360] width 83 height 12
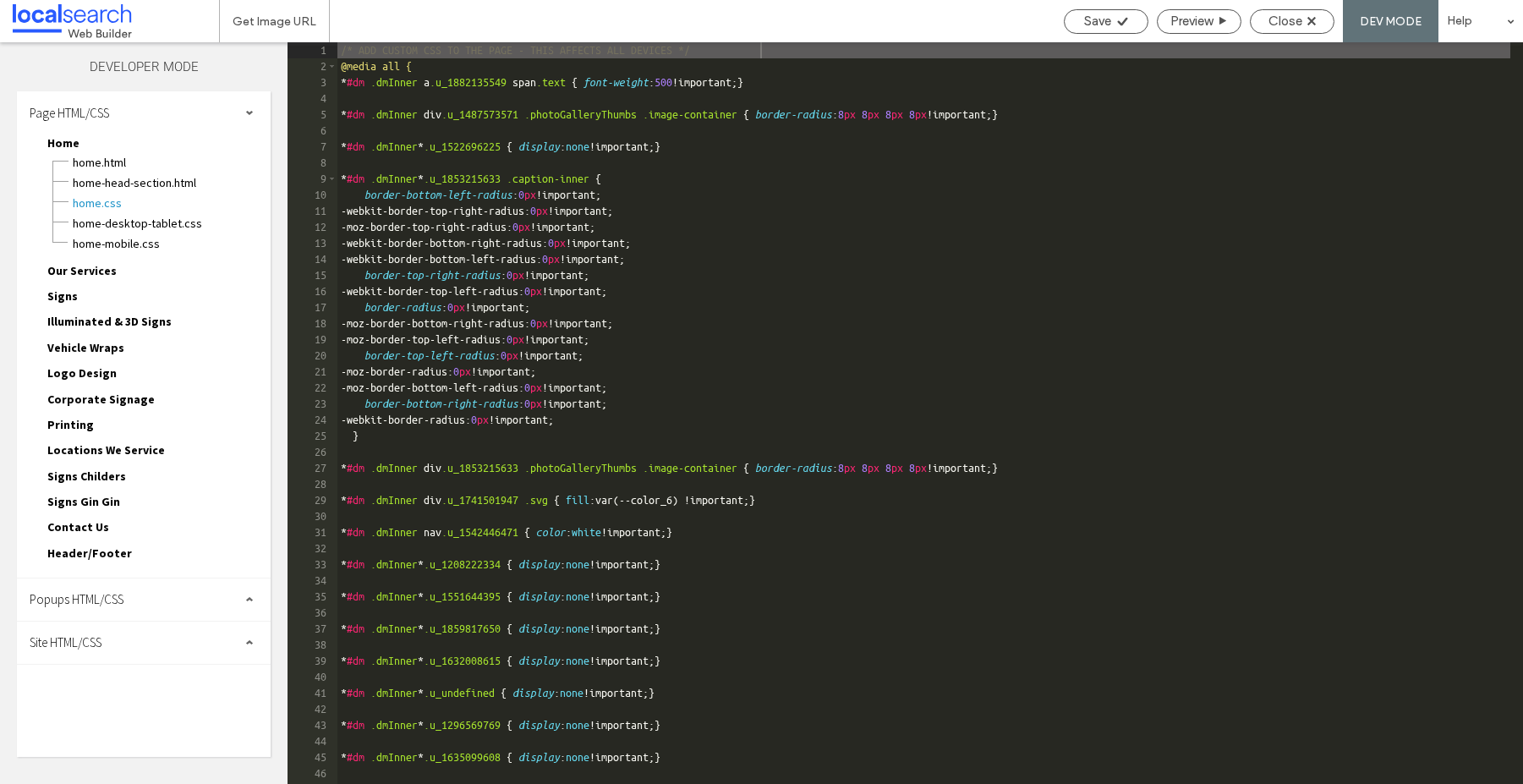
click at [89, 636] on span "Site HTML/CSS" at bounding box center [65, 642] width 72 height 16
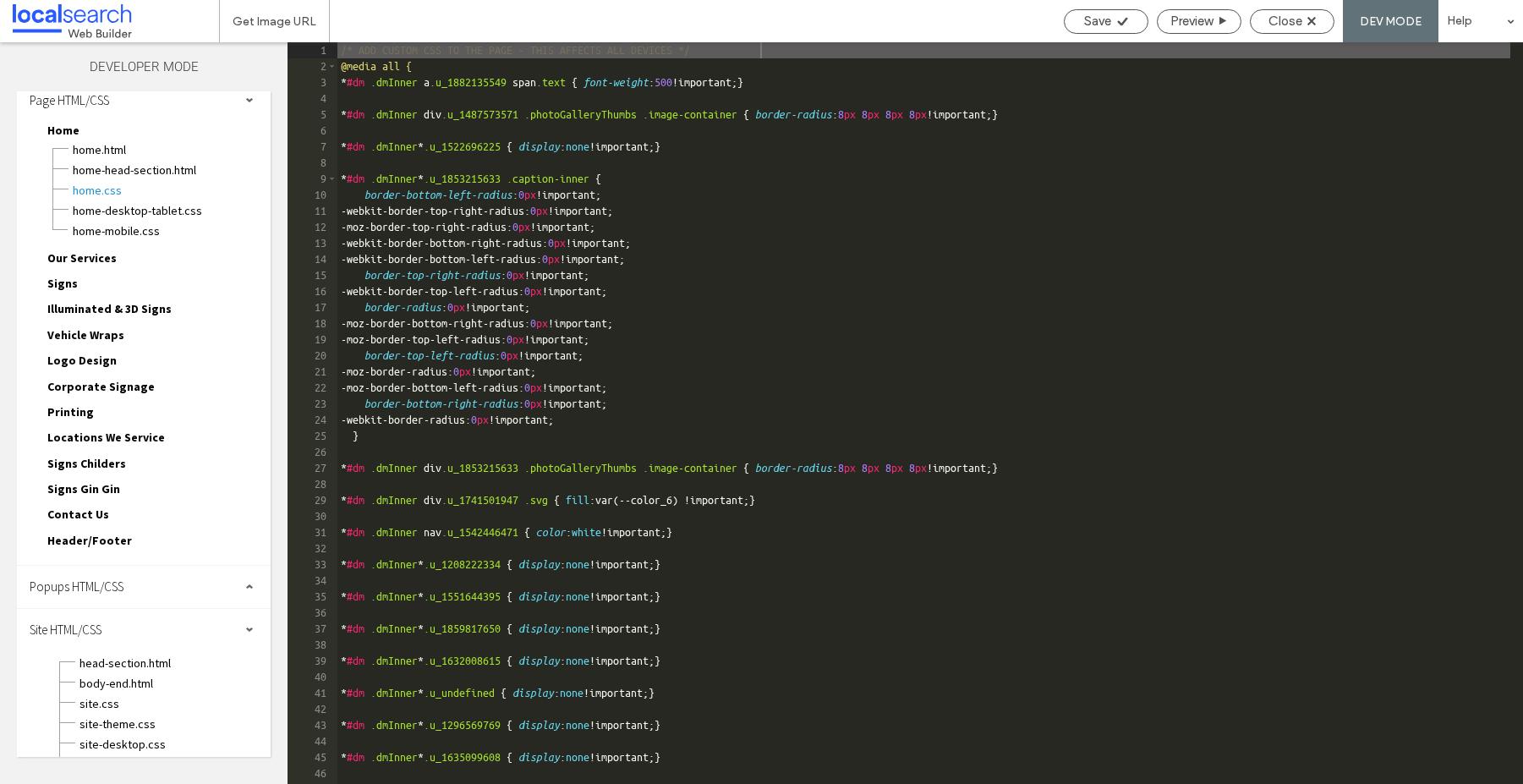
scroll to position [60, 0]
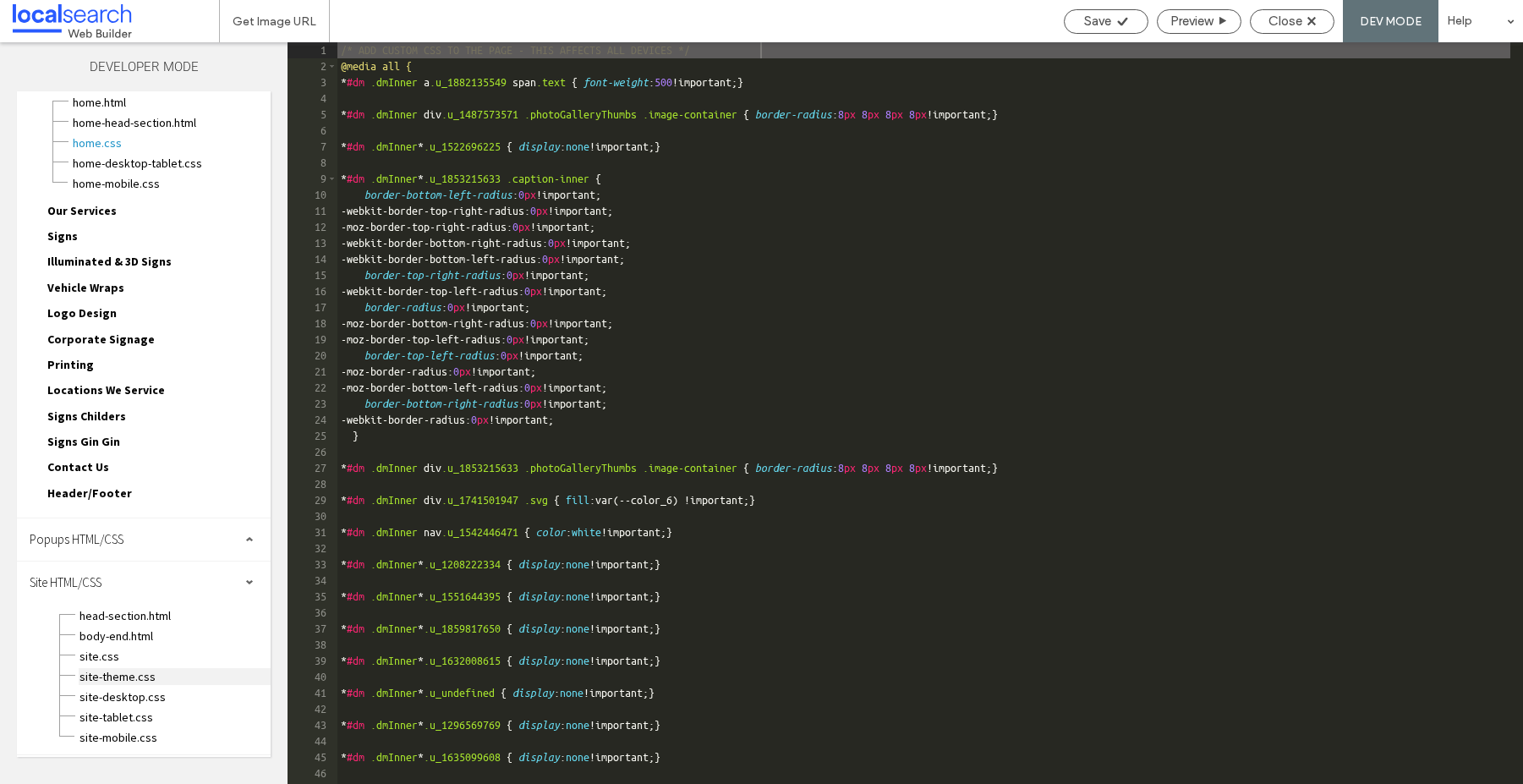
click at [110, 677] on span "site-theme.css" at bounding box center [175, 676] width 192 height 17
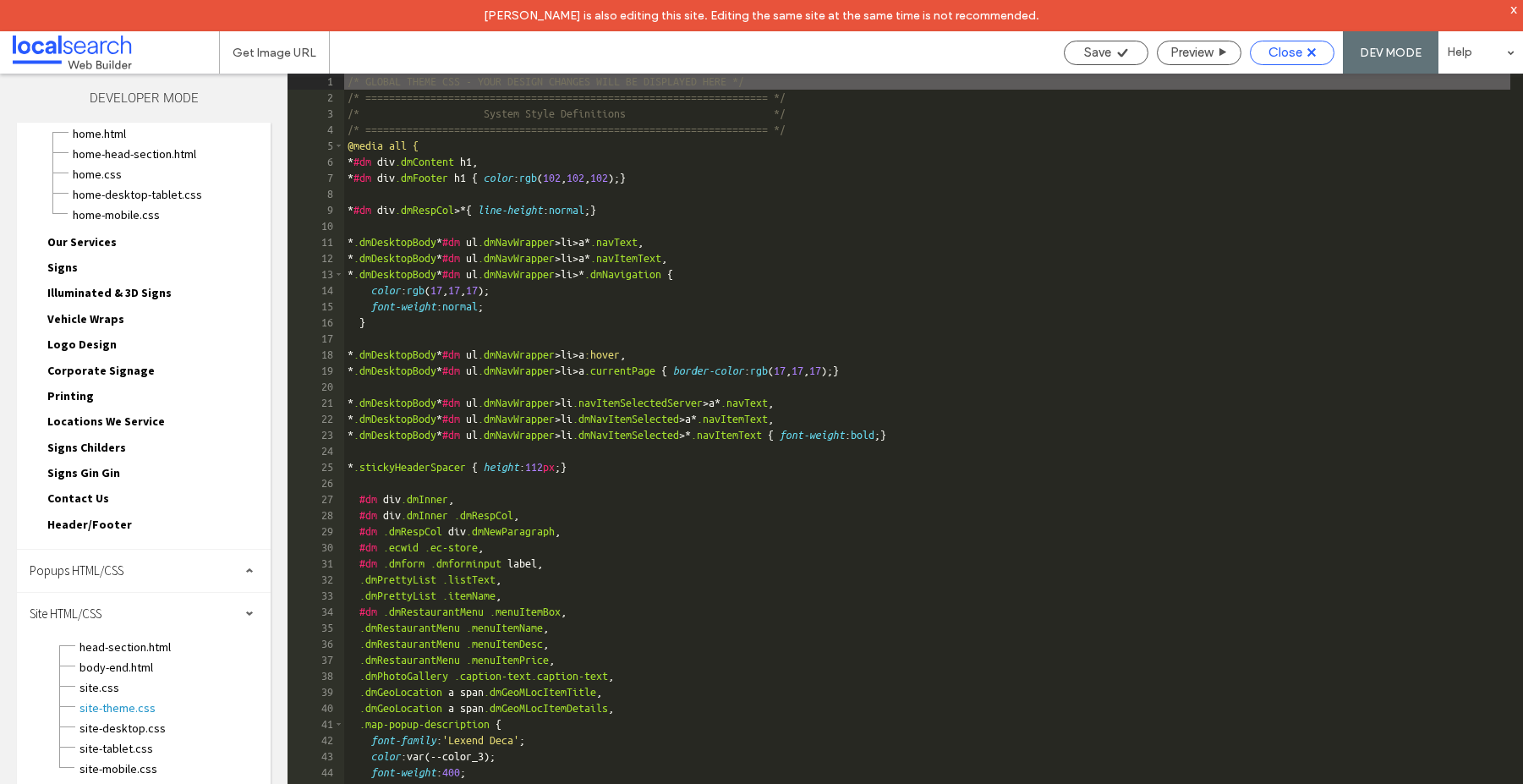
click at [1308, 52] on icon at bounding box center [1312, 52] width 9 height 9
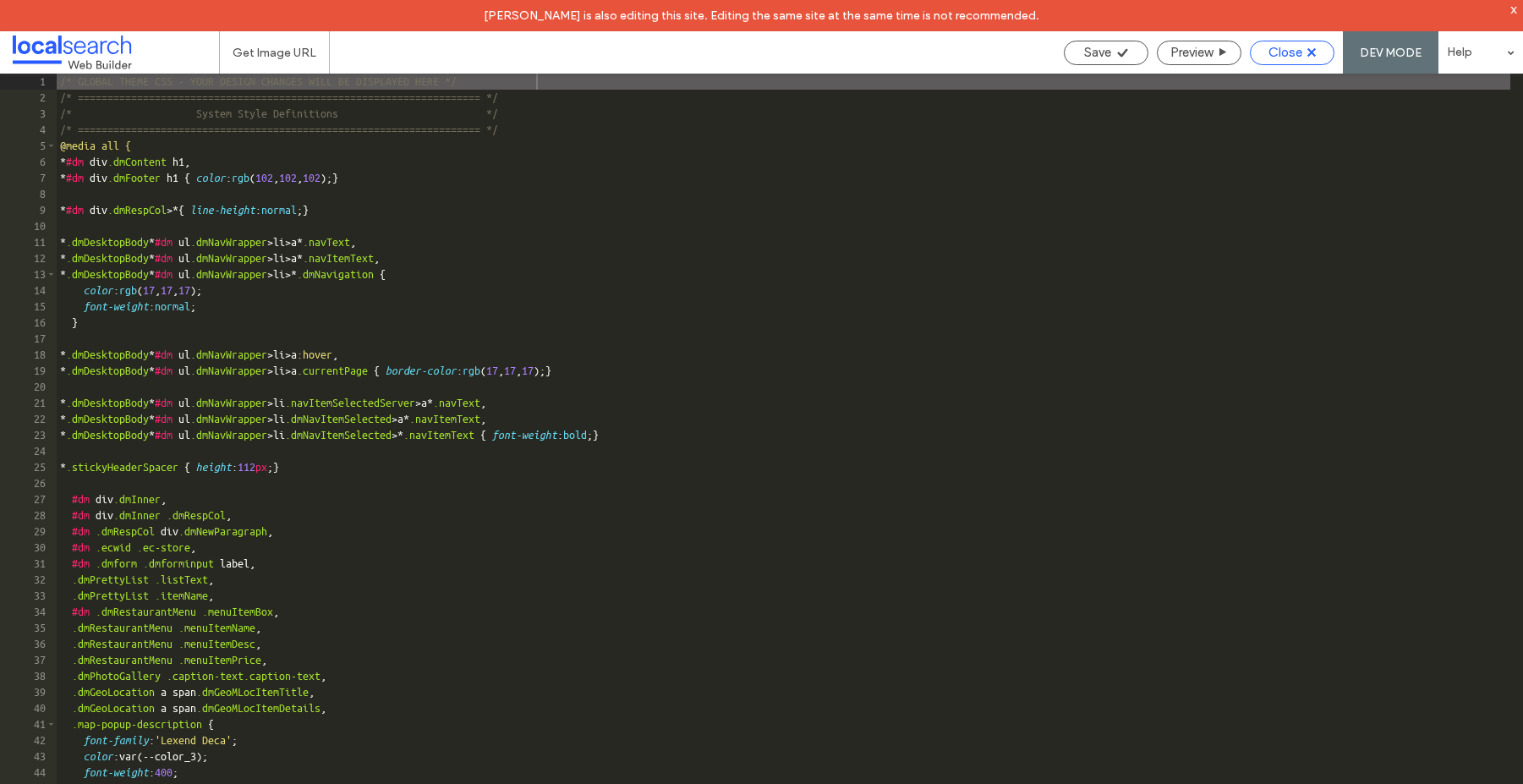
scroll to position [49, 0]
